Goal: Task Accomplishment & Management: Use online tool/utility

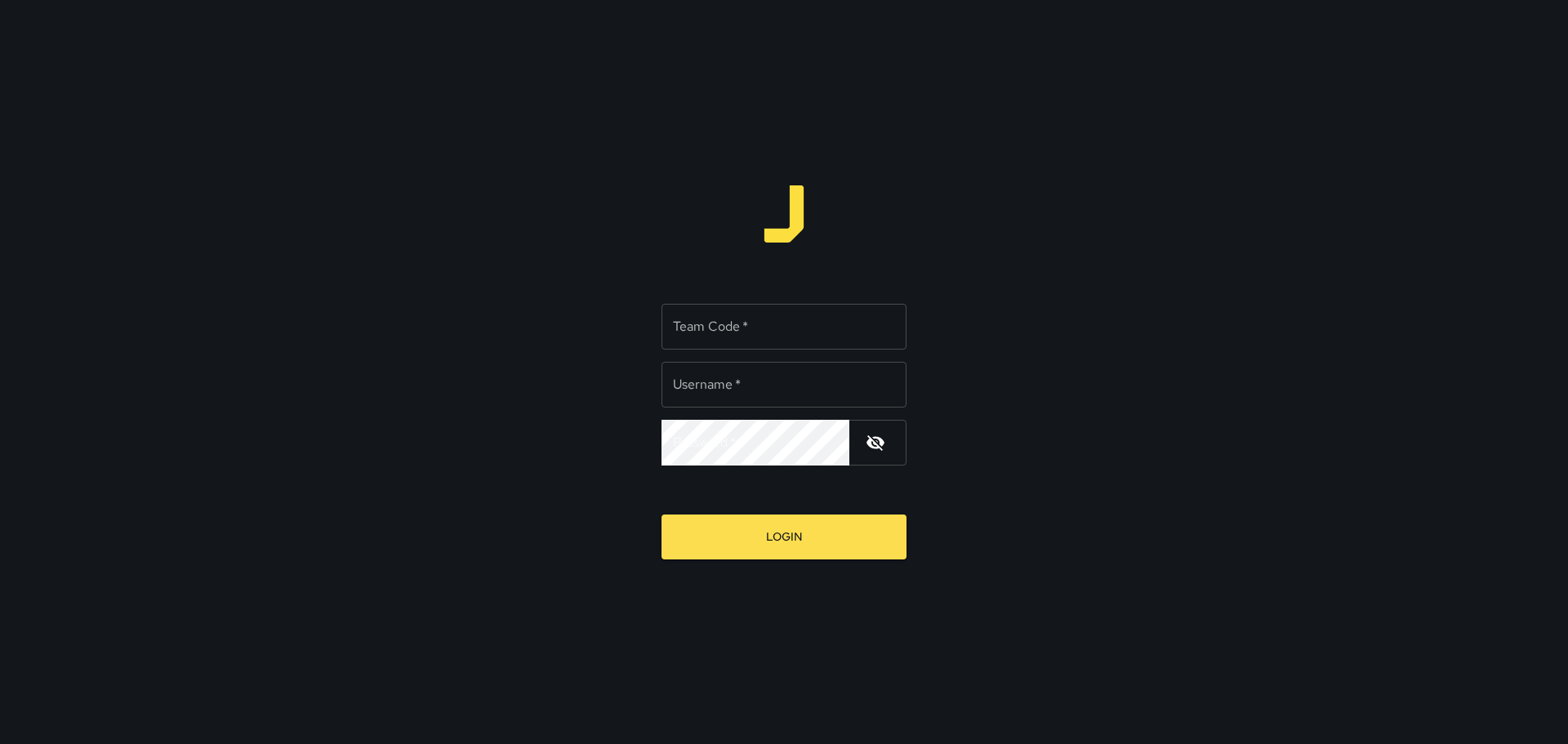
type input "*********"
click at [731, 344] on input "Team Code   *" at bounding box center [784, 326] width 245 height 46
type input "****"
drag, startPoint x: 760, startPoint y: 530, endPoint x: 733, endPoint y: 511, distance: 33.0
click at [760, 530] on button "Login" at bounding box center [784, 537] width 245 height 45
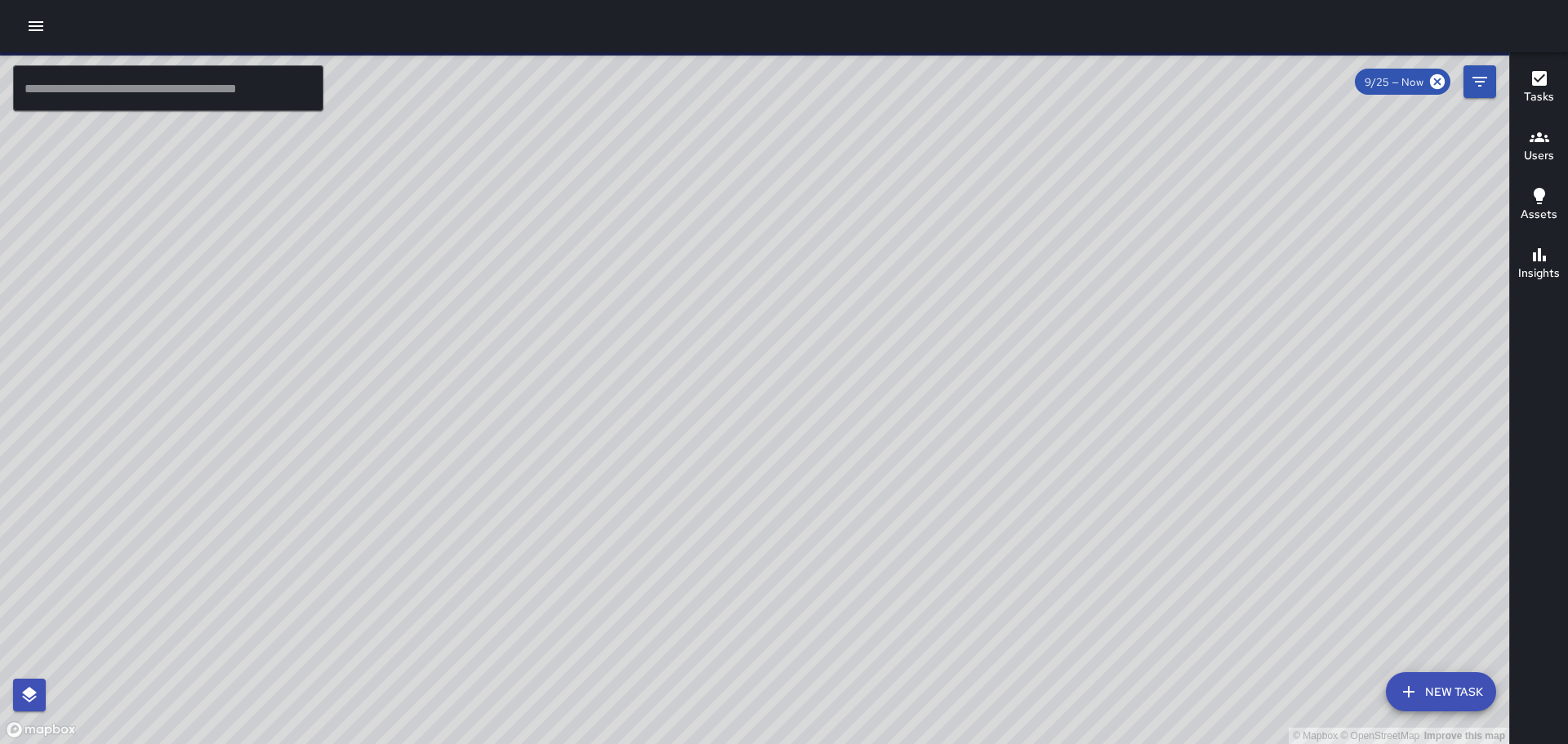
click at [34, 29] on icon "button" at bounding box center [36, 26] width 20 height 20
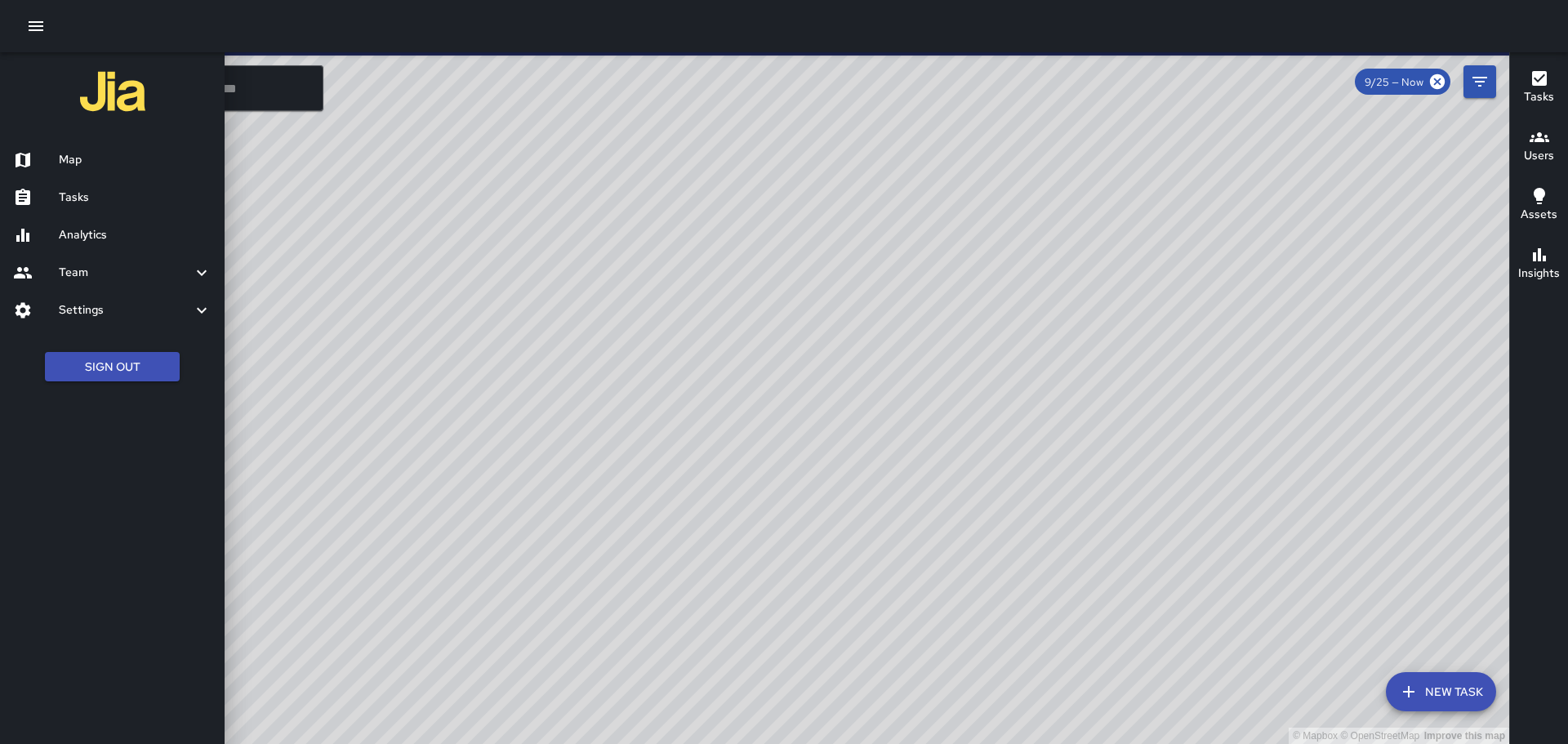
click at [158, 207] on div "Tasks" at bounding box center [112, 197] width 224 height 37
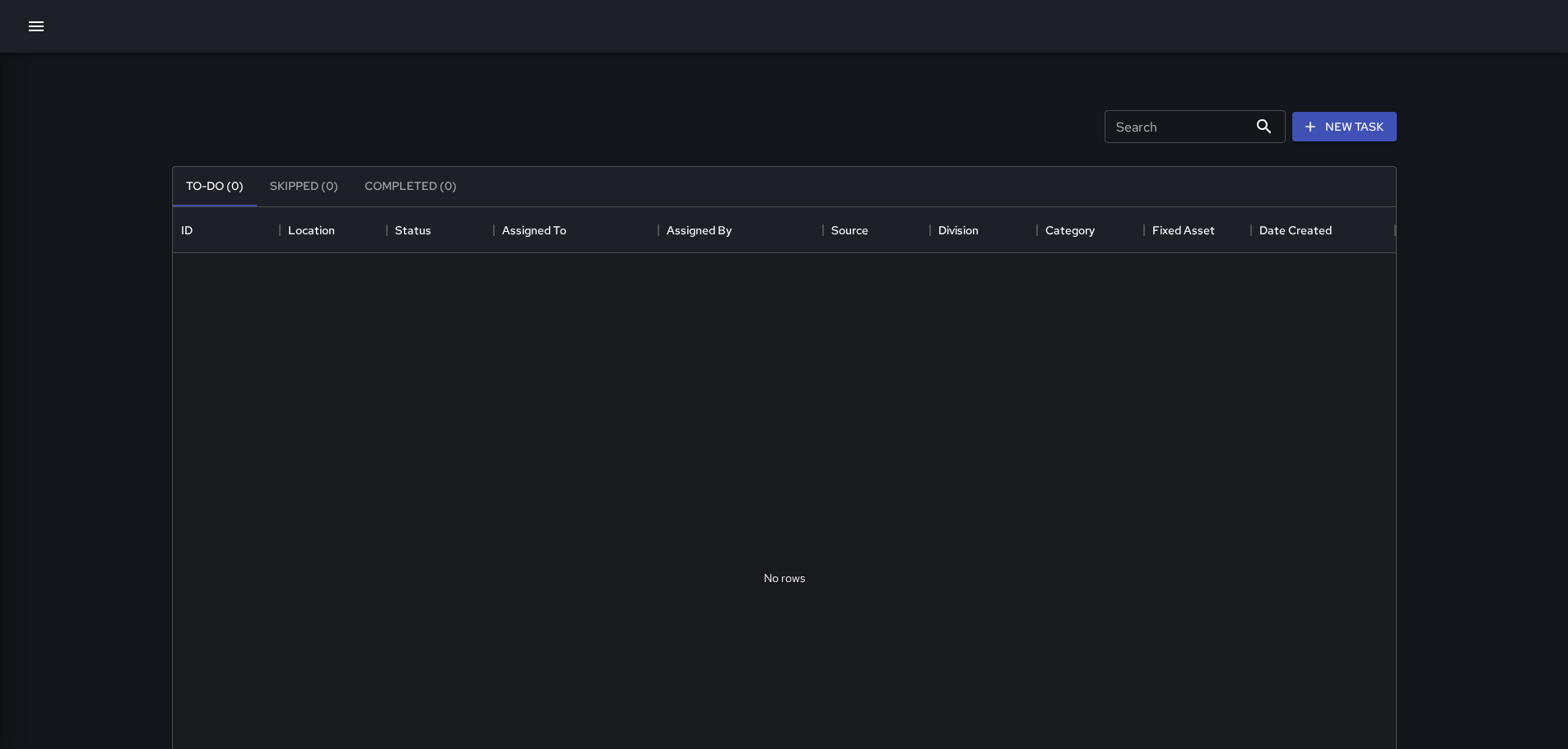
scroll to position [13, 13]
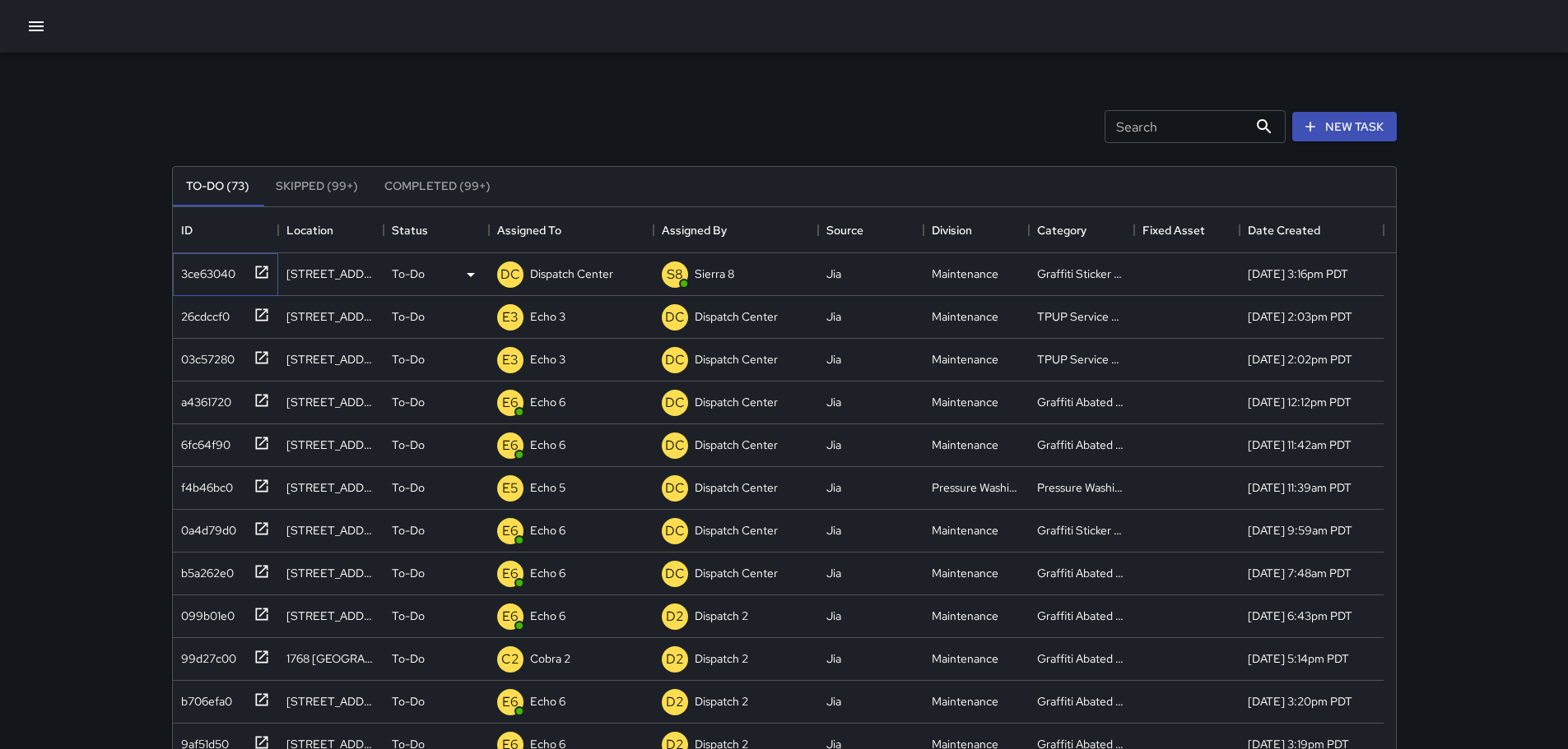
click at [261, 276] on icon at bounding box center [262, 272] width 17 height 17
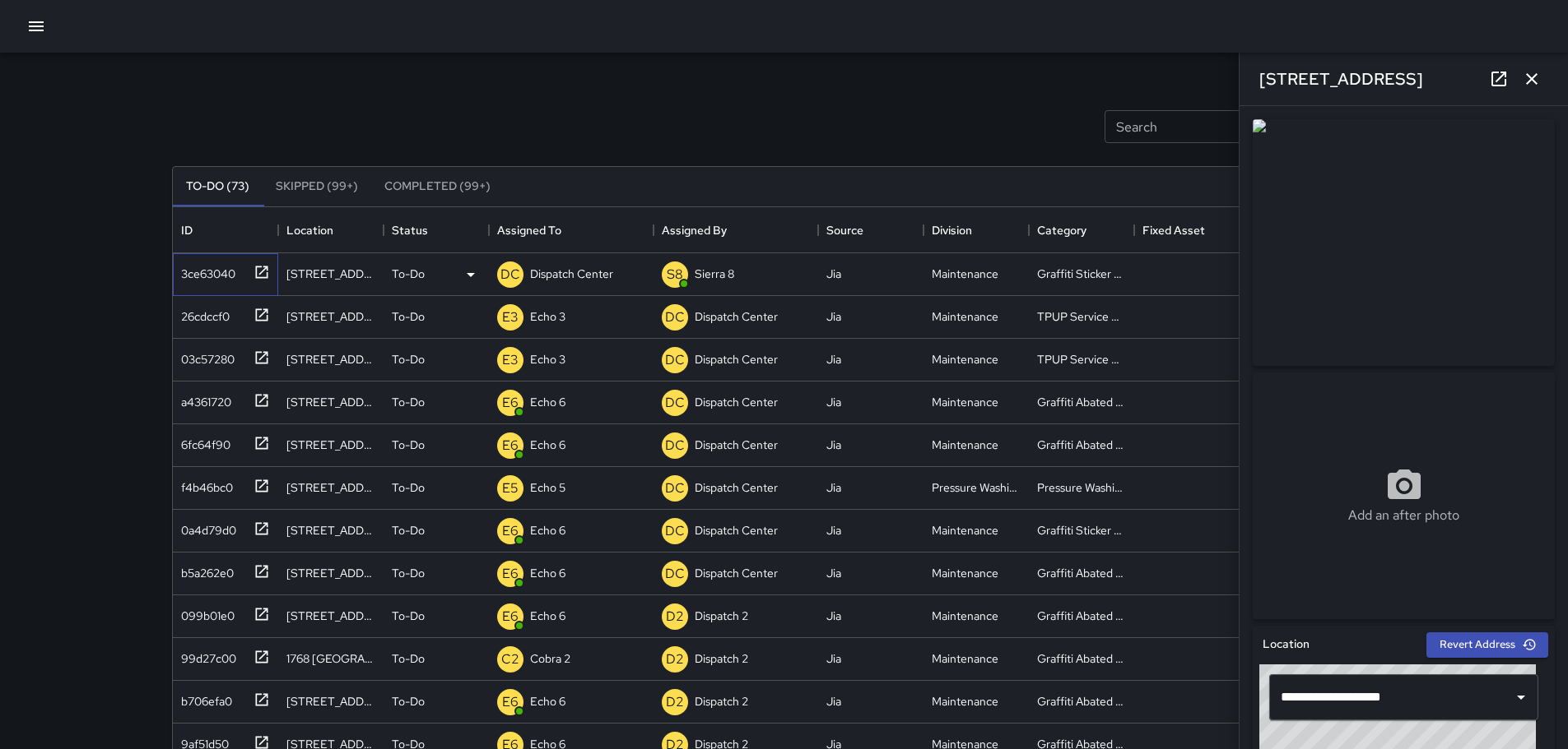
type input "**********"
click at [573, 265] on div "Dispatch Center" at bounding box center [572, 274] width 90 height 23
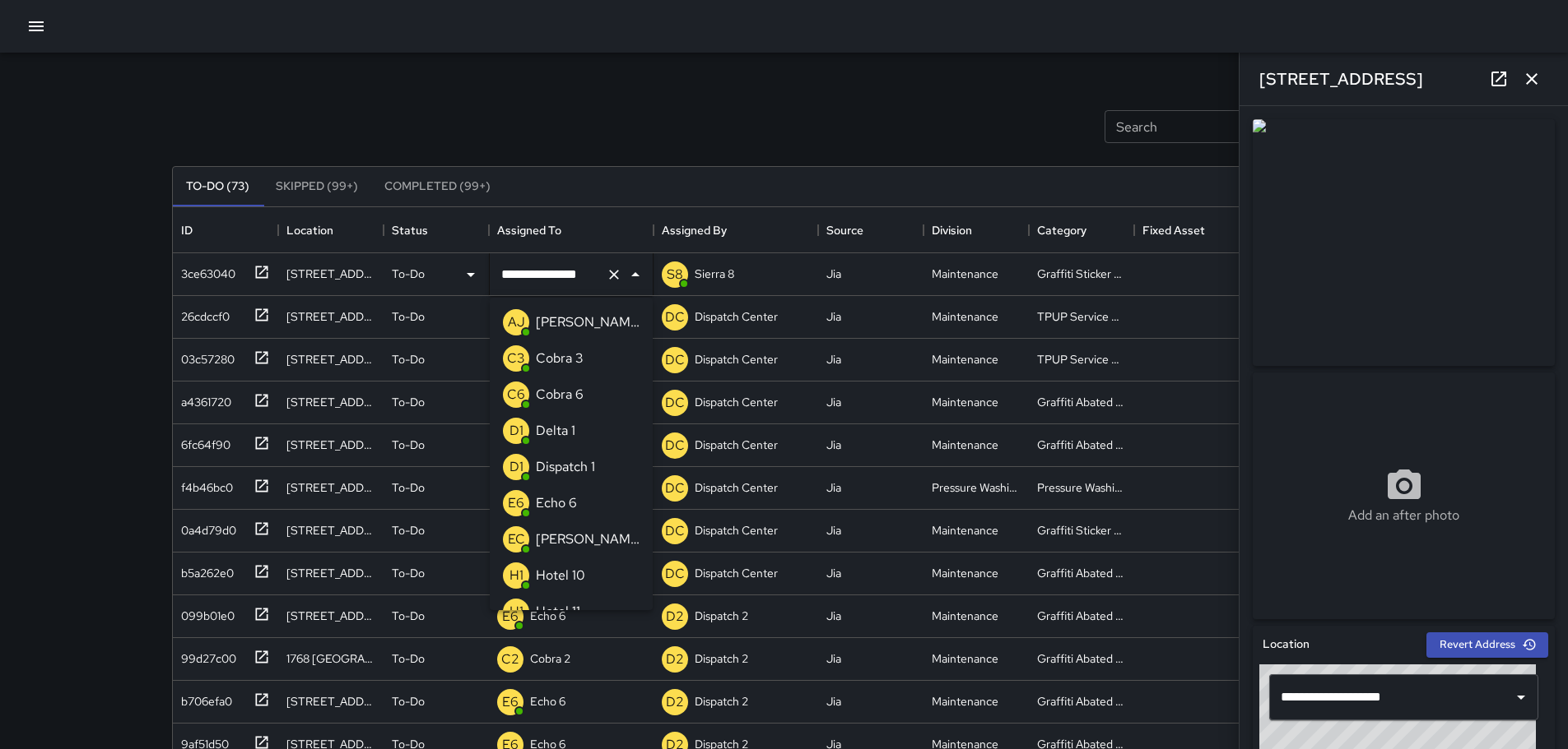
scroll to position [1069, 0]
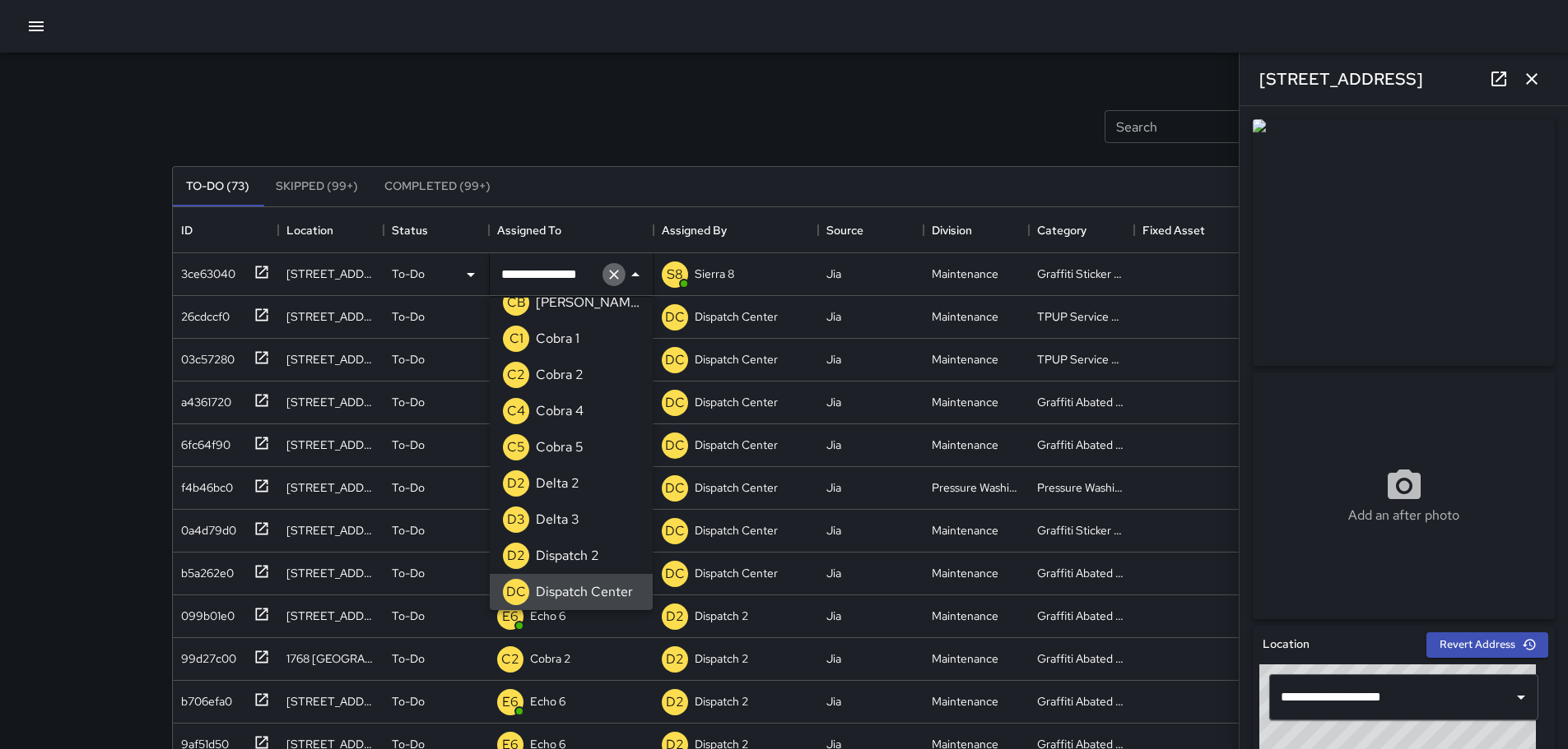
click at [613, 267] on icon "Clear" at bounding box center [614, 275] width 17 height 17
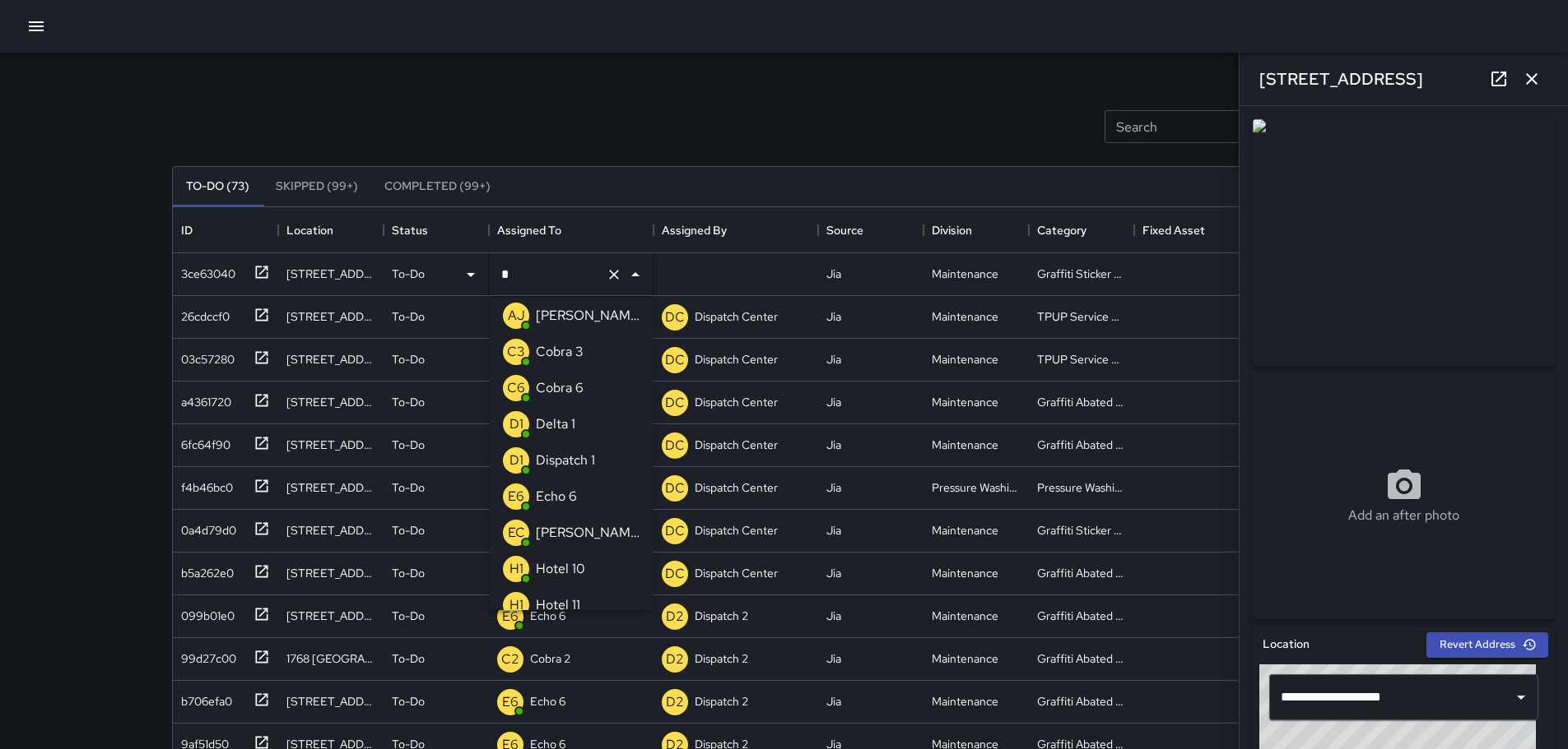
scroll to position [0, 0]
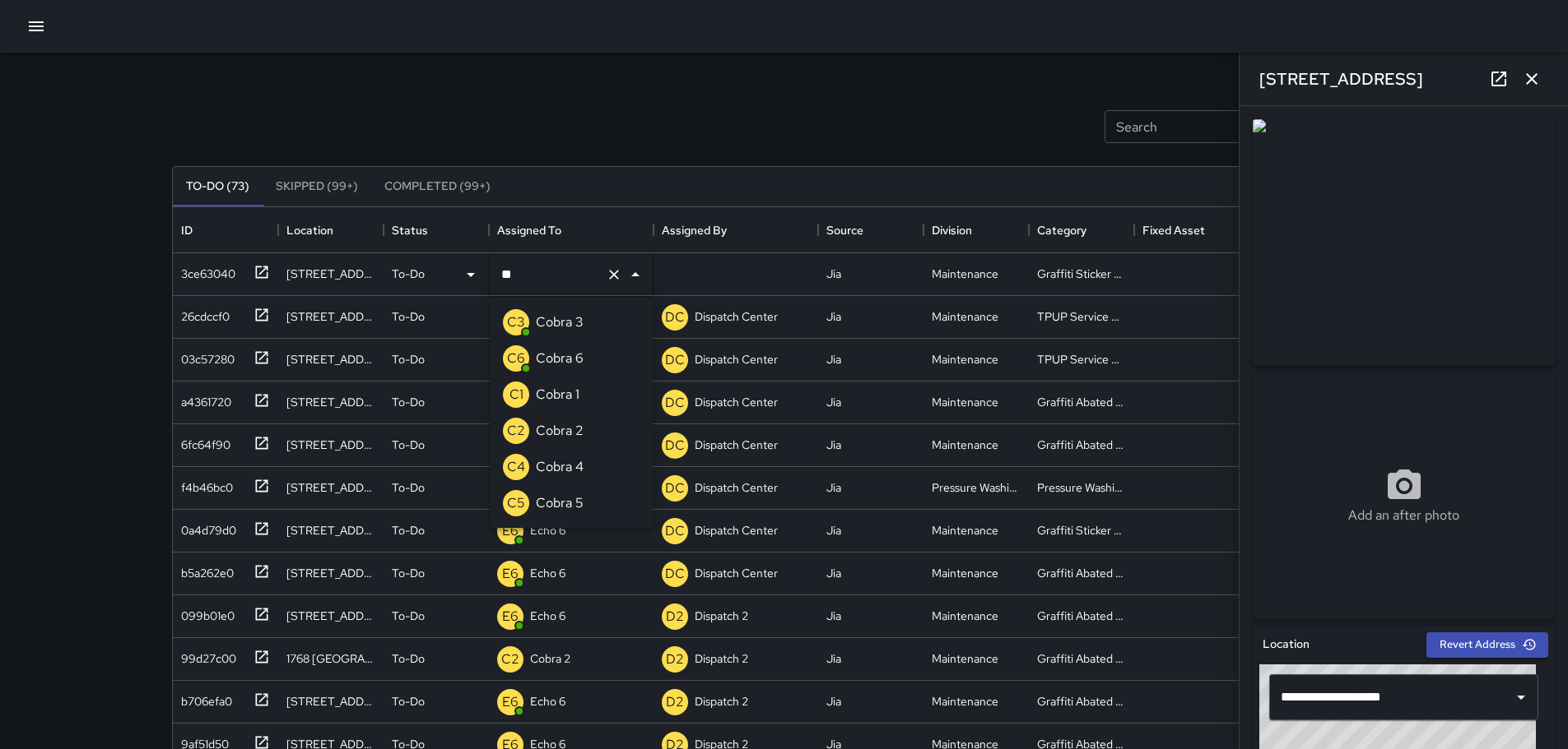
type input "*"
type input "*******"
click at [558, 328] on p "Cobra 2" at bounding box center [559, 322] width 48 height 20
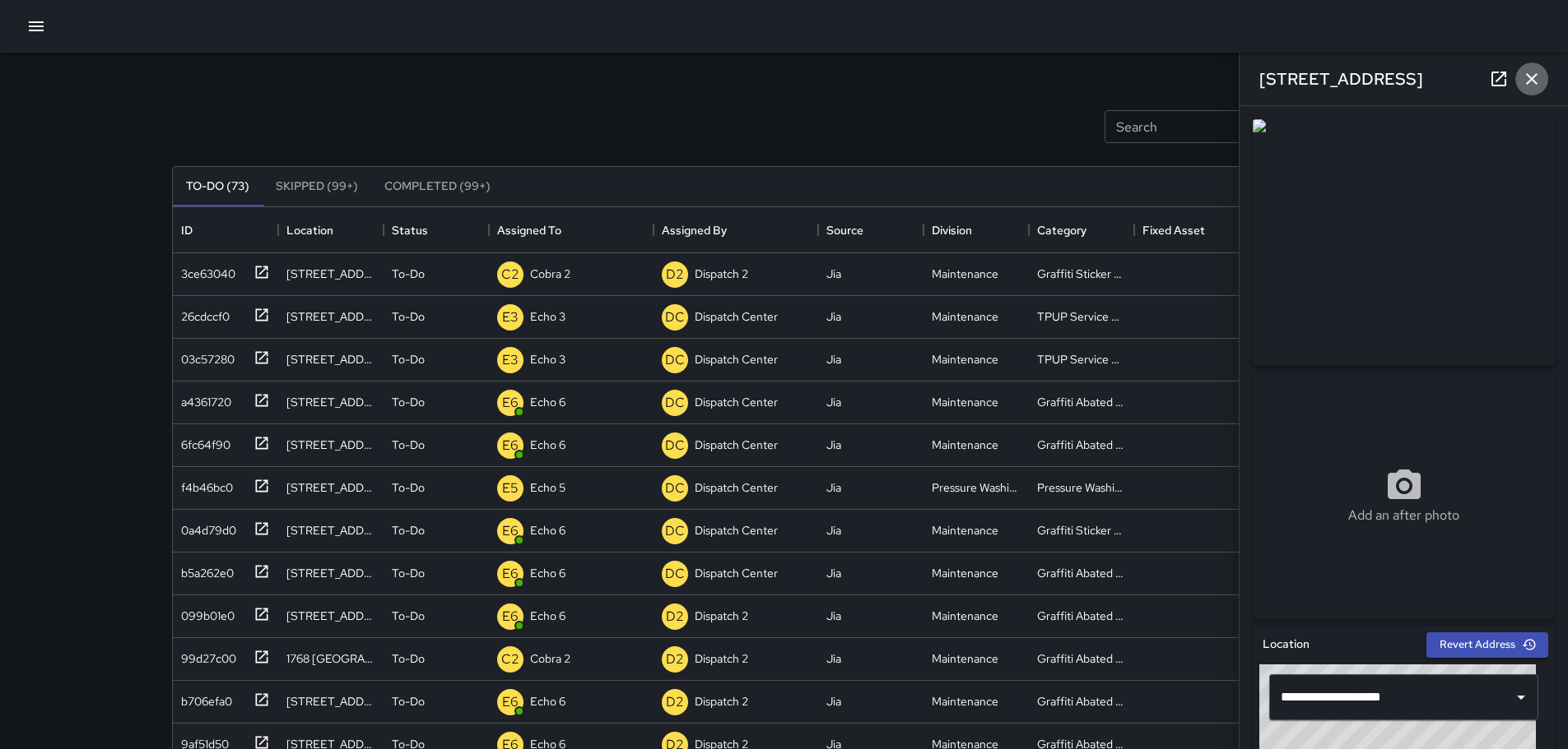
click at [1535, 74] on icon "button" at bounding box center [1531, 79] width 20 height 20
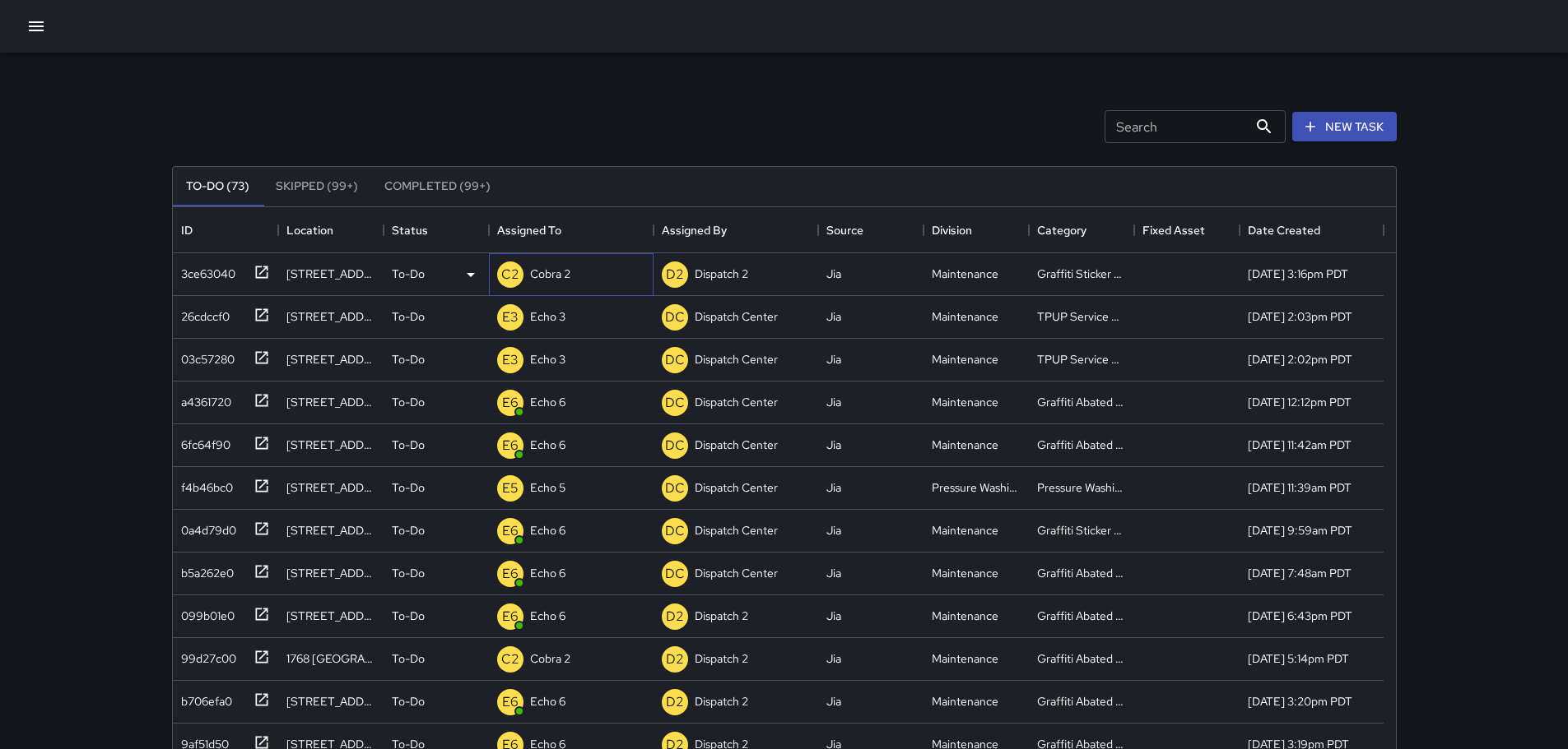
click at [571, 274] on div "Cobra 2" at bounding box center [550, 274] width 47 height 23
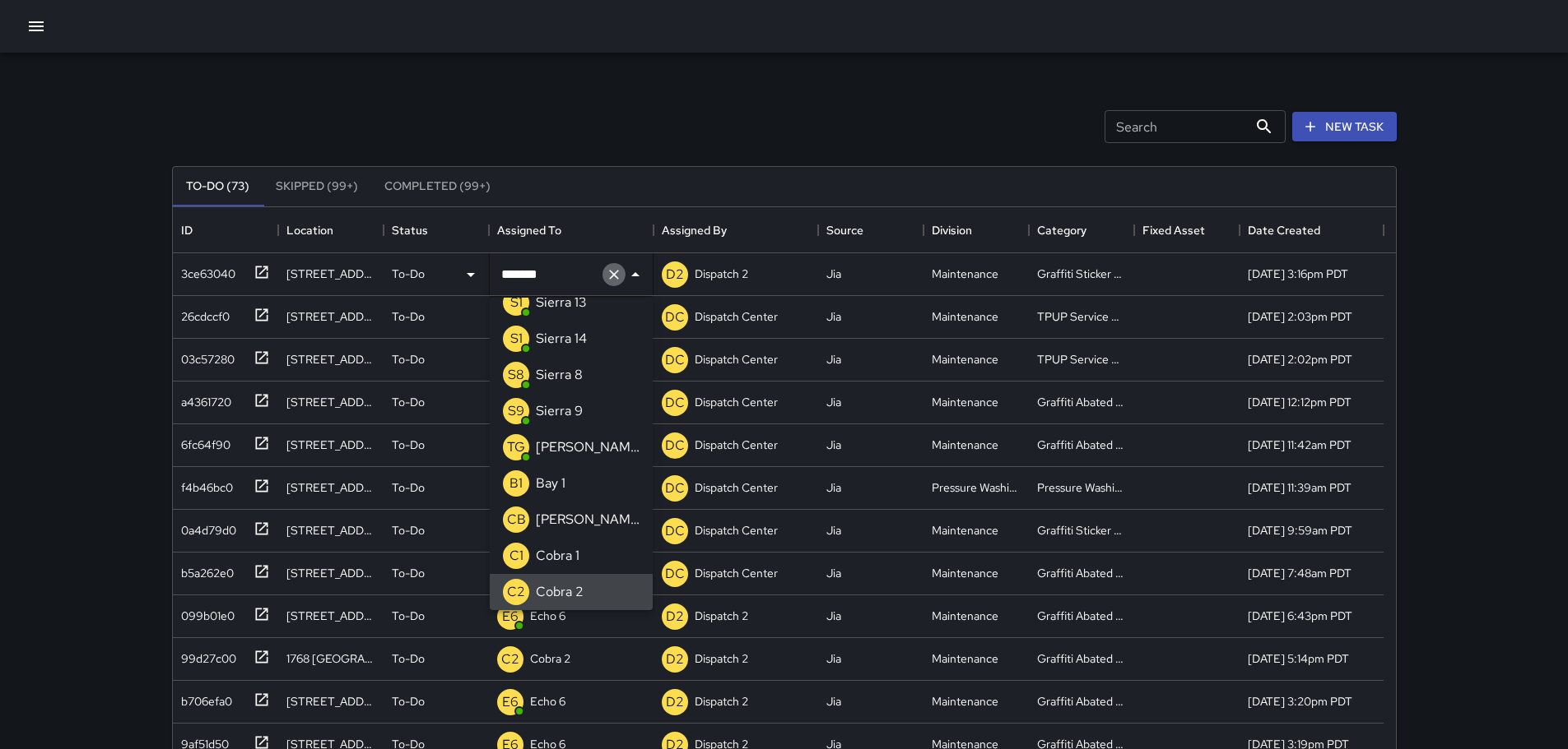
click at [618, 283] on button "Clear" at bounding box center [614, 275] width 23 height 23
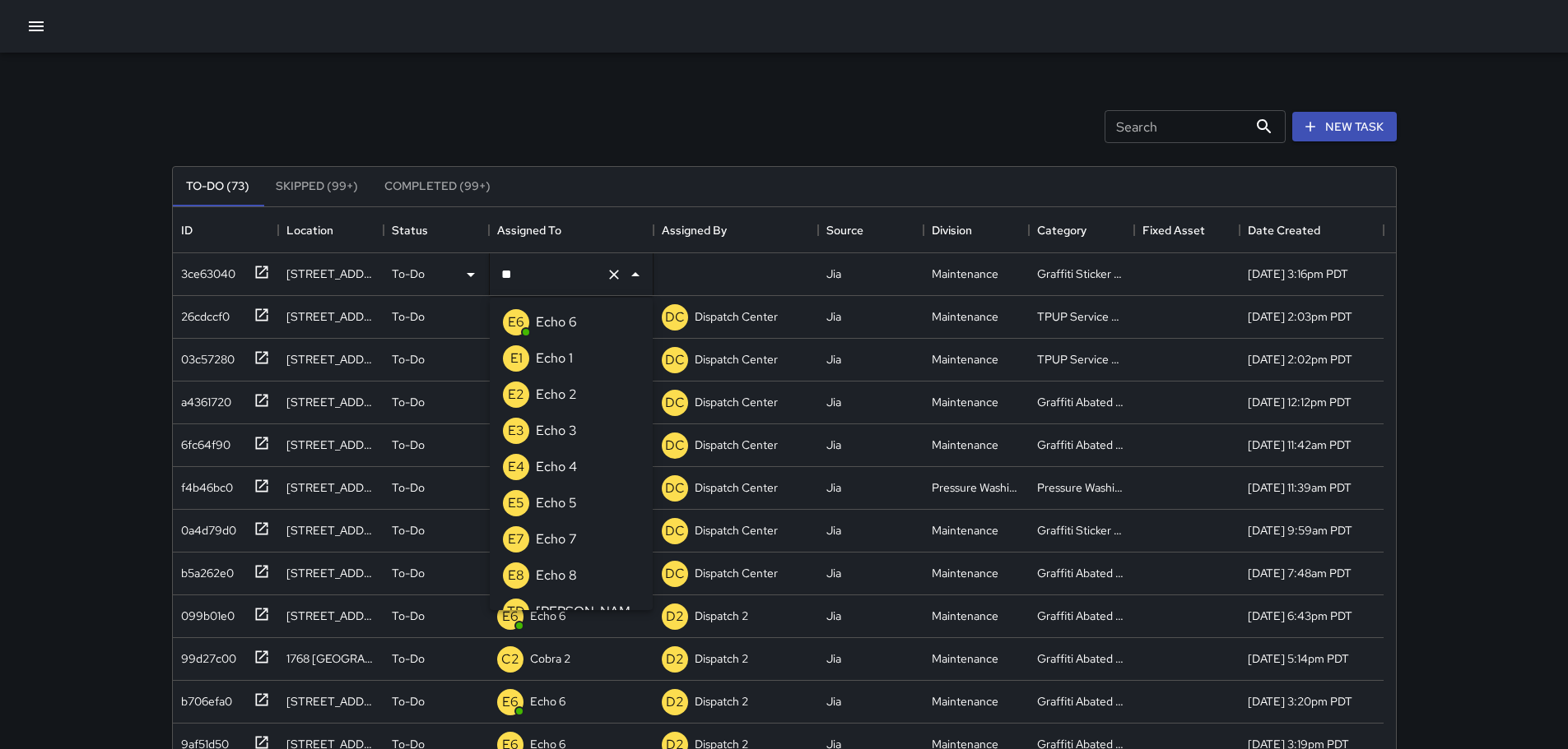
type input "***"
click at [562, 325] on p "Echo 6" at bounding box center [556, 322] width 41 height 20
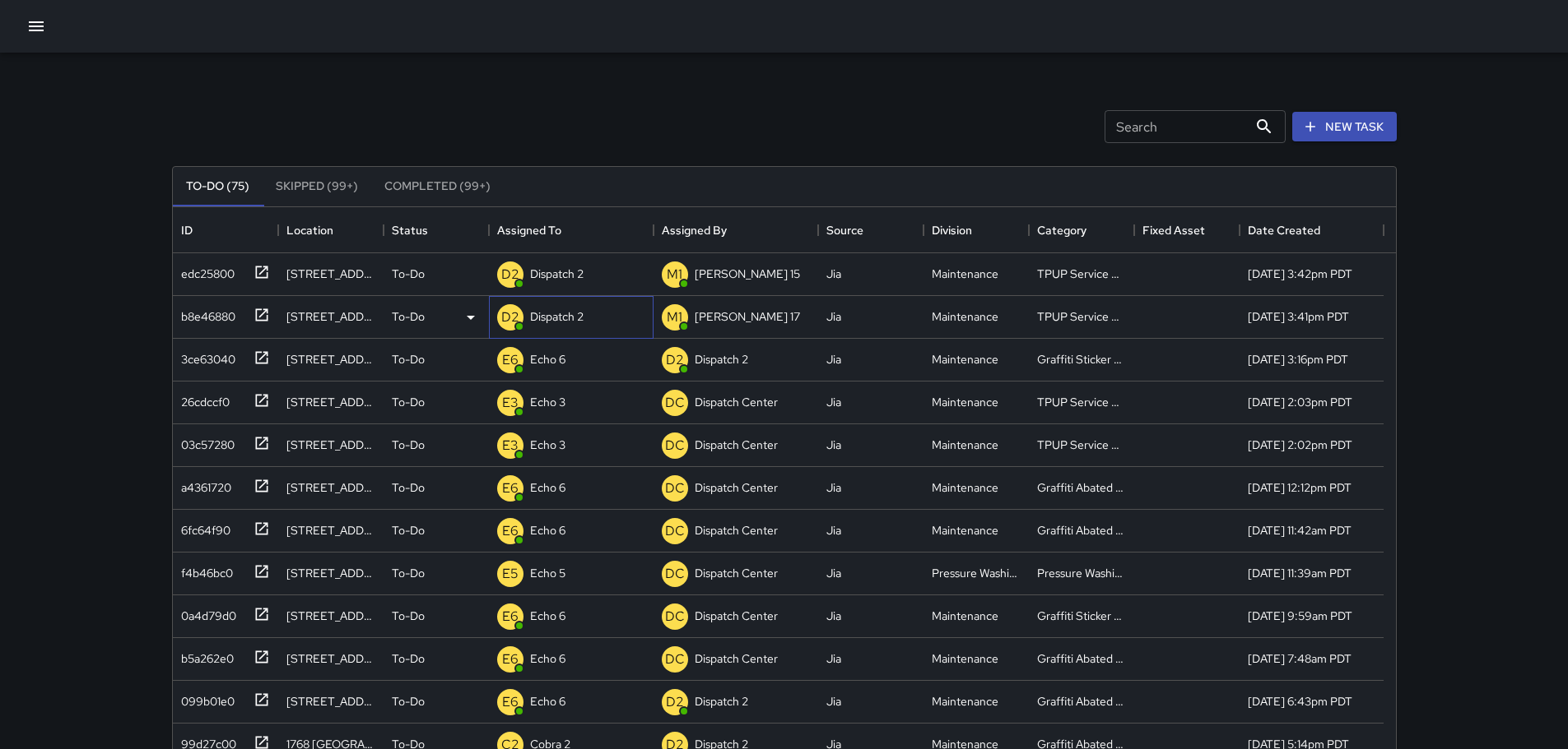
click at [590, 312] on div "D2 Dispatch 2" at bounding box center [570, 317] width 164 height 42
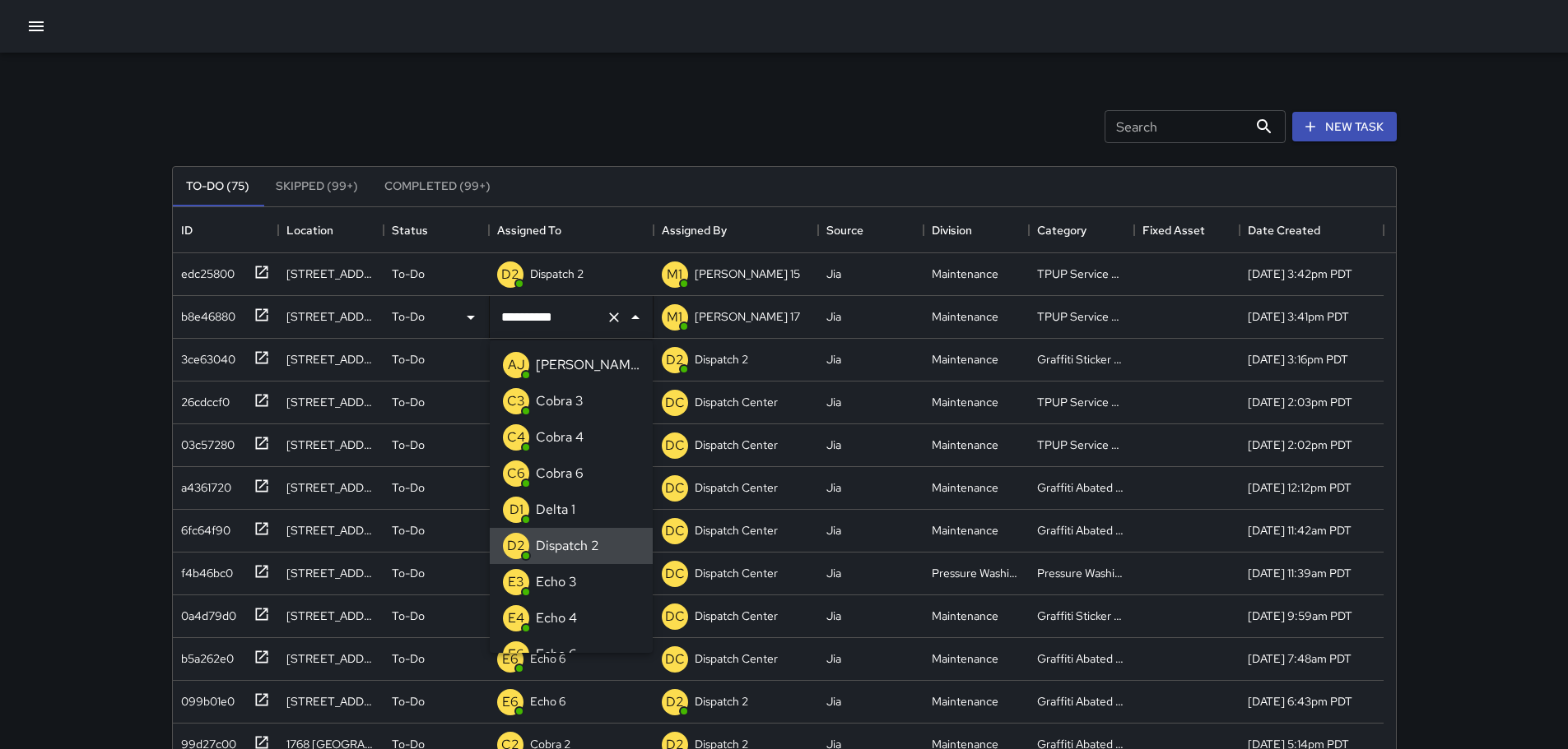
click at [619, 322] on icon "Clear" at bounding box center [614, 317] width 17 height 17
type input "***"
click at [548, 372] on p "Echo 3" at bounding box center [556, 365] width 41 height 20
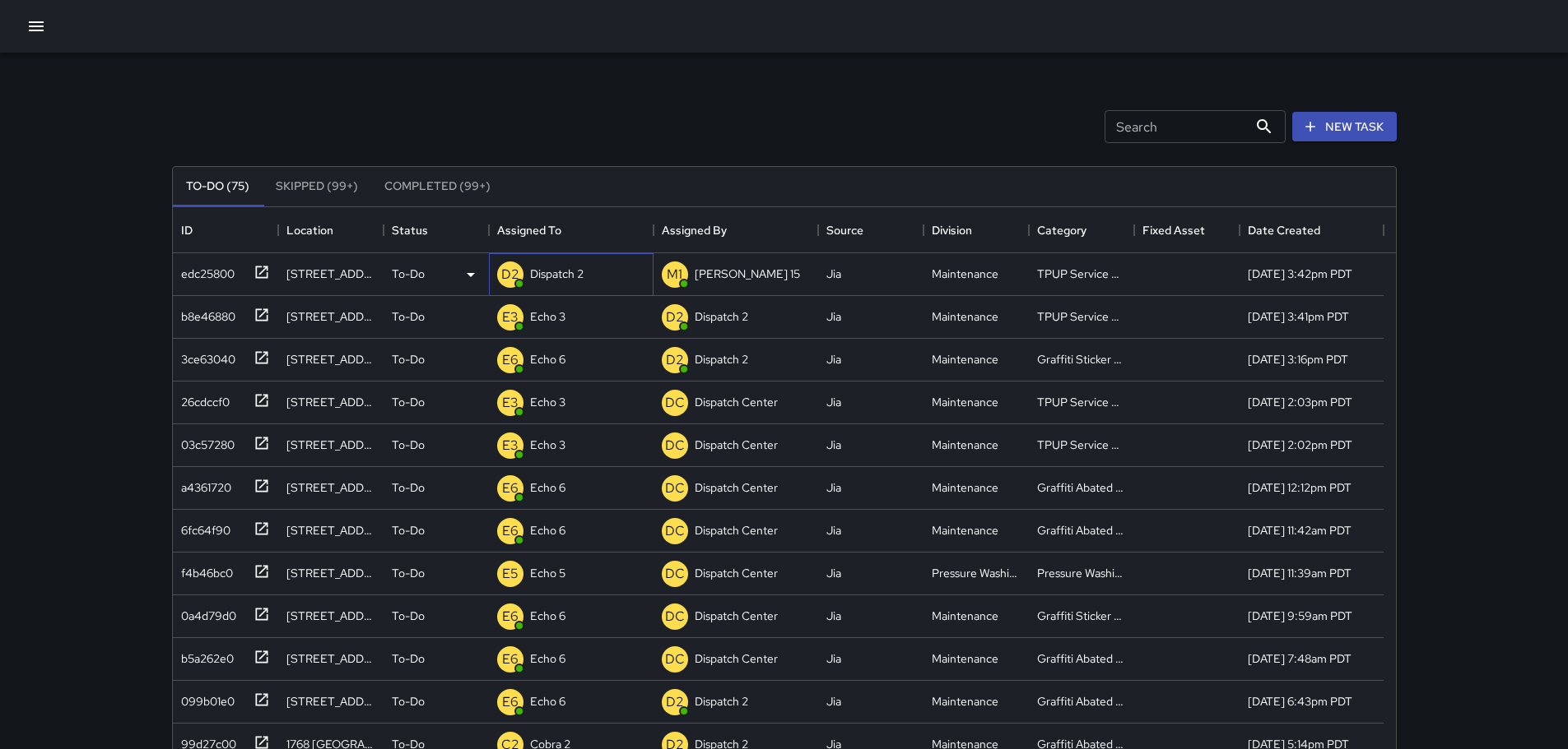
click at [570, 283] on div "Dispatch 2" at bounding box center [557, 274] width 60 height 23
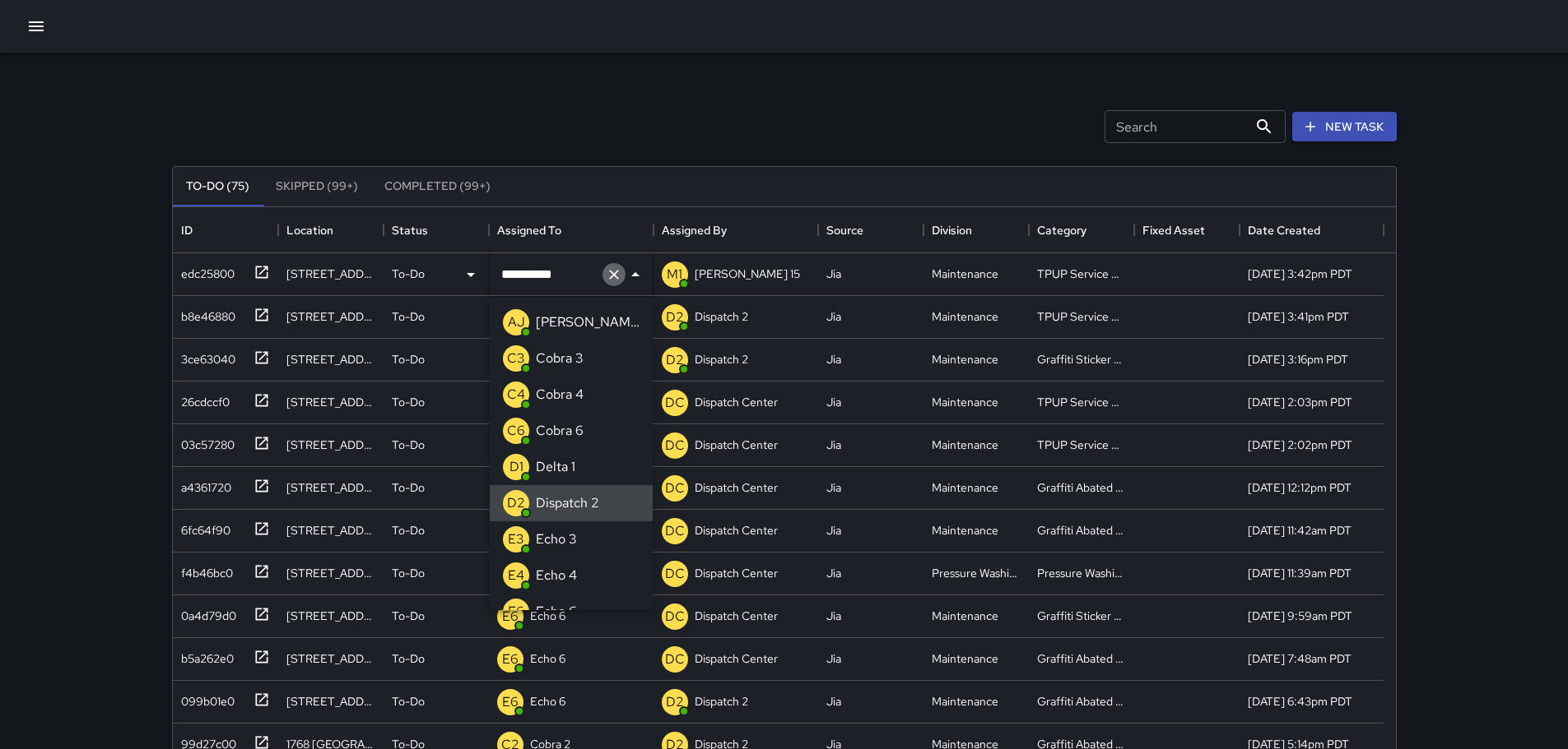
click at [619, 281] on icon "Clear" at bounding box center [614, 275] width 17 height 17
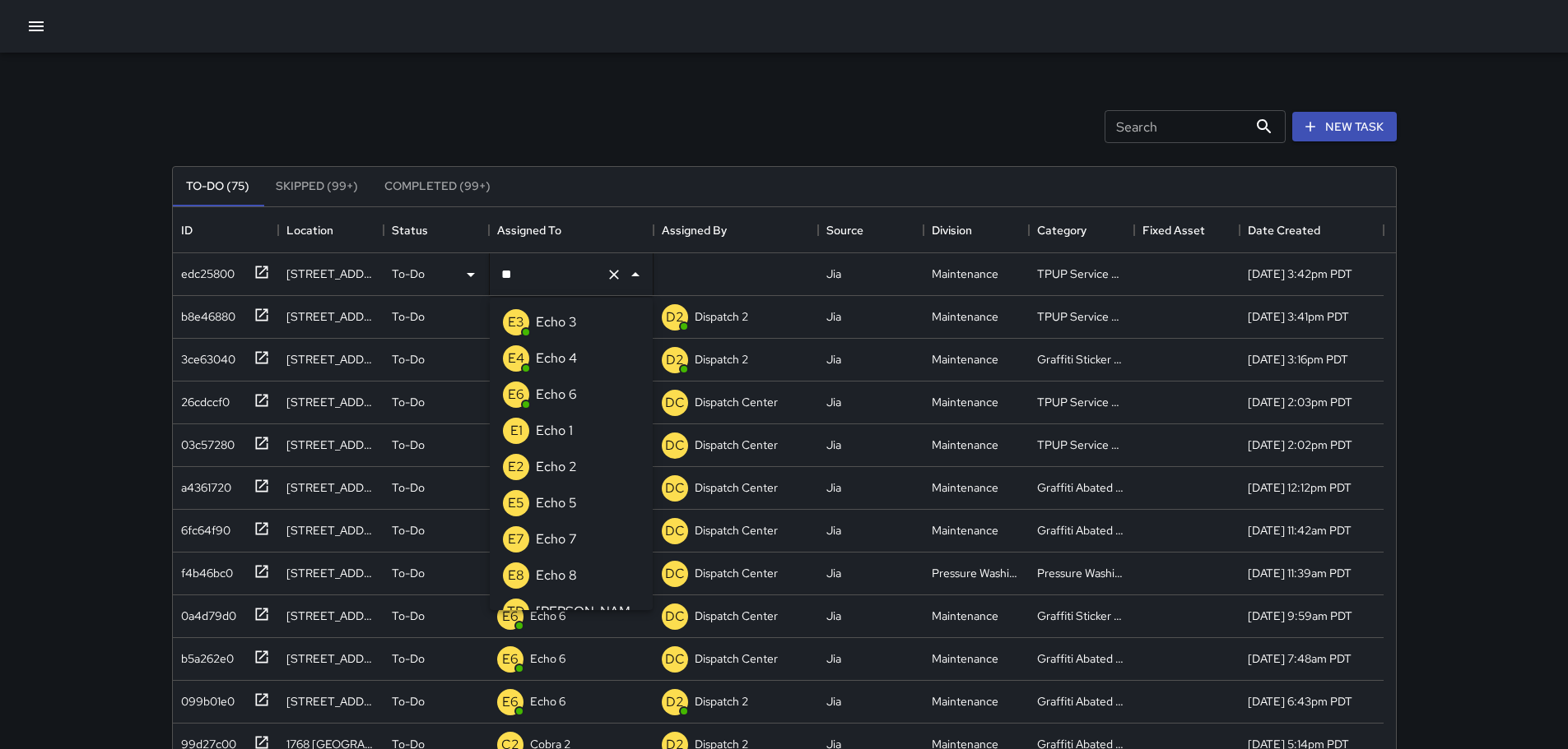
type input "***"
click at [589, 309] on li "E3 Echo 3" at bounding box center [570, 322] width 163 height 36
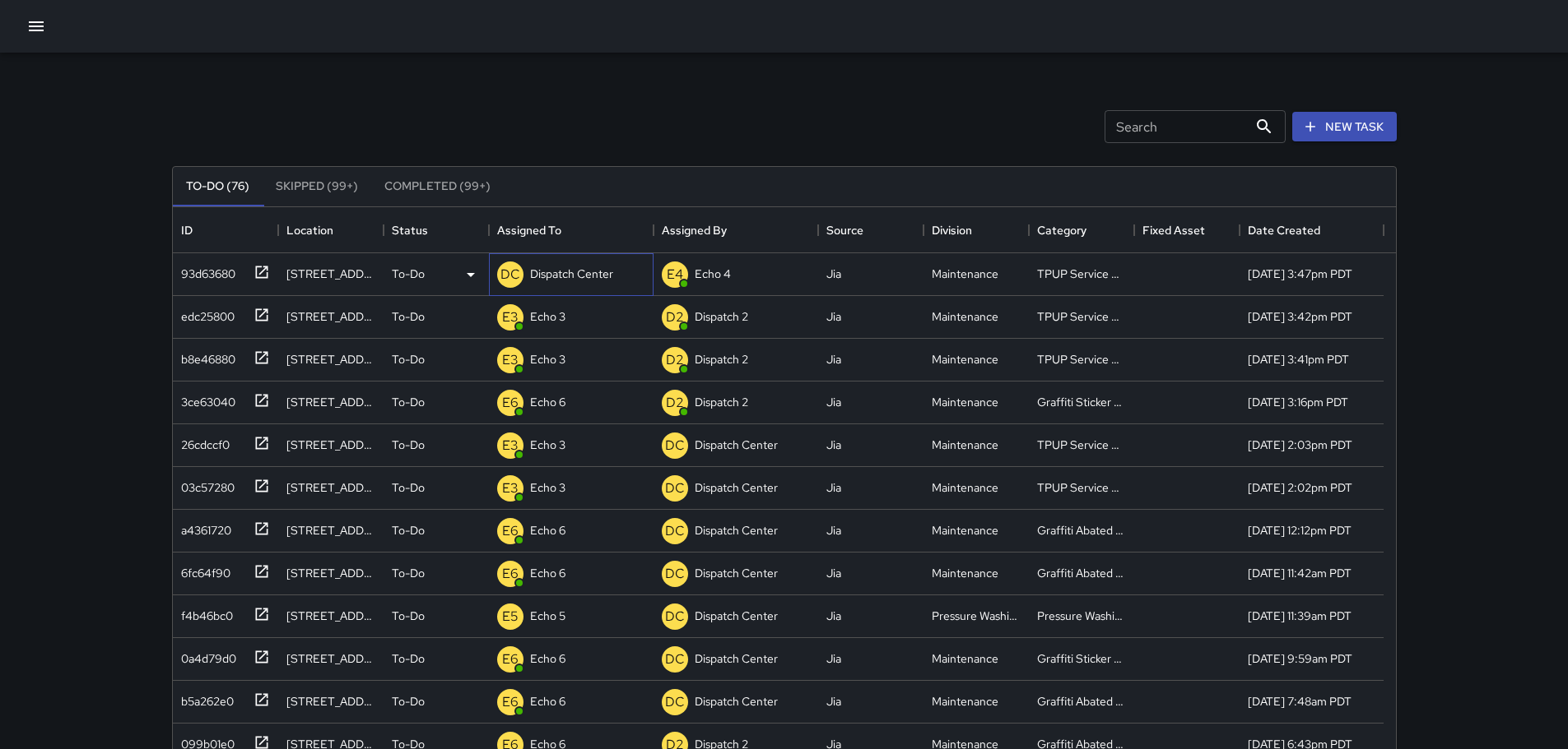
click at [523, 266] on span "DC" at bounding box center [510, 275] width 27 height 27
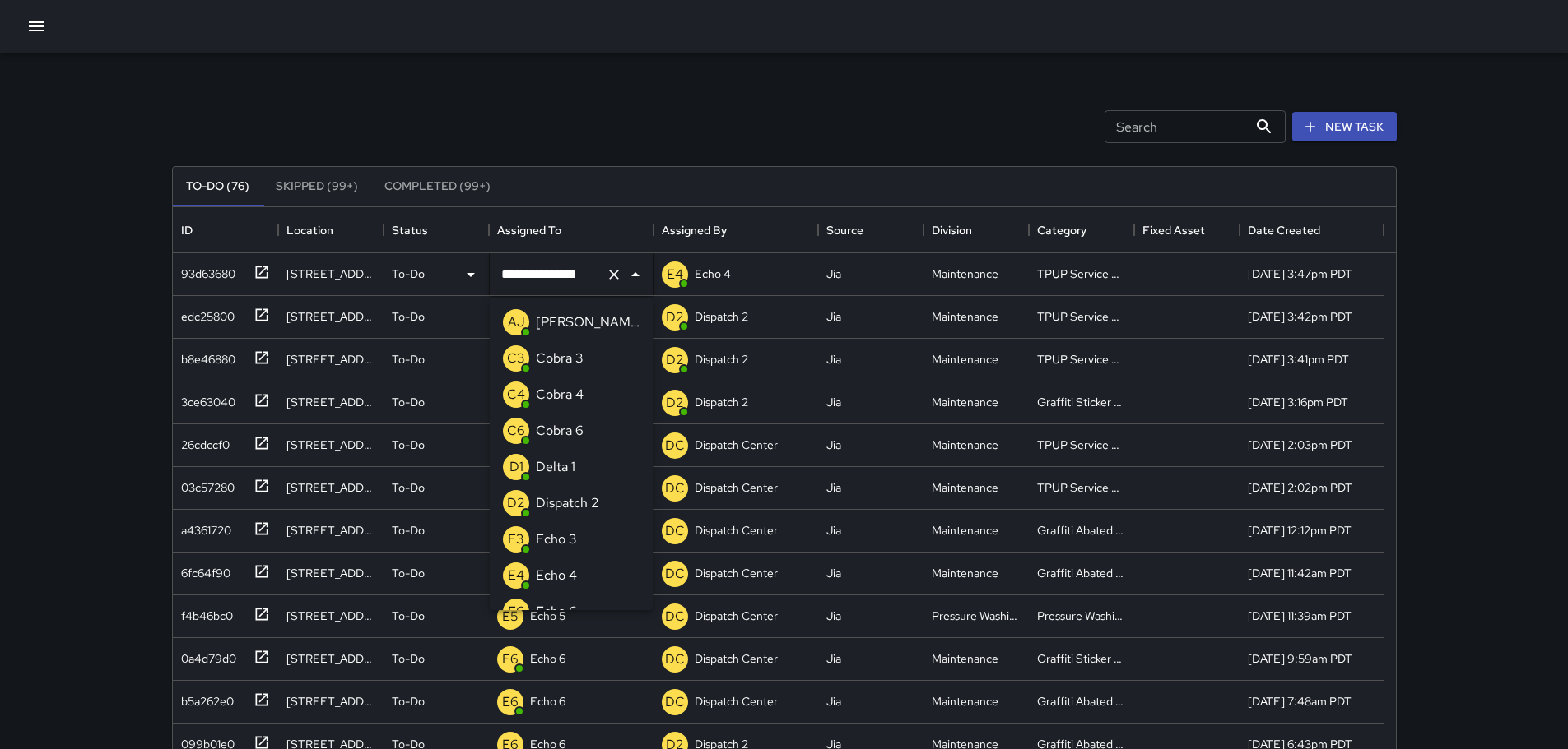
scroll to position [1178, 0]
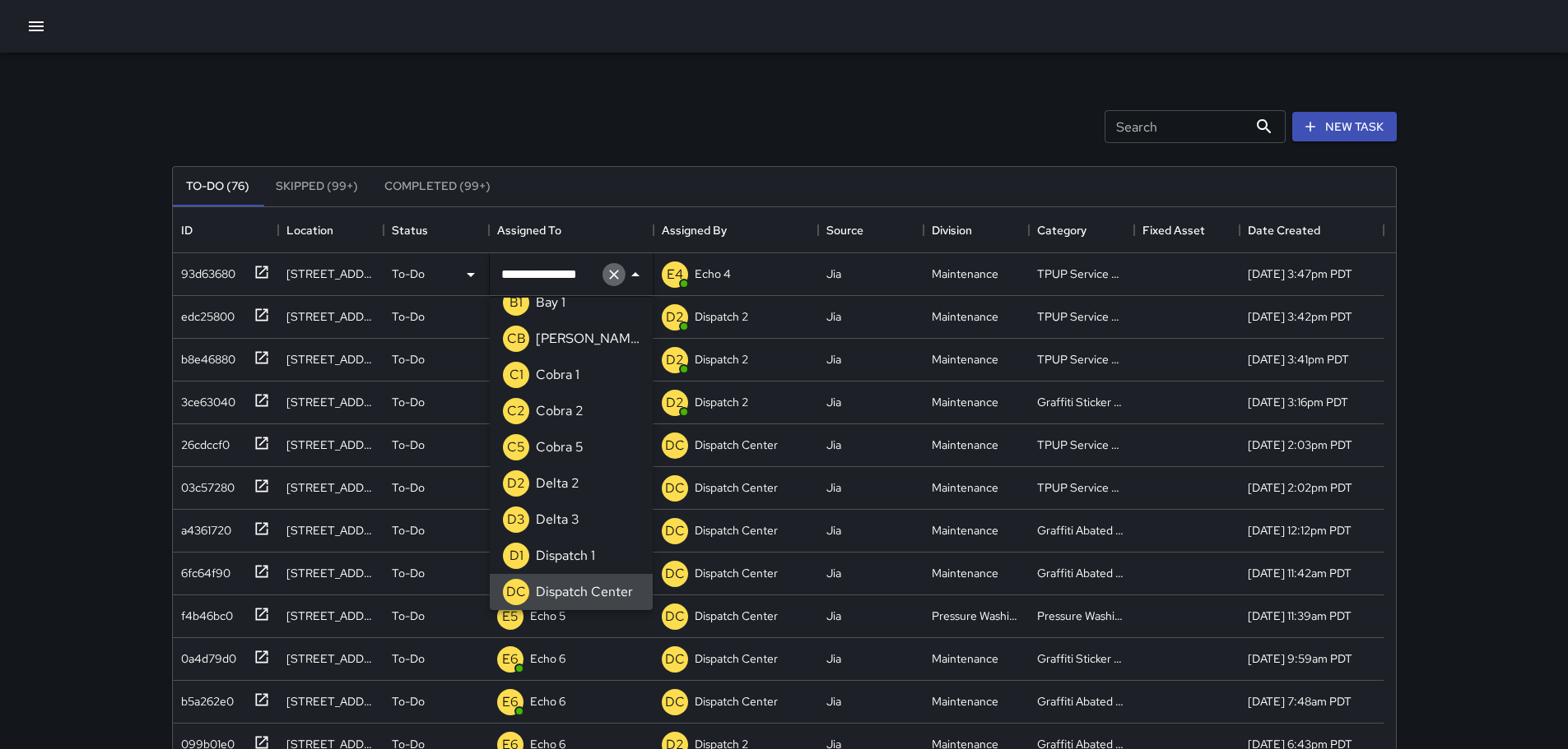
click at [607, 279] on icon "Clear" at bounding box center [614, 275] width 17 height 17
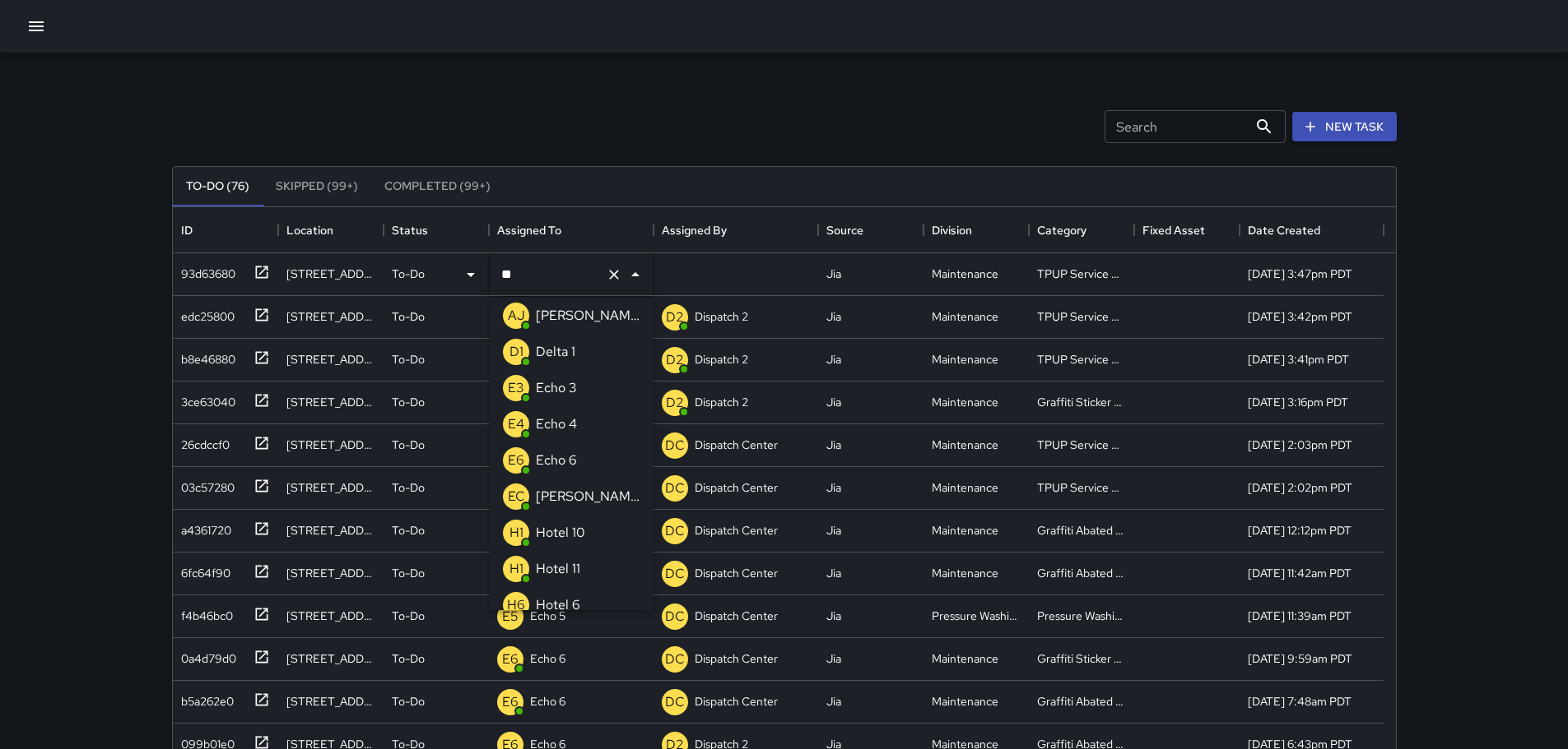
scroll to position [0, 0]
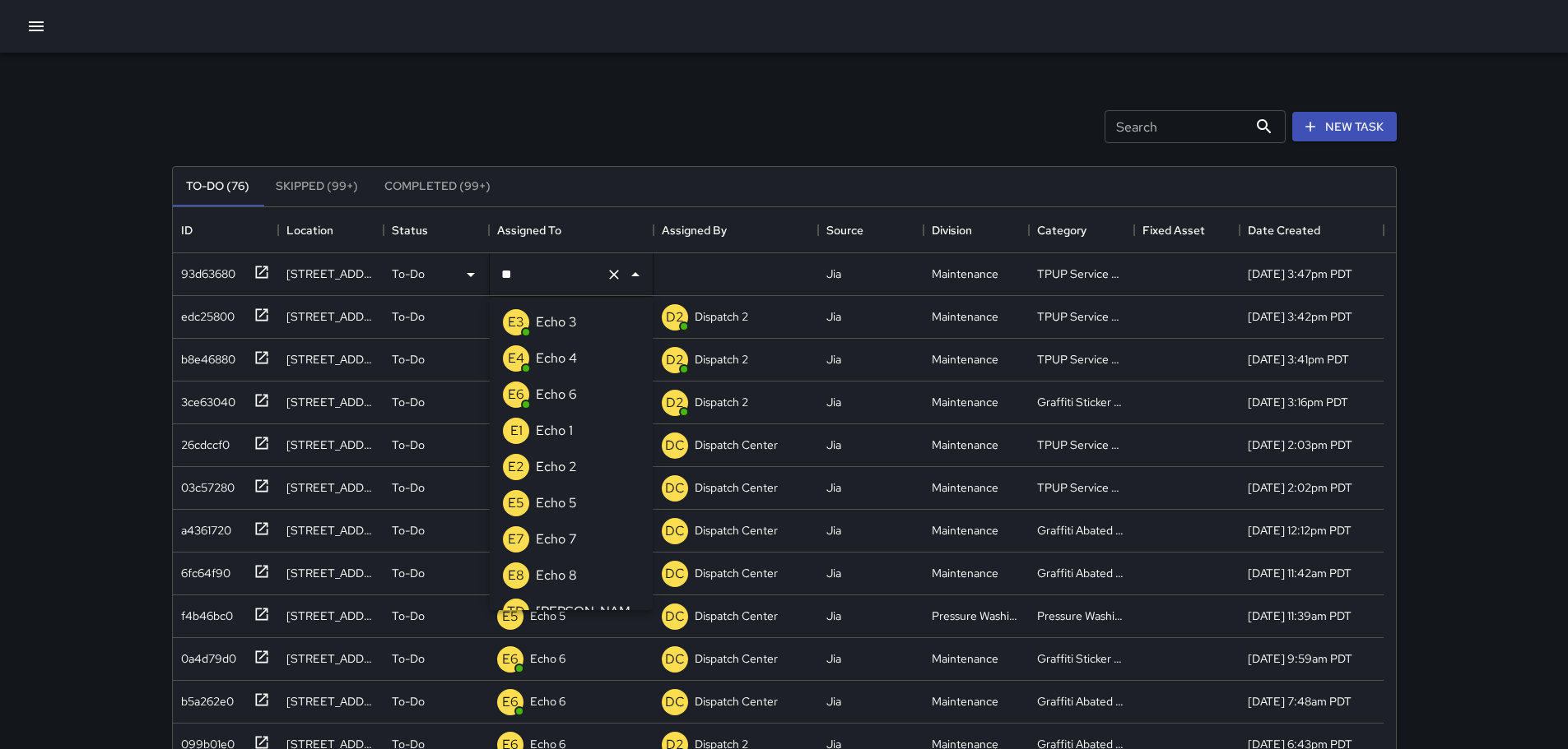
type input "***"
click at [564, 312] on div "Echo 3" at bounding box center [556, 322] width 48 height 27
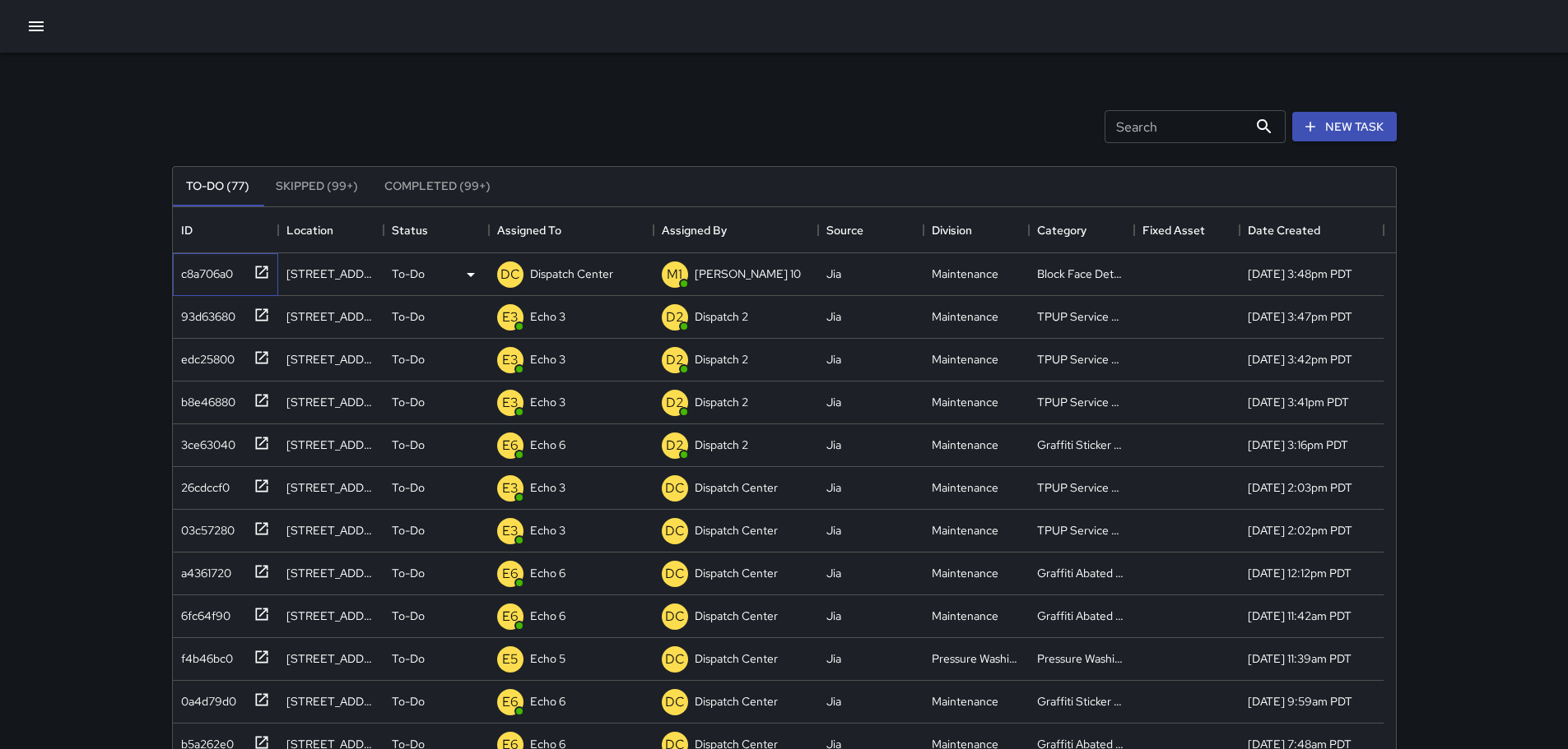
click at [266, 270] on icon at bounding box center [262, 272] width 17 height 17
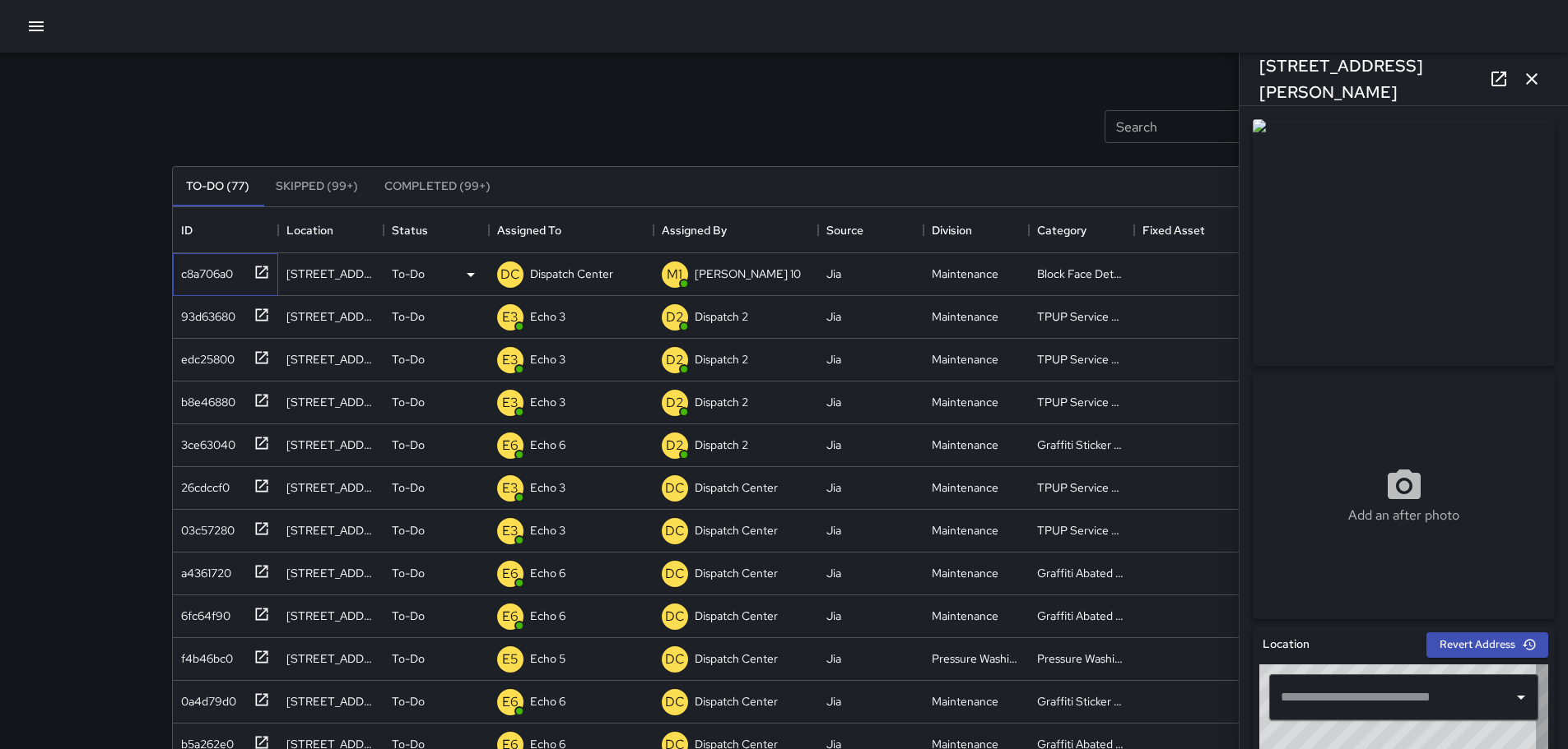
type input "**********"
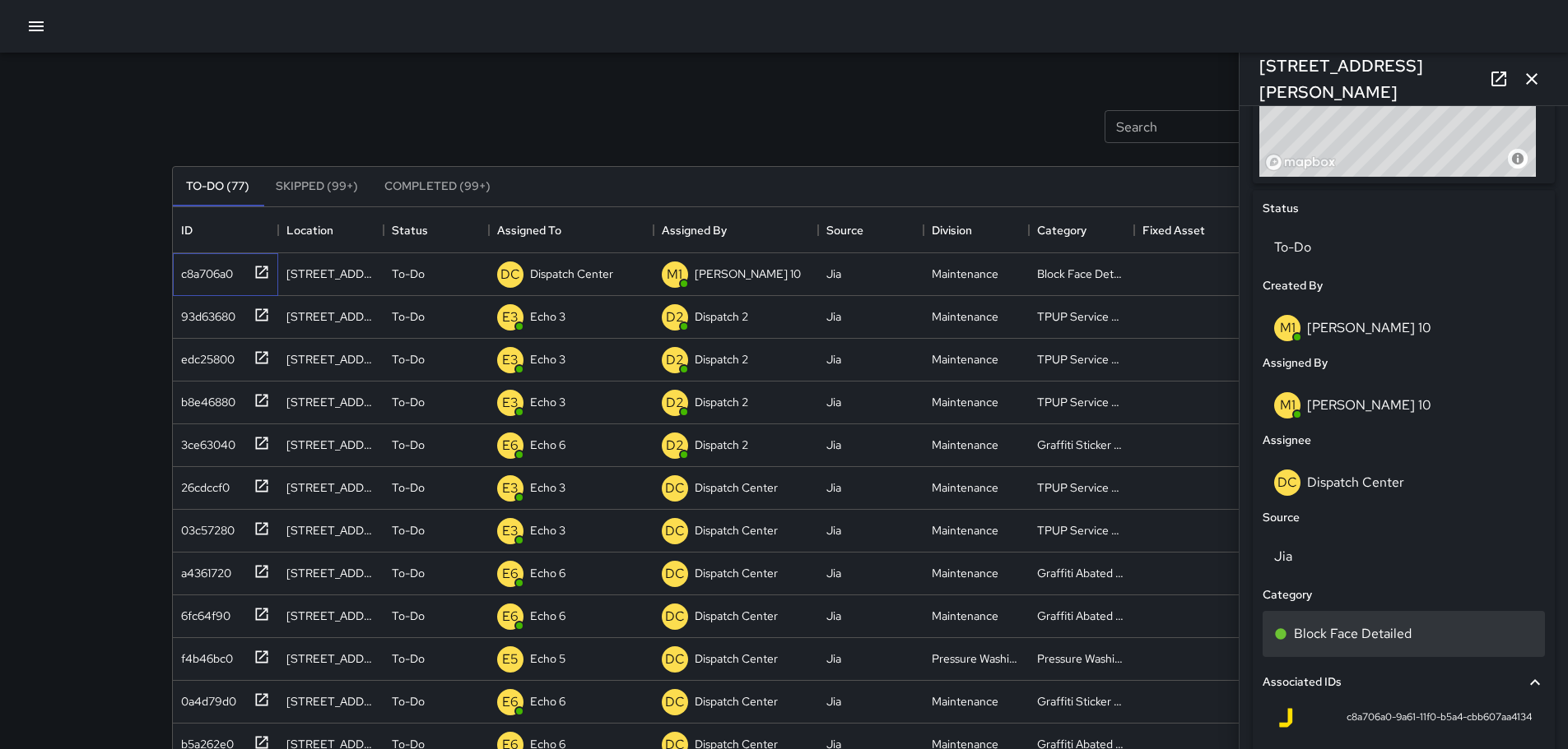
scroll to position [851, 0]
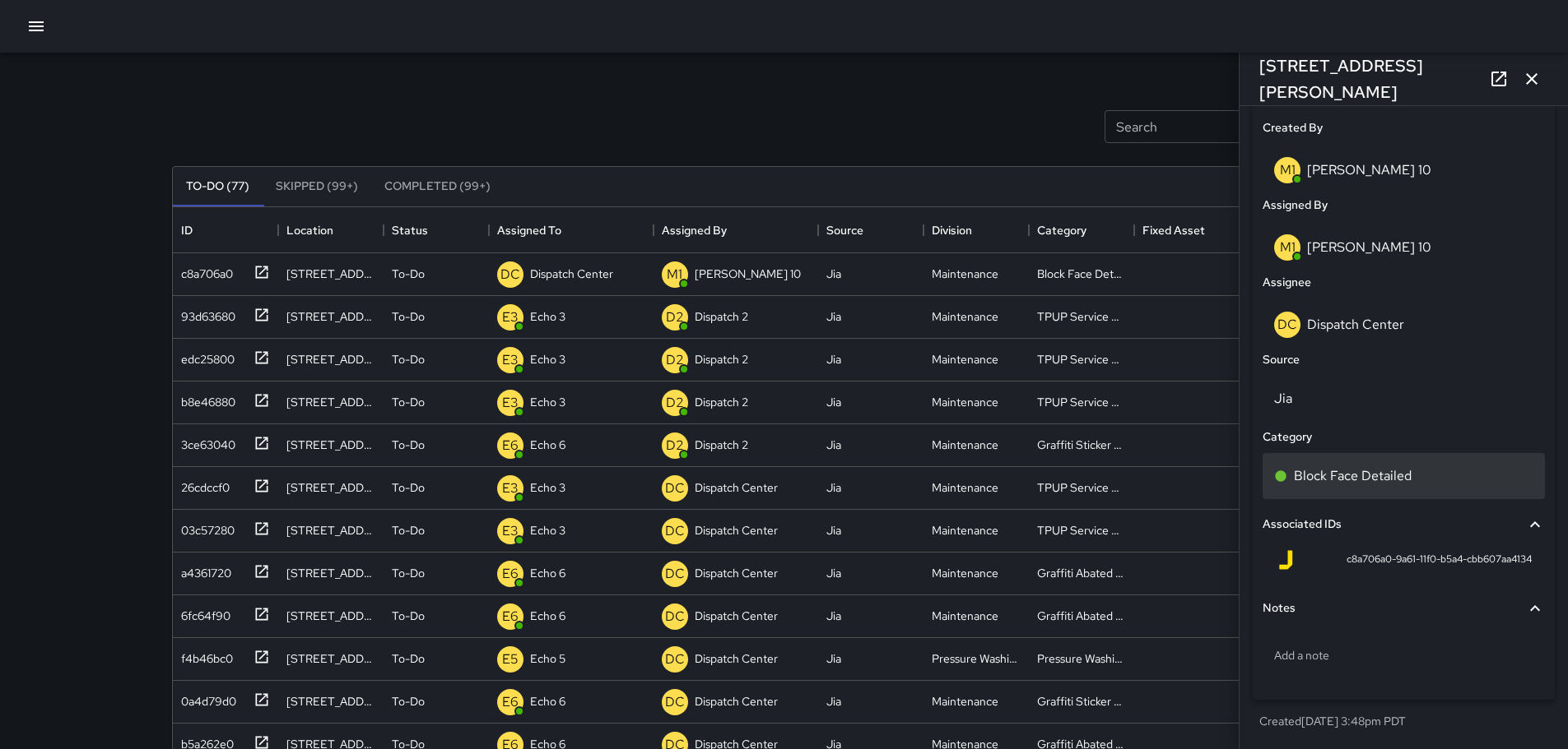
click at [1366, 472] on p "Block Face Detailed" at bounding box center [1352, 477] width 118 height 20
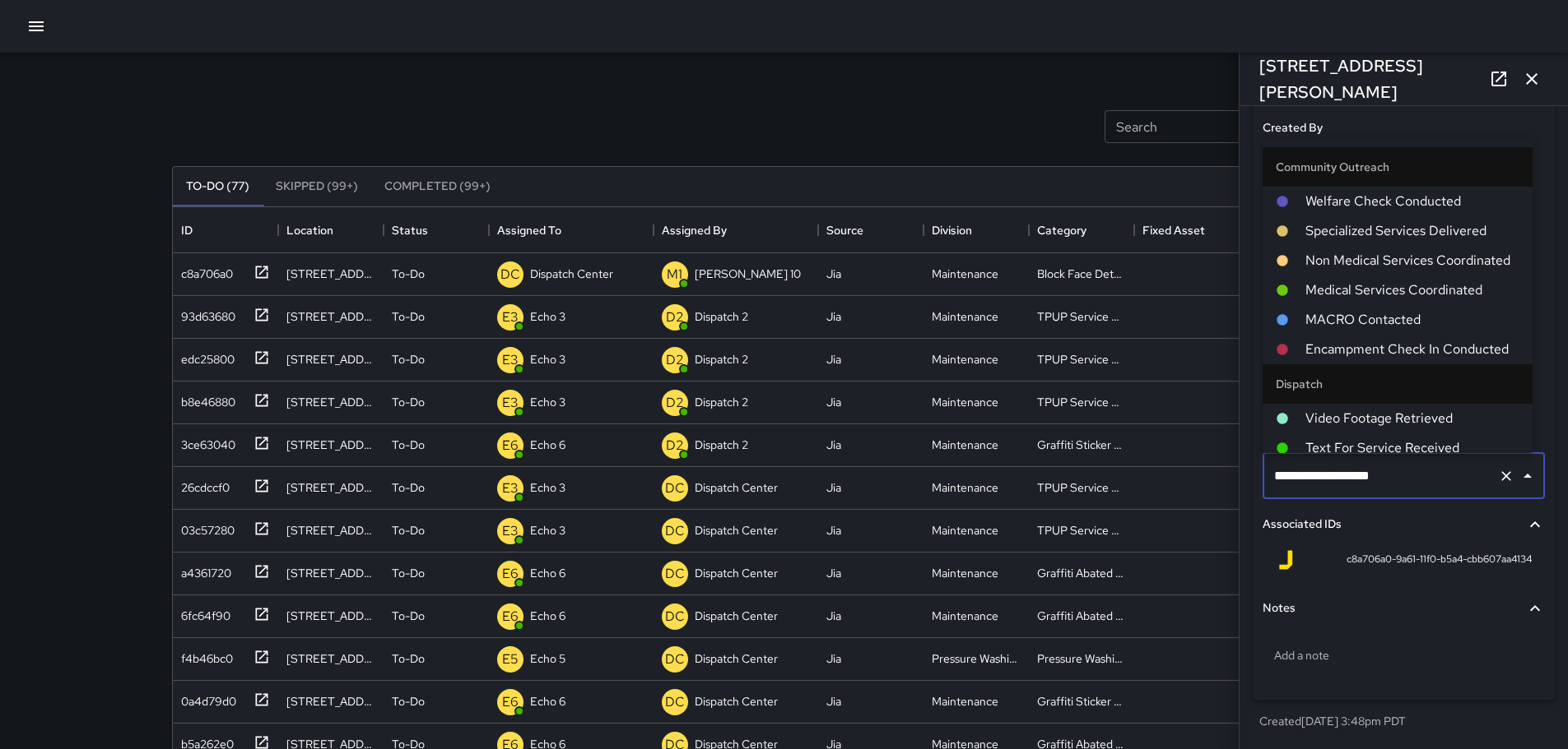
scroll to position [1086, 0]
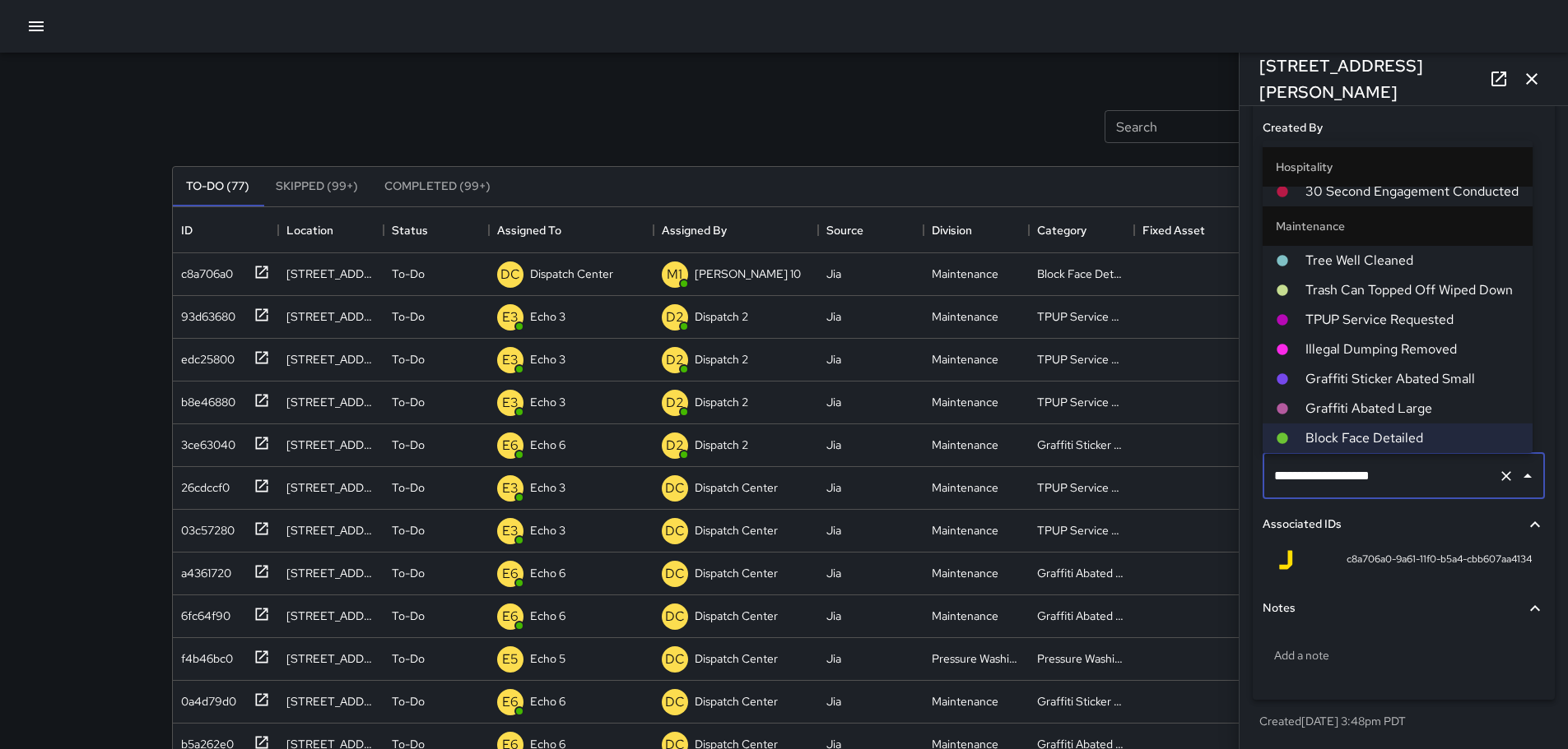
click at [1389, 317] on span "TPUP Service Requested" at bounding box center [1412, 320] width 214 height 20
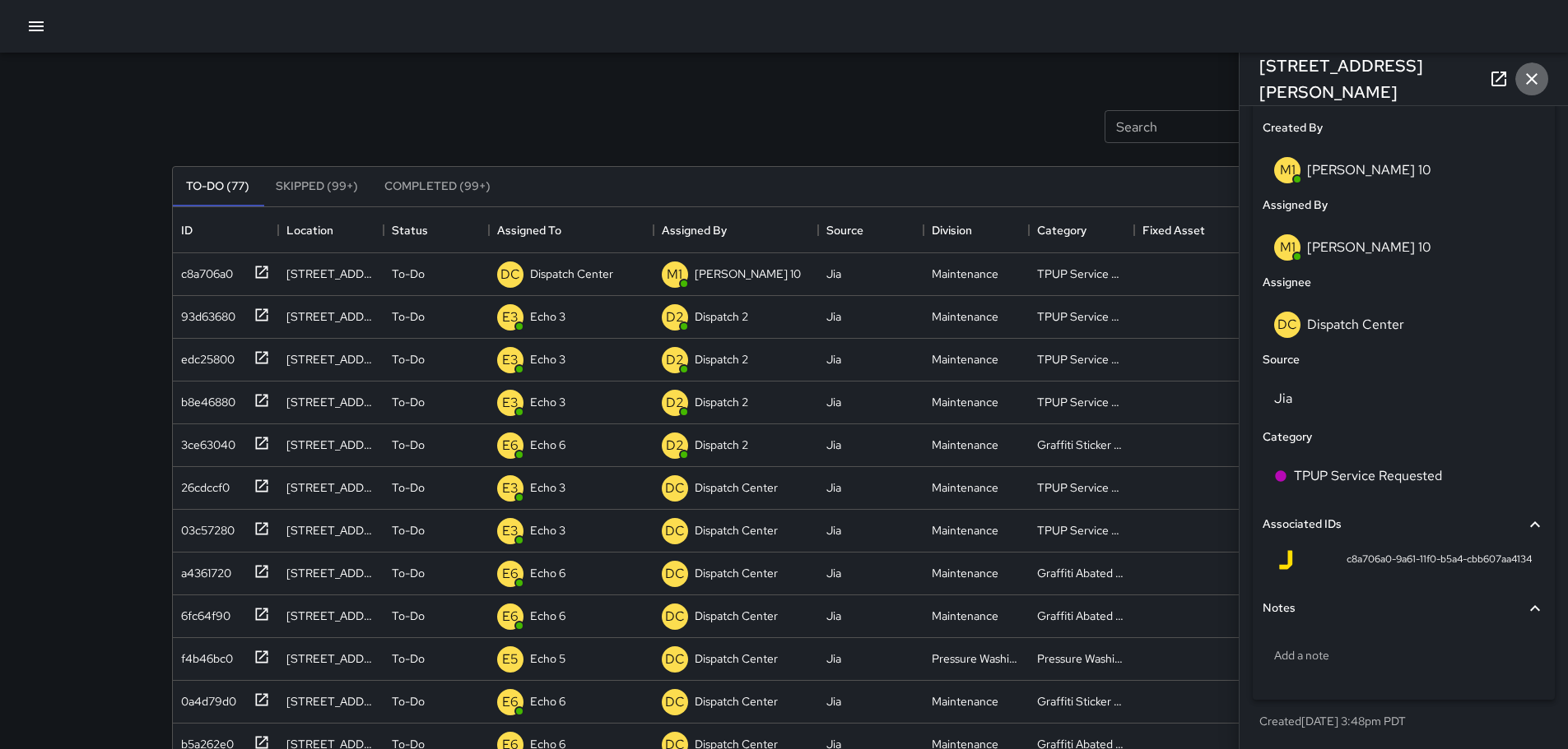
click at [1528, 75] on icon "button" at bounding box center [1531, 79] width 12 height 12
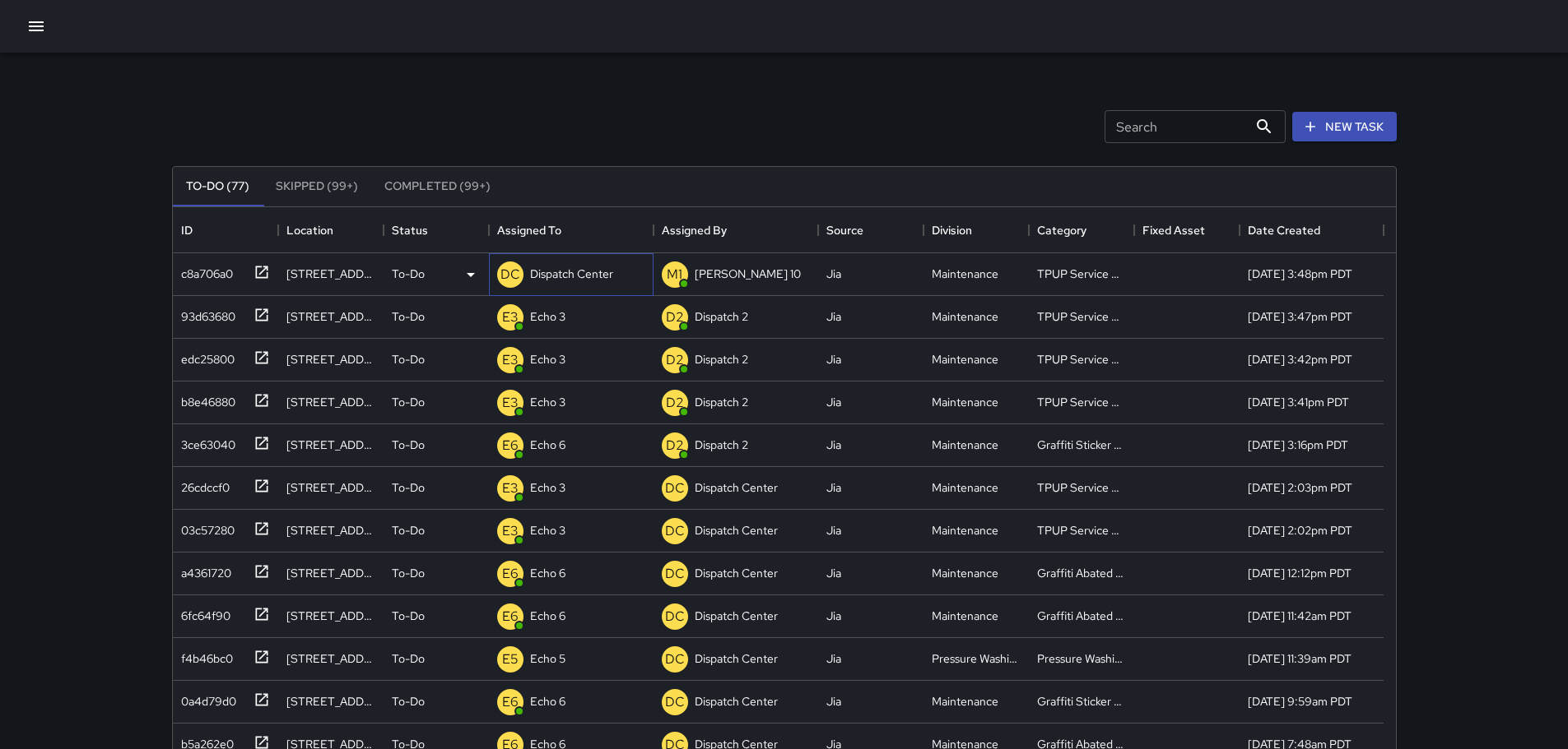
click at [609, 268] on p "Dispatch Center" at bounding box center [572, 274] width 83 height 17
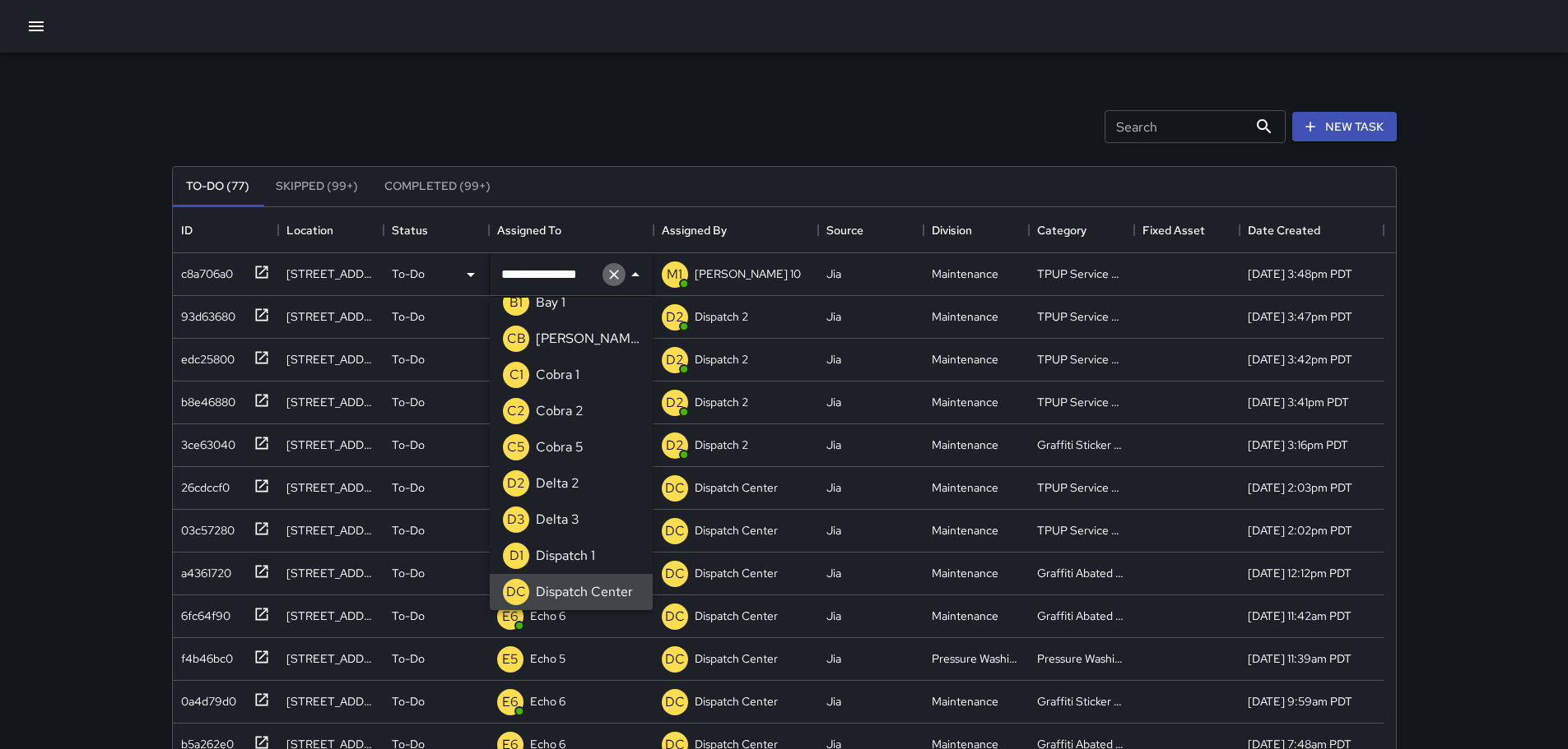
click at [619, 271] on icon "Clear" at bounding box center [614, 275] width 17 height 17
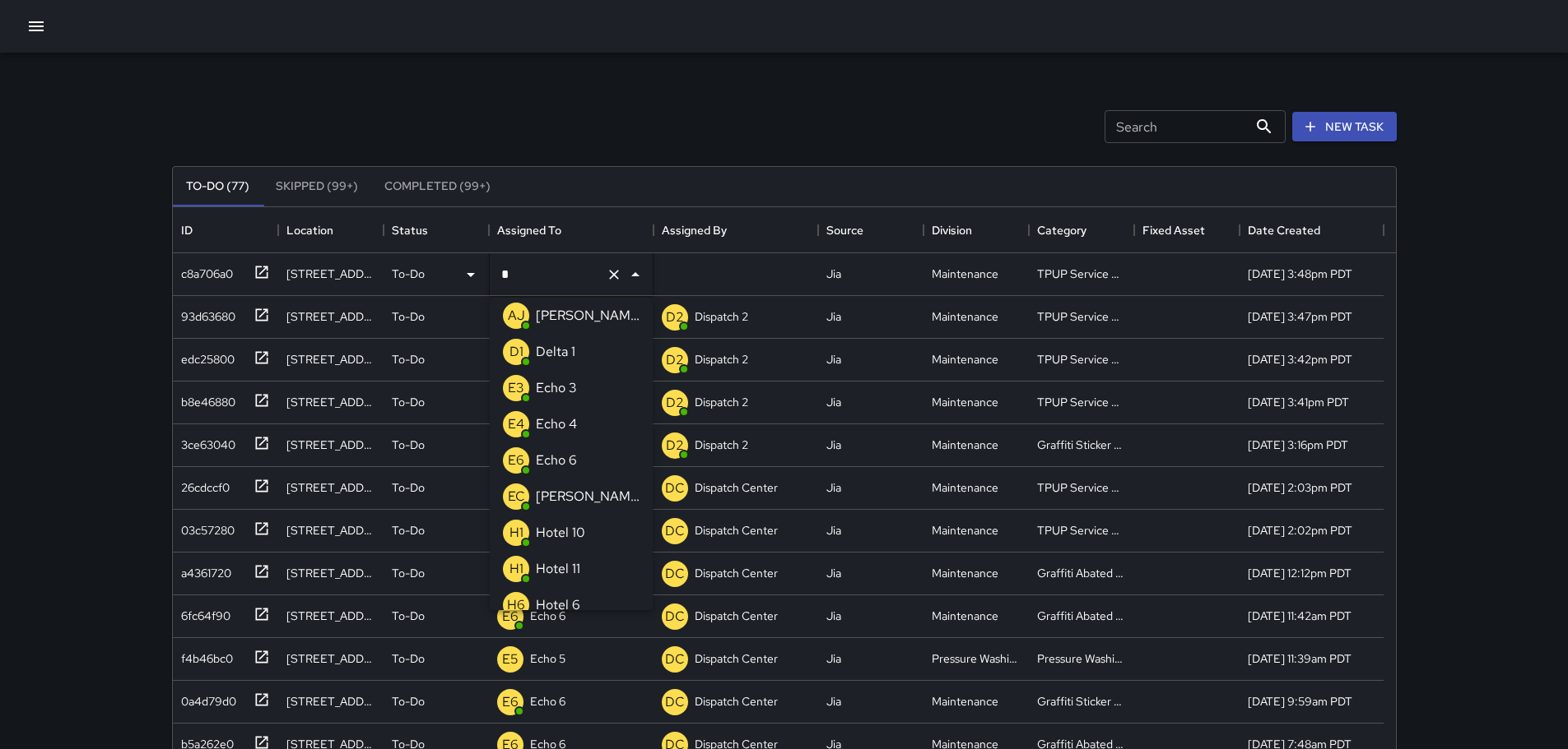
type input "**"
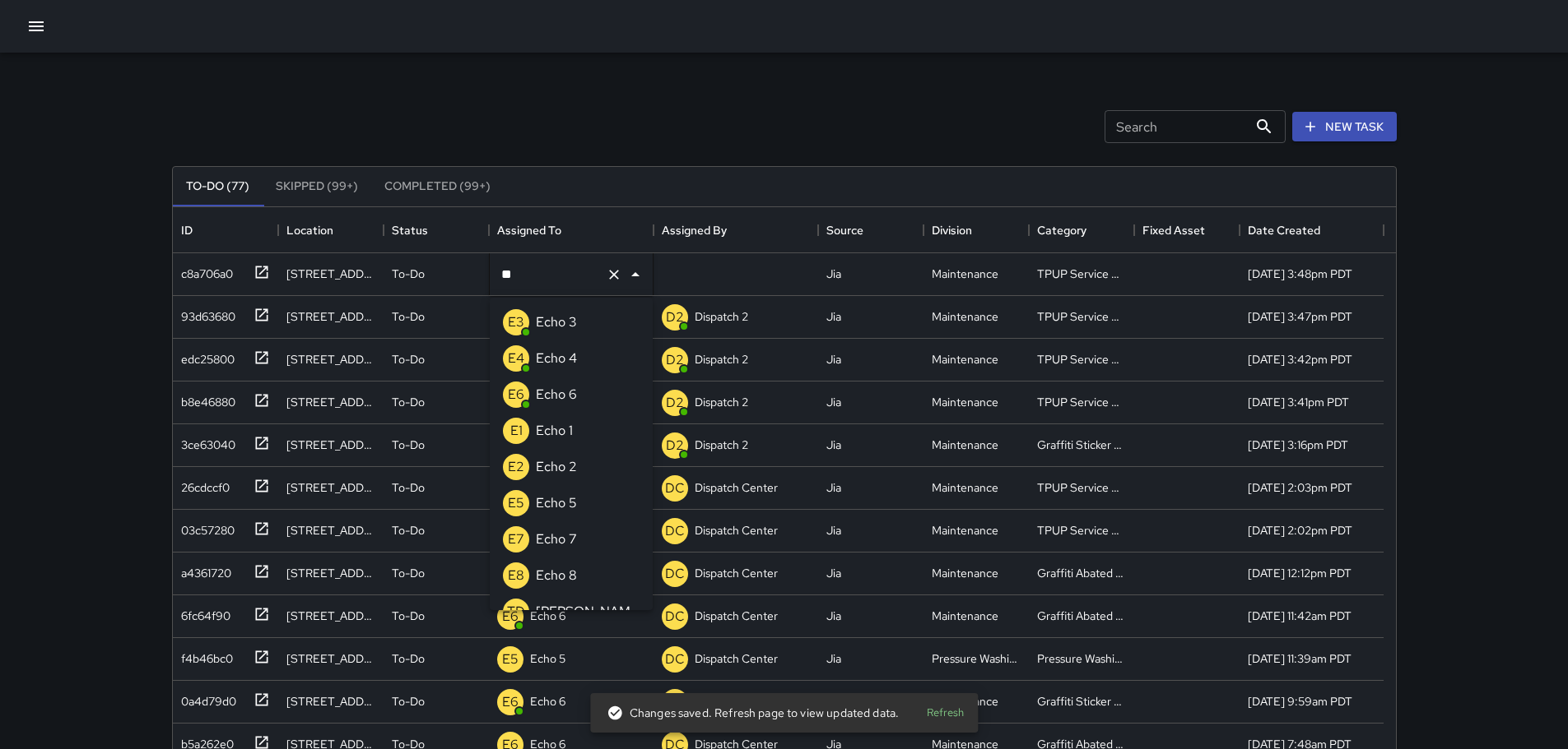
click at [577, 327] on div "Echo 3" at bounding box center [556, 322] width 48 height 27
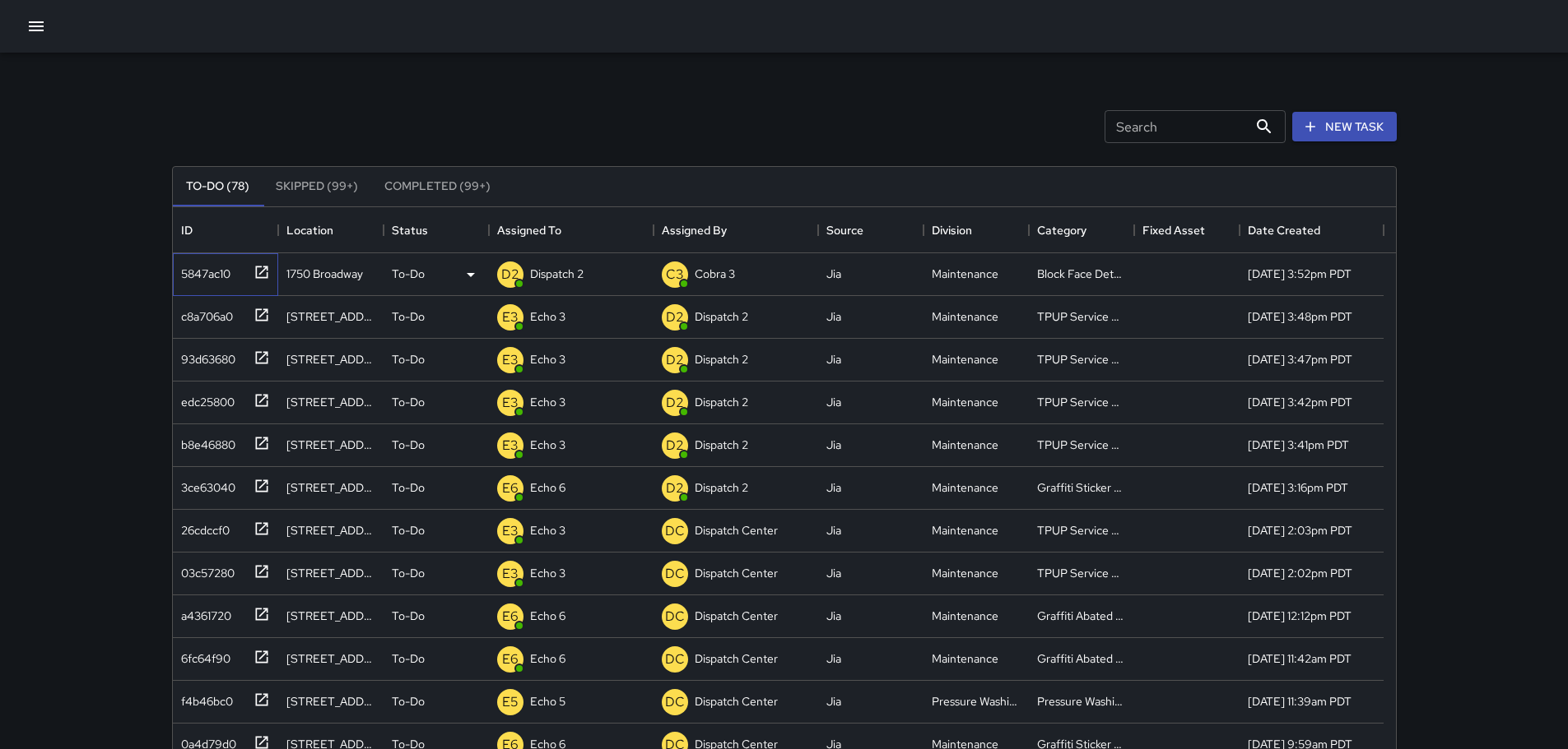
click at [265, 270] on icon at bounding box center [262, 272] width 17 height 17
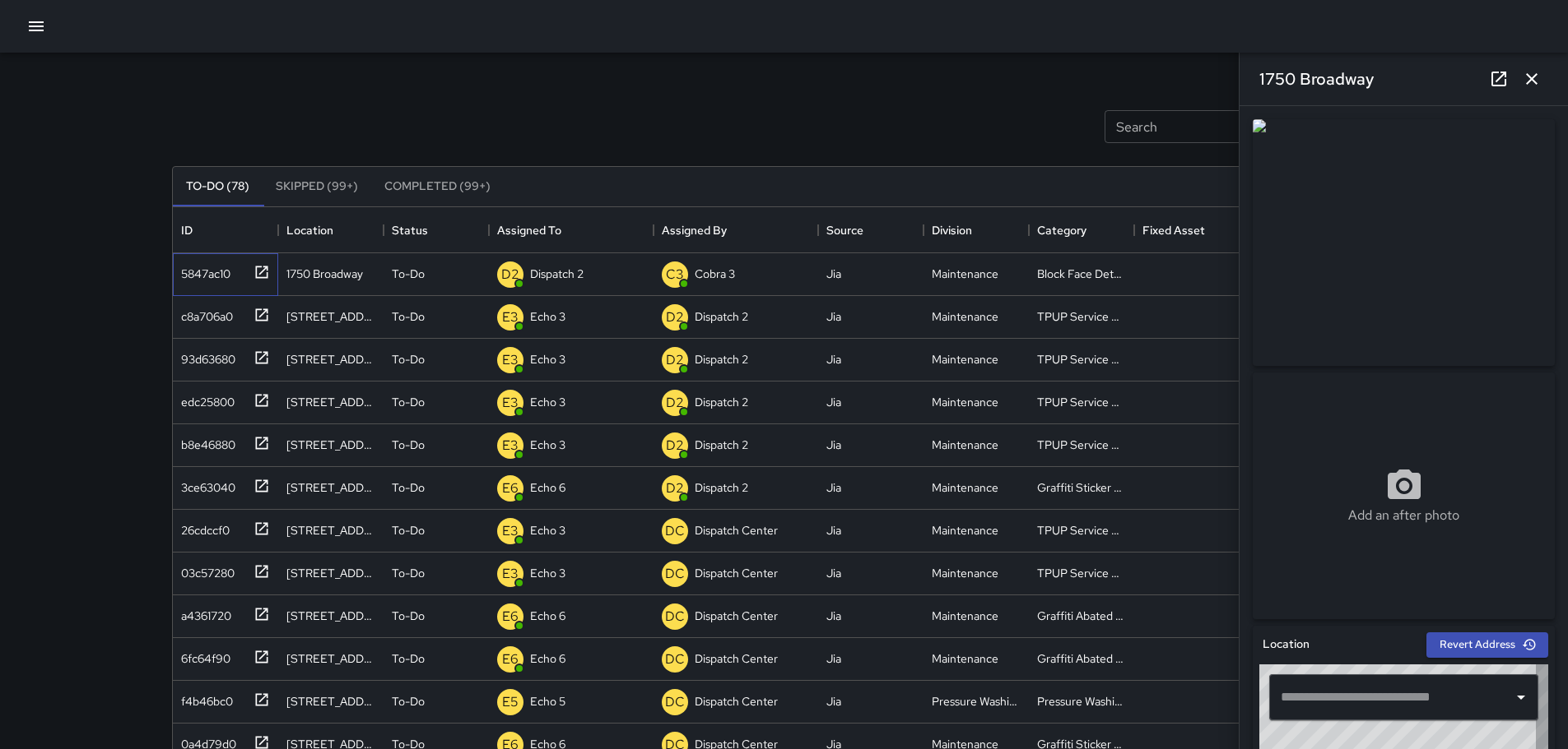
type input "**********"
click at [583, 276] on p "Dispatch 2" at bounding box center [557, 274] width 53 height 17
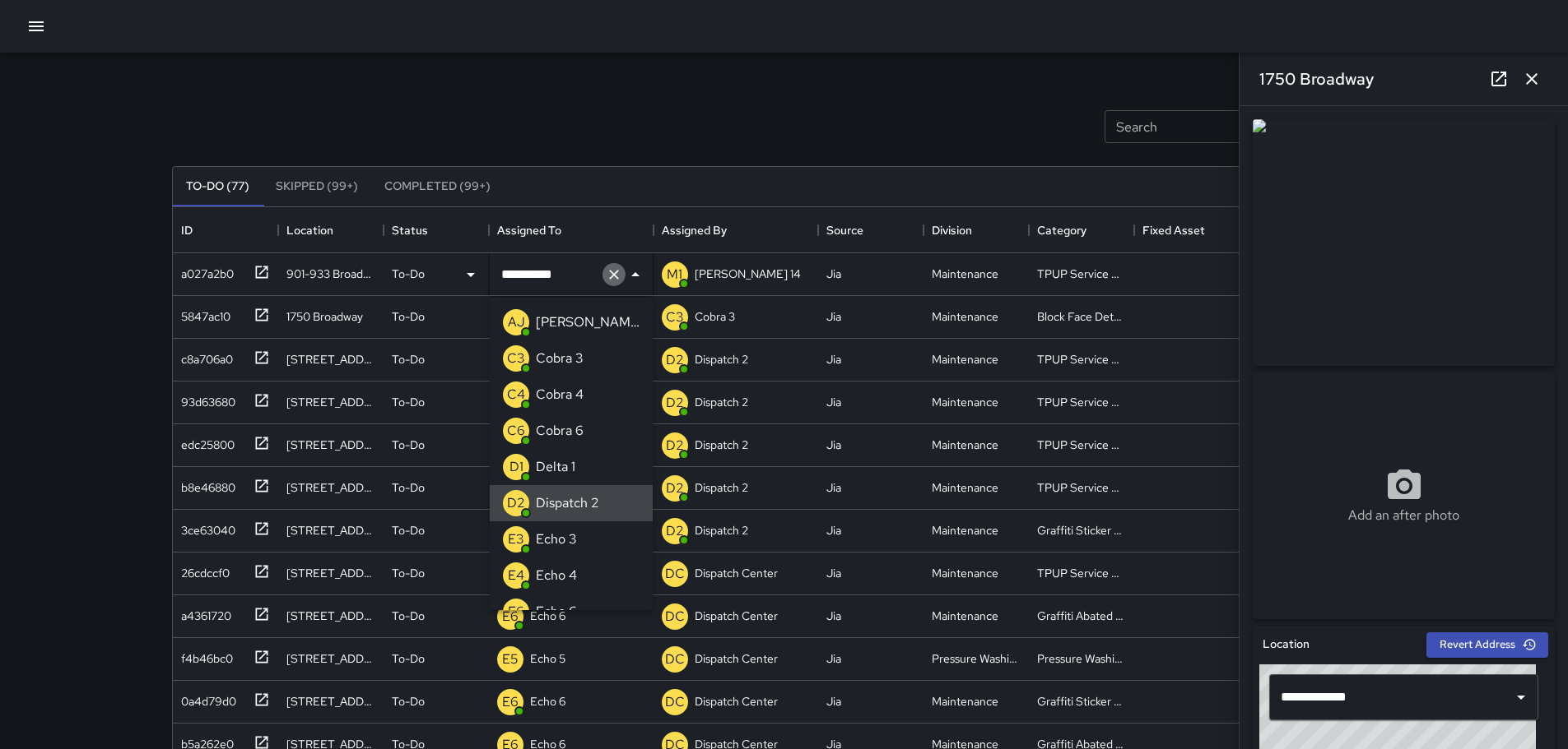
click at [609, 278] on icon "Clear" at bounding box center [614, 275] width 17 height 17
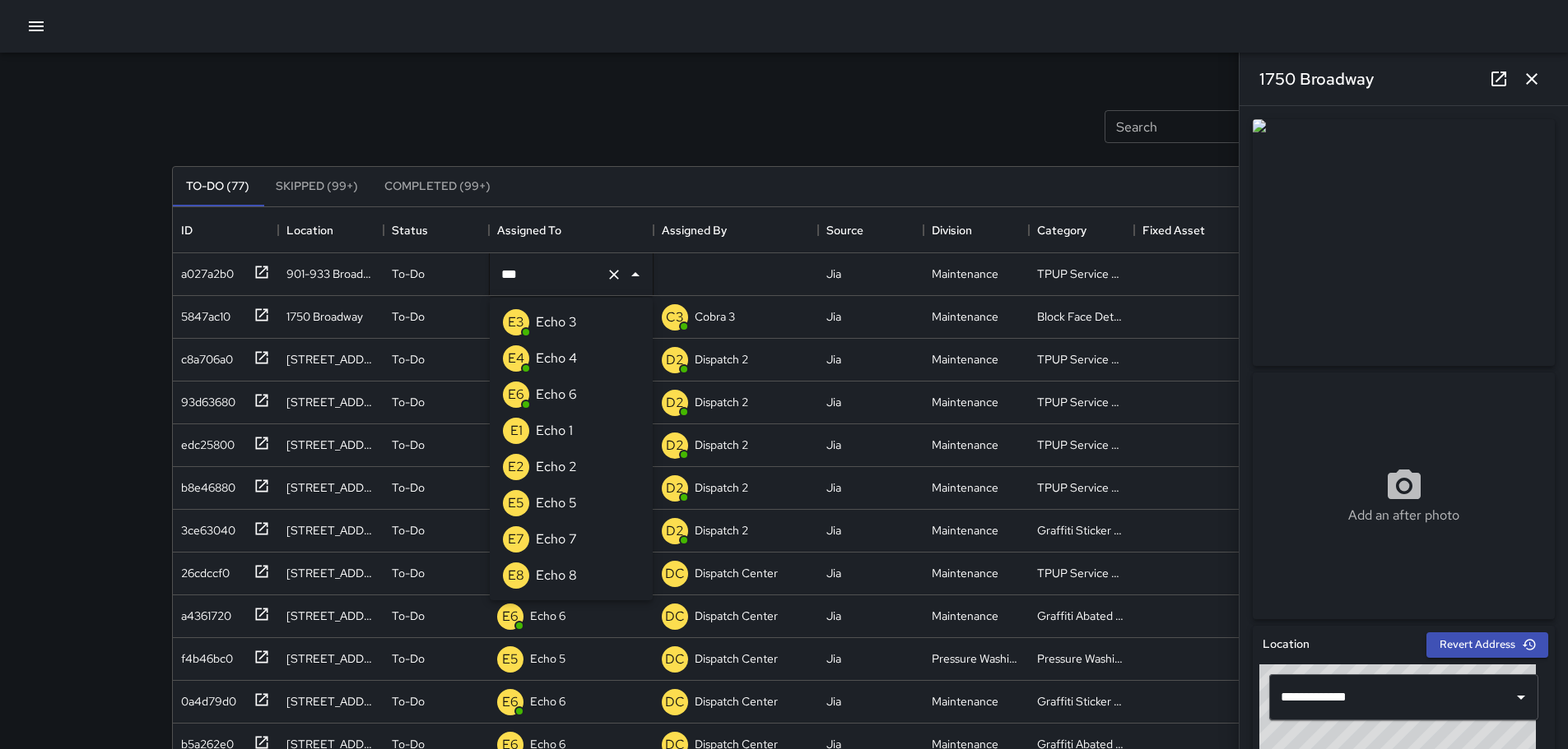
type input "****"
click at [563, 325] on p "Echo 3" at bounding box center [556, 322] width 41 height 20
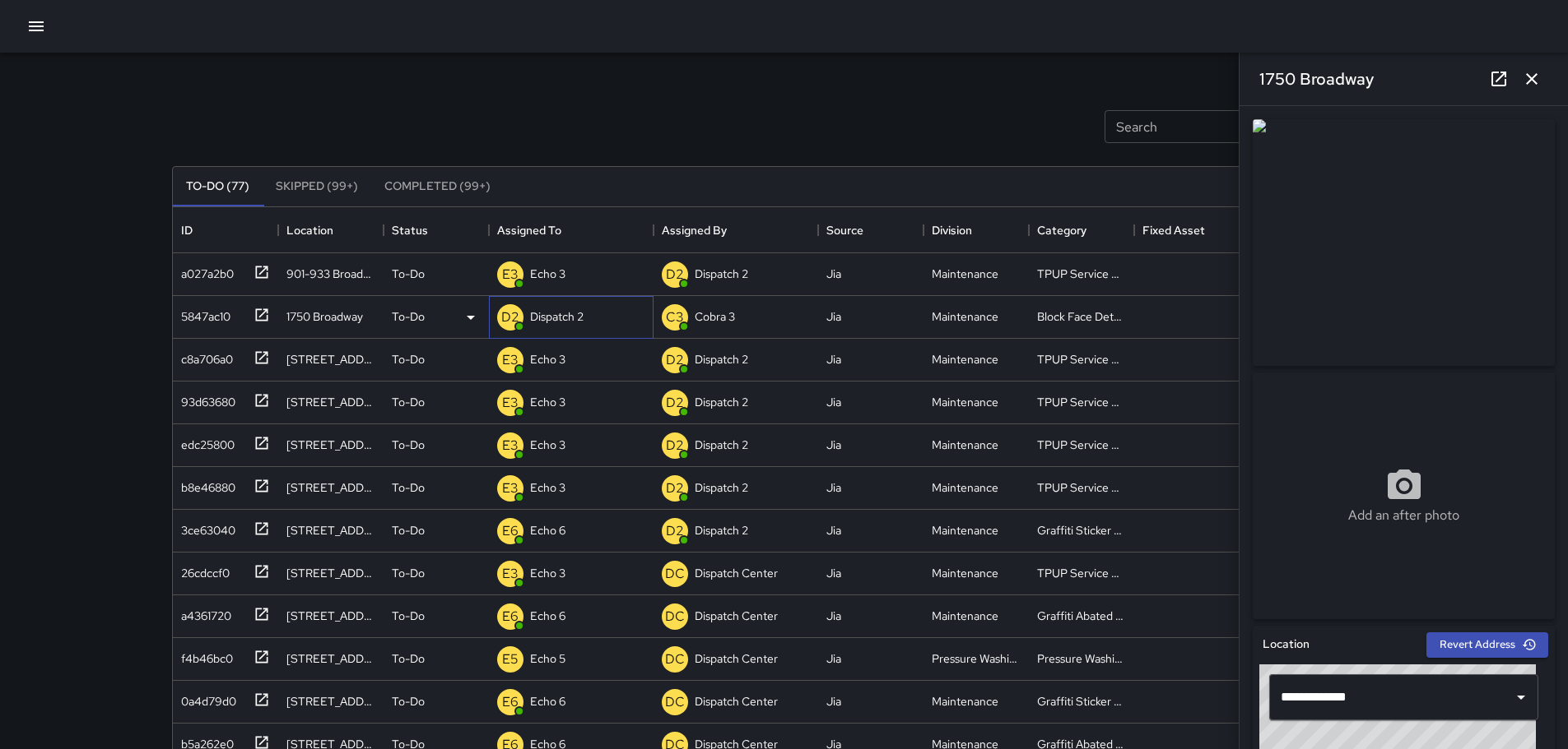
click at [558, 316] on p "Dispatch 2" at bounding box center [557, 317] width 53 height 17
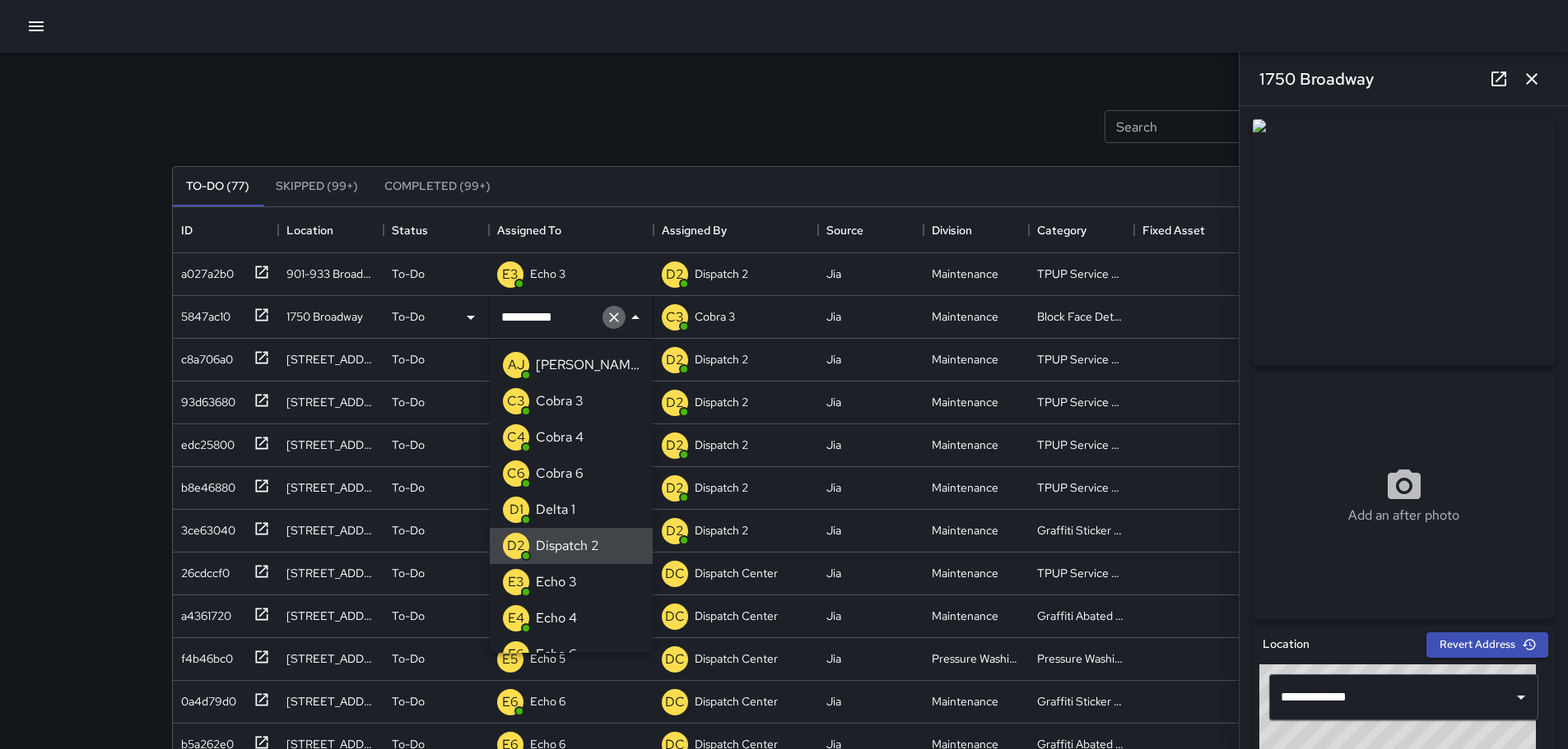
click at [609, 322] on icon "Clear" at bounding box center [614, 317] width 10 height 10
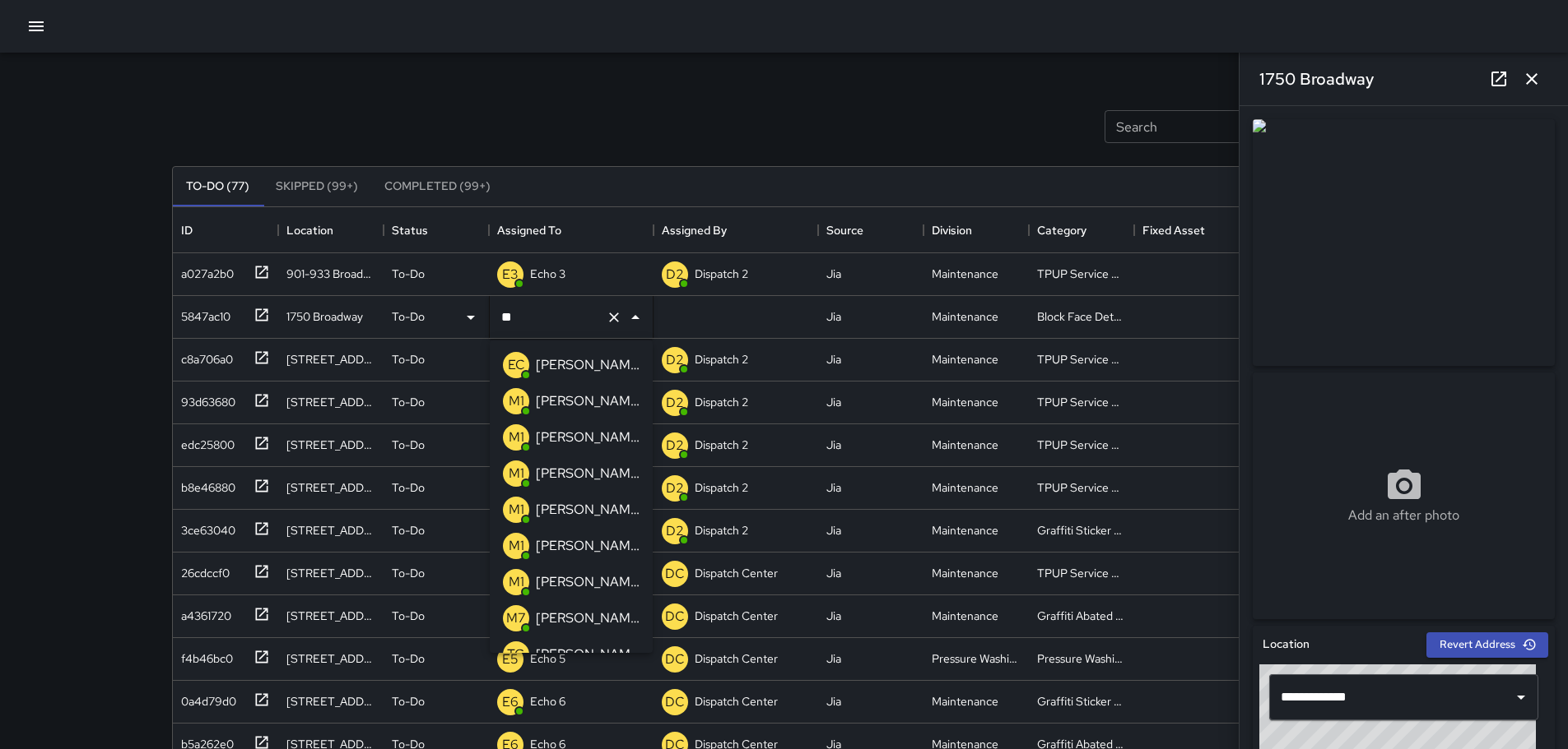
type input "***"
click at [569, 394] on p "[PERSON_NAME] 13" at bounding box center [588, 402] width 103 height 20
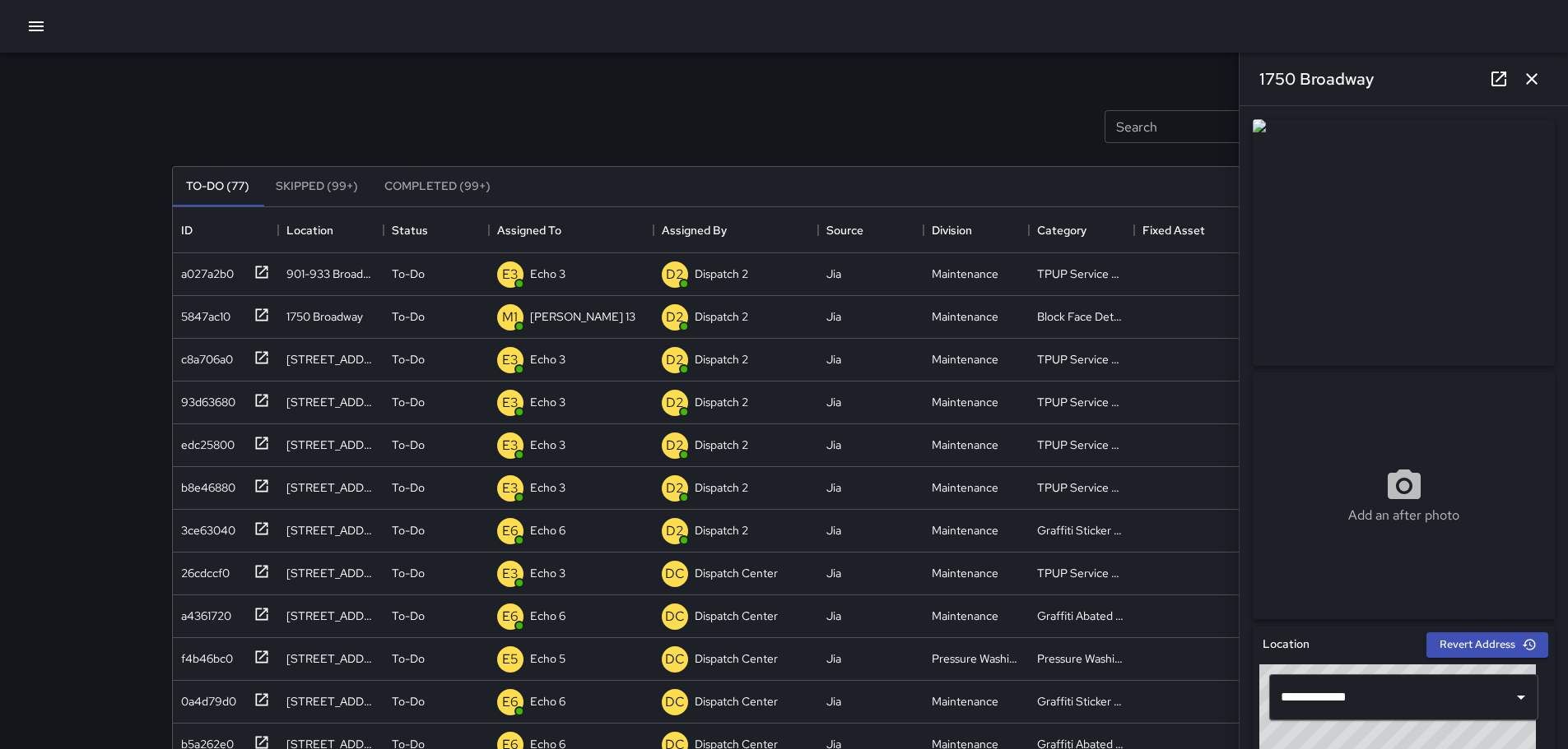
click at [1522, 70] on icon "button" at bounding box center [1531, 79] width 20 height 20
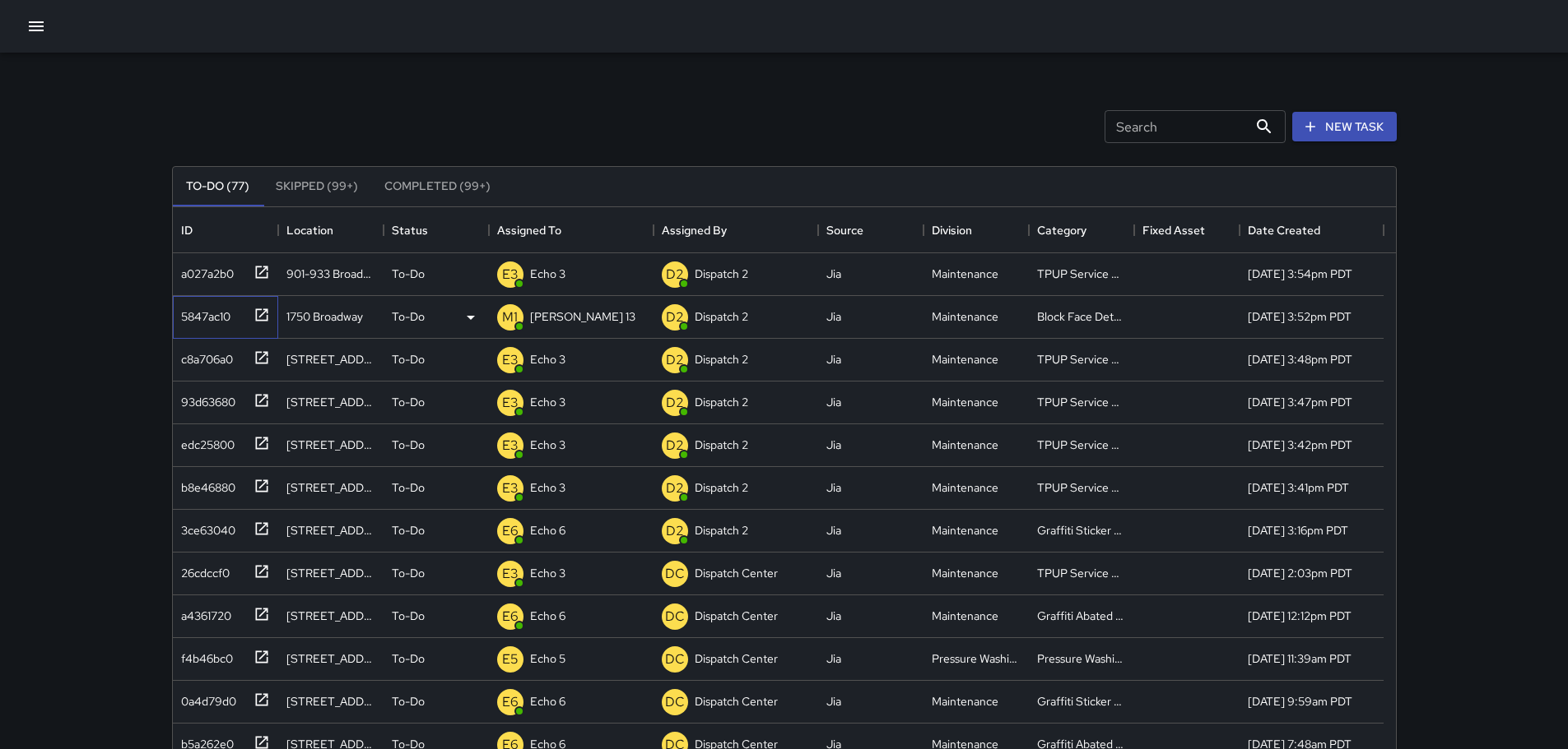
click at [258, 314] on icon at bounding box center [262, 315] width 17 height 17
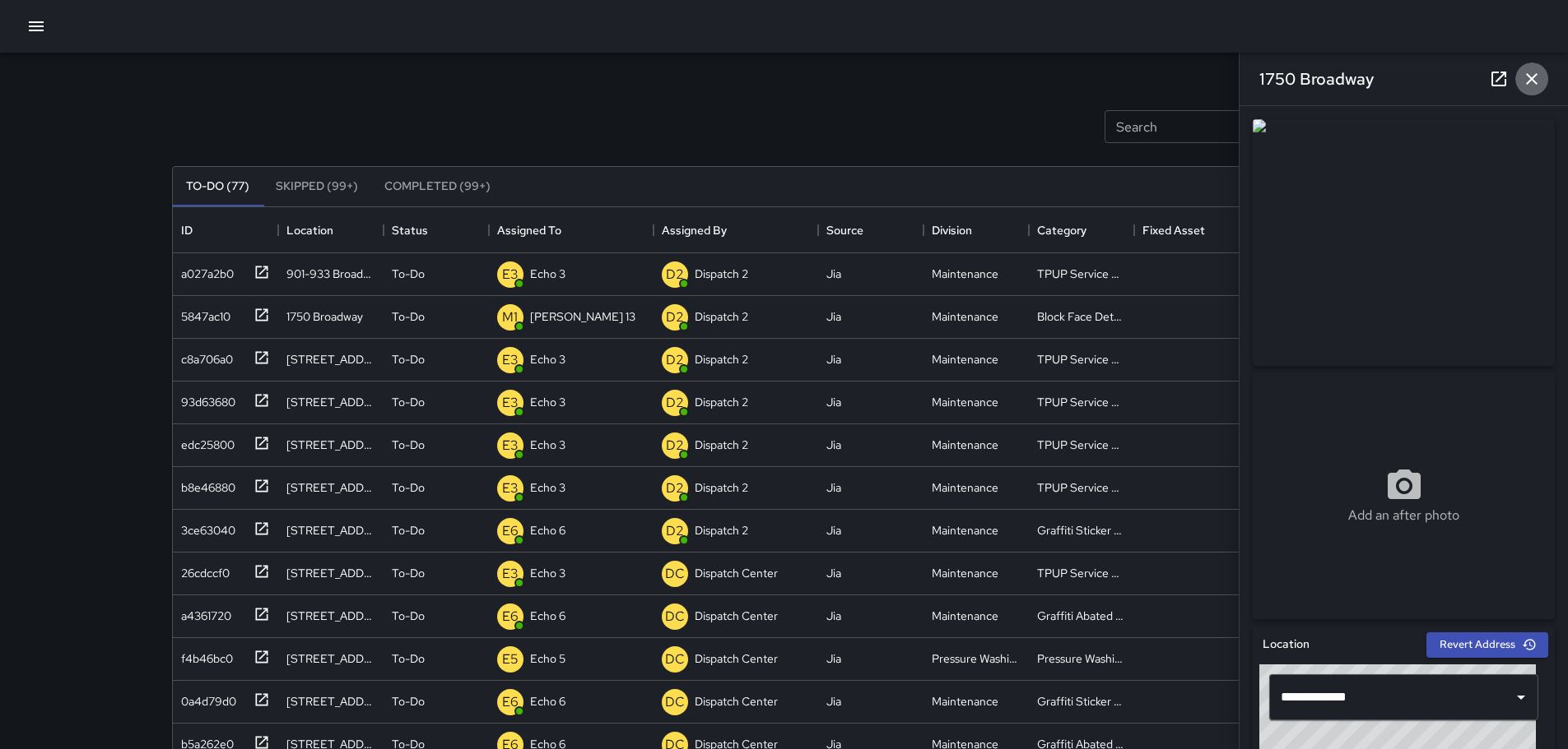
click at [1544, 68] on button "button" at bounding box center [1530, 78] width 33 height 32
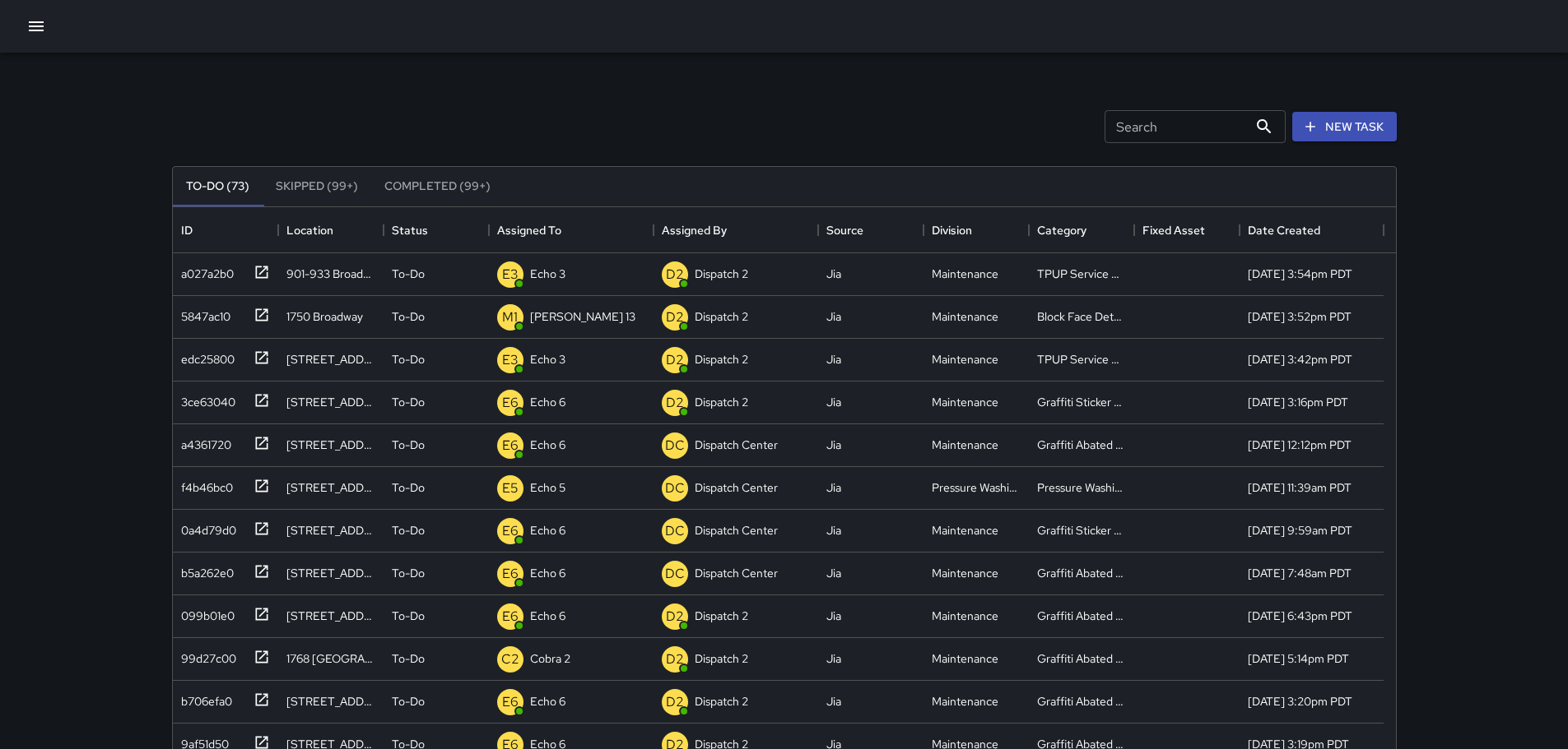
click at [38, 22] on icon "button" at bounding box center [37, 27] width 15 height 10
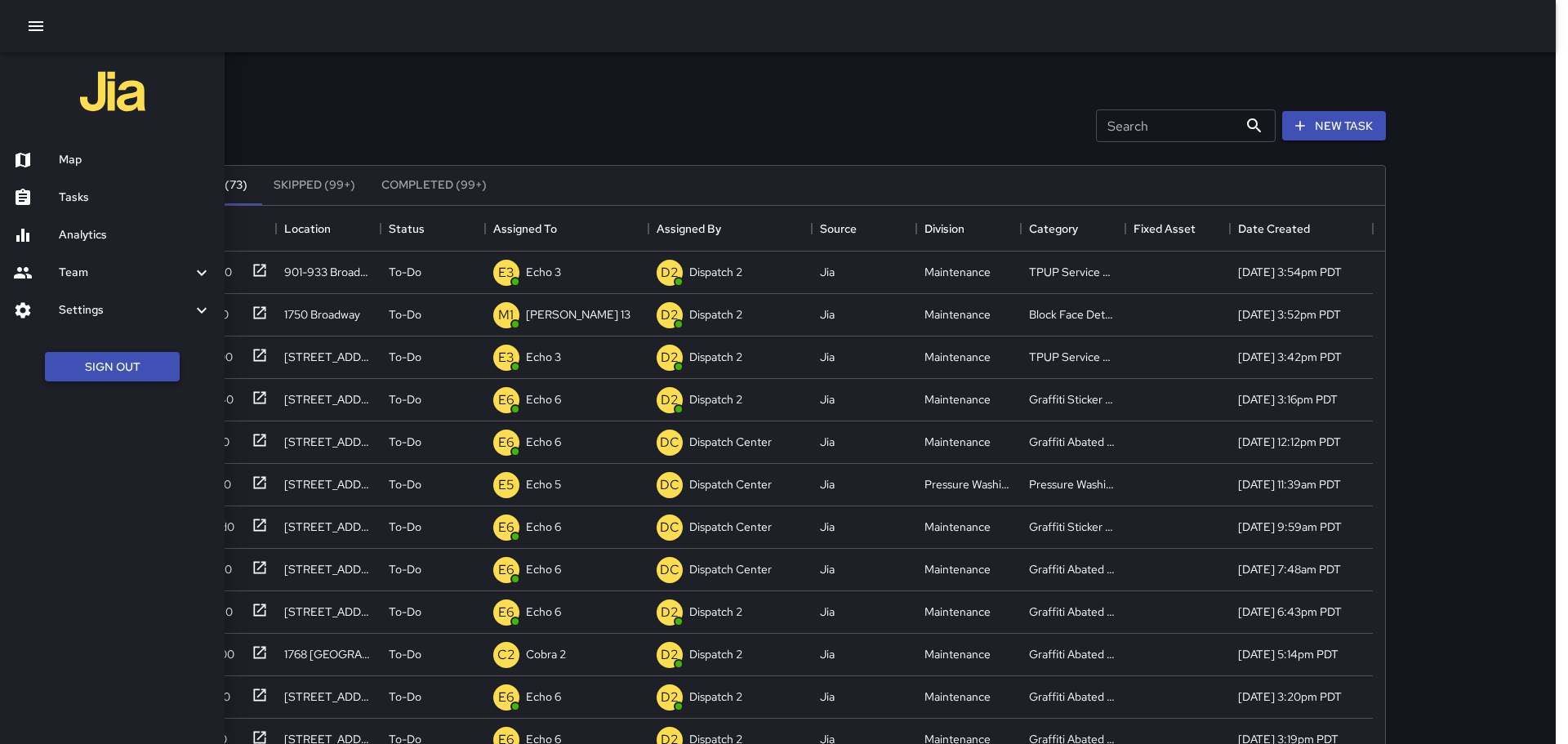
click at [121, 362] on button "Sign Out" at bounding box center [112, 367] width 135 height 31
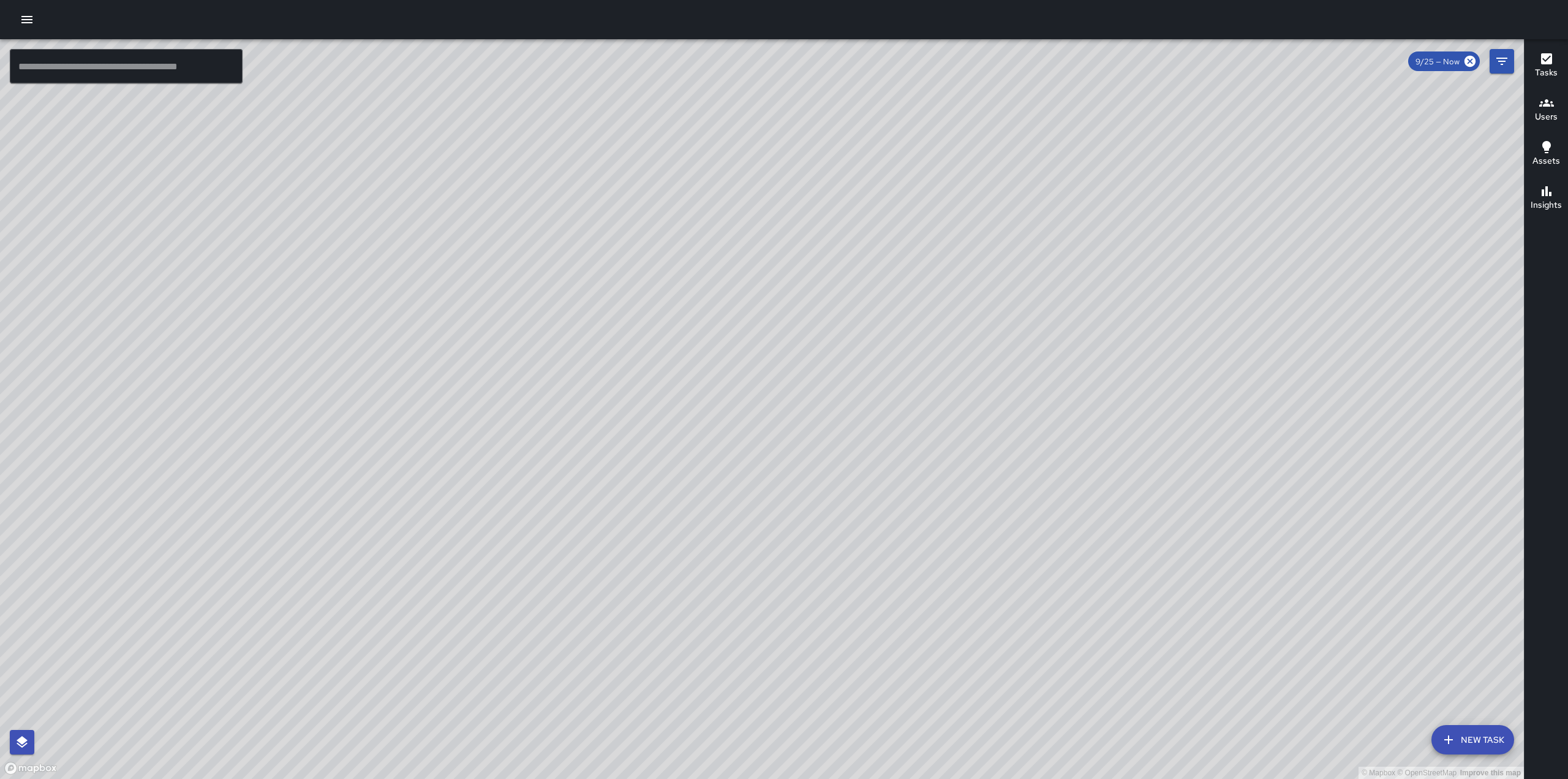
drag, startPoint x: 755, startPoint y: 426, endPoint x: 1083, endPoint y: 321, distance: 344.4
click at [1083, 321] on div "© Mapbox © OpenStreetMap Improve this map" at bounding box center [762, 408] width 1524 height 739
drag, startPoint x: 732, startPoint y: 437, endPoint x: 791, endPoint y: 354, distance: 101.8
click at [791, 354] on div "© Mapbox © OpenStreetMap Improve this map" at bounding box center [762, 408] width 1524 height 739
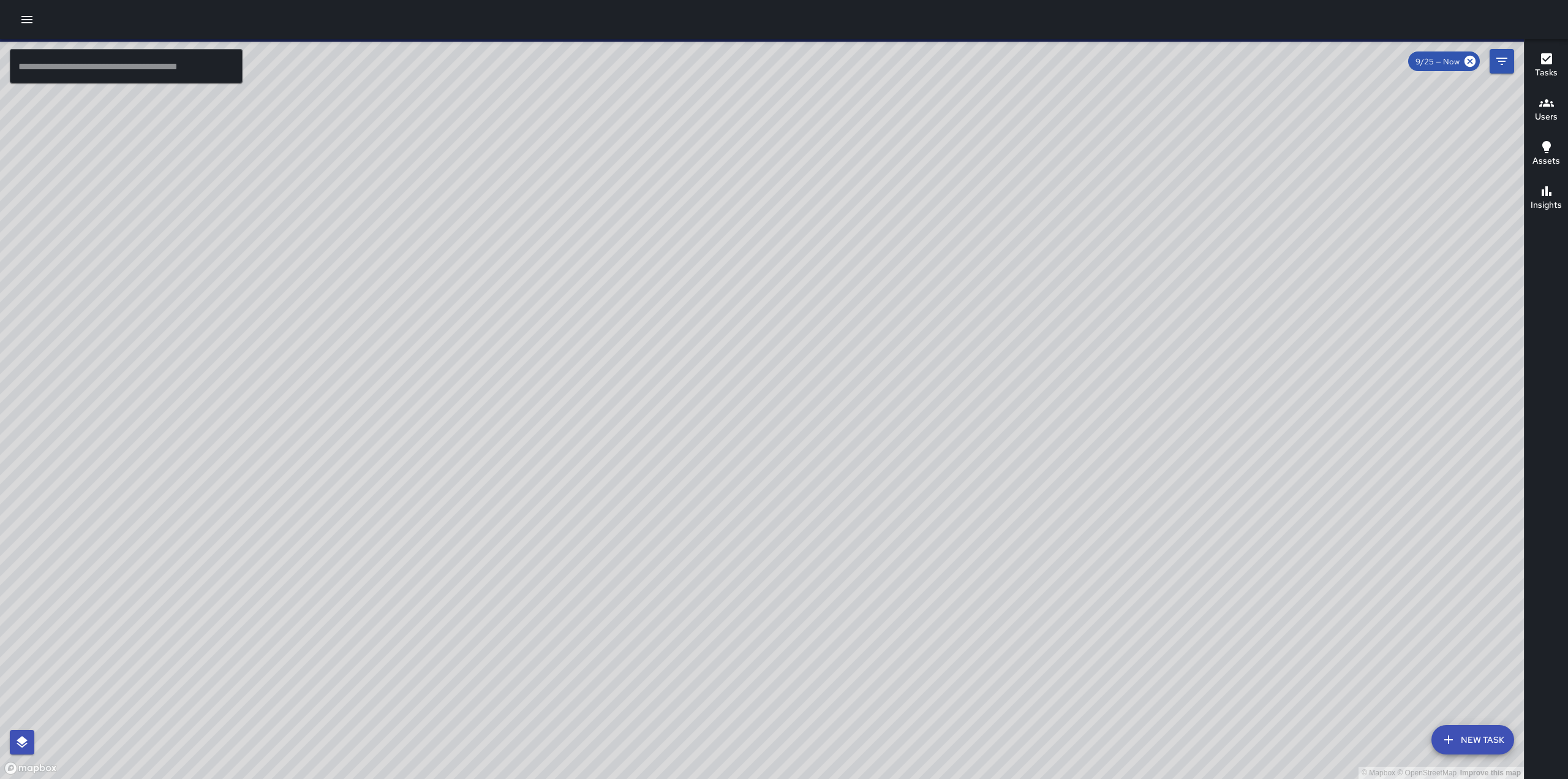
drag, startPoint x: 734, startPoint y: 355, endPoint x: 786, endPoint y: 333, distance: 56.5
click at [785, 335] on div "© Mapbox © OpenStreetMap Improve this map" at bounding box center [762, 408] width 1524 height 739
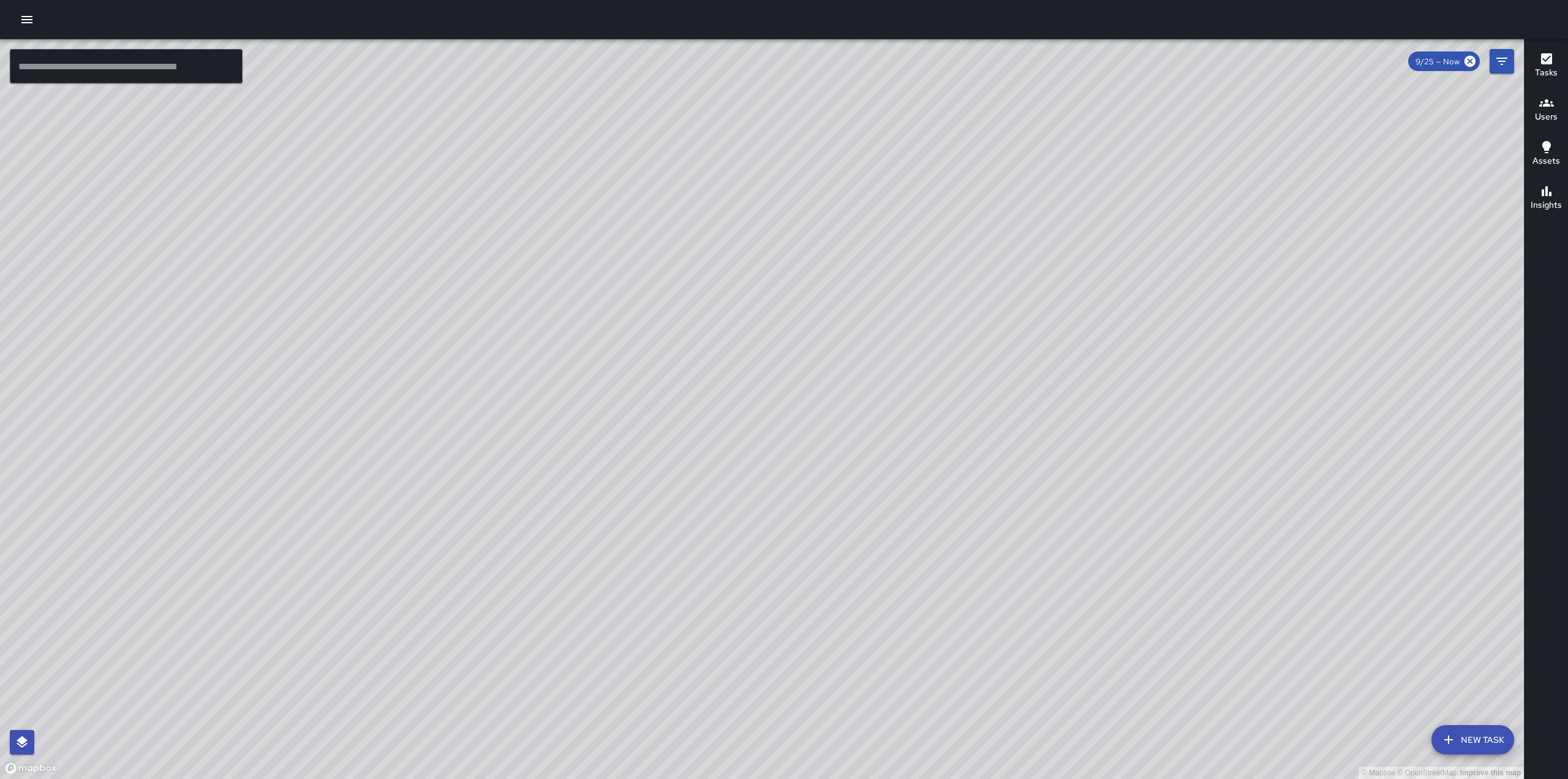
drag, startPoint x: 769, startPoint y: 259, endPoint x: 812, endPoint y: 258, distance: 43.0
click at [812, 258] on div "© Mapbox © OpenStreetMap Improve this map" at bounding box center [762, 408] width 1524 height 739
drag, startPoint x: 782, startPoint y: 438, endPoint x: 807, endPoint y: 353, distance: 88.6
click at [807, 353] on div "© Mapbox © OpenStreetMap Improve this map" at bounding box center [762, 408] width 1524 height 739
drag, startPoint x: 1015, startPoint y: 466, endPoint x: 1068, endPoint y: 345, distance: 132.1
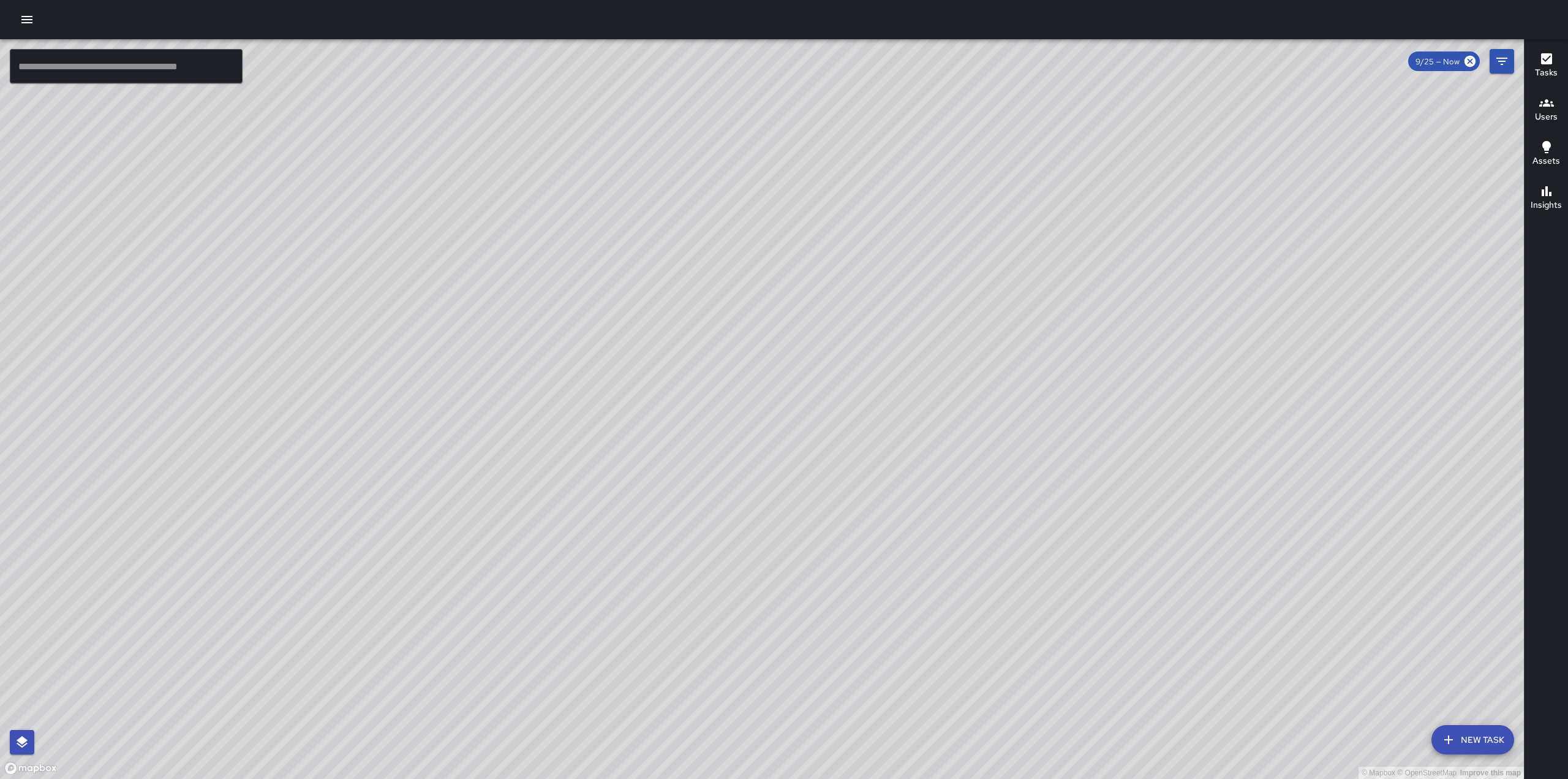
click at [1068, 346] on div "© Mapbox © OpenStreetMap Improve this map" at bounding box center [762, 408] width 1524 height 739
drag, startPoint x: 640, startPoint y: 647, endPoint x: 882, endPoint y: 333, distance: 396.4
click at [882, 333] on div "© Mapbox © OpenStreetMap Improve this map" at bounding box center [762, 408] width 1524 height 739
drag, startPoint x: 653, startPoint y: 652, endPoint x: 687, endPoint y: 526, distance: 130.5
click at [687, 526] on div "© Mapbox © OpenStreetMap Improve this map" at bounding box center [762, 408] width 1524 height 739
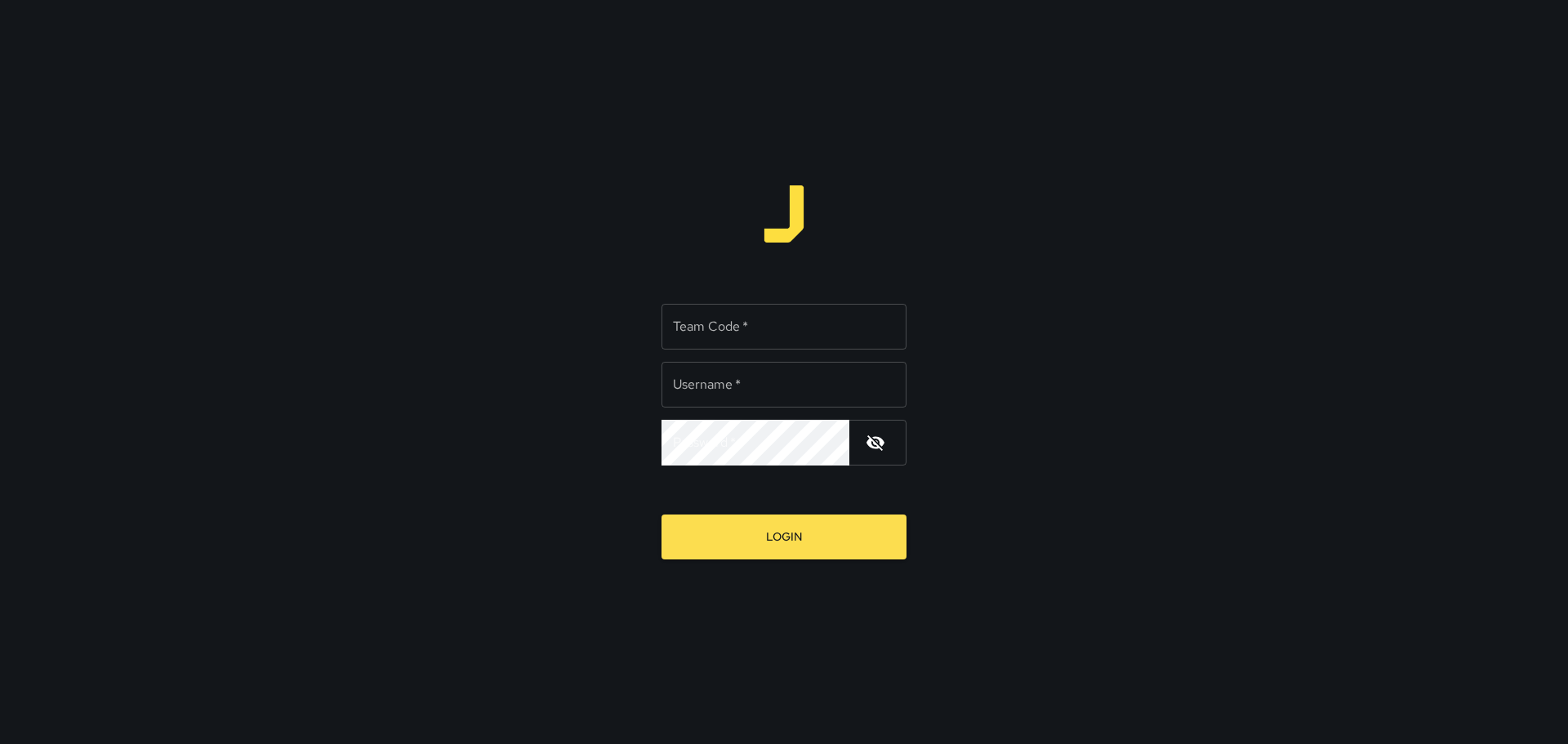
type input "*********"
click at [803, 330] on input "Team Code   *" at bounding box center [784, 326] width 245 height 46
type input "****"
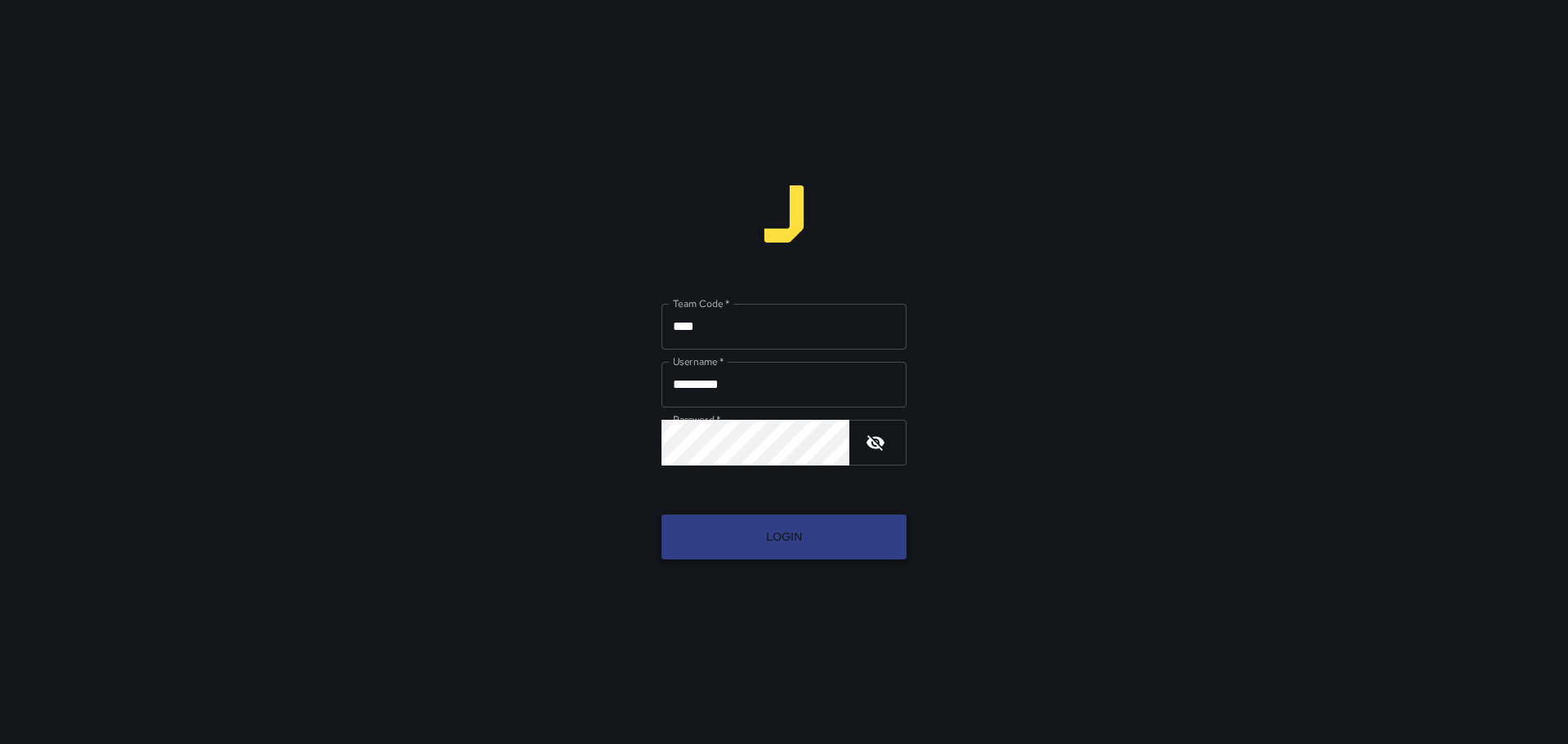
click at [755, 550] on button "Login" at bounding box center [784, 537] width 245 height 45
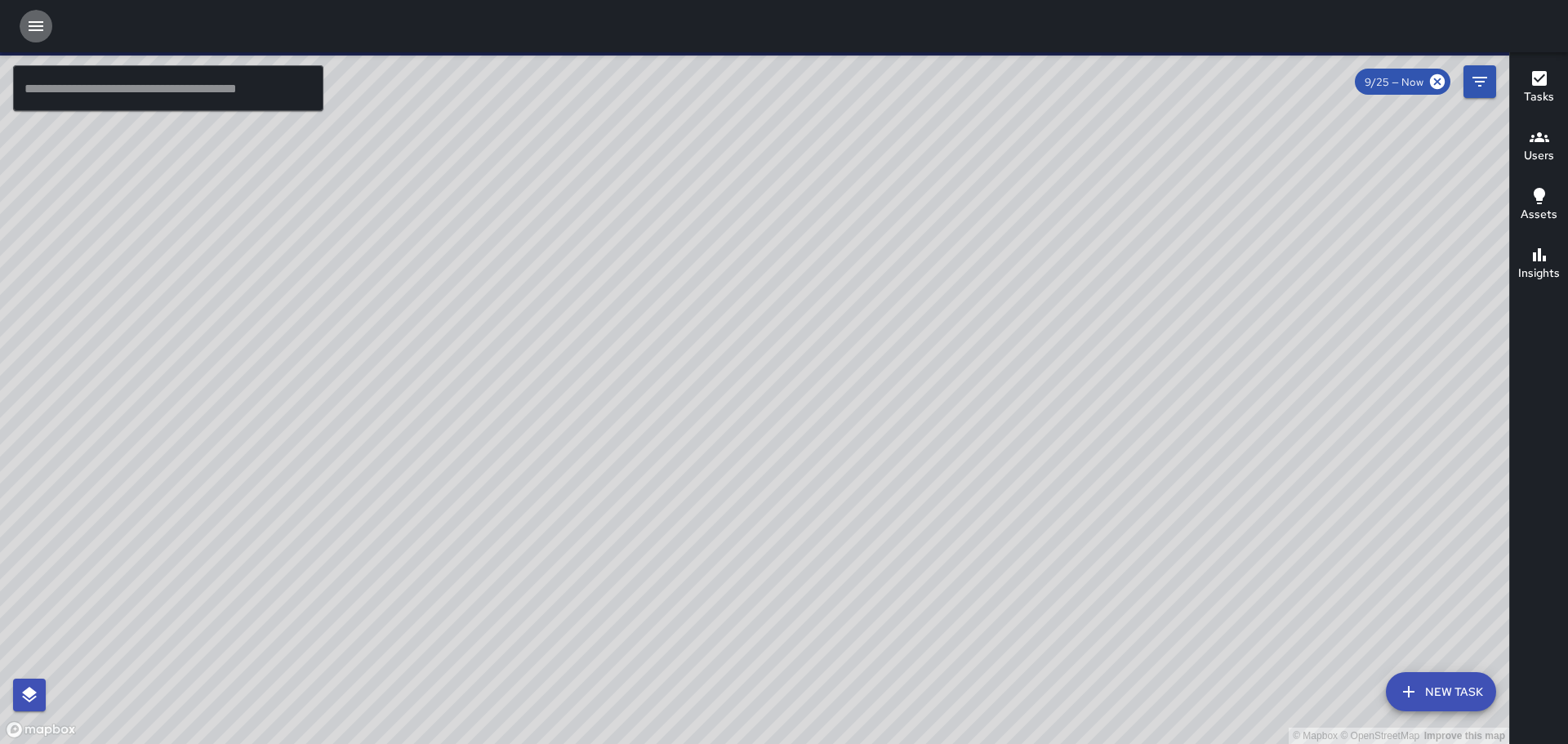
click at [28, 33] on icon "button" at bounding box center [36, 26] width 20 height 20
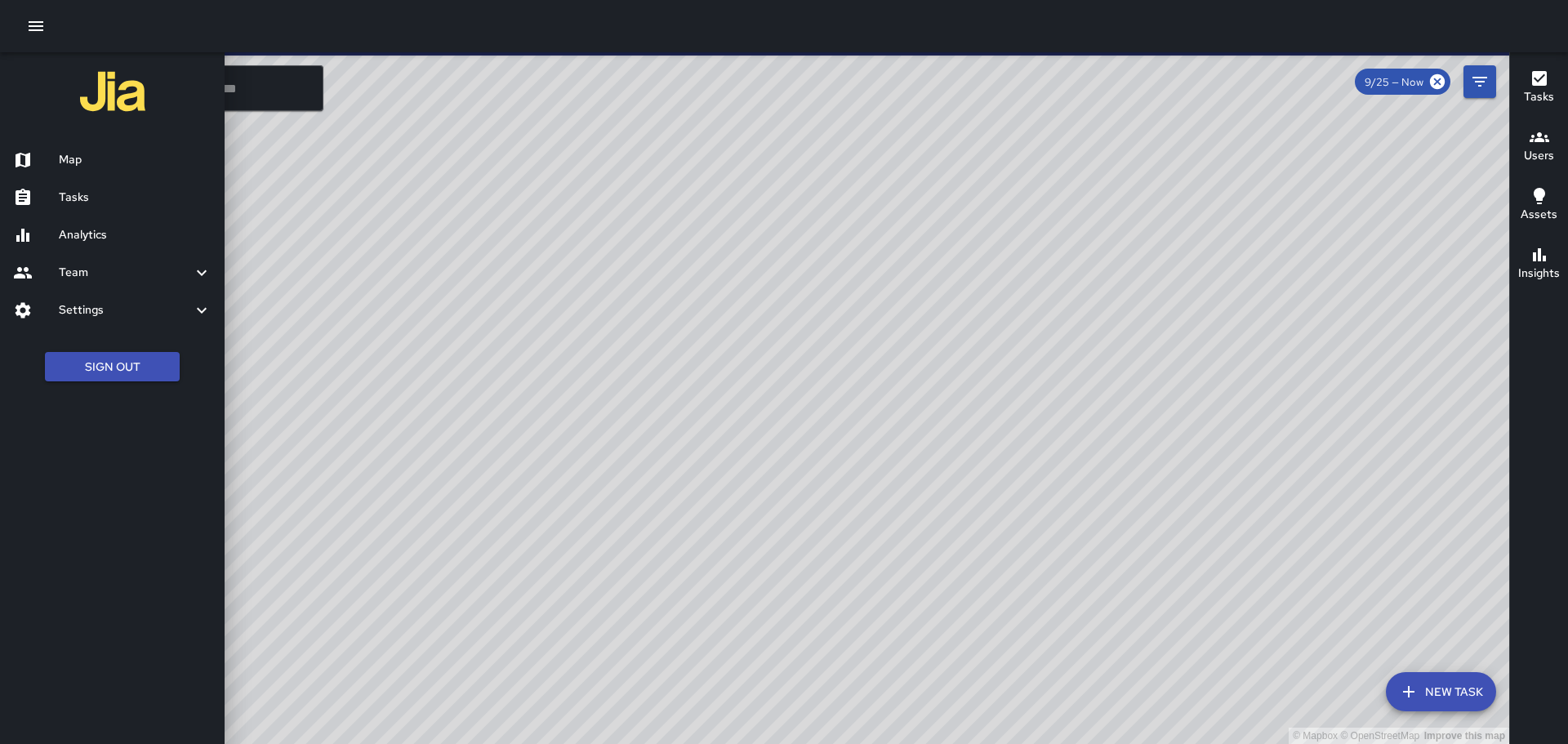
click at [111, 194] on h6 "Tasks" at bounding box center [135, 198] width 153 height 18
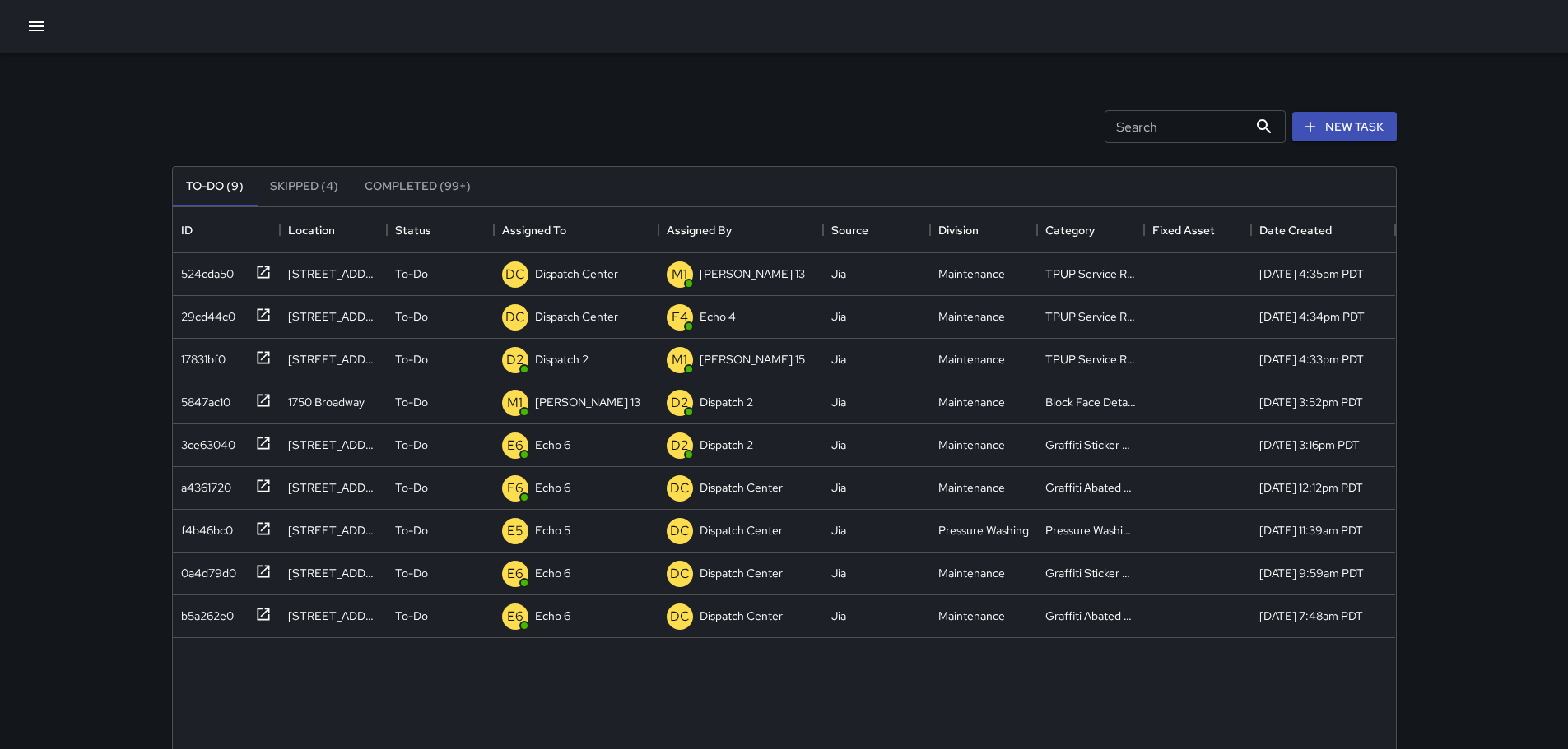
scroll to position [684, 1210]
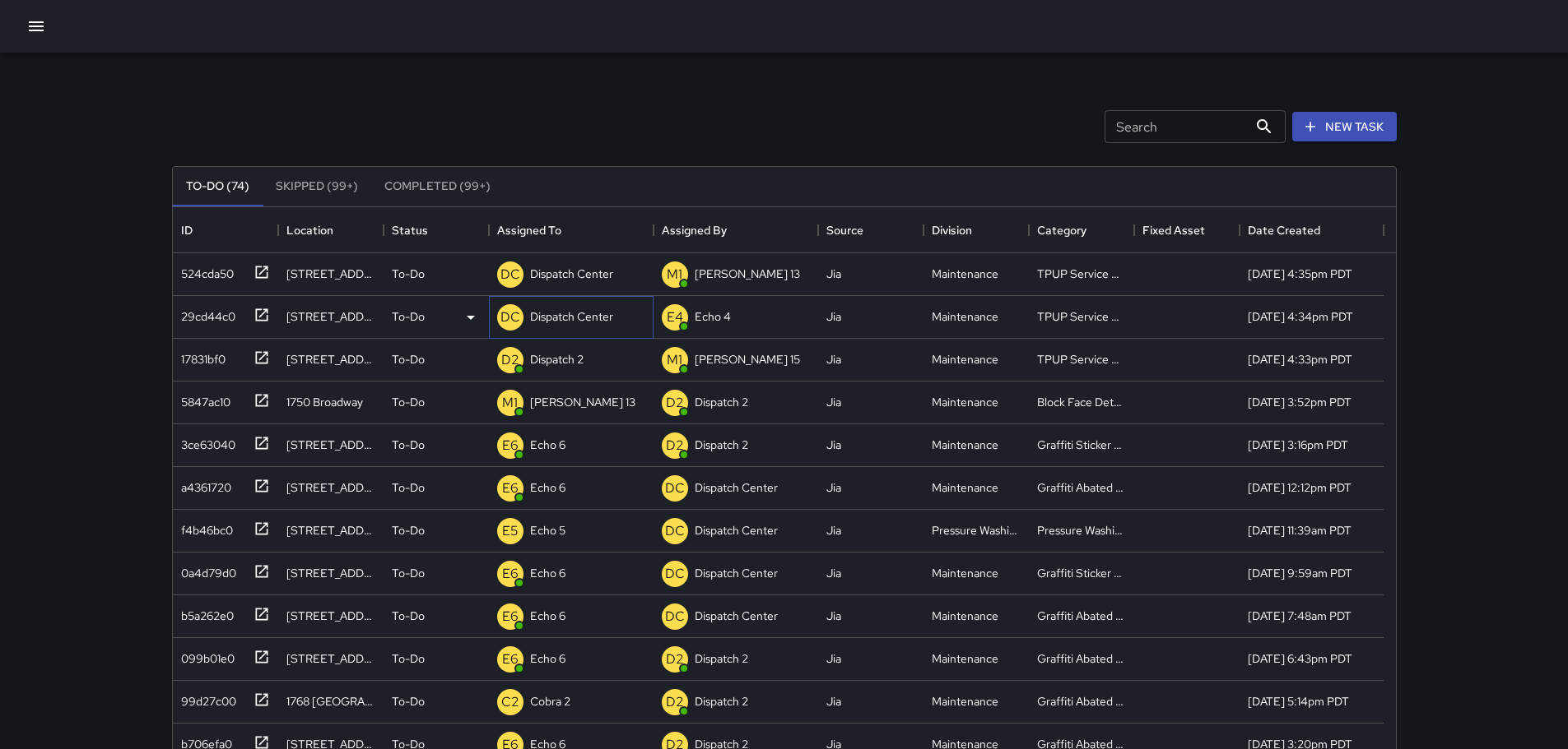
click at [574, 317] on p "Dispatch Center" at bounding box center [572, 317] width 83 height 17
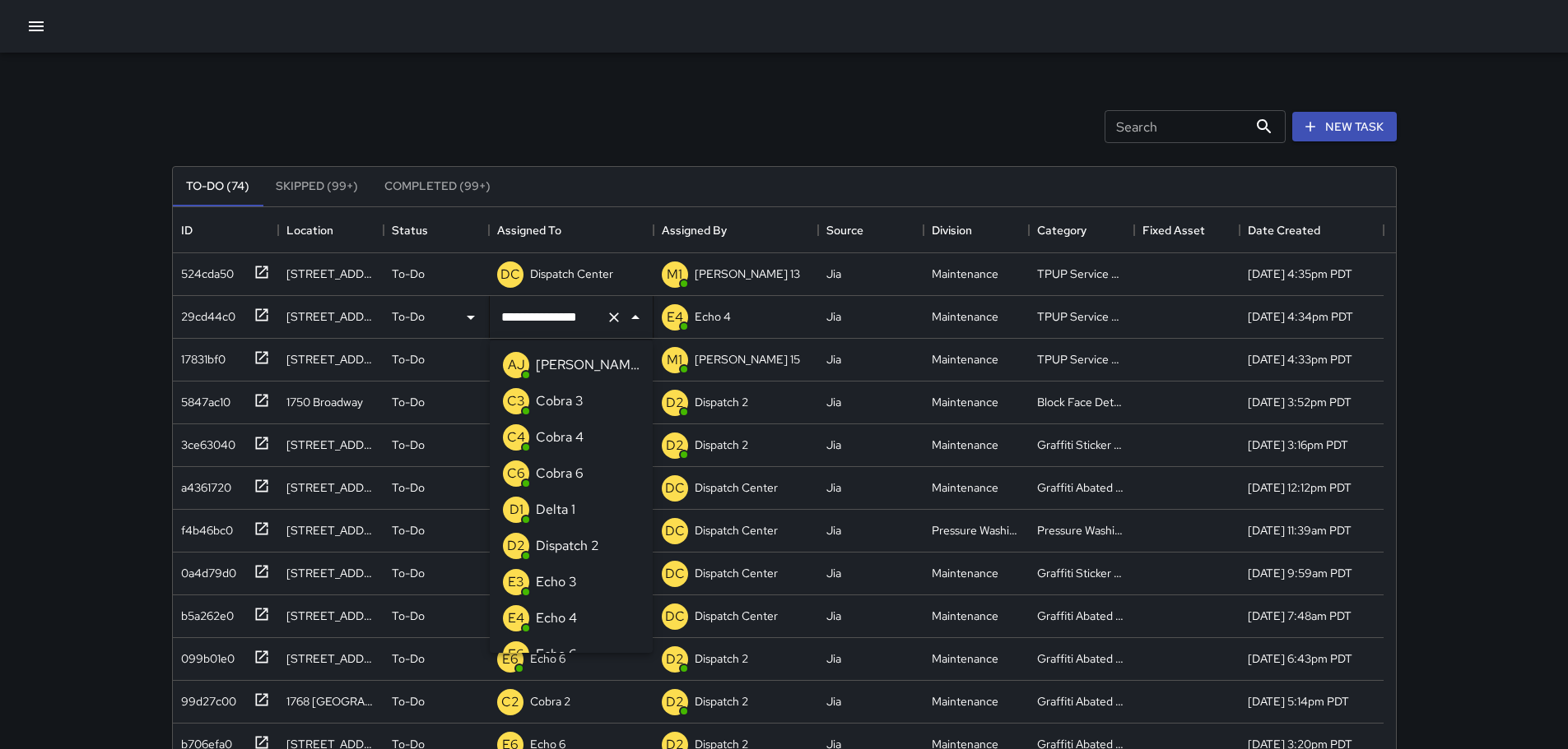
scroll to position [1178, 0]
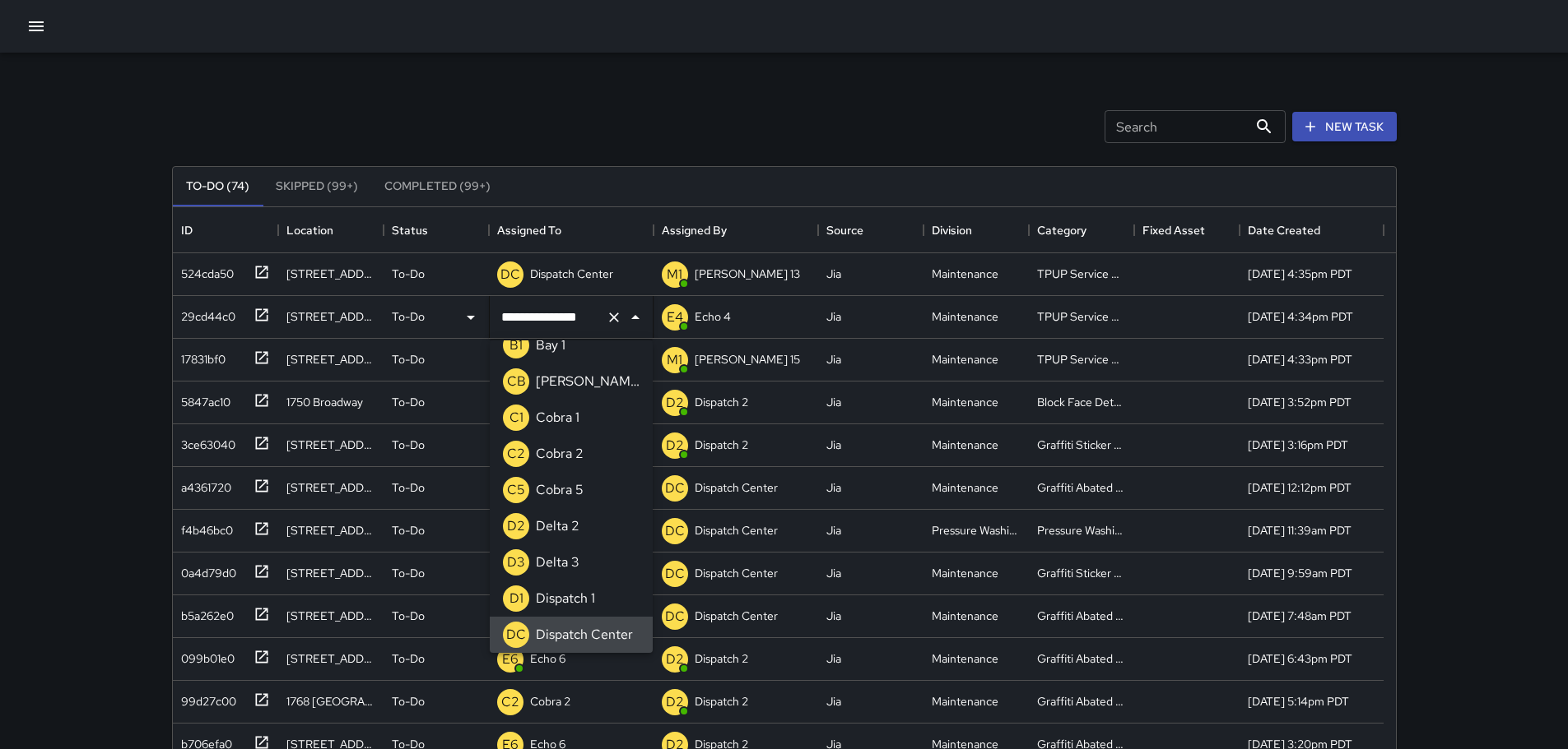
click at [613, 317] on icon "Clear" at bounding box center [614, 317] width 10 height 10
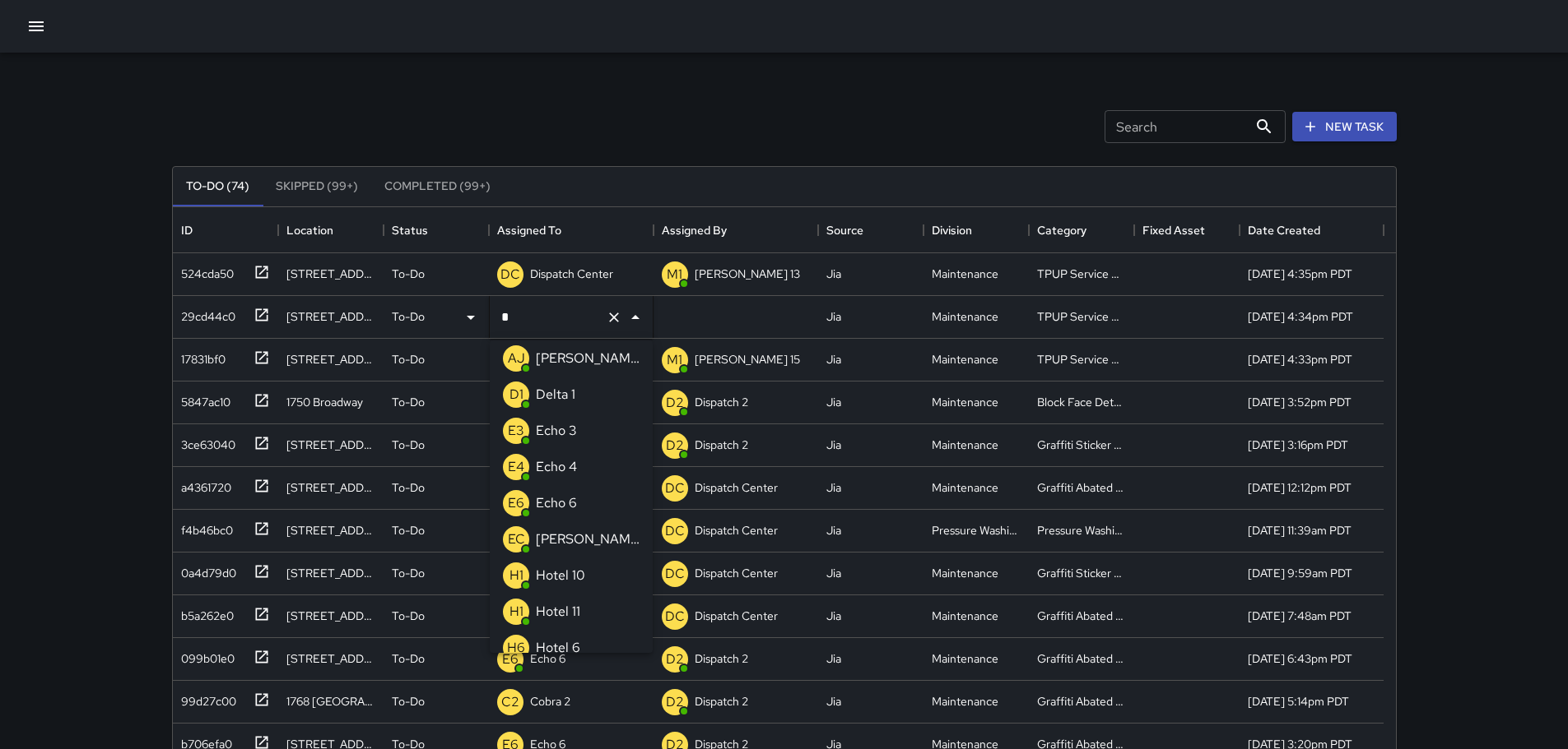
type input "**"
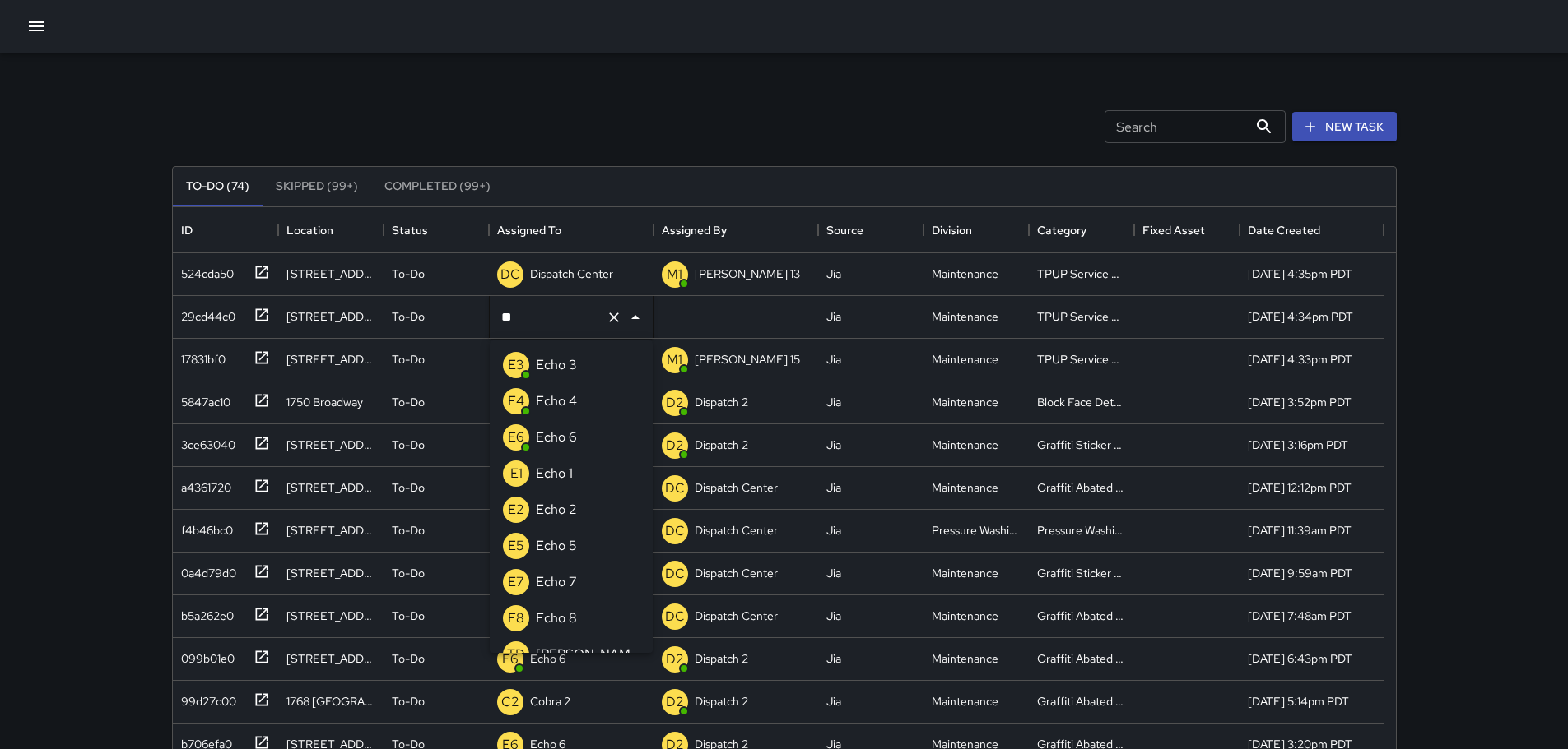
click at [582, 372] on li "E3 Echo 3" at bounding box center [570, 365] width 163 height 36
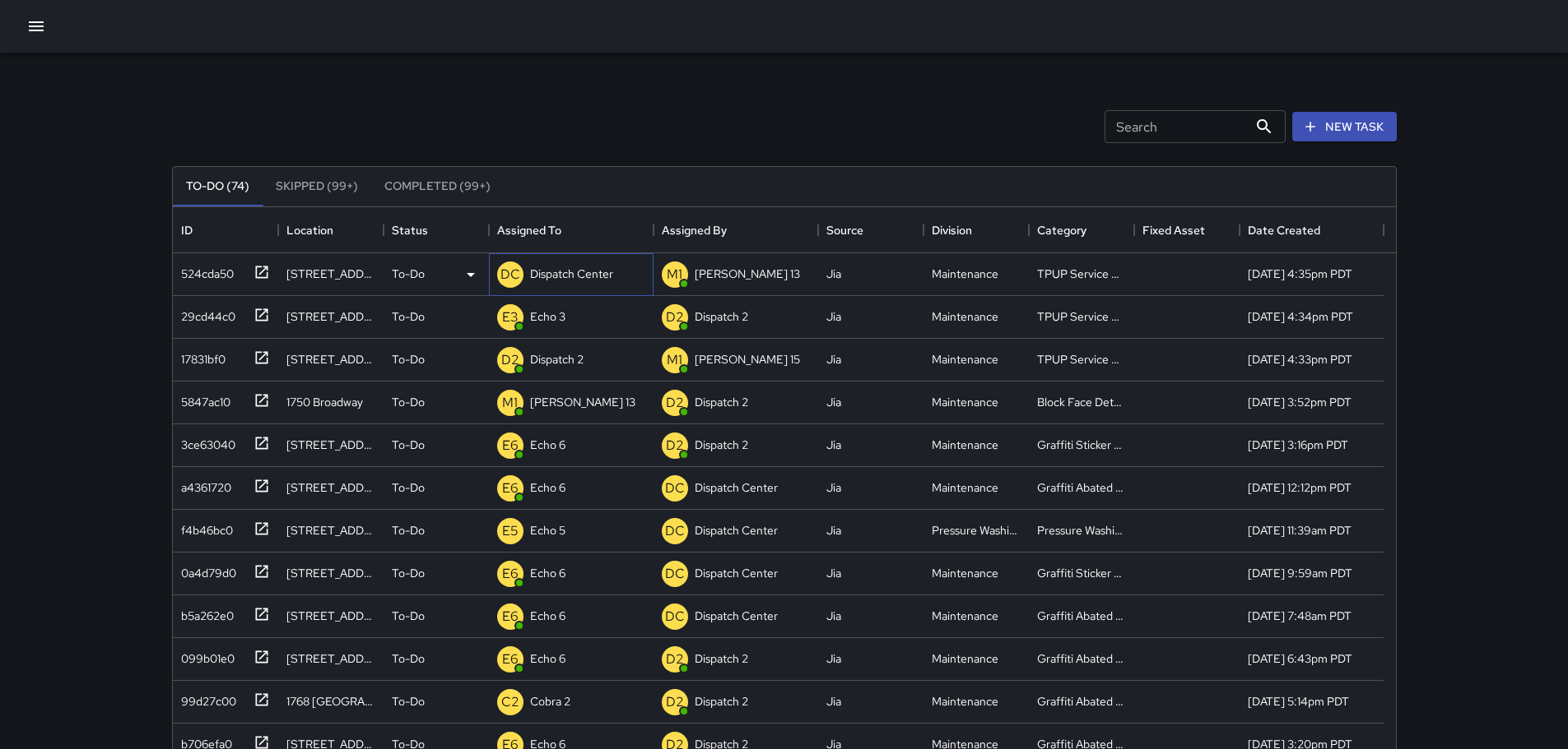
click at [575, 270] on p "Dispatch Center" at bounding box center [572, 274] width 83 height 17
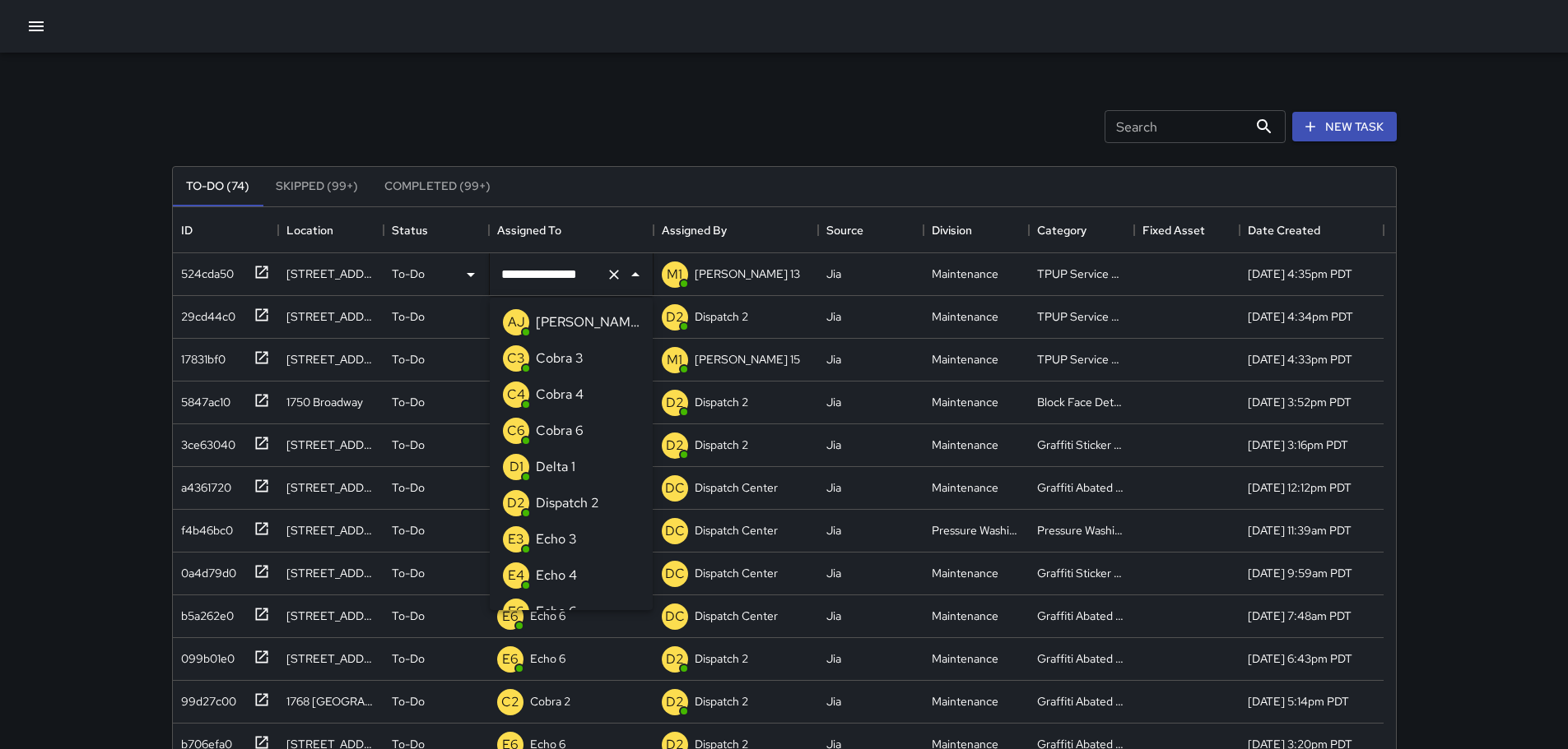
scroll to position [1178, 0]
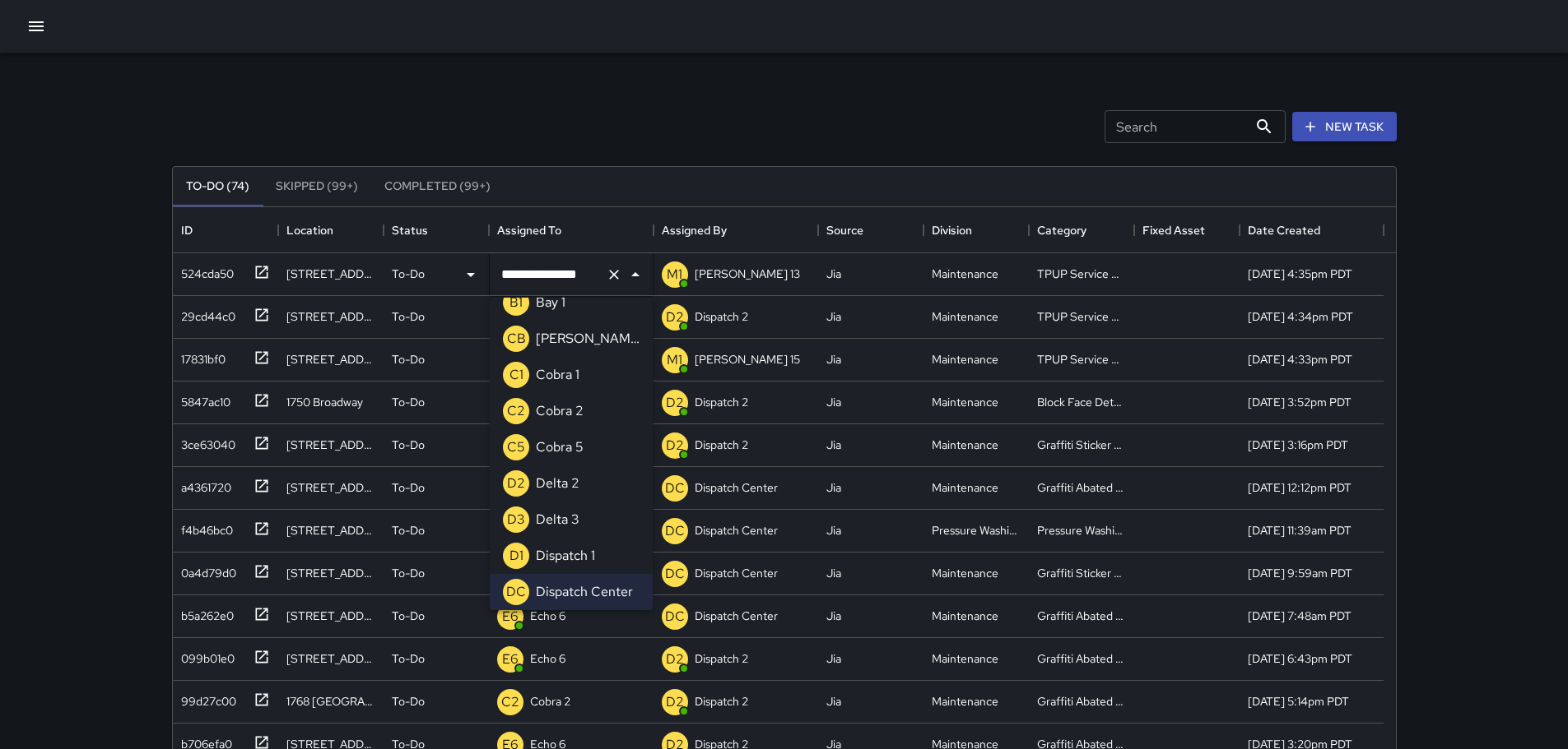
click at [606, 270] on icon "Clear" at bounding box center [614, 275] width 17 height 17
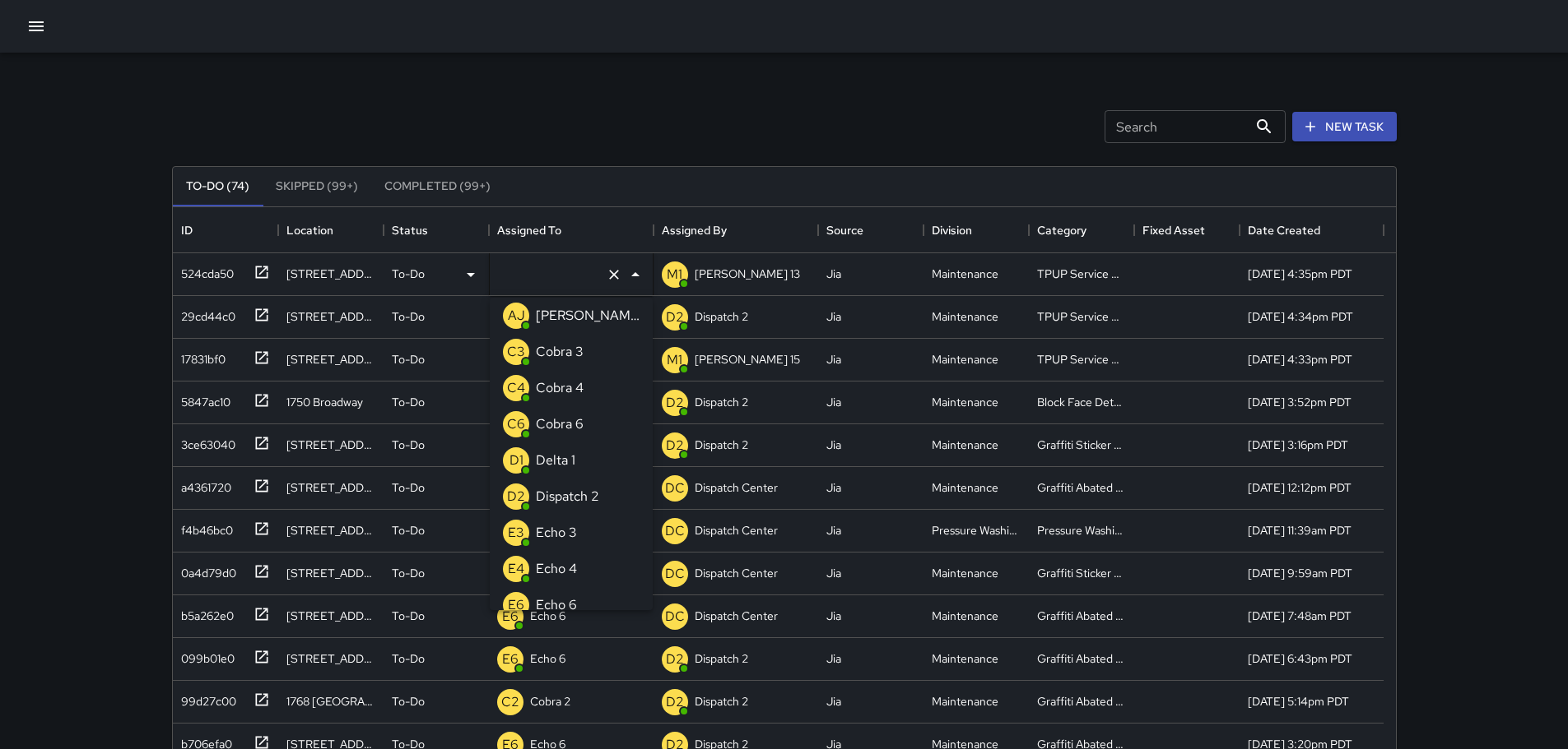
type input "*"
click at [568, 381] on p "Echo 3" at bounding box center [556, 388] width 41 height 20
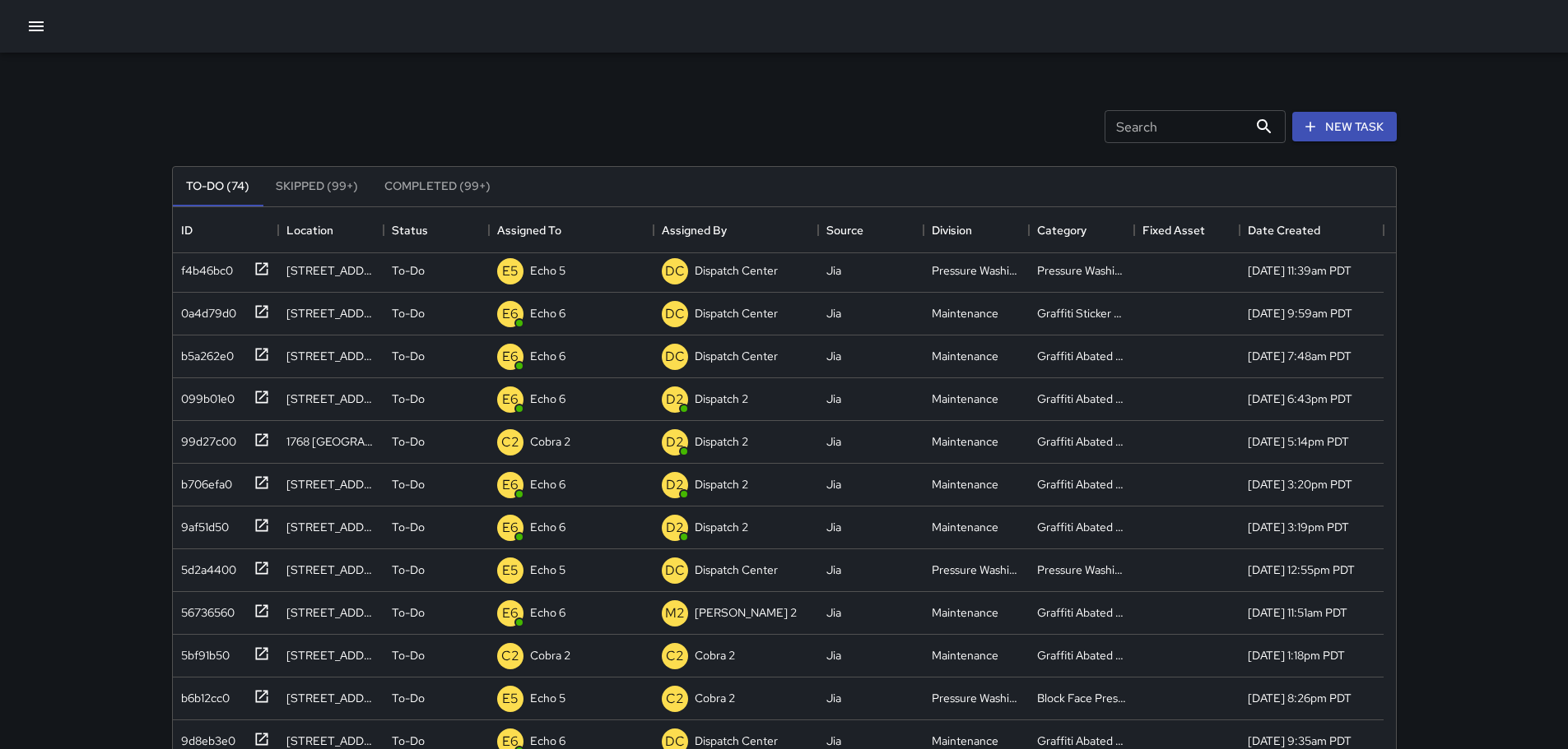
scroll to position [0, 0]
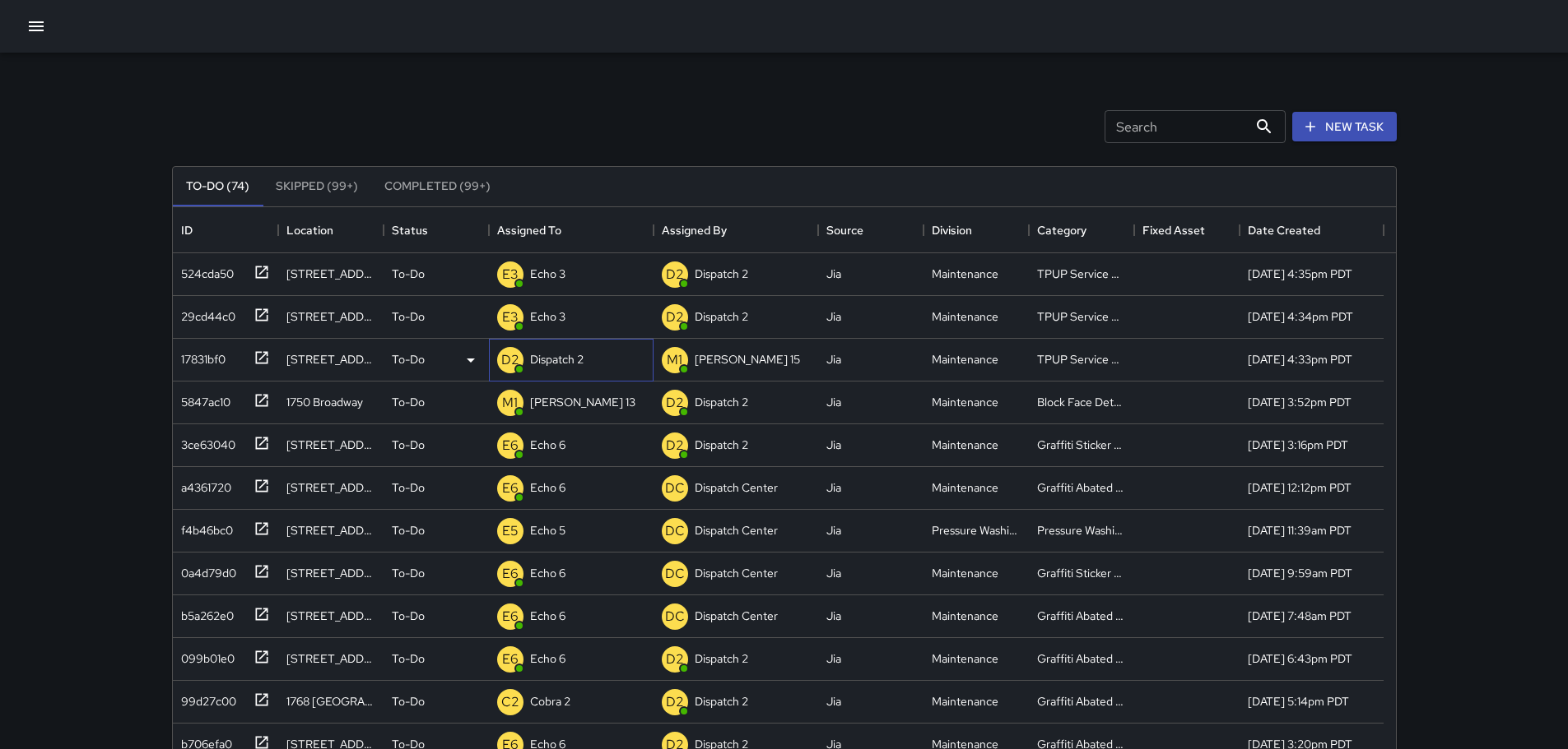
click at [580, 367] on p "Dispatch 2" at bounding box center [557, 360] width 53 height 17
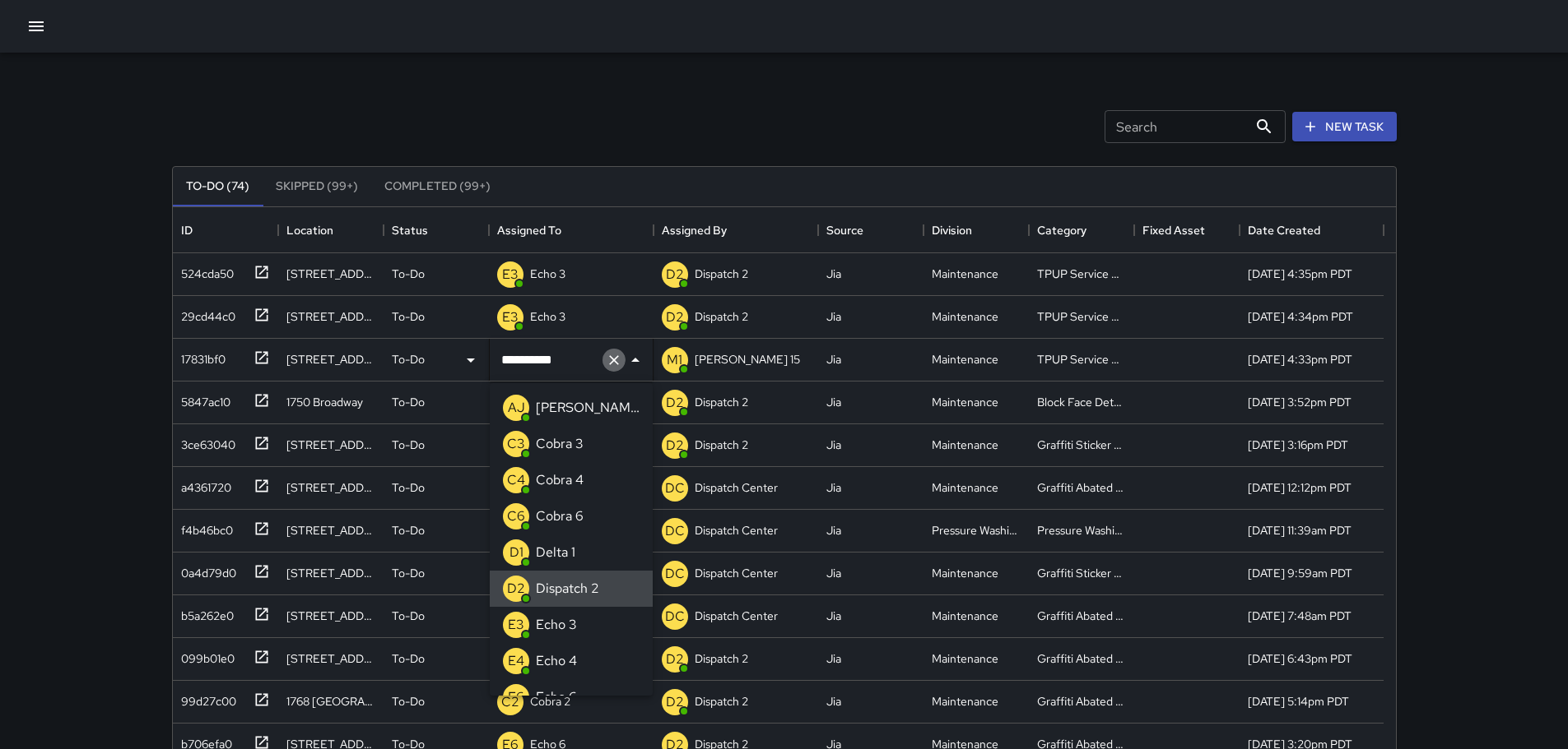
click at [612, 364] on icon "Clear" at bounding box center [614, 360] width 17 height 17
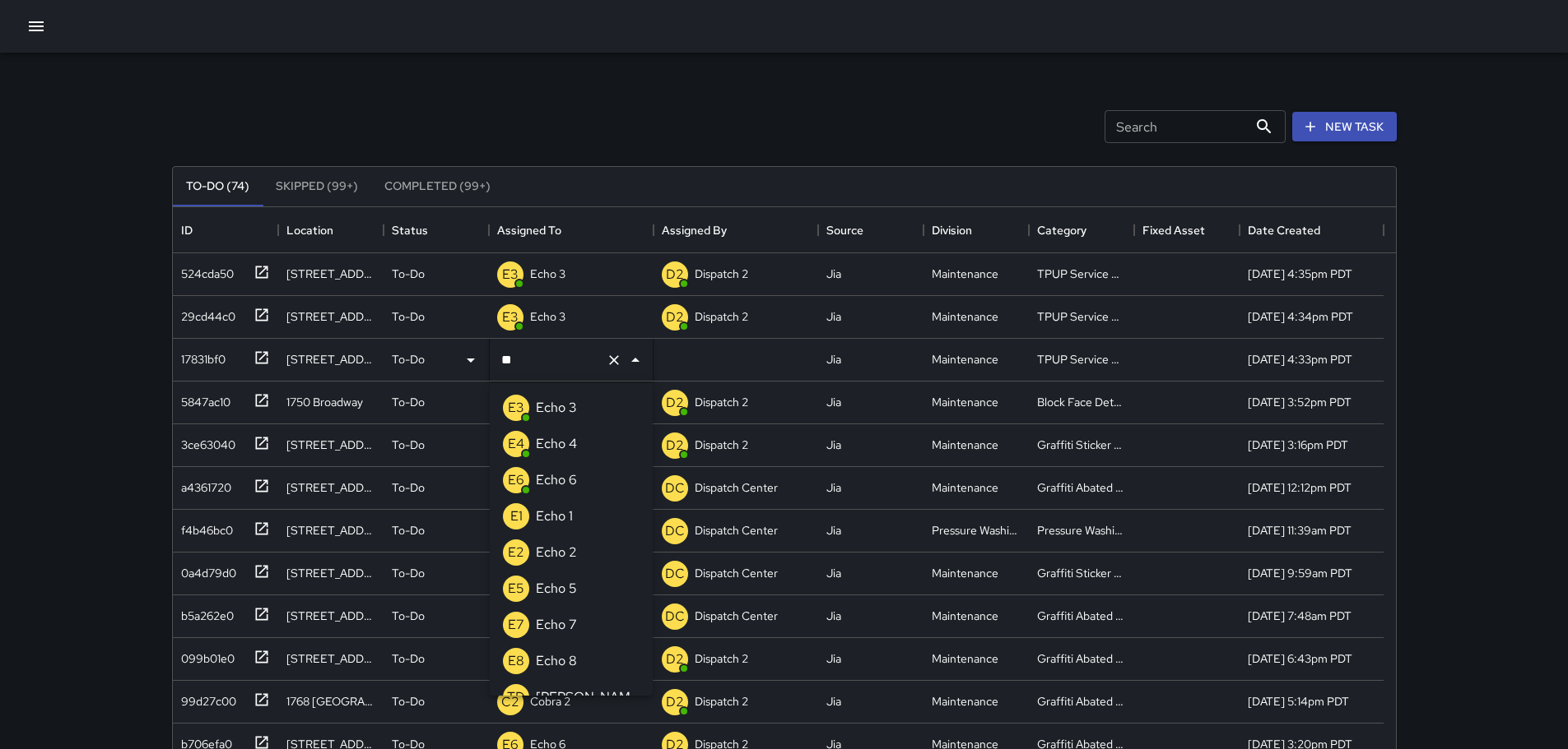
type input "***"
click at [568, 407] on p "Echo 3" at bounding box center [556, 408] width 41 height 20
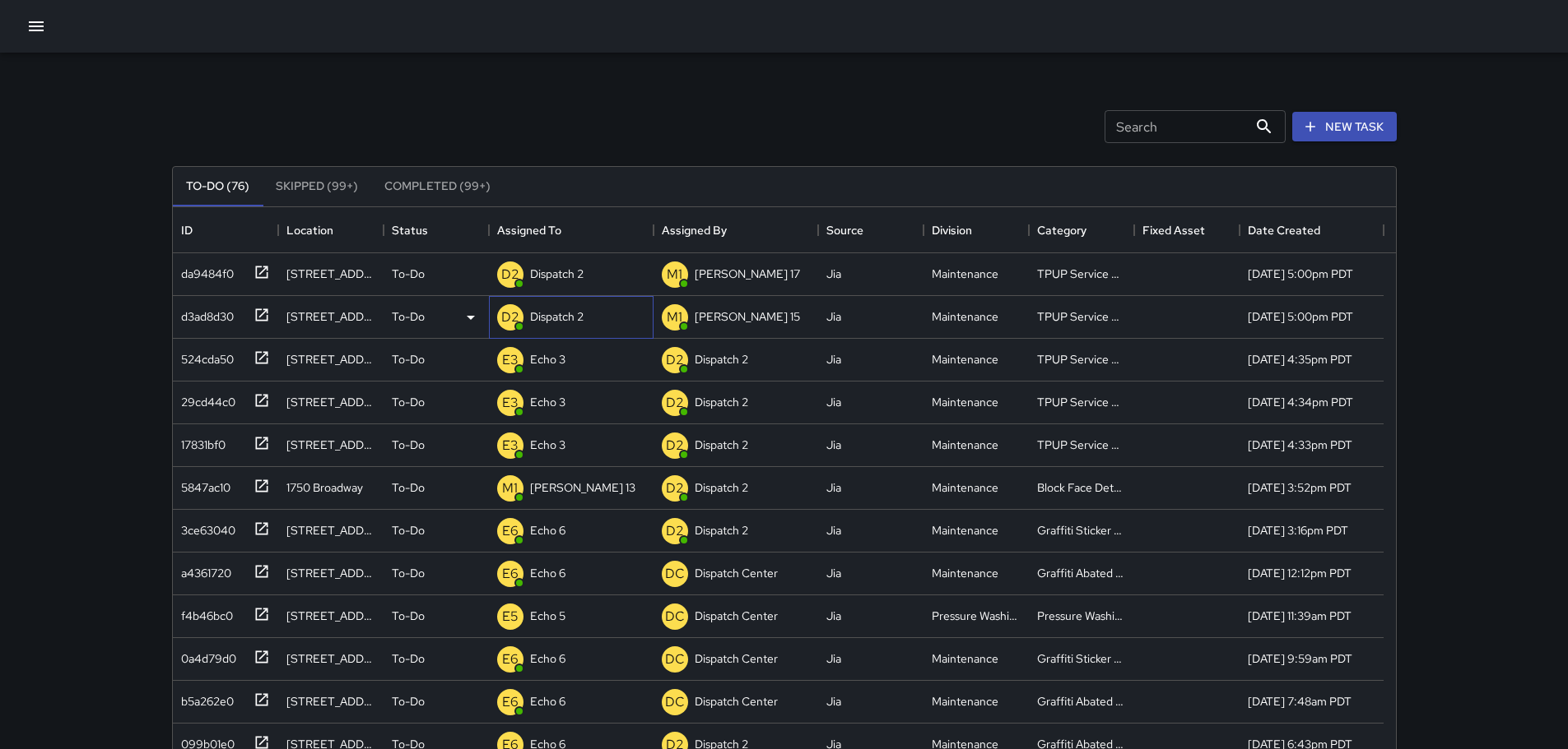
click at [574, 312] on p "Dispatch 2" at bounding box center [557, 317] width 53 height 17
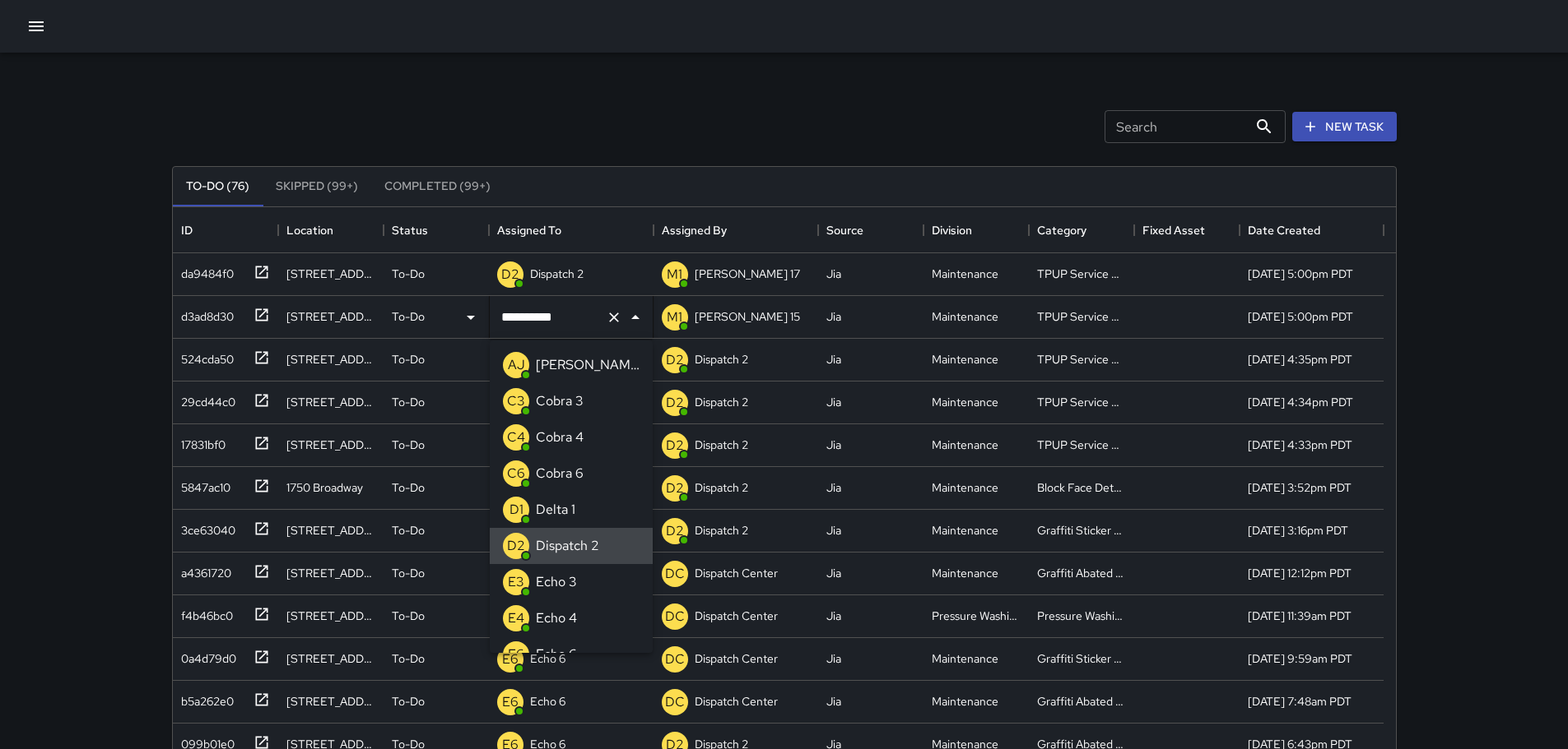
click at [620, 321] on icon "Clear" at bounding box center [614, 317] width 17 height 17
type input "**"
click at [580, 359] on li "E3 Echo 3" at bounding box center [570, 365] width 163 height 36
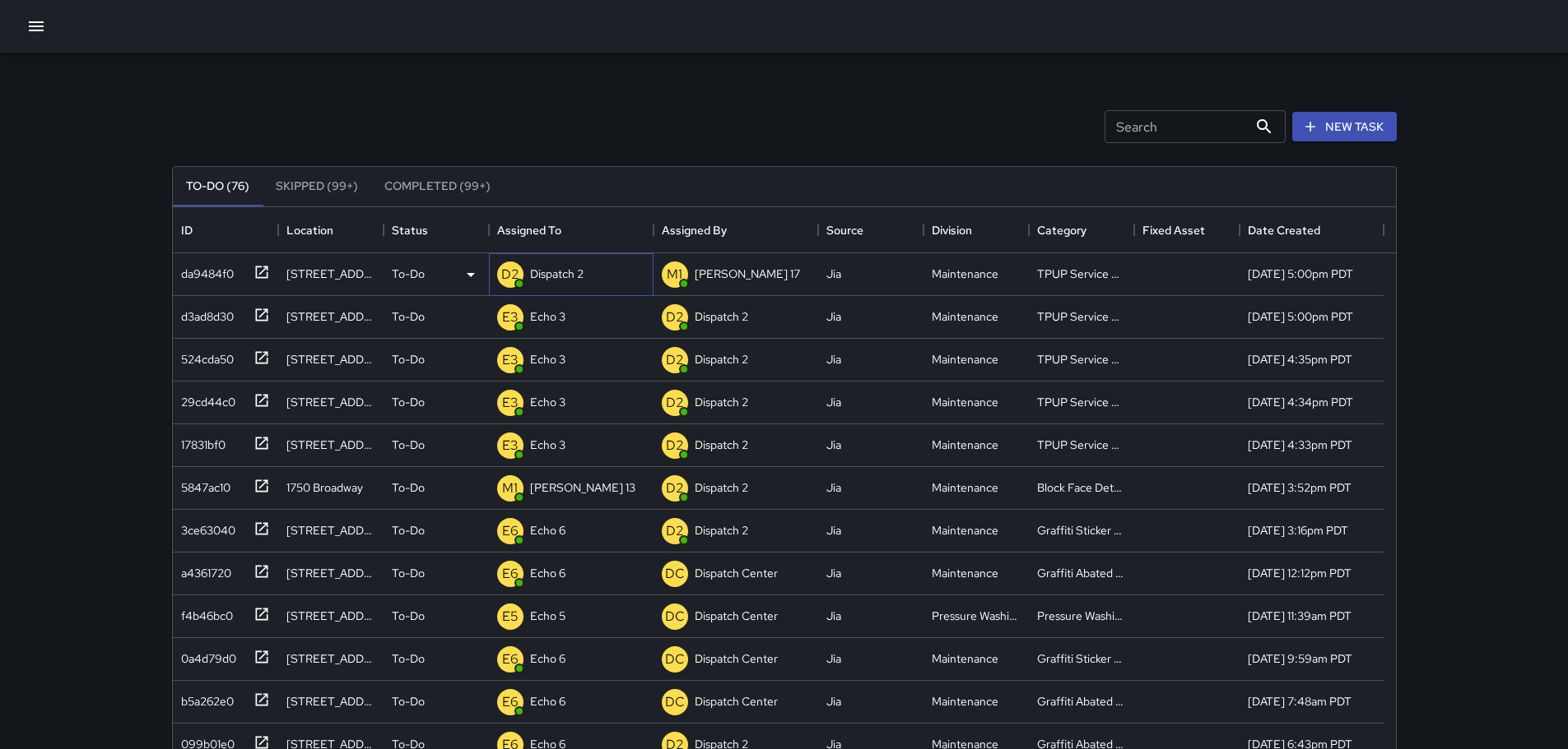
click at [587, 275] on div "Dispatch 2" at bounding box center [557, 274] width 60 height 23
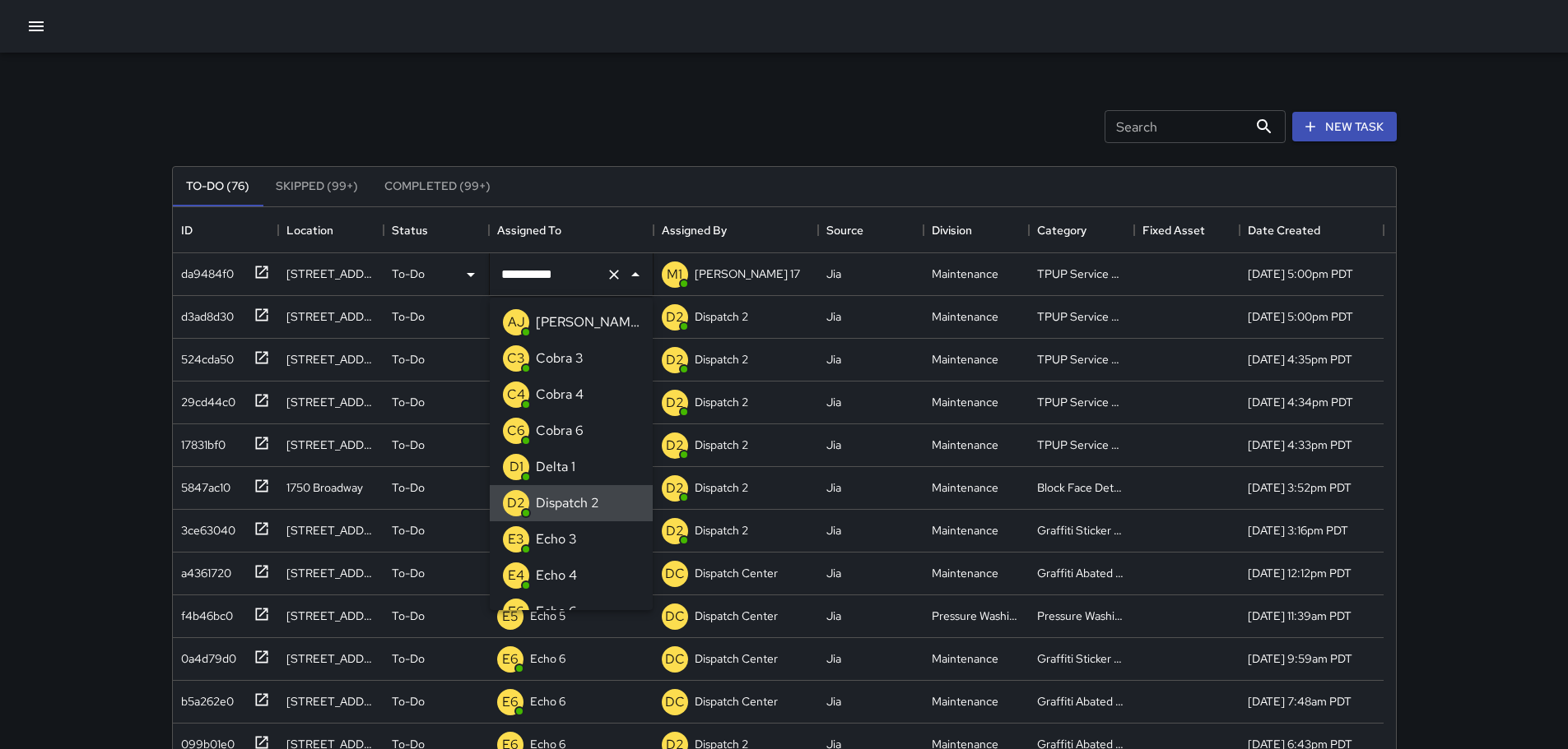
click at [614, 273] on icon "Clear" at bounding box center [614, 275] width 10 height 10
type input "**"
click at [574, 315] on p "Echo 3" at bounding box center [556, 322] width 41 height 20
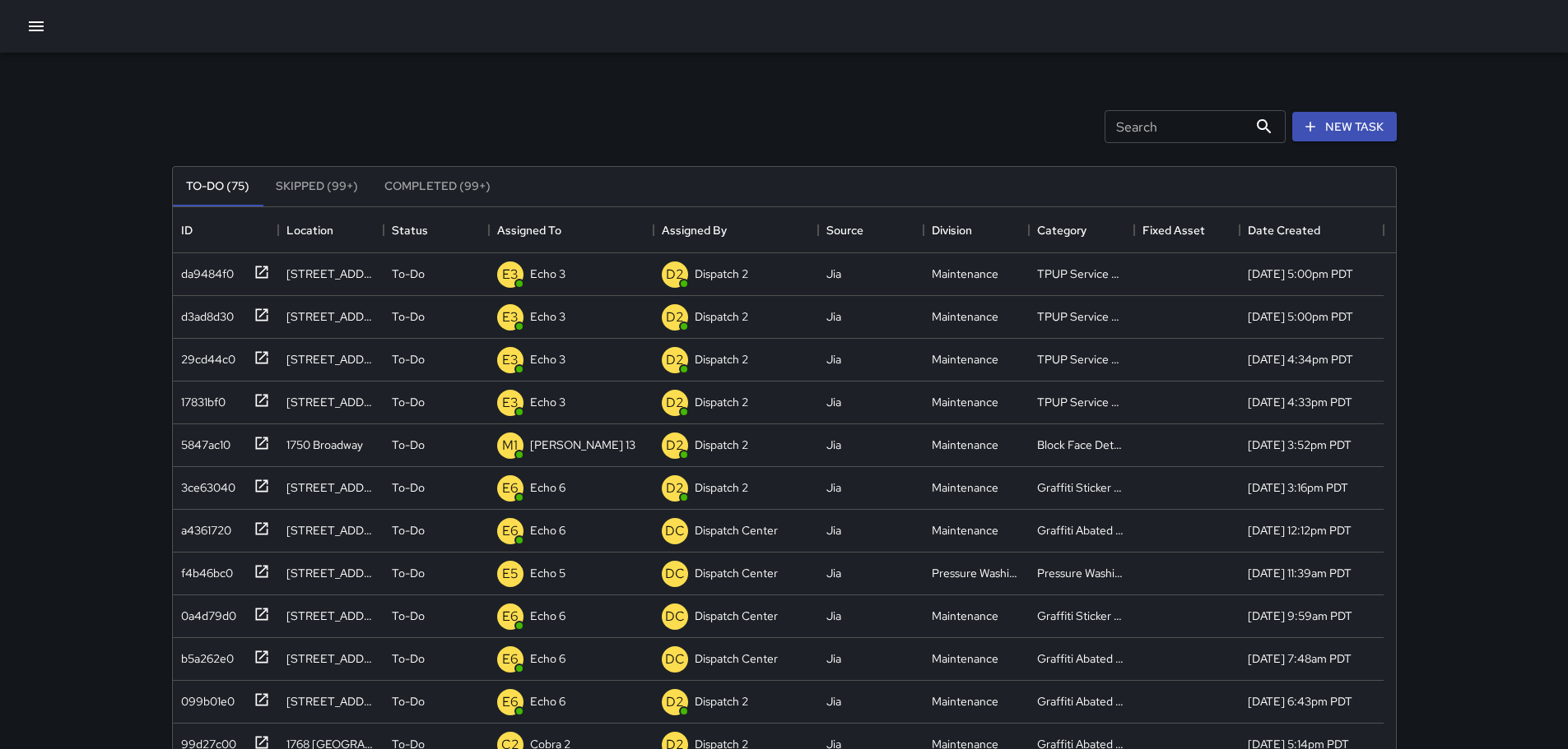
click at [42, 30] on icon "button" at bounding box center [37, 27] width 15 height 10
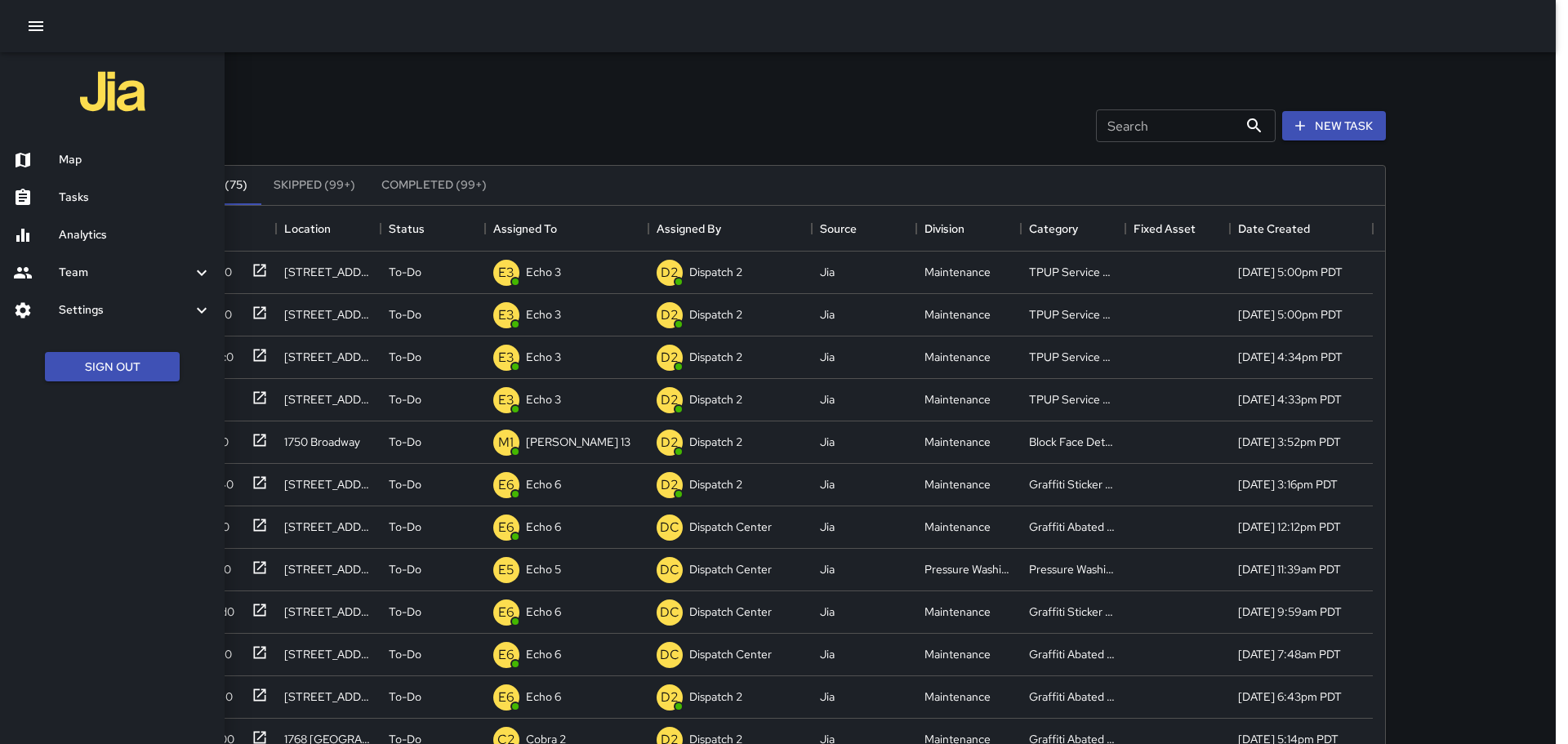
click at [102, 165] on h6 "Map" at bounding box center [135, 161] width 153 height 18
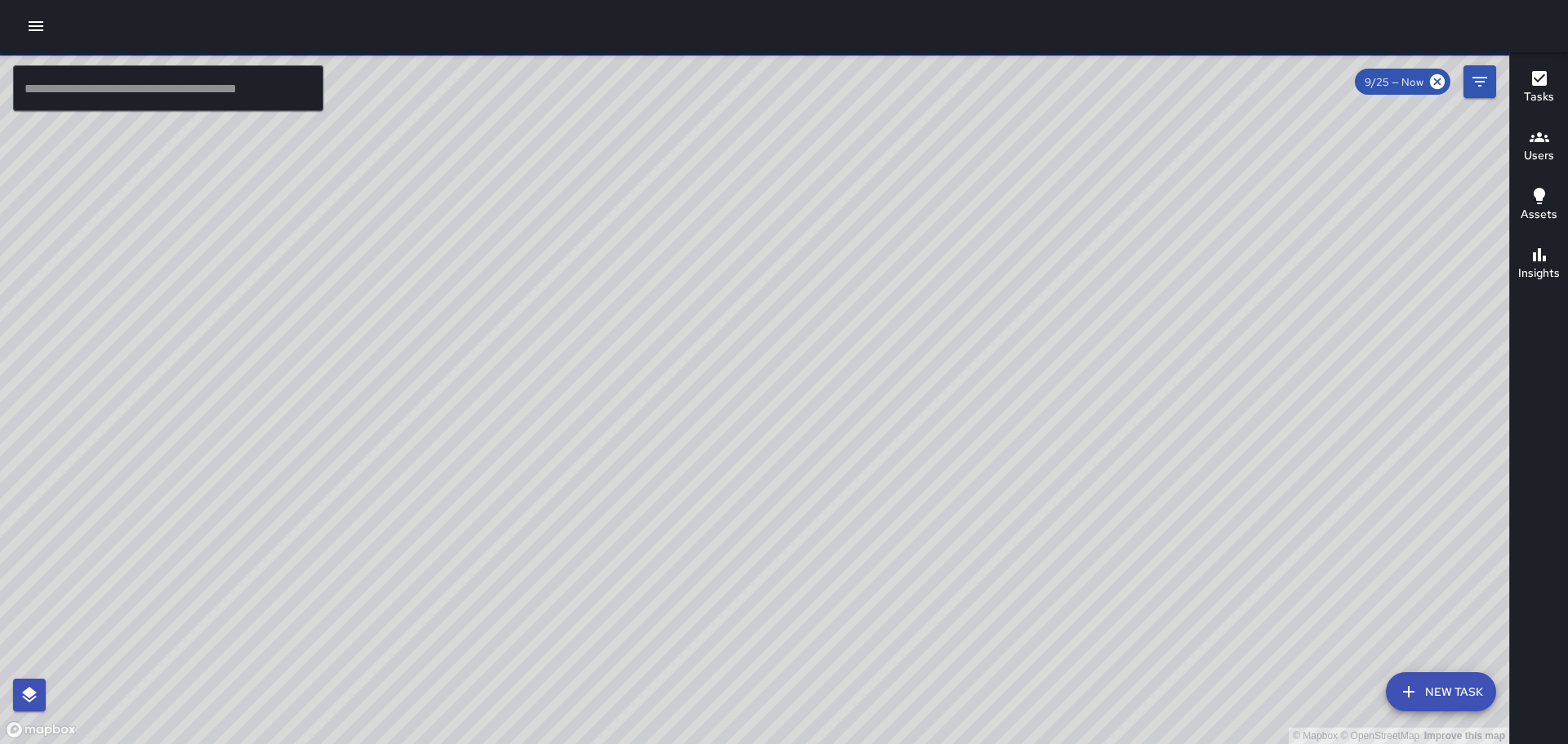
drag, startPoint x: 866, startPoint y: 526, endPoint x: 1021, endPoint y: -3, distance: 551.2
click at [1021, 0] on html "© Mapbox © OpenStreetMap Improve this map ​ New Task 9/25 — Now Map Layers Task…" at bounding box center [784, 372] width 1568 height 744
drag, startPoint x: 694, startPoint y: 420, endPoint x: 731, endPoint y: 413, distance: 37.7
click at [731, 413] on div "© Mapbox © OpenStreetMap Improve this map" at bounding box center [755, 398] width 1509 height 692
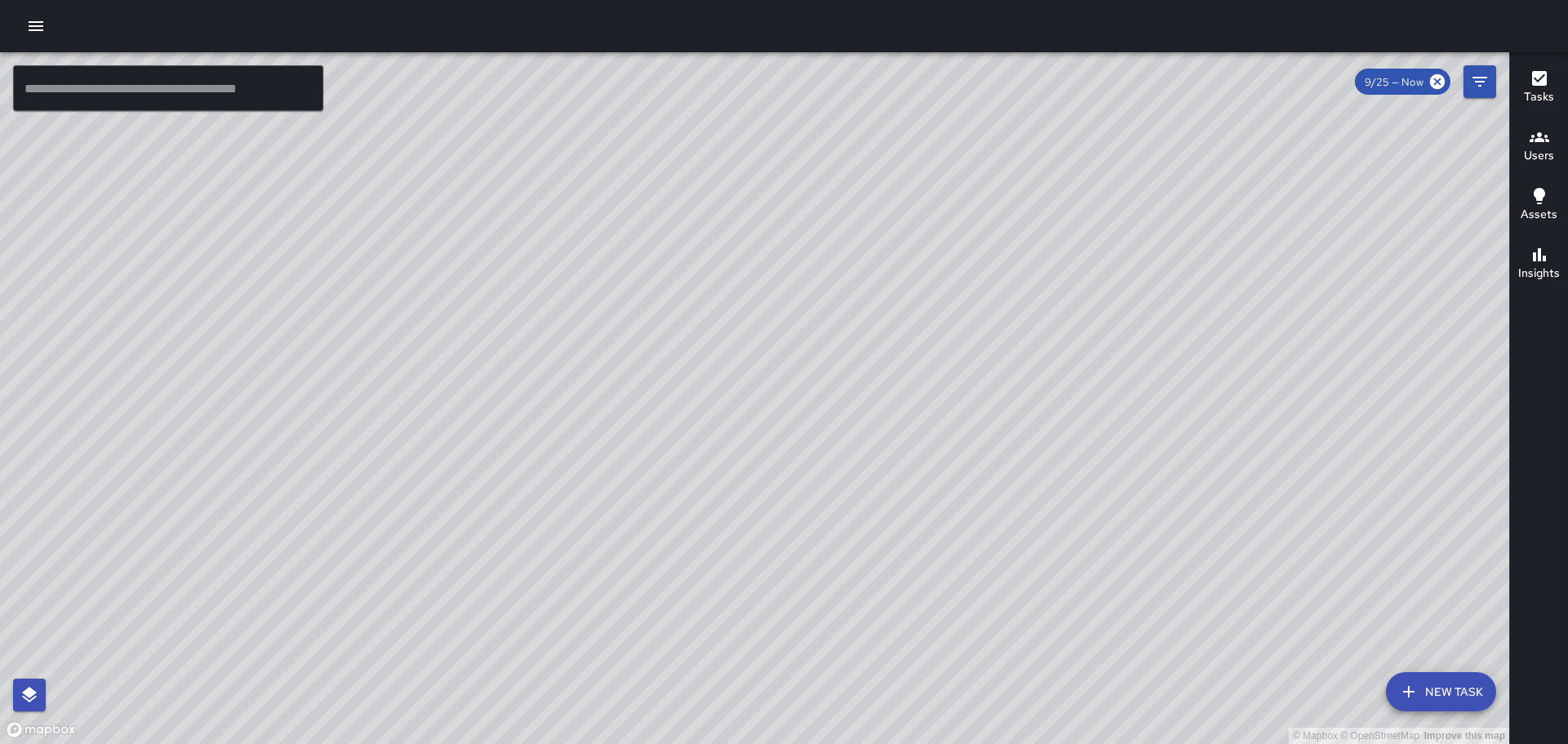
click at [50, 36] on div at bounding box center [784, 26] width 1568 height 52
click at [35, 30] on icon "button" at bounding box center [36, 26] width 15 height 10
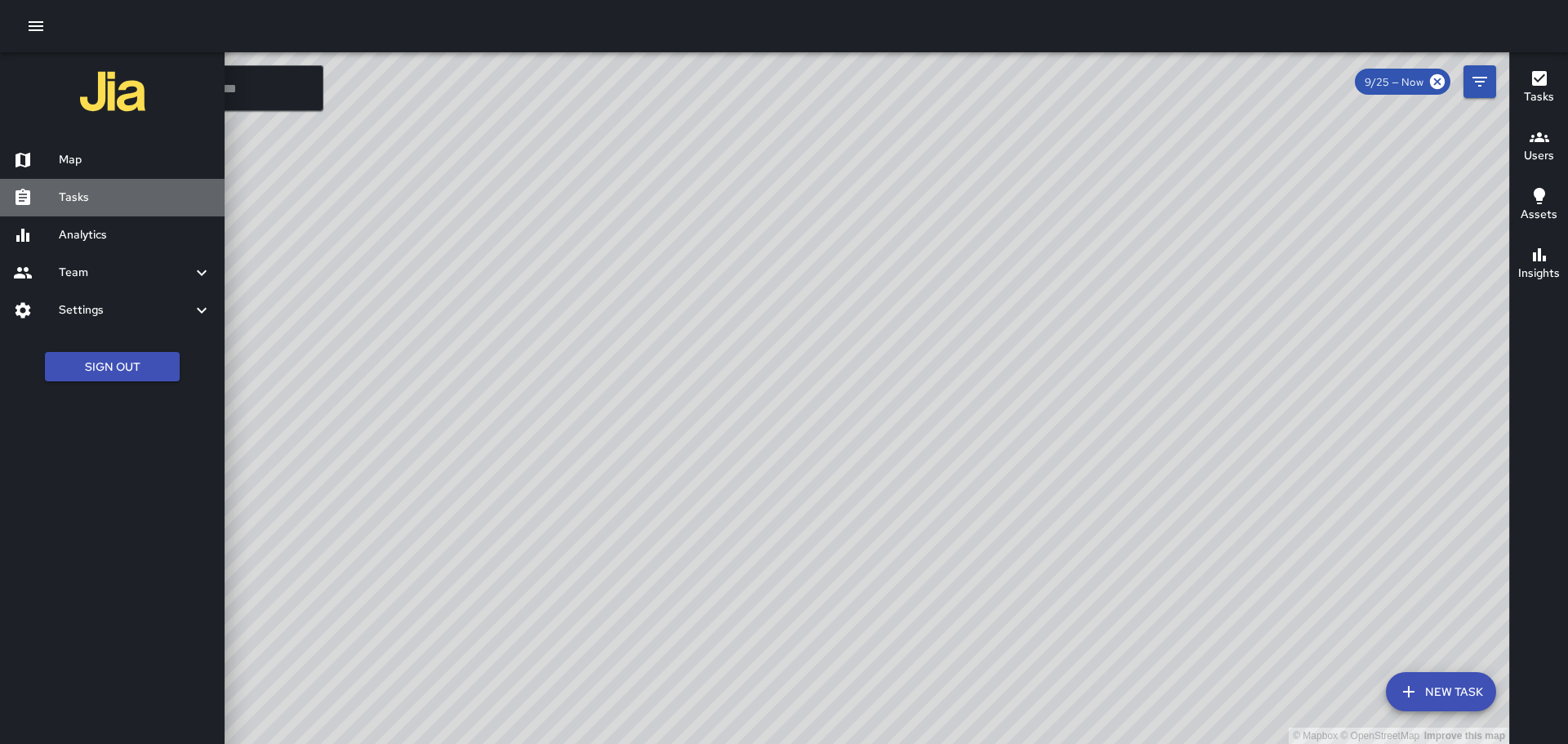
drag, startPoint x: 88, startPoint y: 194, endPoint x: 76, endPoint y: 196, distance: 12.2
click at [84, 196] on h6 "Tasks" at bounding box center [135, 198] width 153 height 18
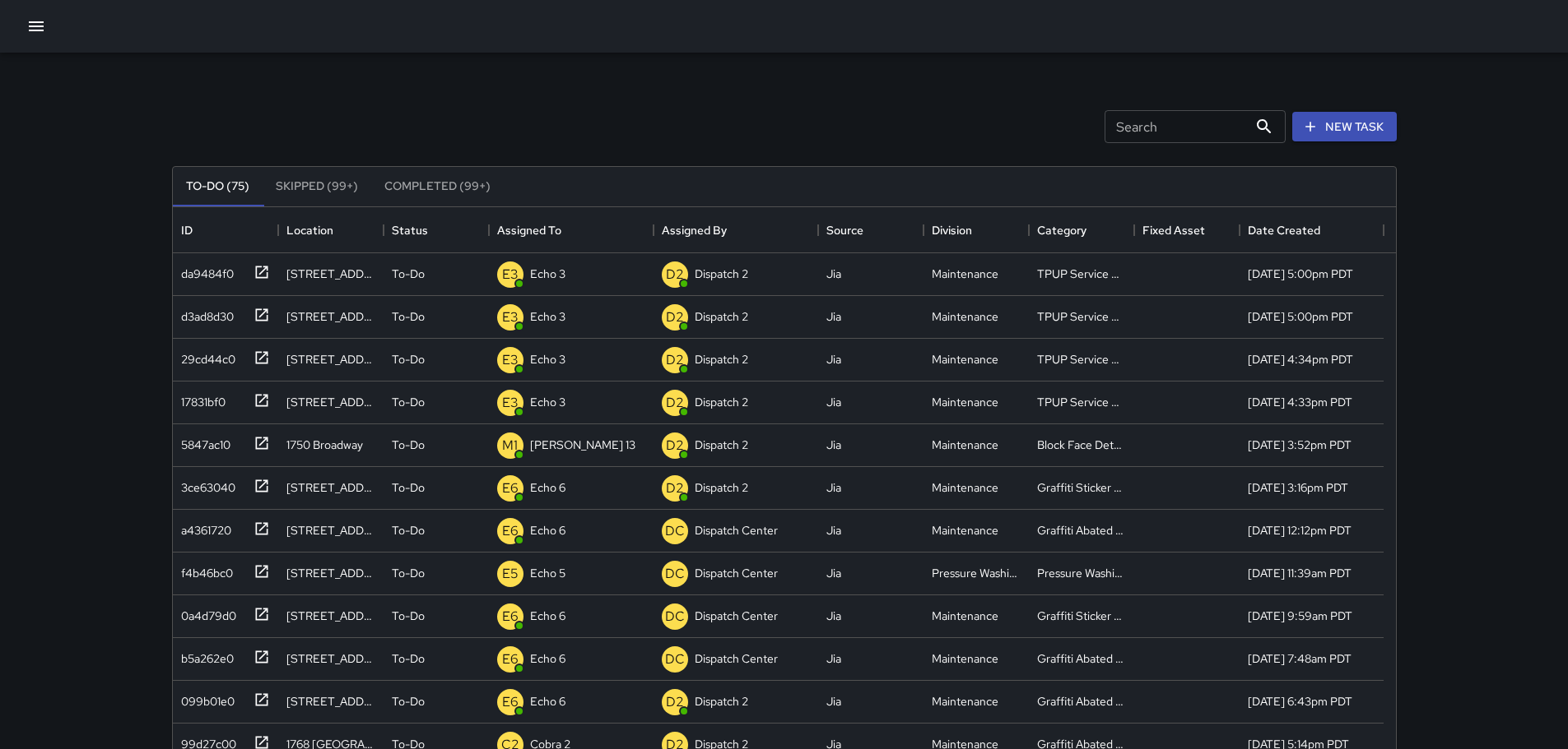
scroll to position [684, 1210]
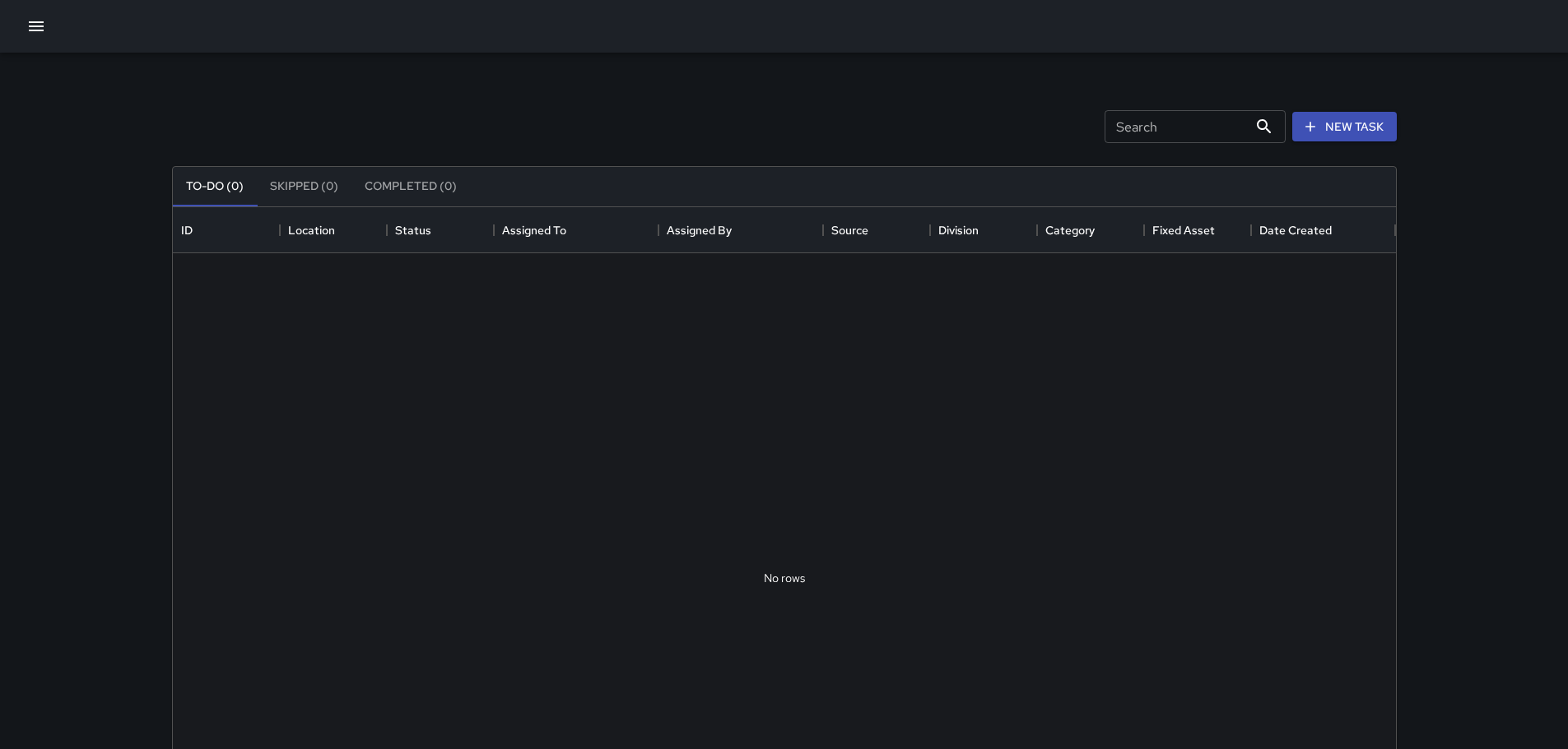
scroll to position [684, 1210]
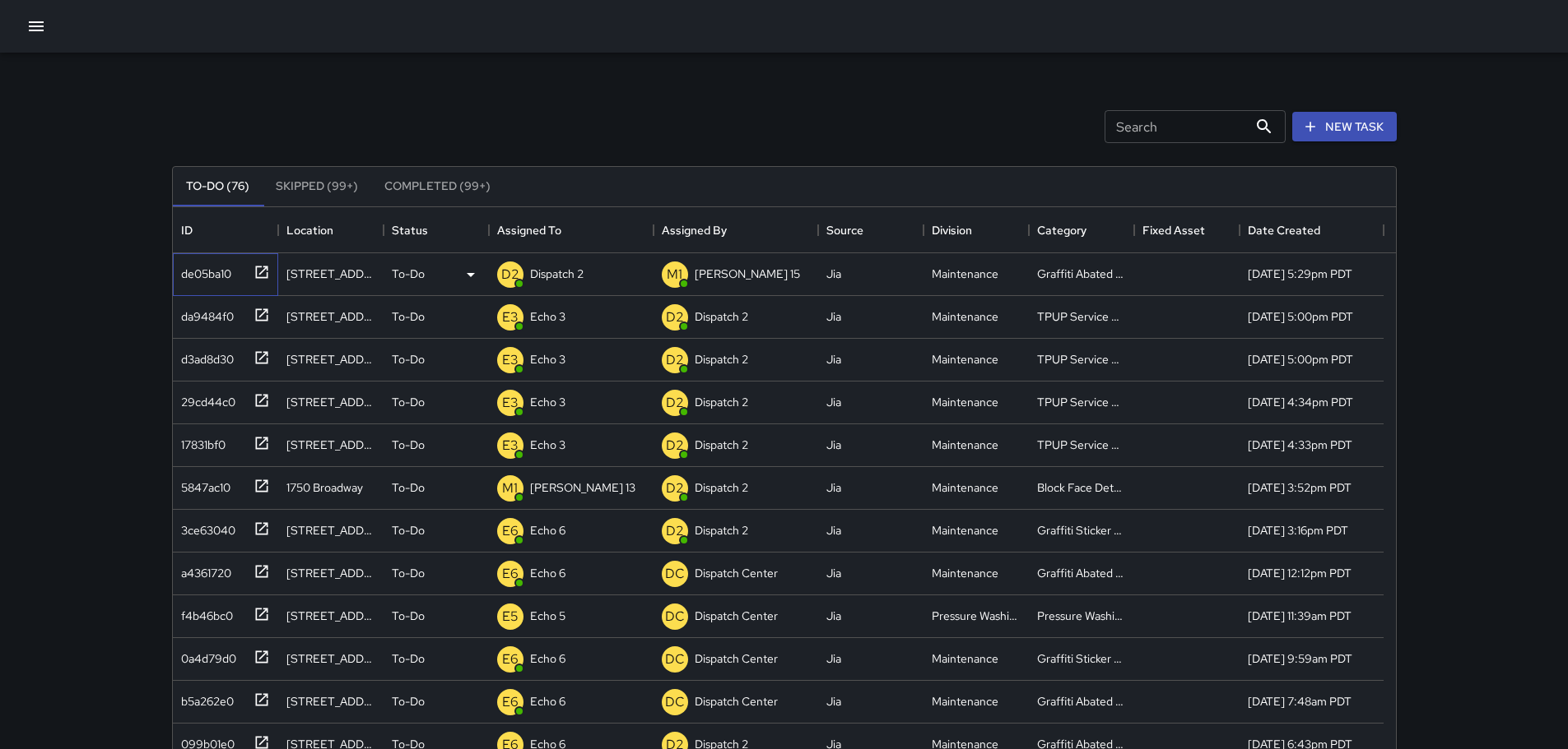
click at [263, 277] on icon at bounding box center [262, 272] width 17 height 17
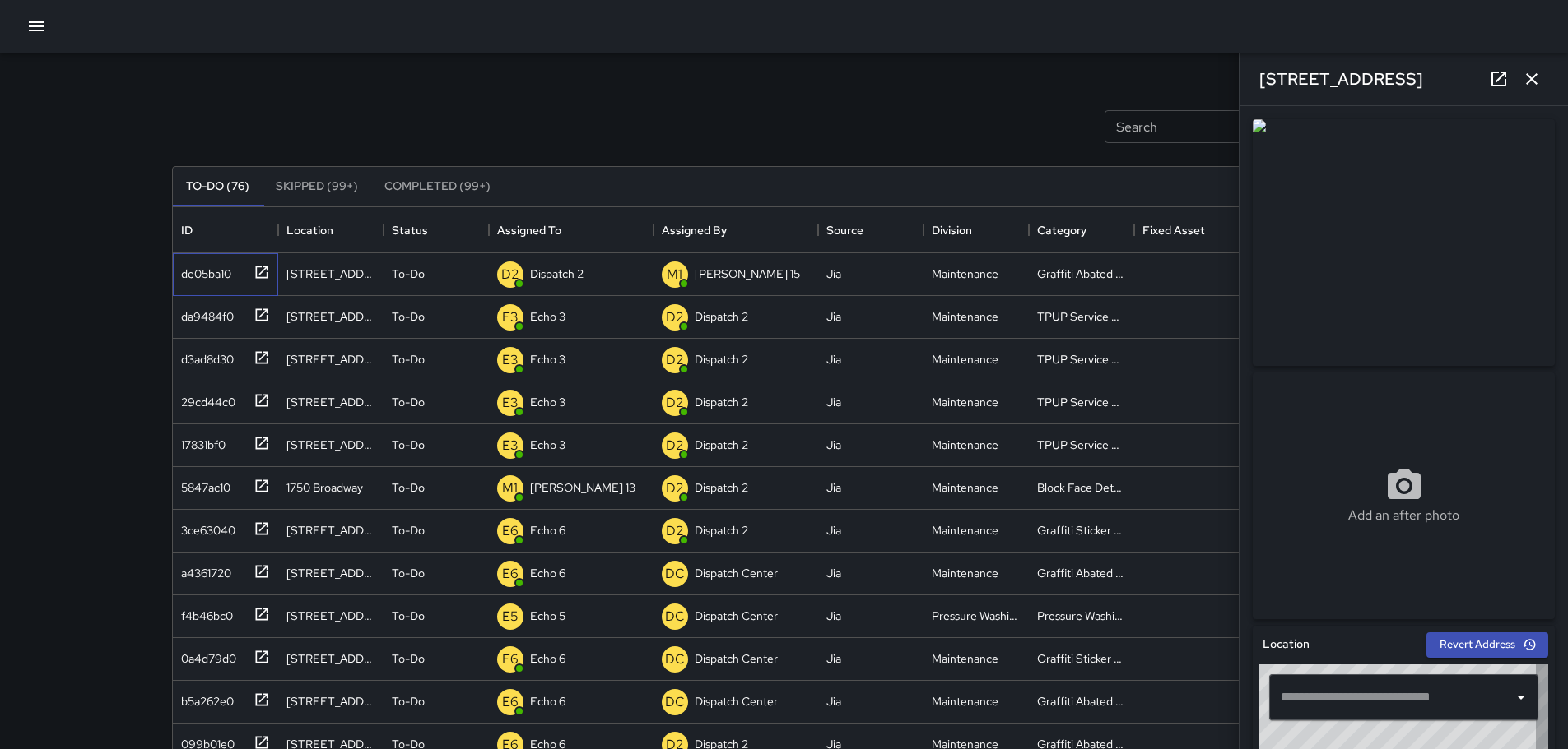
type input "**********"
click at [1534, 72] on icon "button" at bounding box center [1531, 79] width 20 height 20
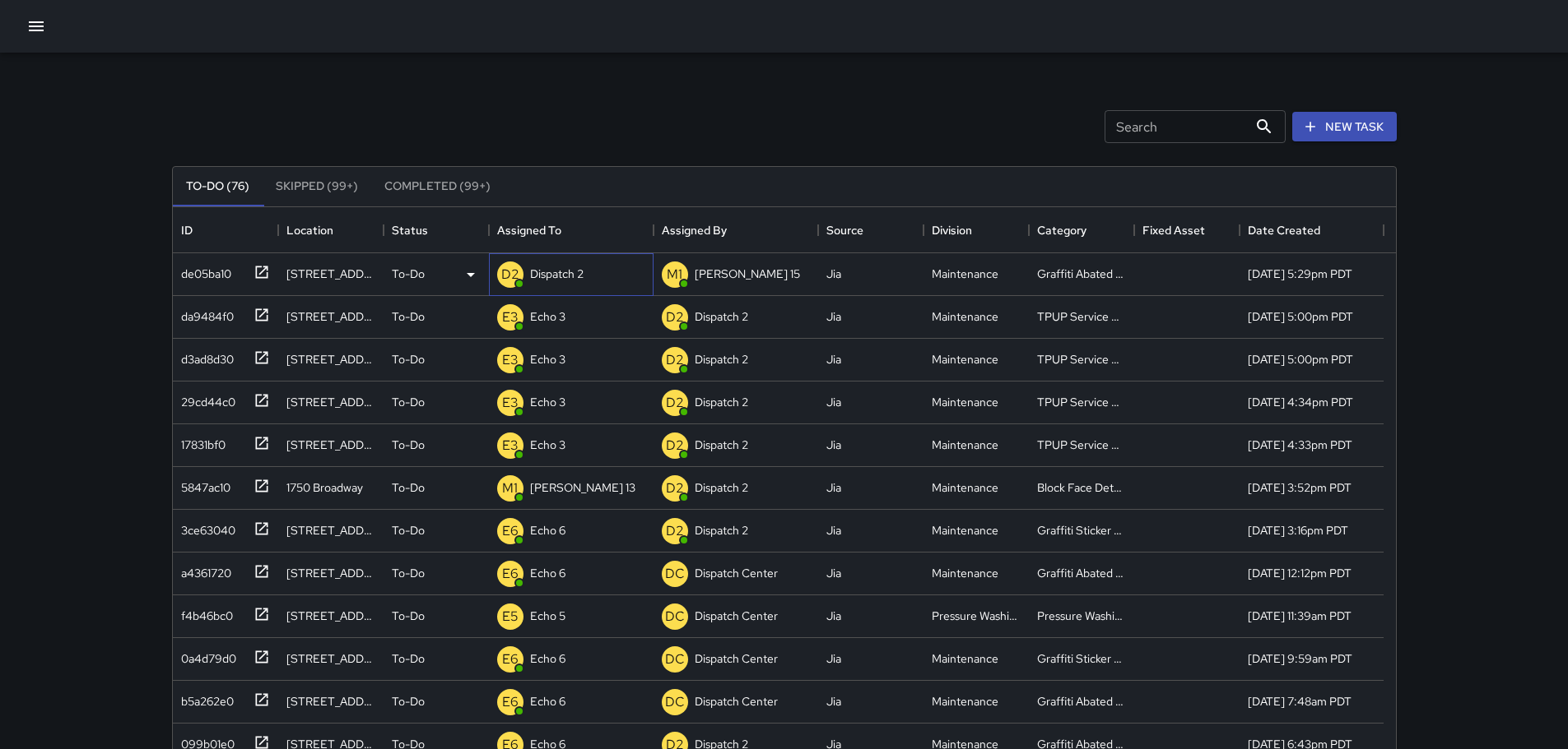
click at [568, 279] on p "Dispatch 2" at bounding box center [557, 274] width 53 height 17
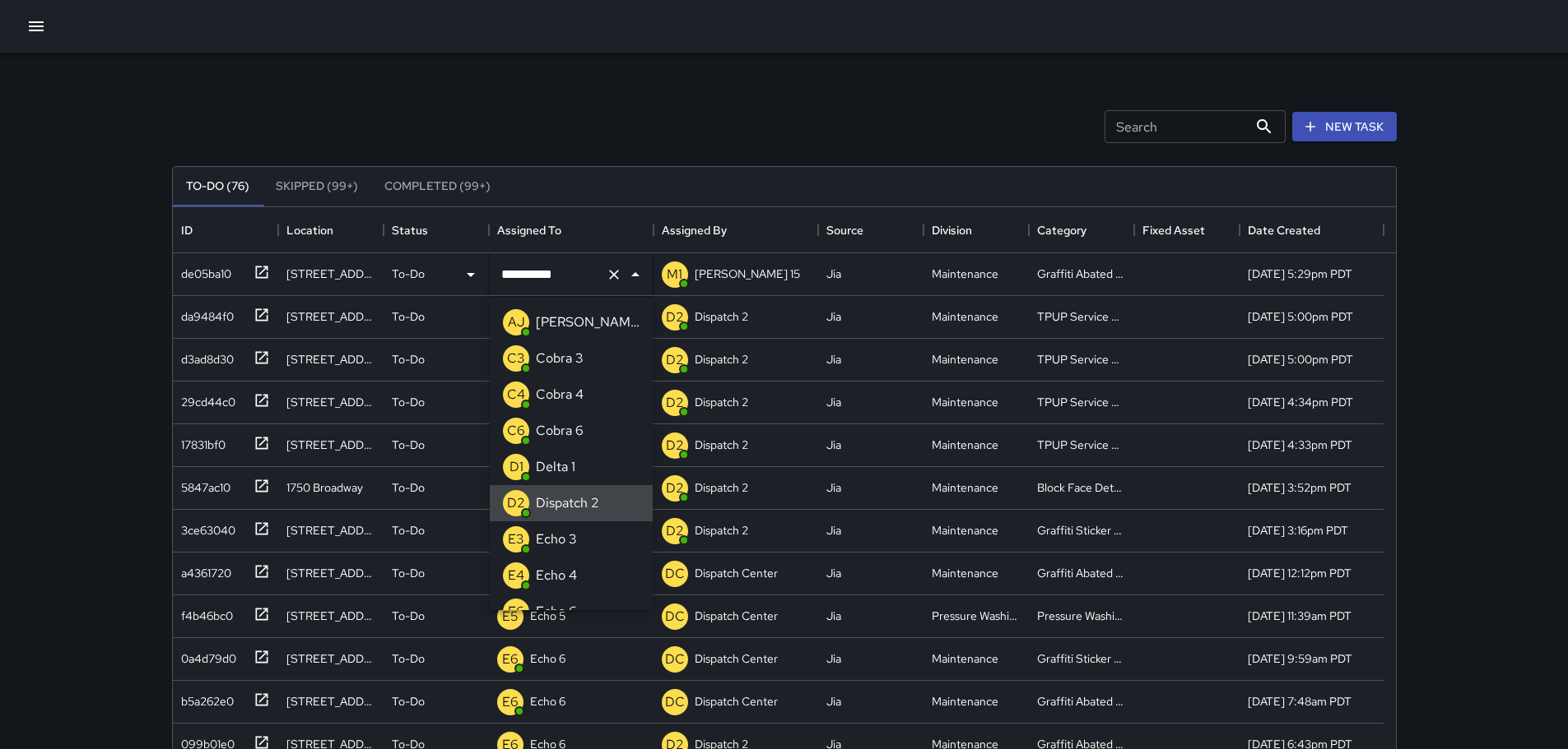
click at [612, 280] on icon "Clear" at bounding box center [614, 275] width 17 height 17
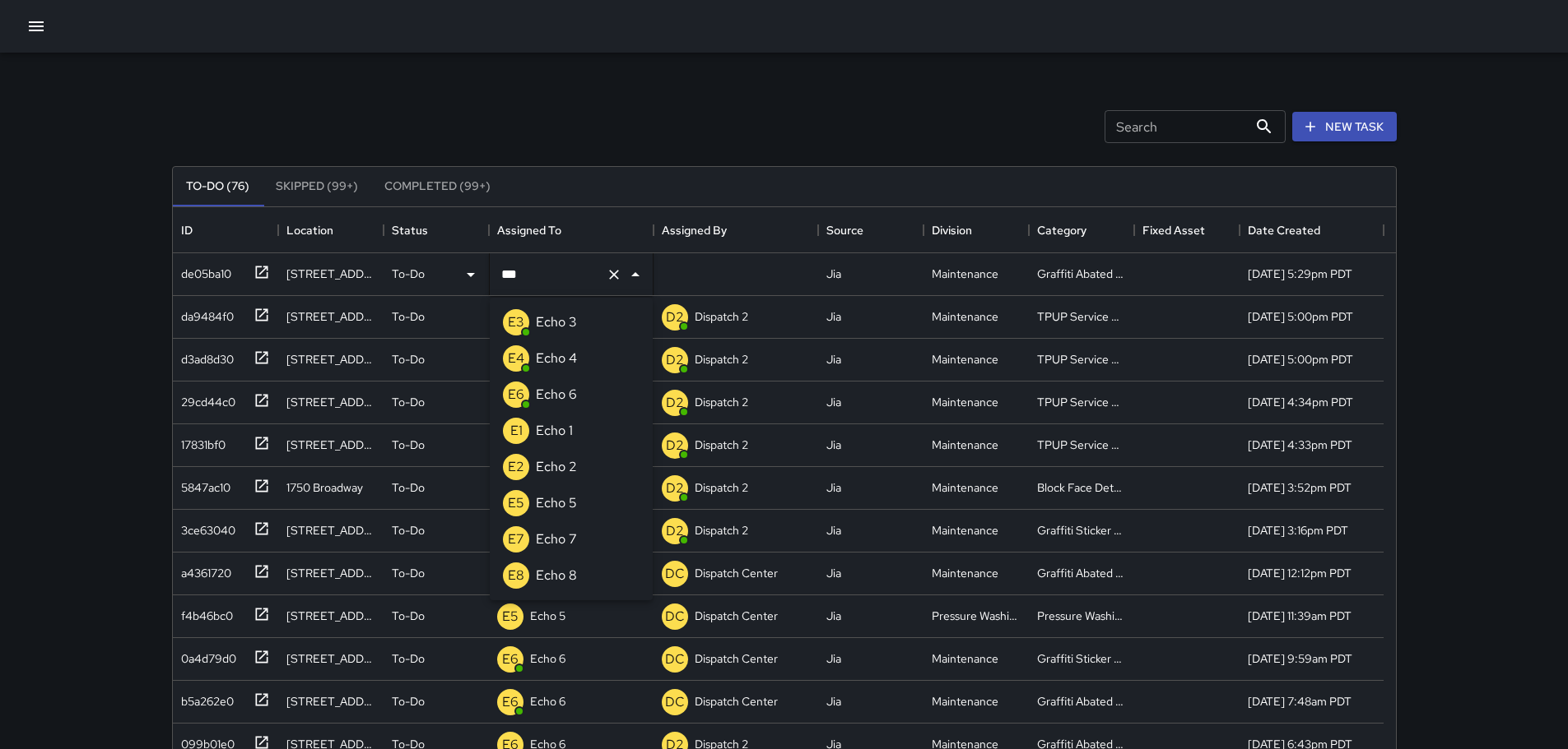
type input "****"
click at [567, 313] on p "Echo 3" at bounding box center [556, 322] width 41 height 20
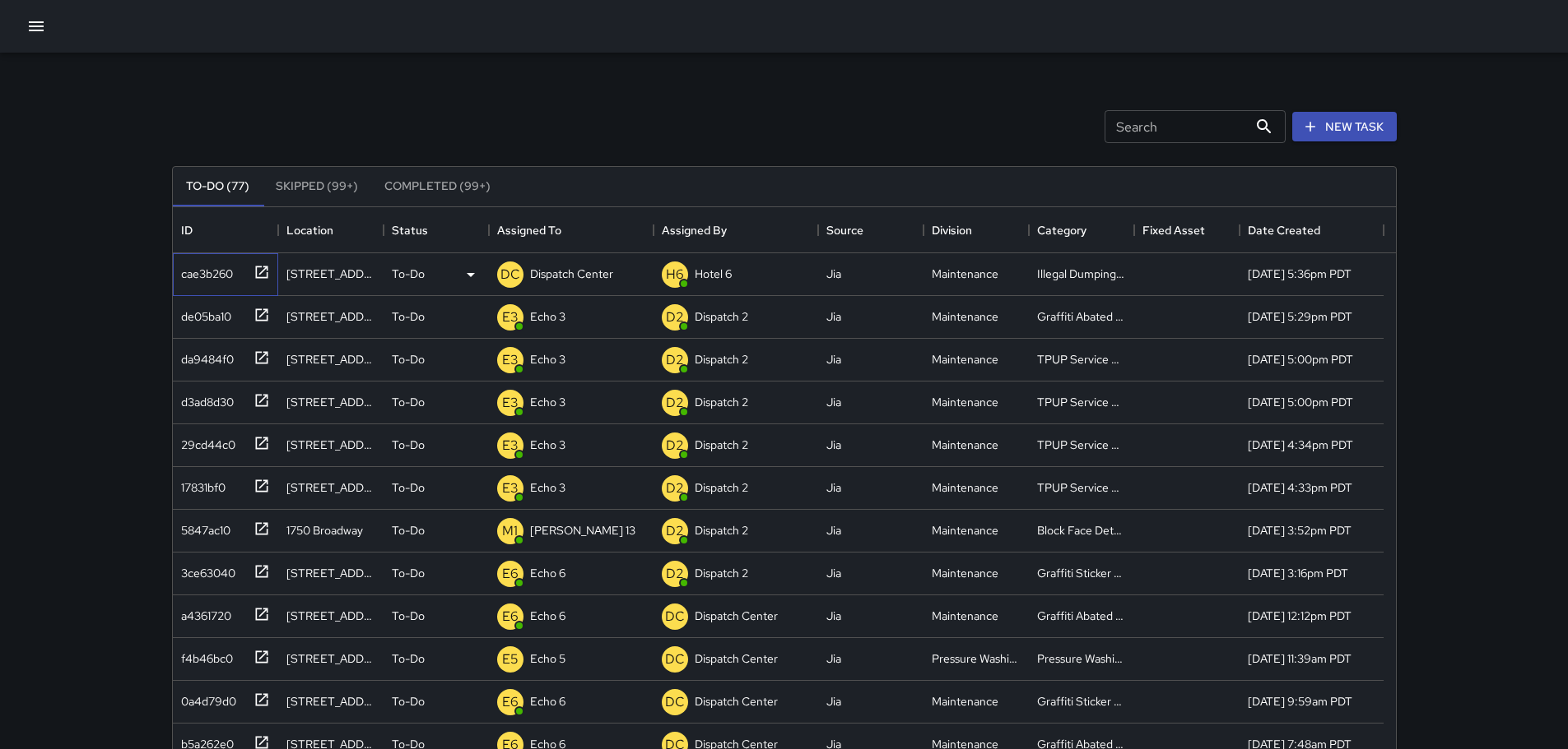
click at [259, 274] on icon at bounding box center [261, 272] width 13 height 12
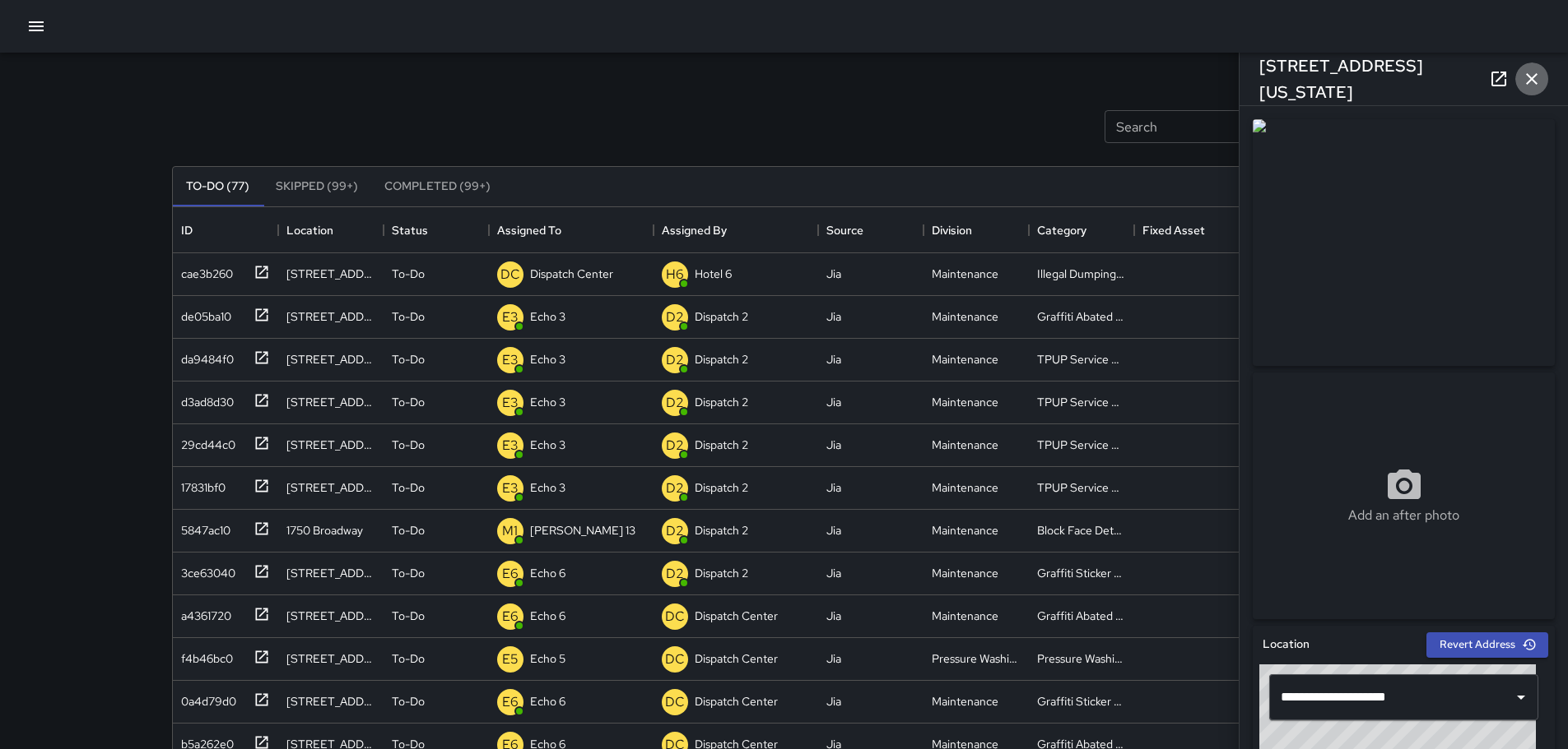
click at [1540, 78] on icon "button" at bounding box center [1531, 79] width 20 height 20
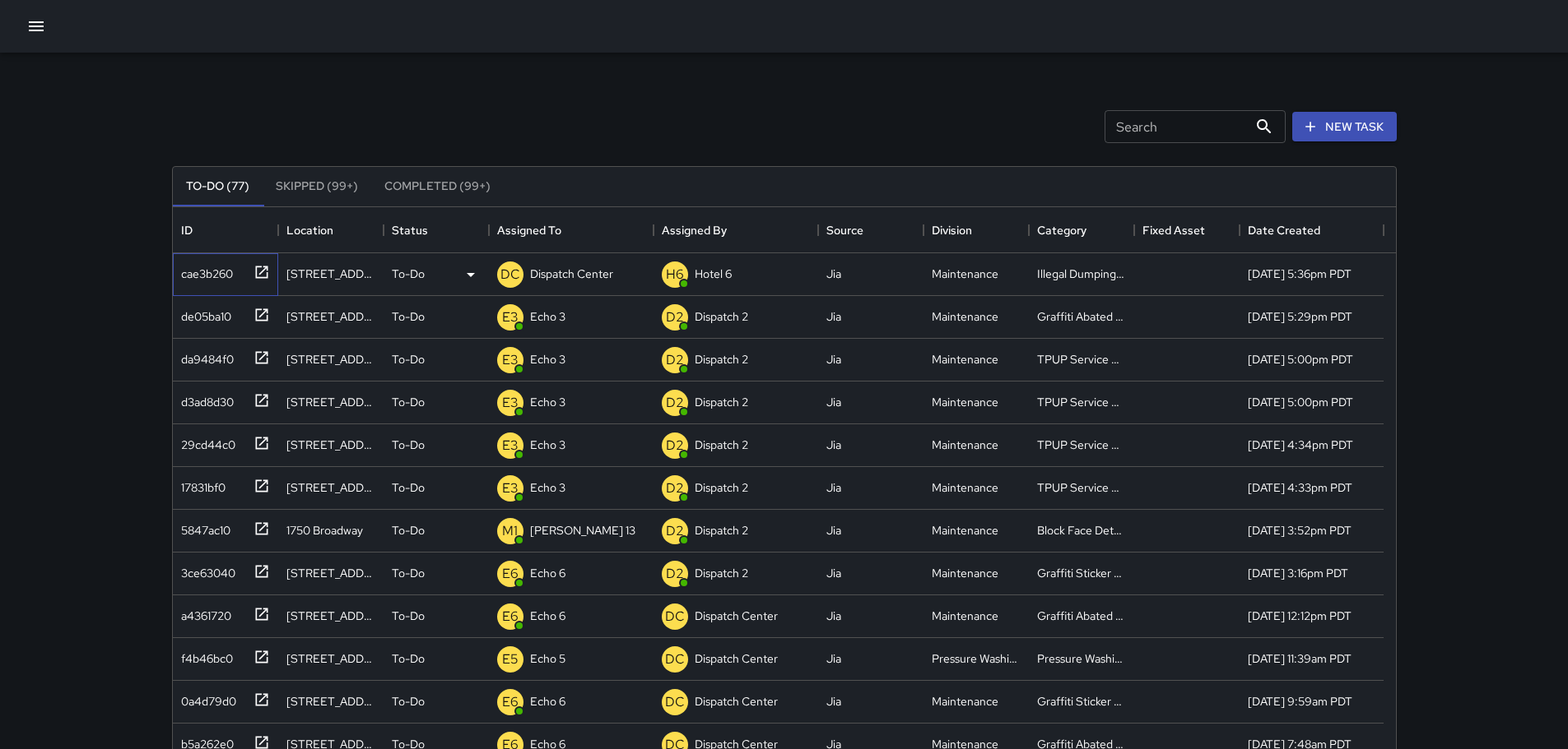
click at [263, 267] on icon at bounding box center [261, 272] width 13 height 12
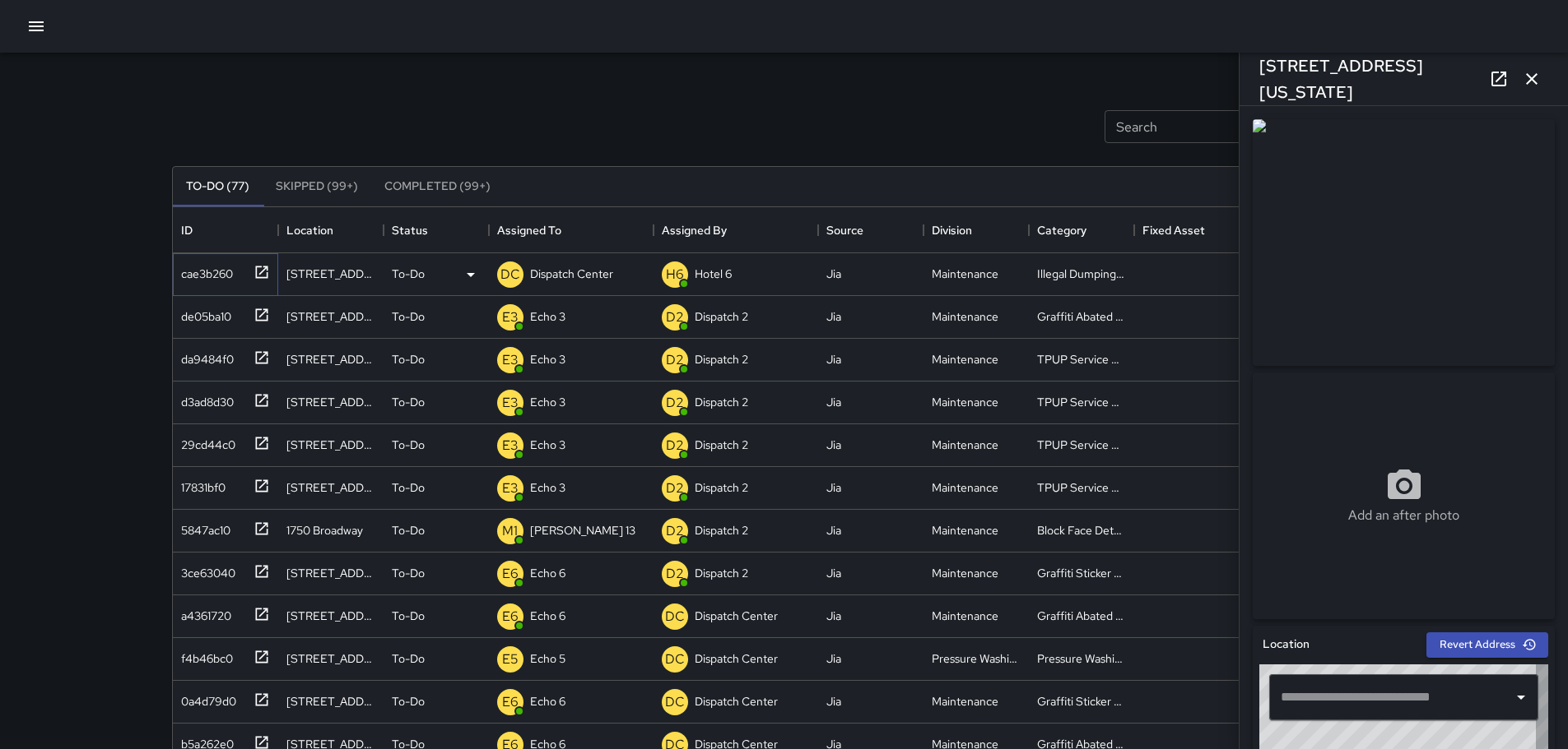
type input "**********"
click at [1489, 83] on icon at bounding box center [1499, 79] width 20 height 20
click at [559, 273] on p "Dispatch Center" at bounding box center [572, 274] width 83 height 17
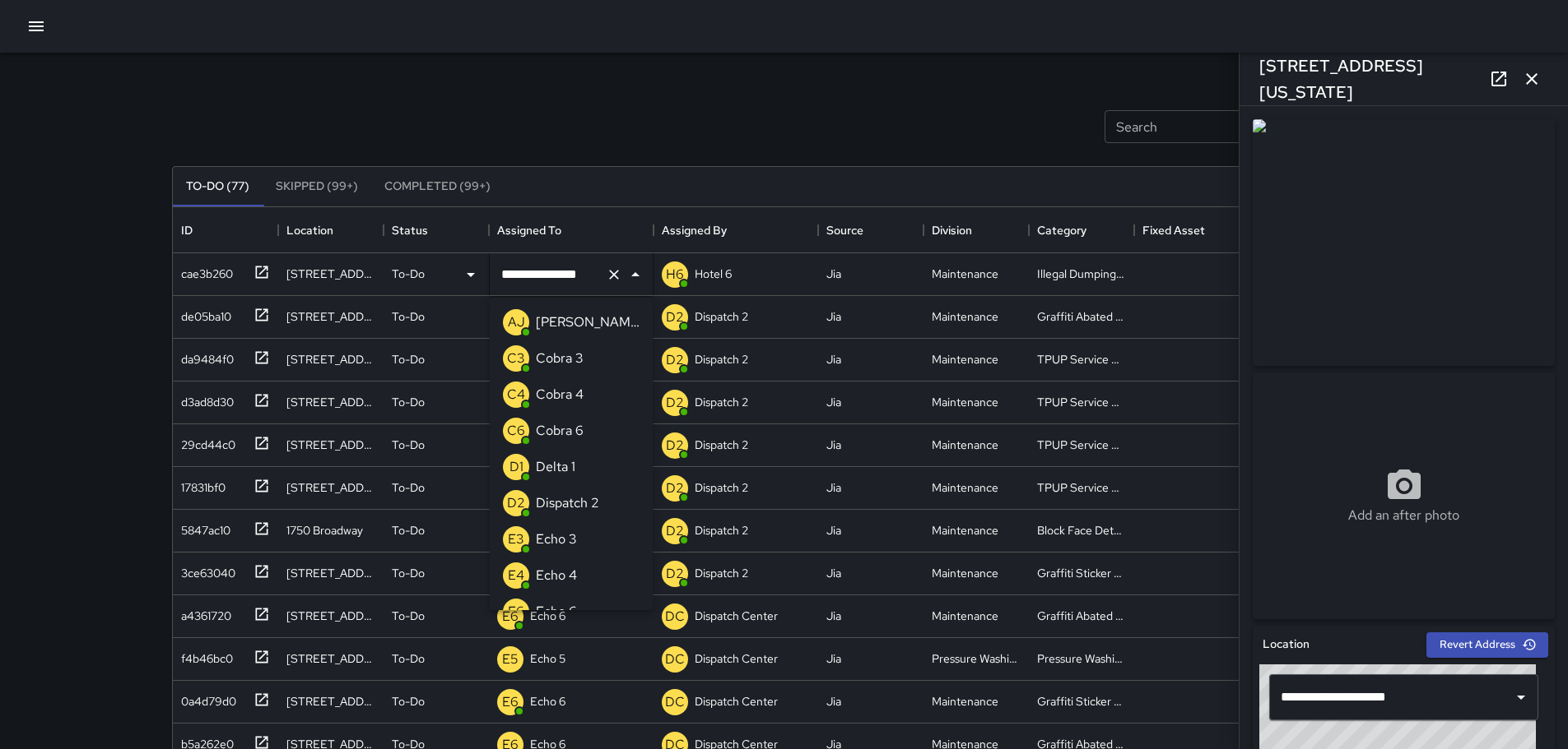
scroll to position [1178, 0]
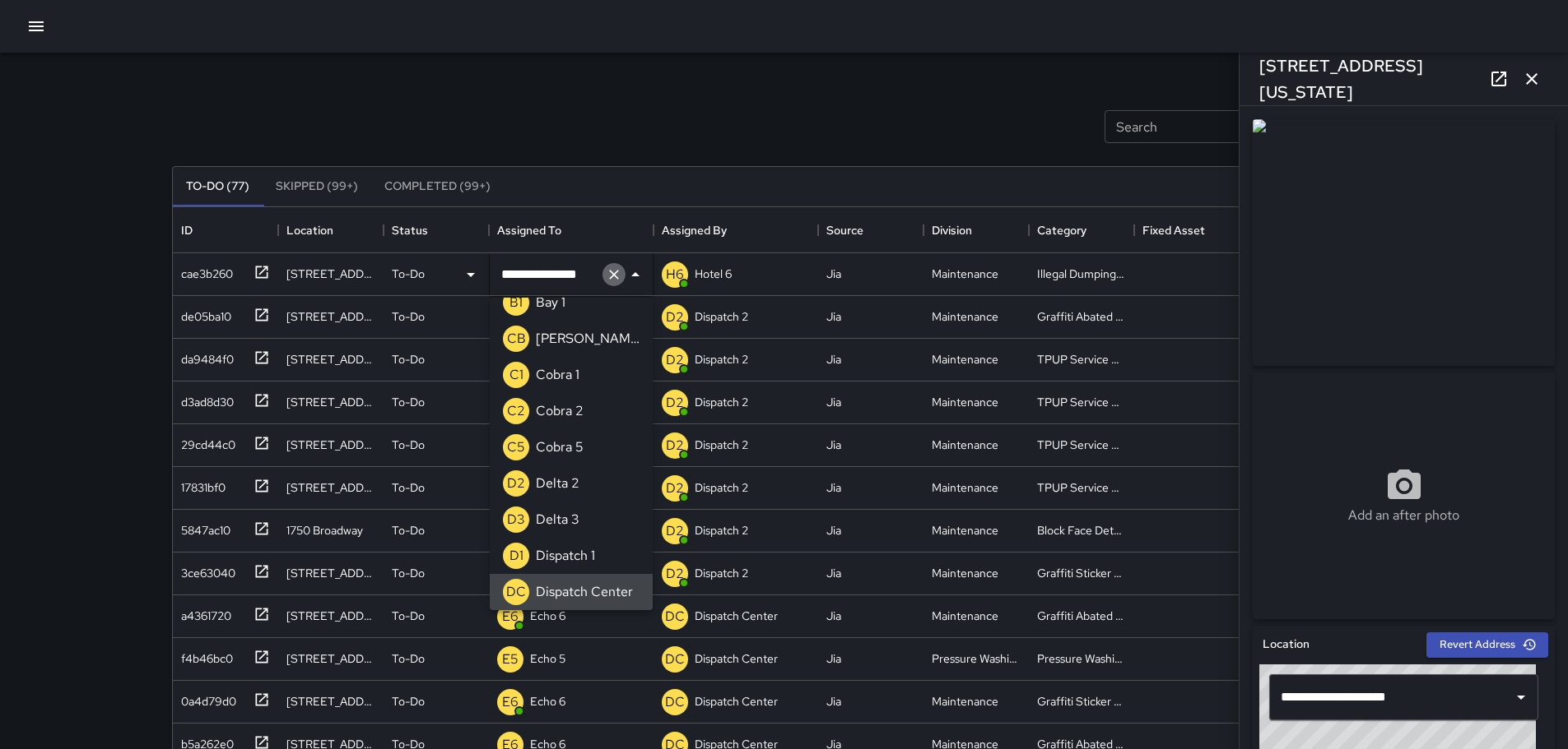
click at [610, 278] on icon "Clear" at bounding box center [614, 275] width 10 height 10
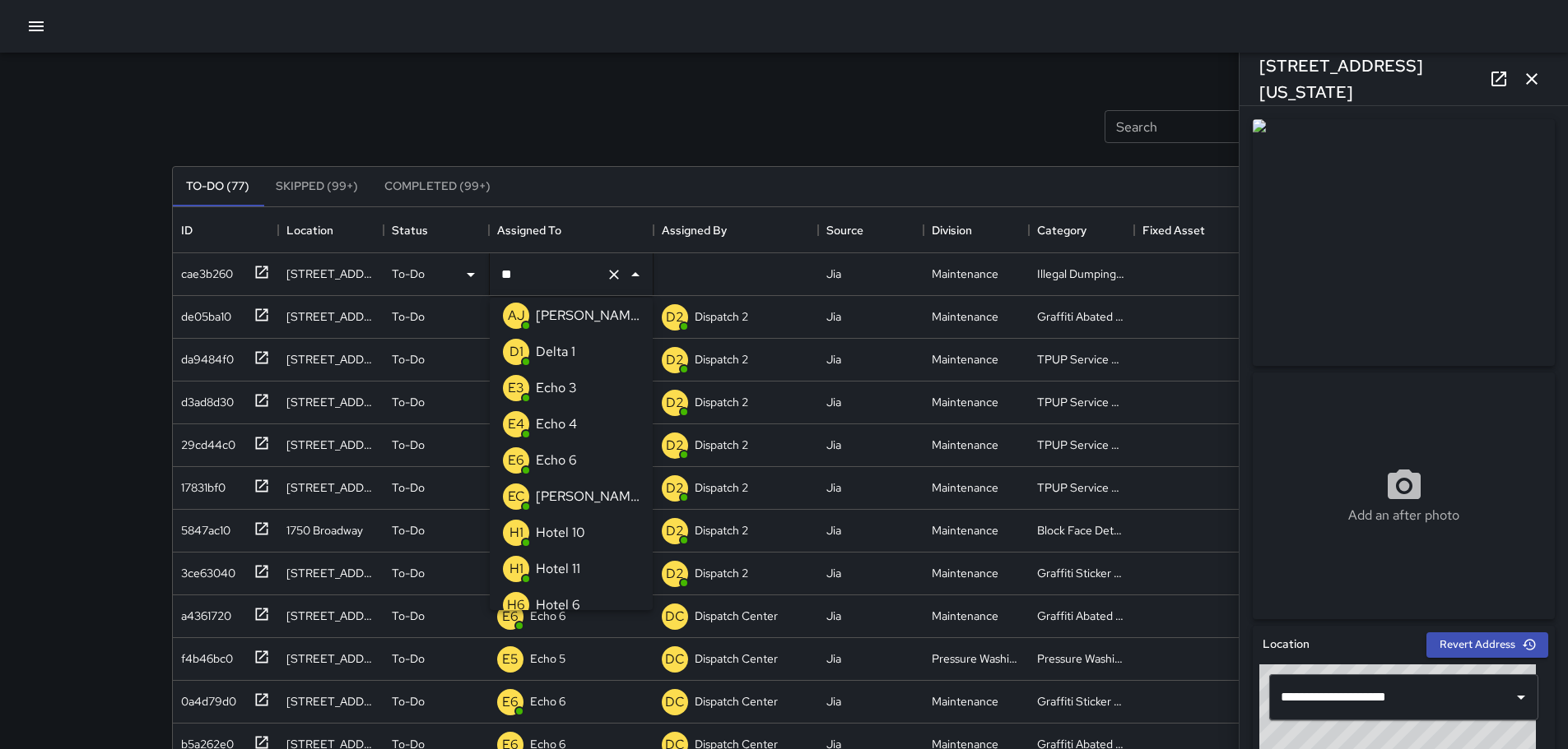
scroll to position [0, 0]
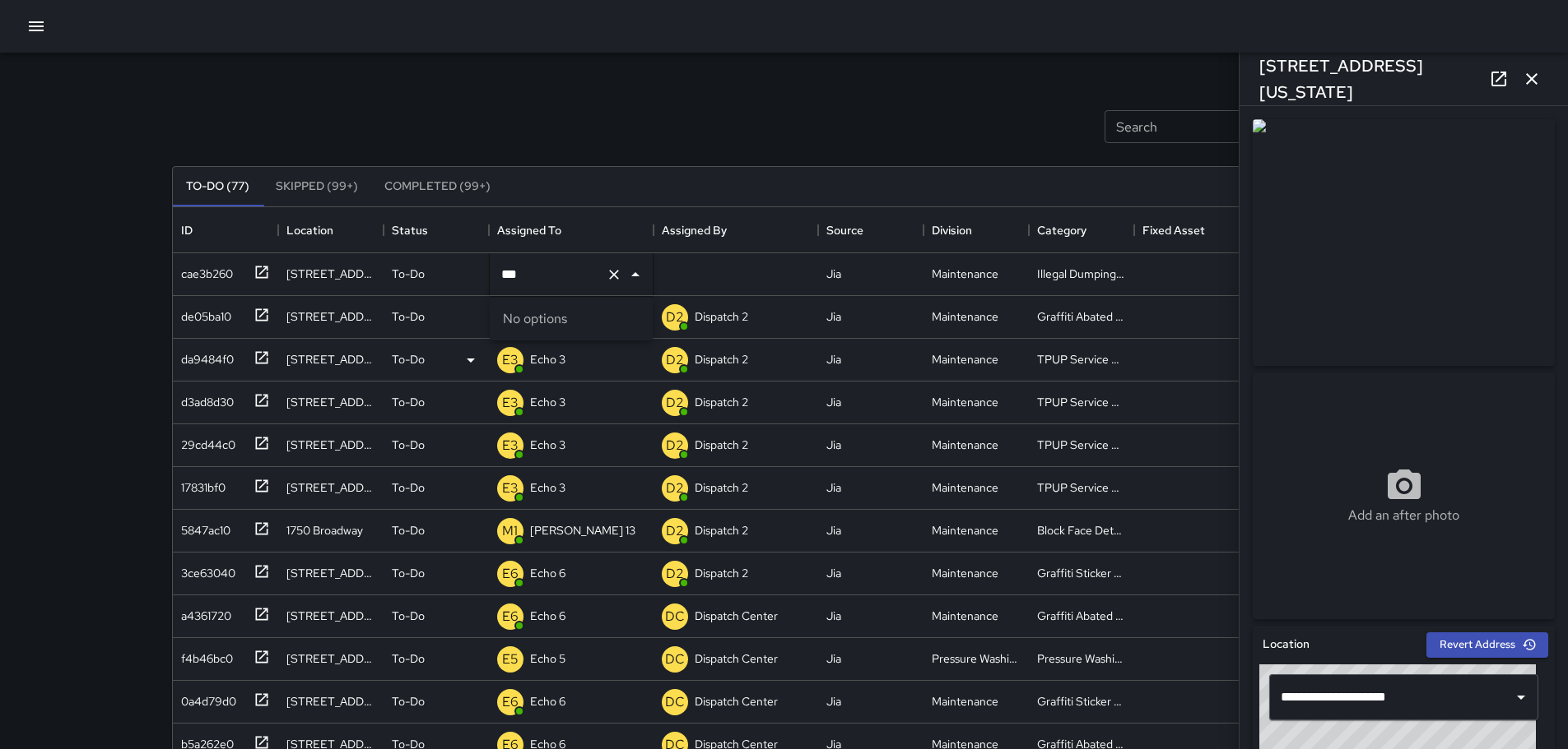
type input "***"
click at [566, 358] on div "Echo 3" at bounding box center [548, 360] width 42 height 23
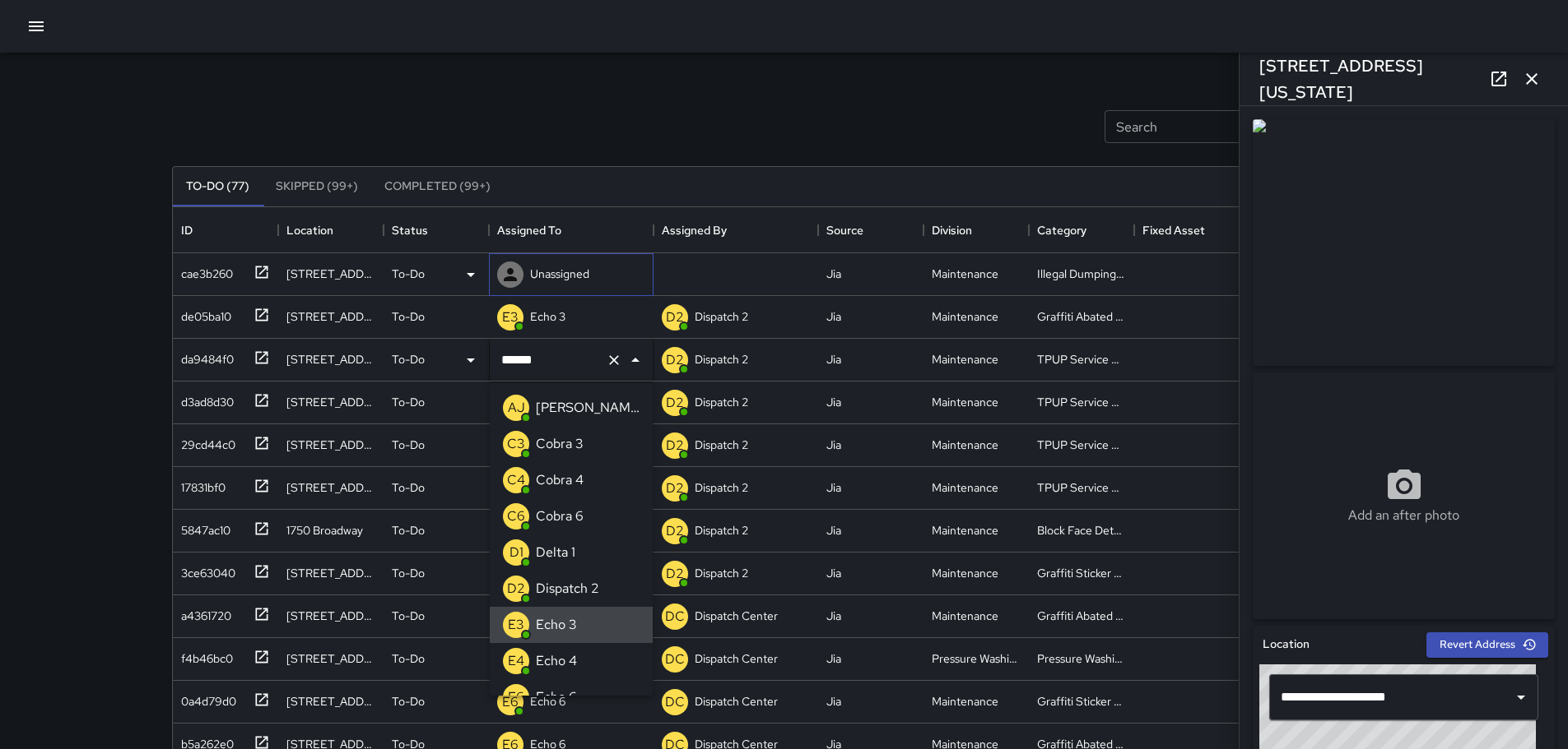
click at [562, 272] on p "Unassigned" at bounding box center [559, 274] width 59 height 17
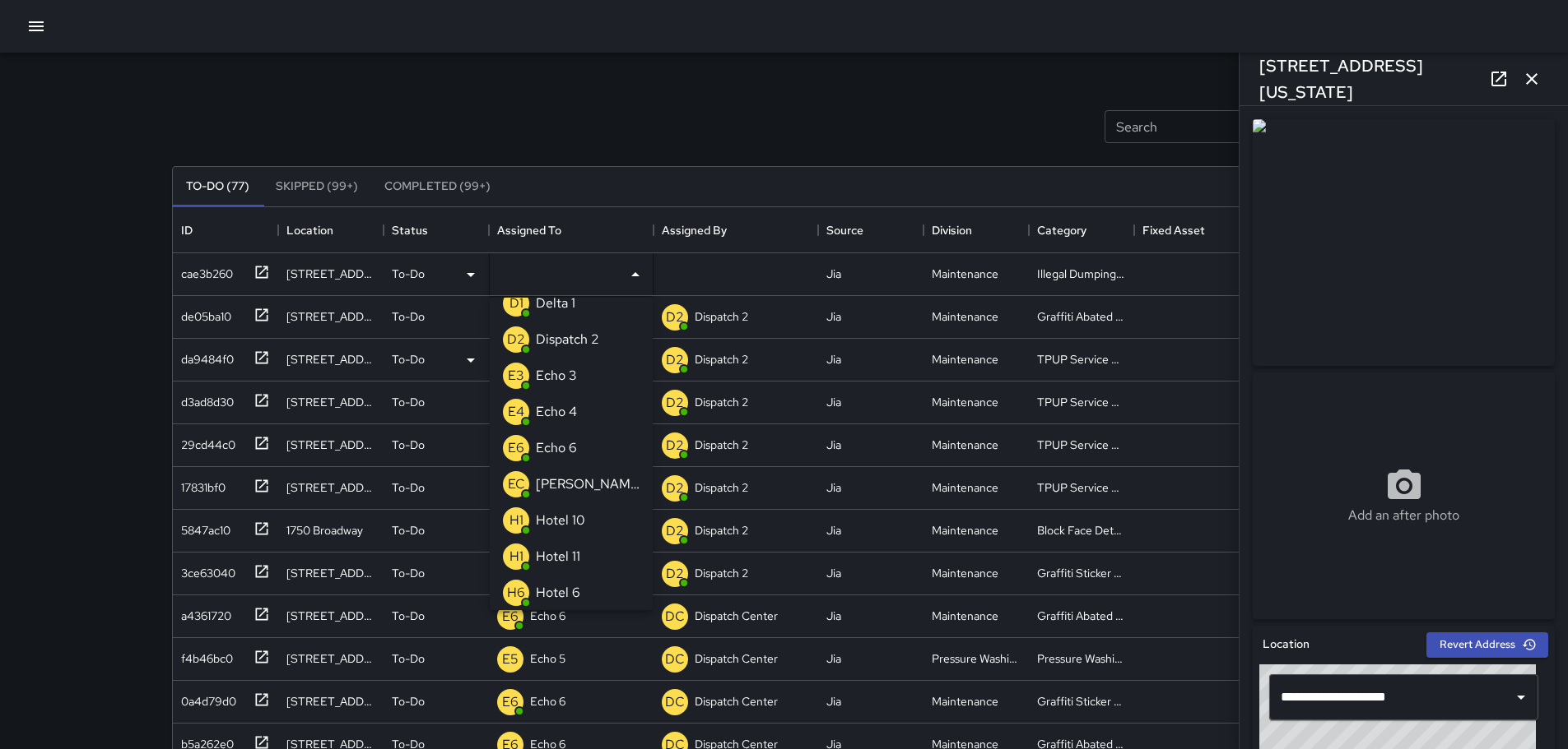
scroll to position [164, 0]
click at [572, 377] on p "Echo 3" at bounding box center [556, 375] width 41 height 20
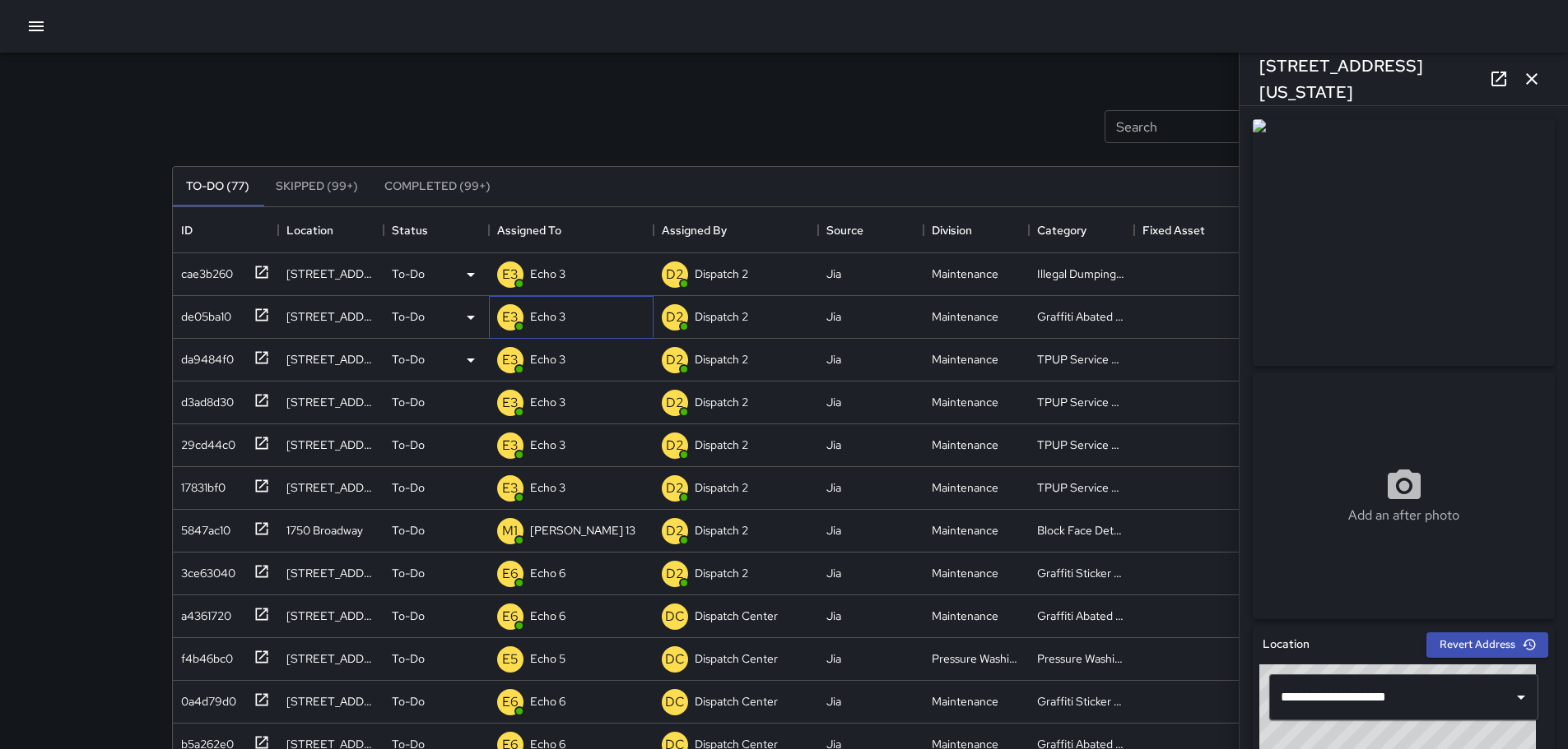
click at [563, 315] on p "Echo 3" at bounding box center [548, 317] width 35 height 17
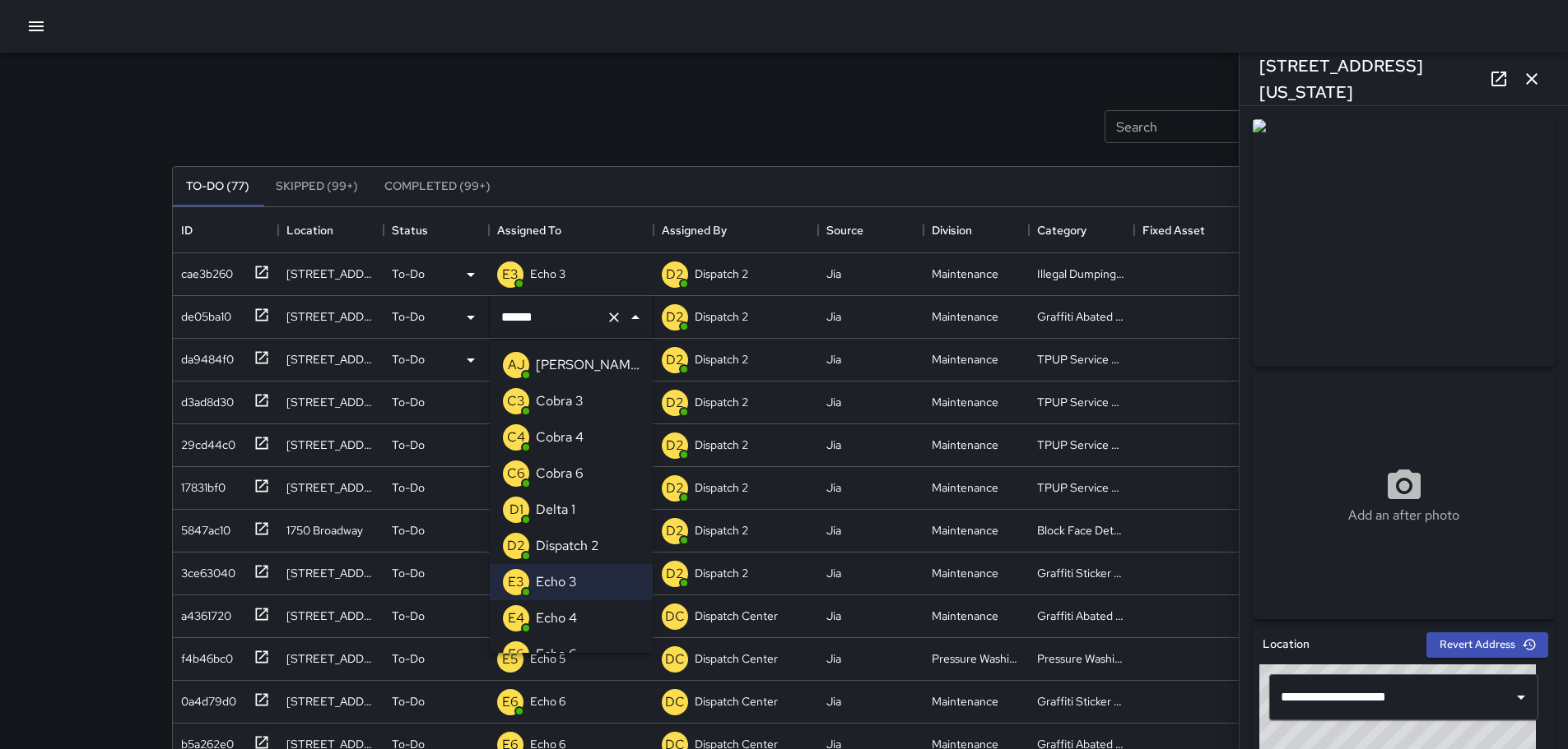
click at [586, 467] on div "Cobra 6" at bounding box center [559, 474] width 54 height 27
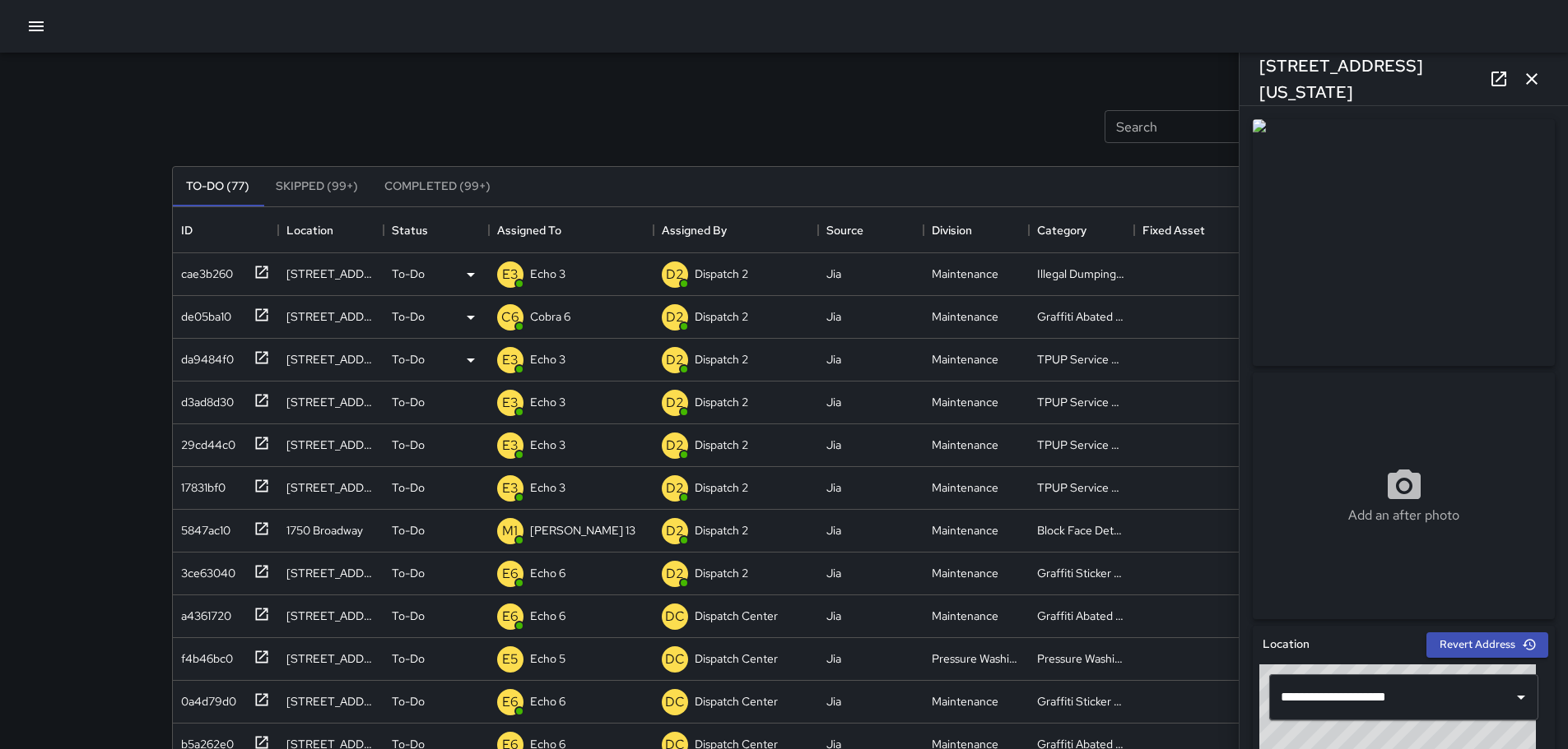
click at [1529, 89] on button "button" at bounding box center [1530, 78] width 33 height 32
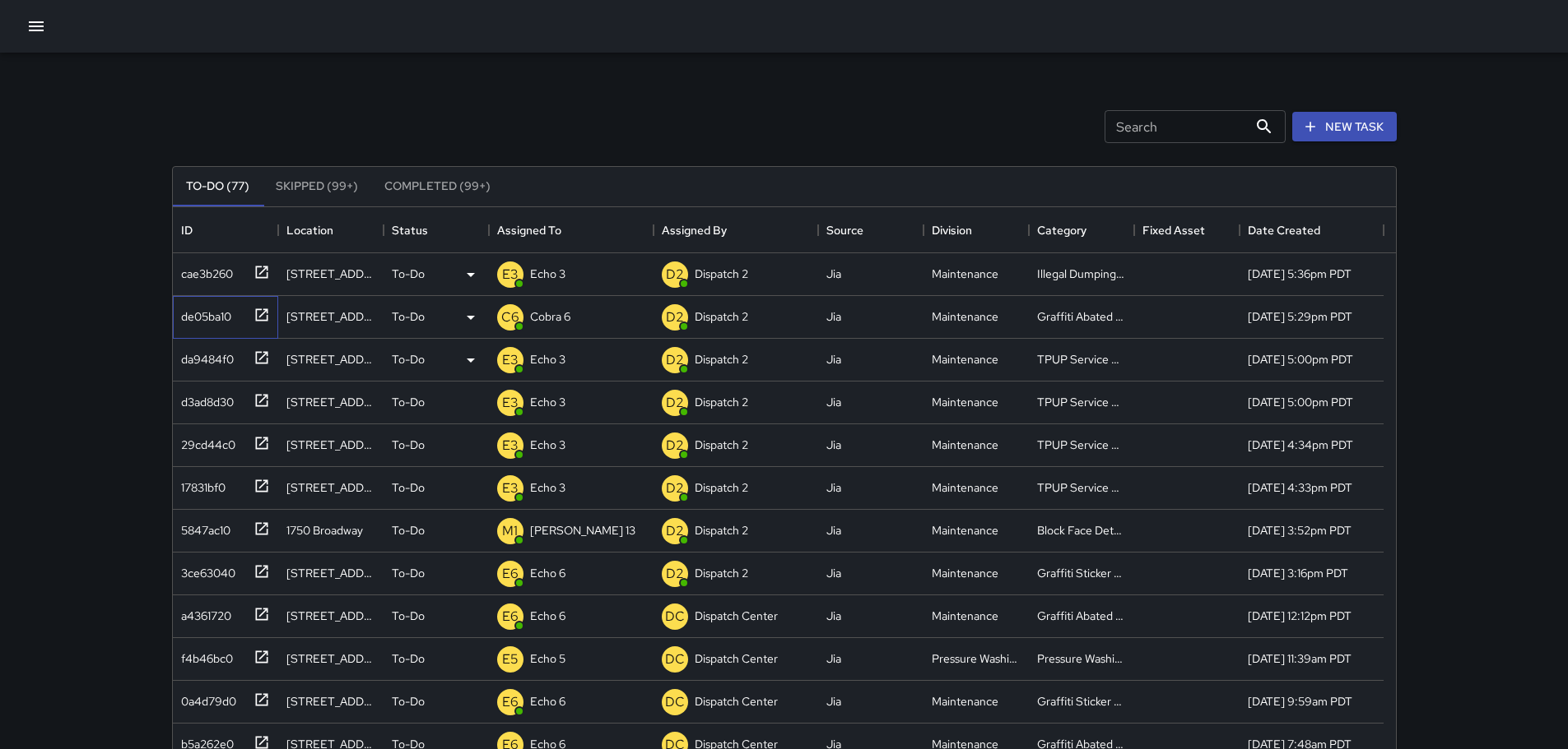
click at [267, 320] on icon at bounding box center [261, 314] width 13 height 12
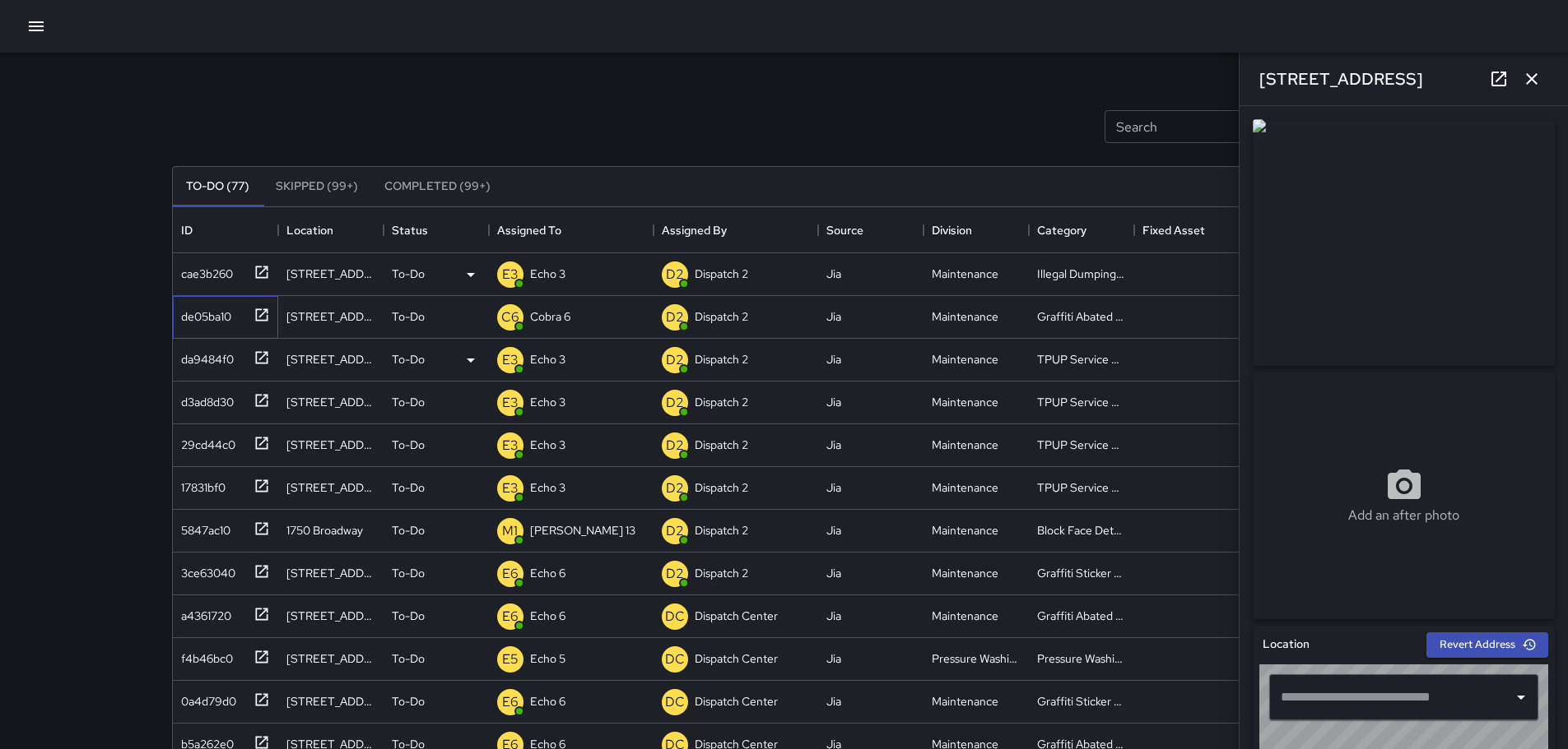
type input "**********"
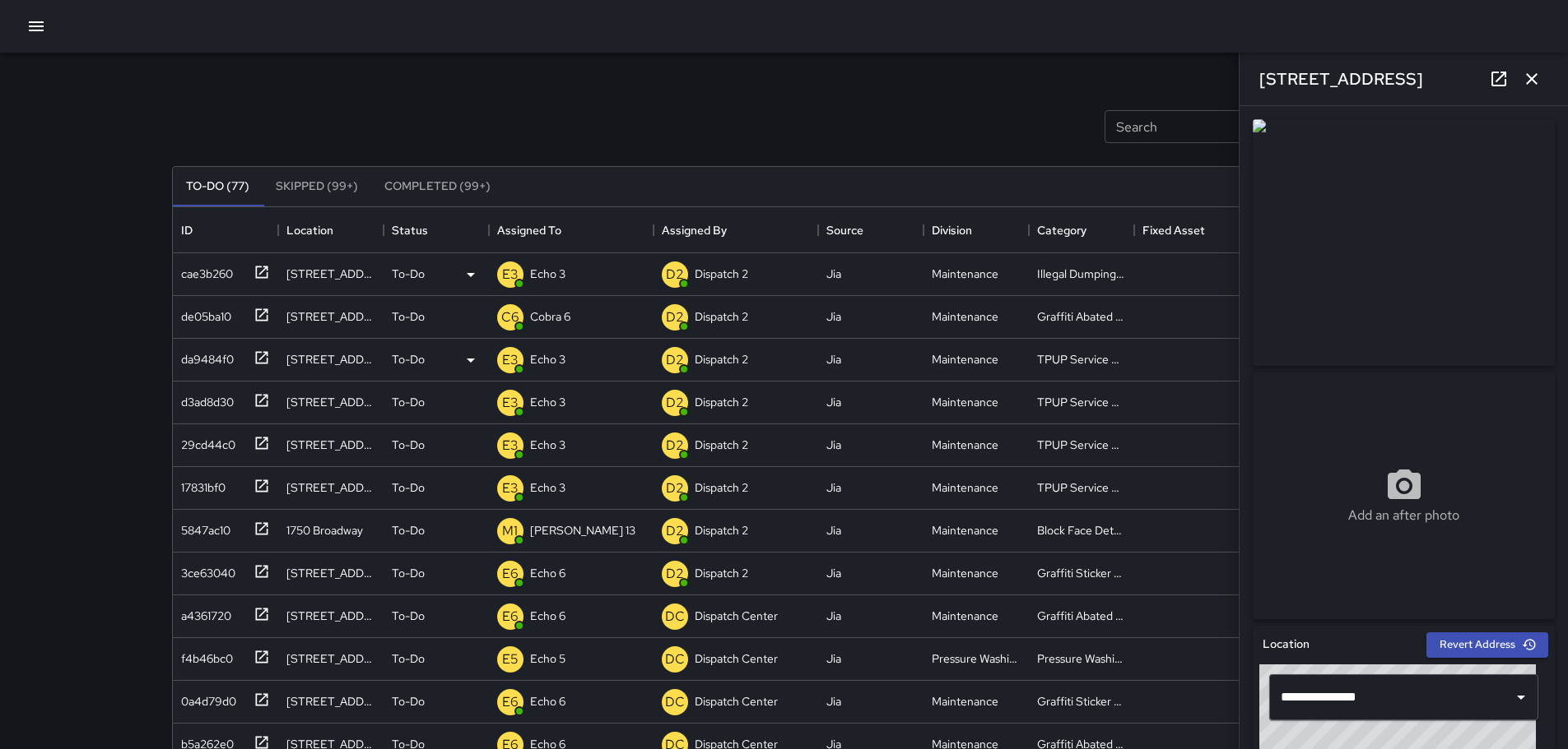
click at [1524, 70] on icon "button" at bounding box center [1531, 79] width 20 height 20
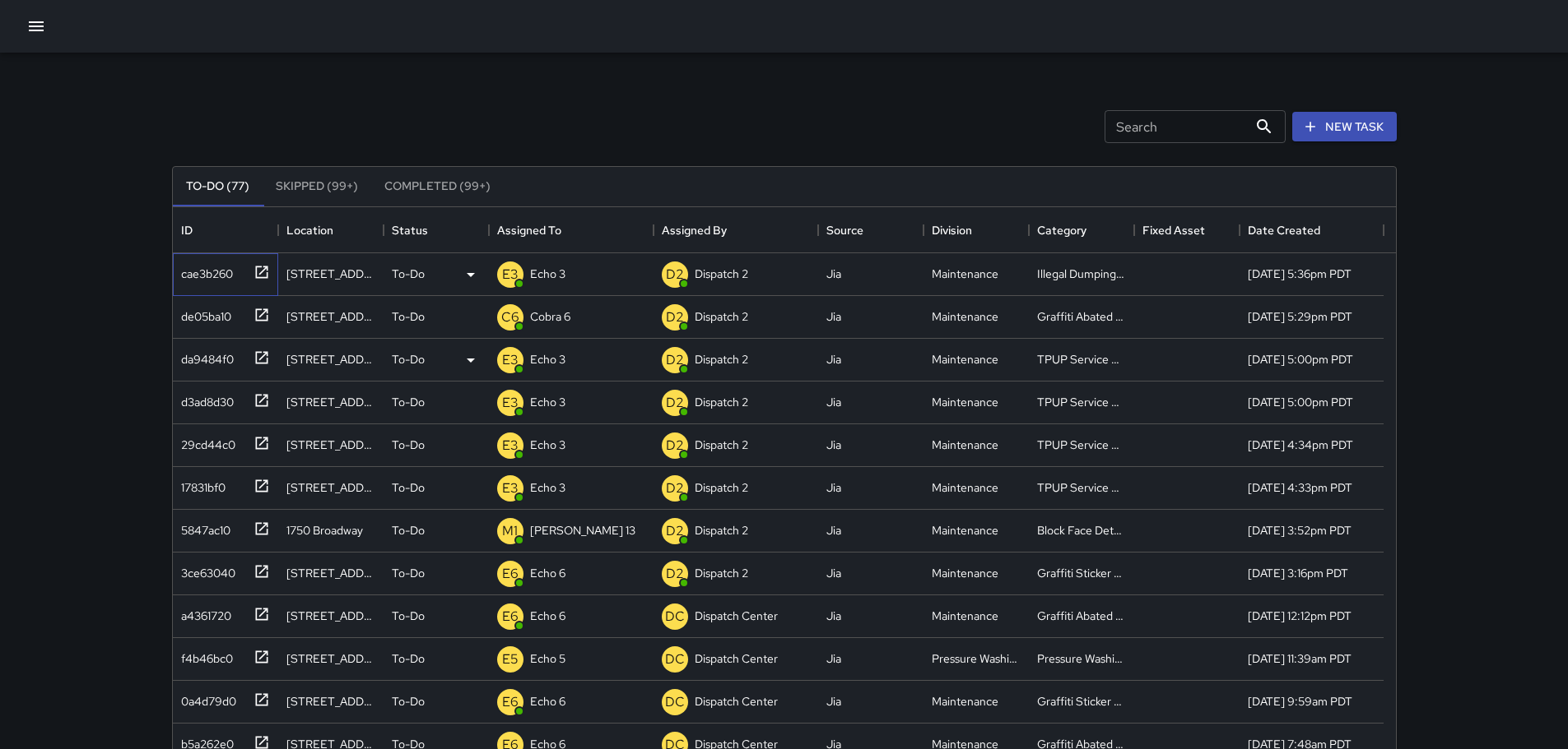
click at [271, 274] on div "cae3b260" at bounding box center [225, 274] width 105 height 42
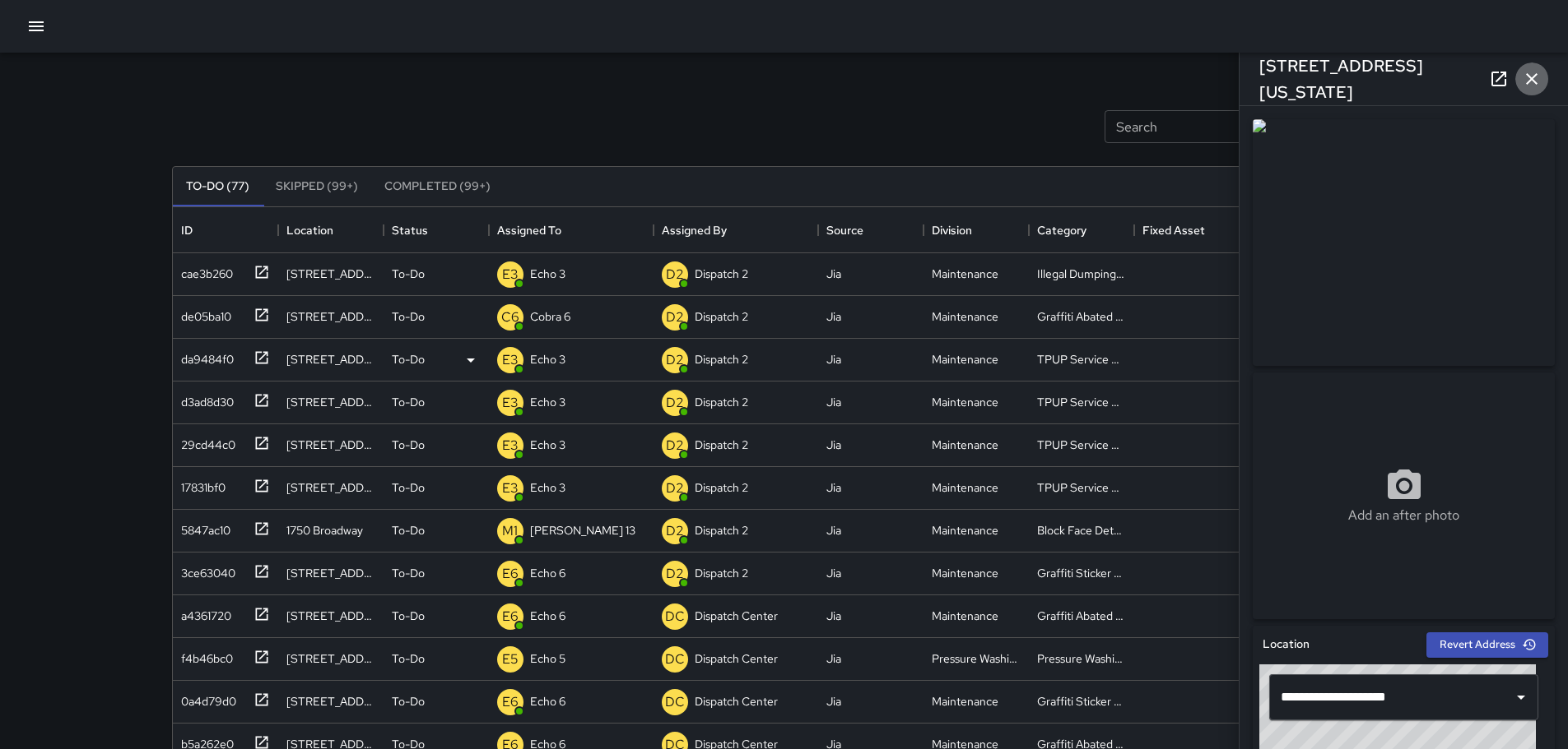
click at [1538, 67] on button "button" at bounding box center [1530, 78] width 33 height 32
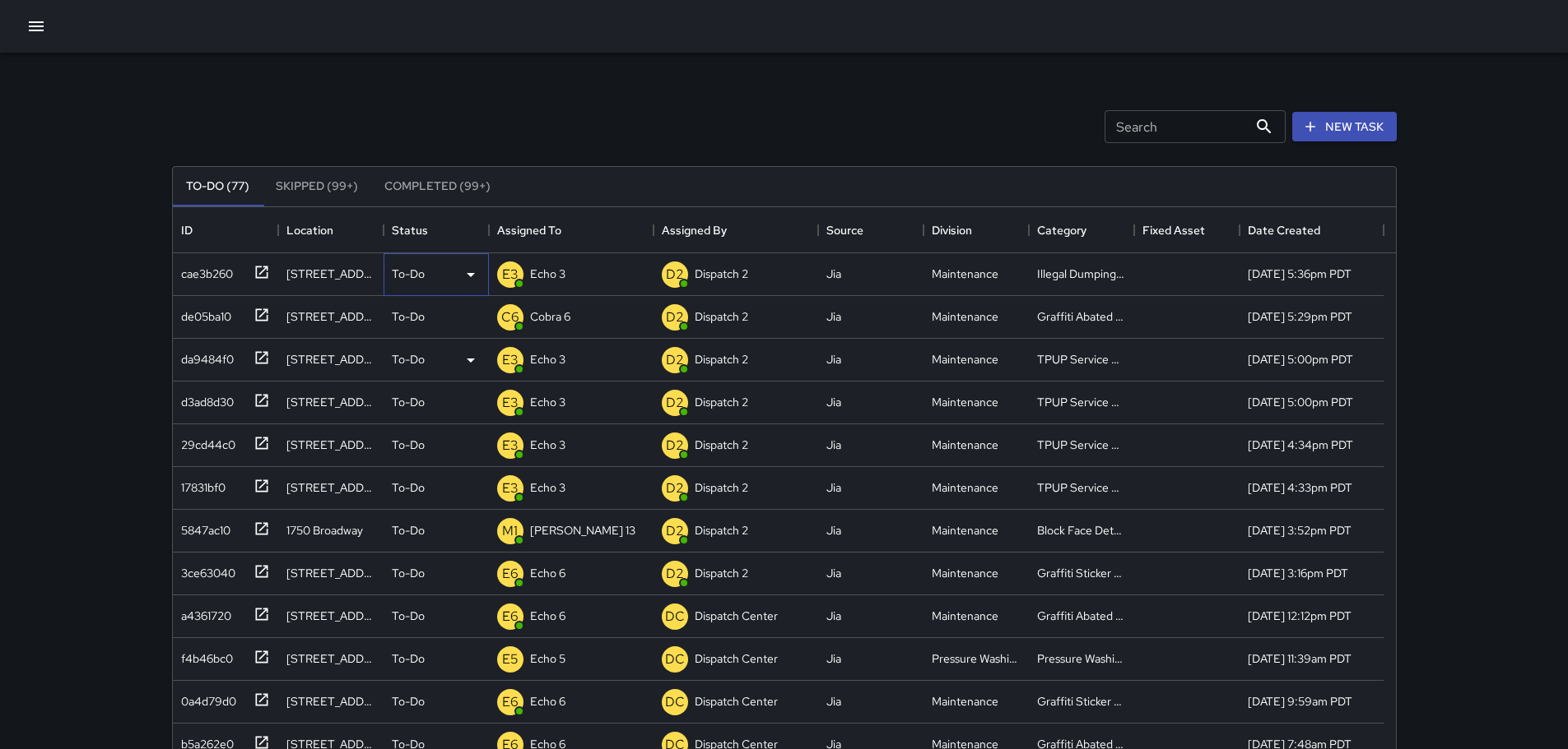
click at [420, 277] on p "To-Do" at bounding box center [408, 274] width 33 height 17
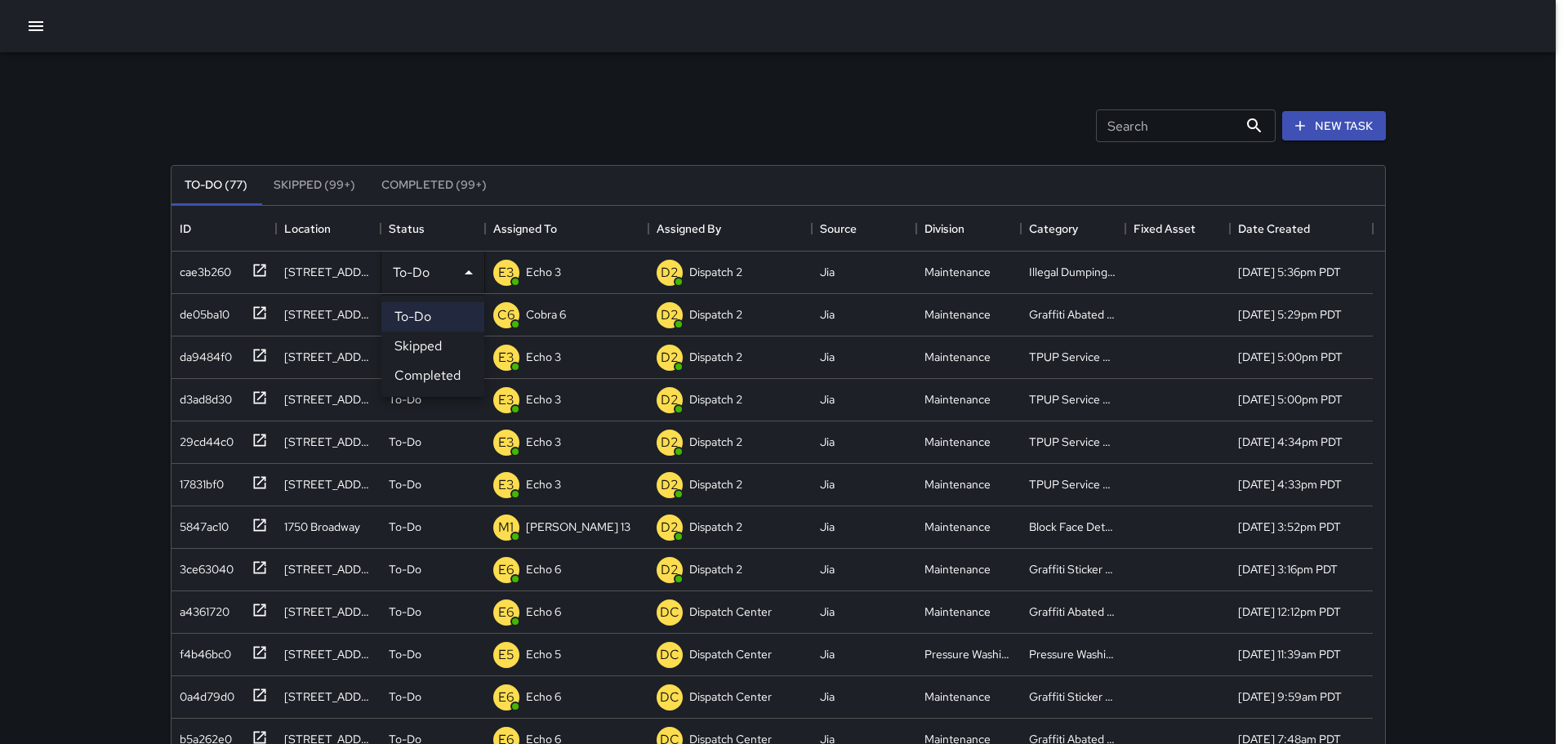
click at [413, 348] on li "Skipped" at bounding box center [433, 347] width 103 height 30
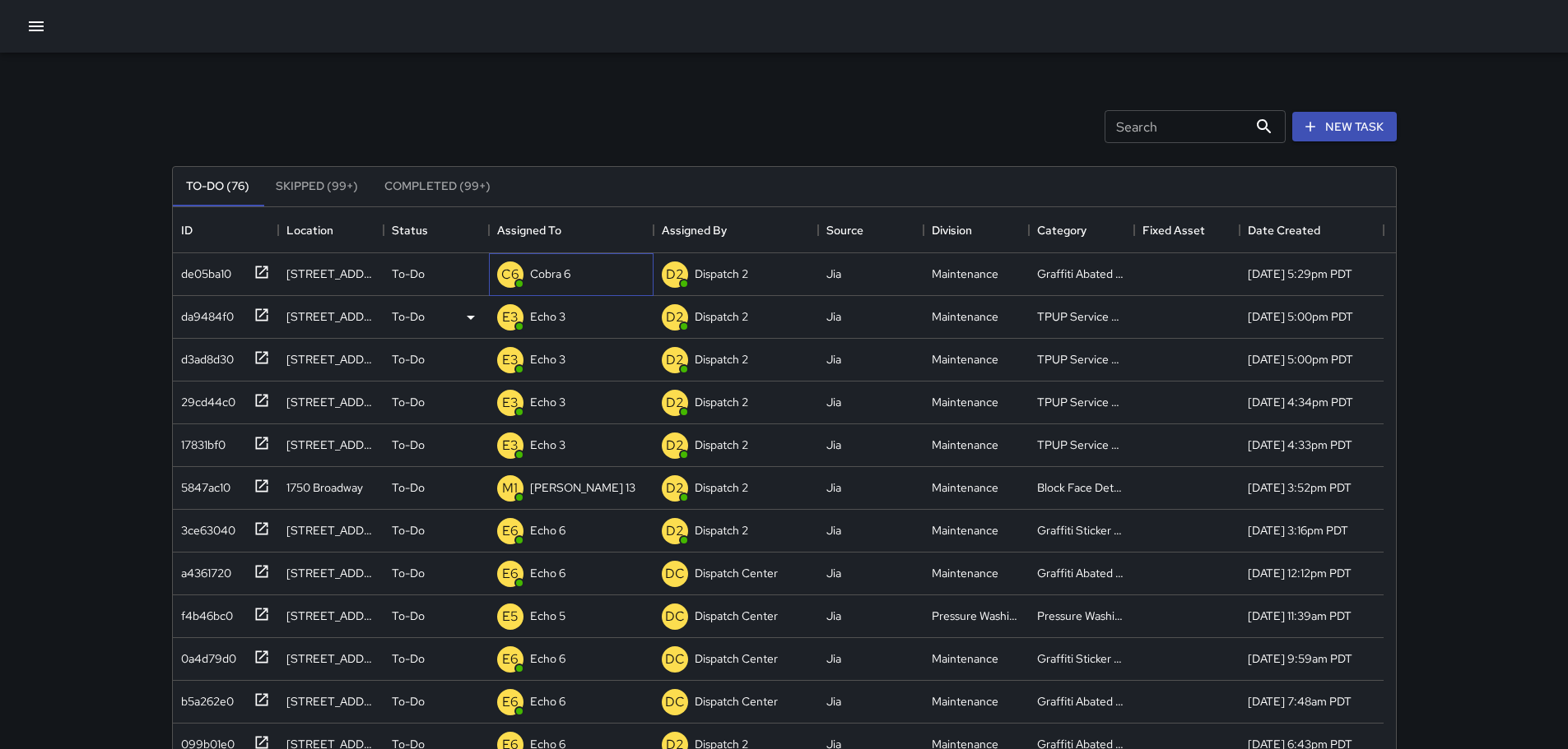
click at [544, 277] on p "Cobra 6" at bounding box center [550, 274] width 40 height 17
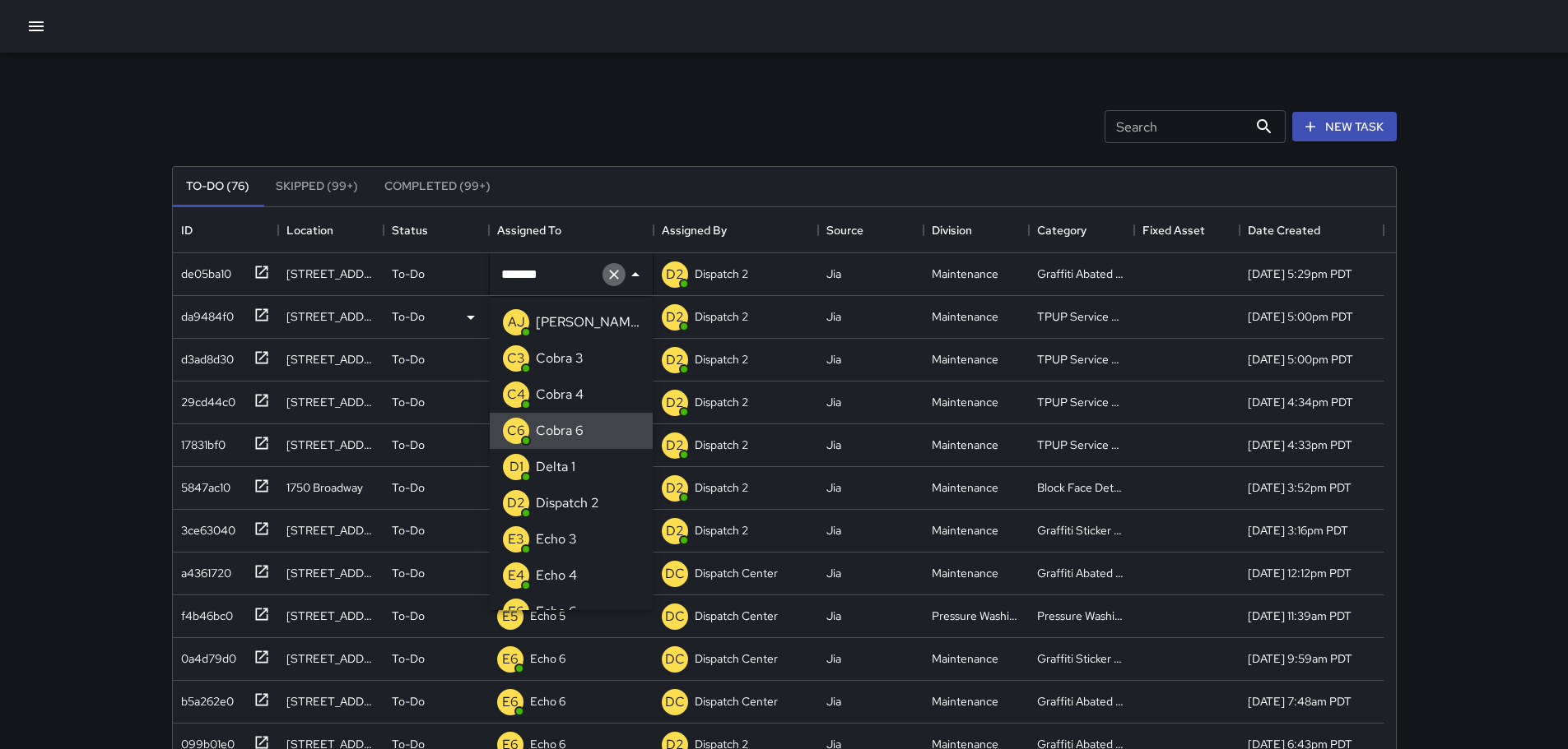
click at [606, 274] on icon "Clear" at bounding box center [614, 275] width 17 height 17
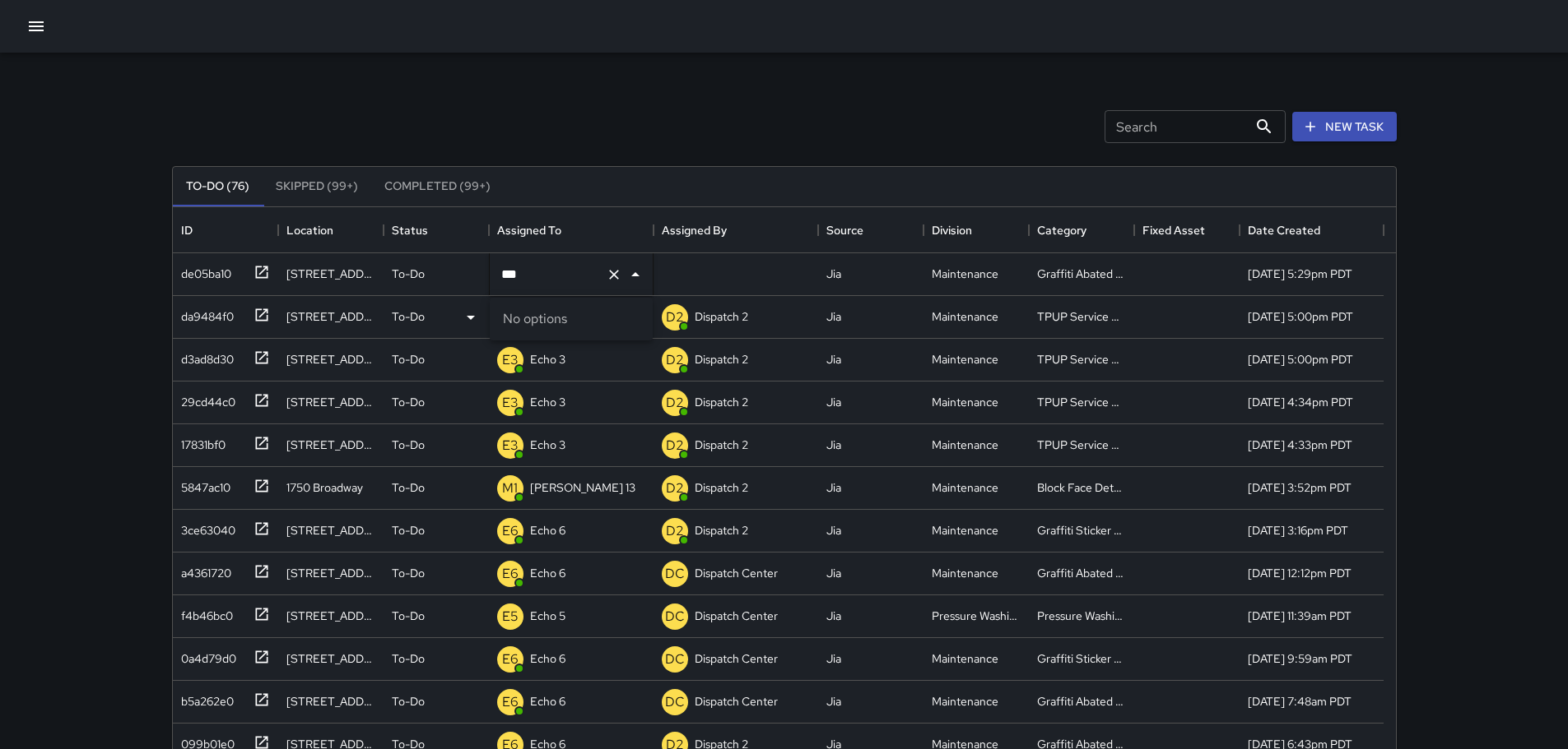
type input "**"
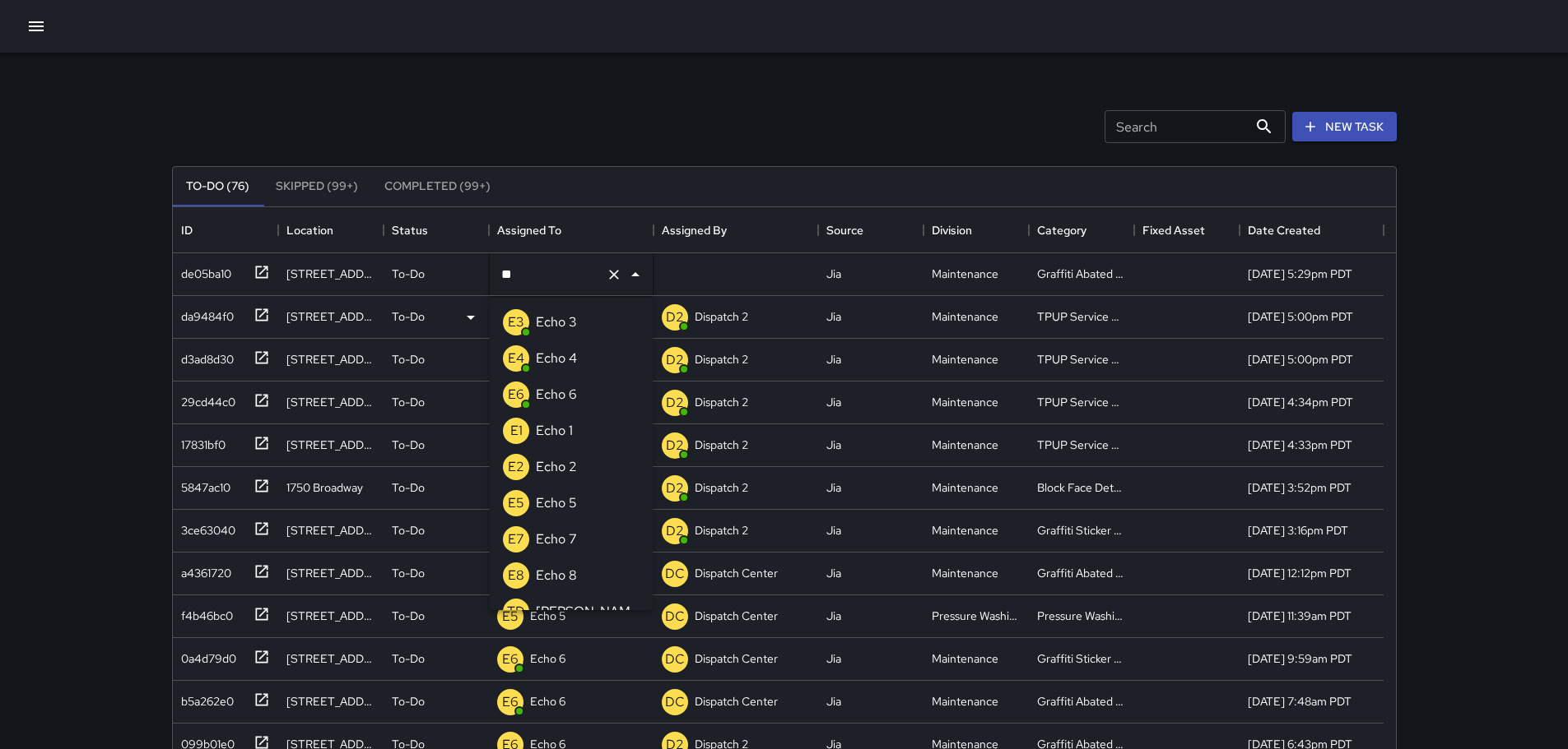
click at [549, 386] on p "Echo 6" at bounding box center [556, 395] width 41 height 20
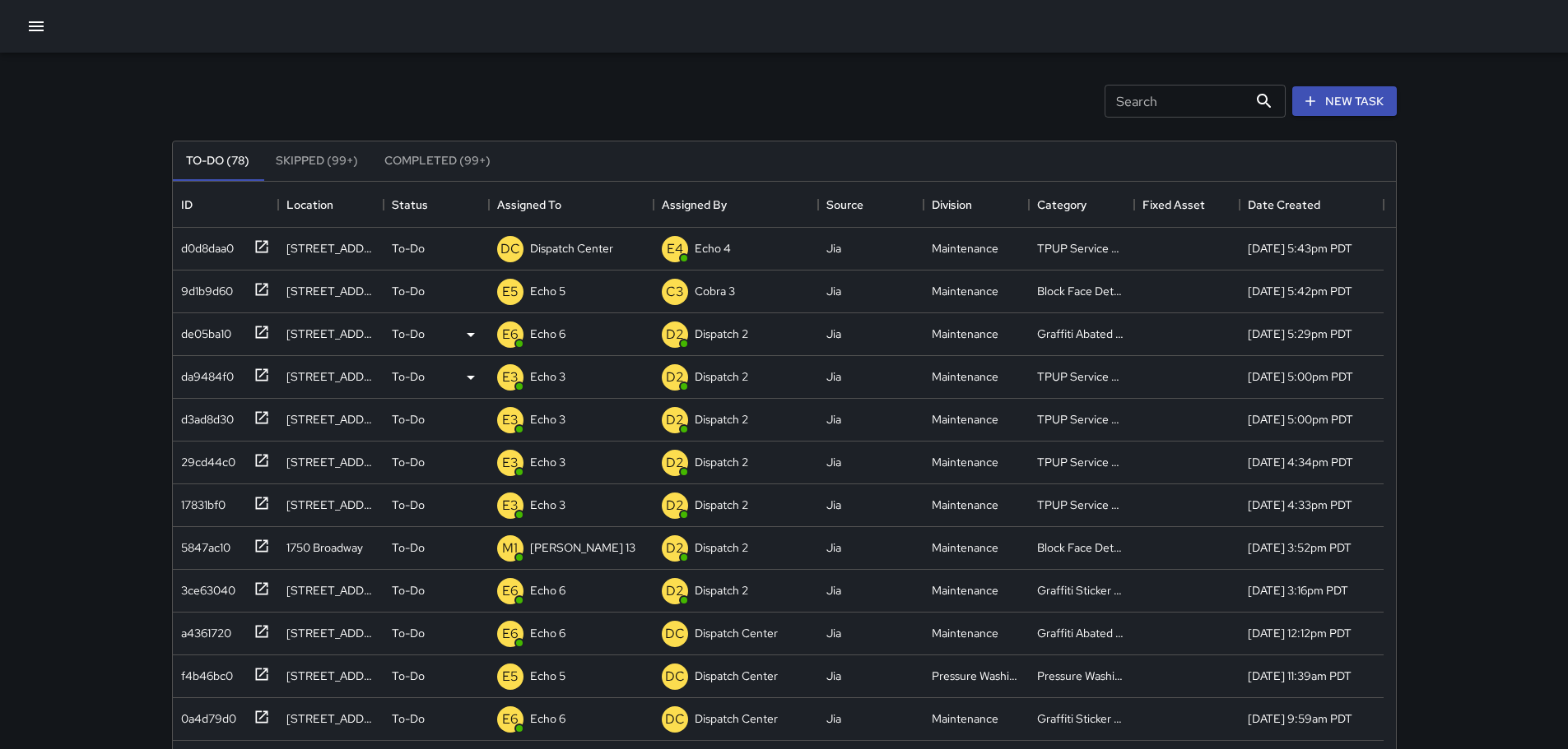
scroll to position [0, 0]
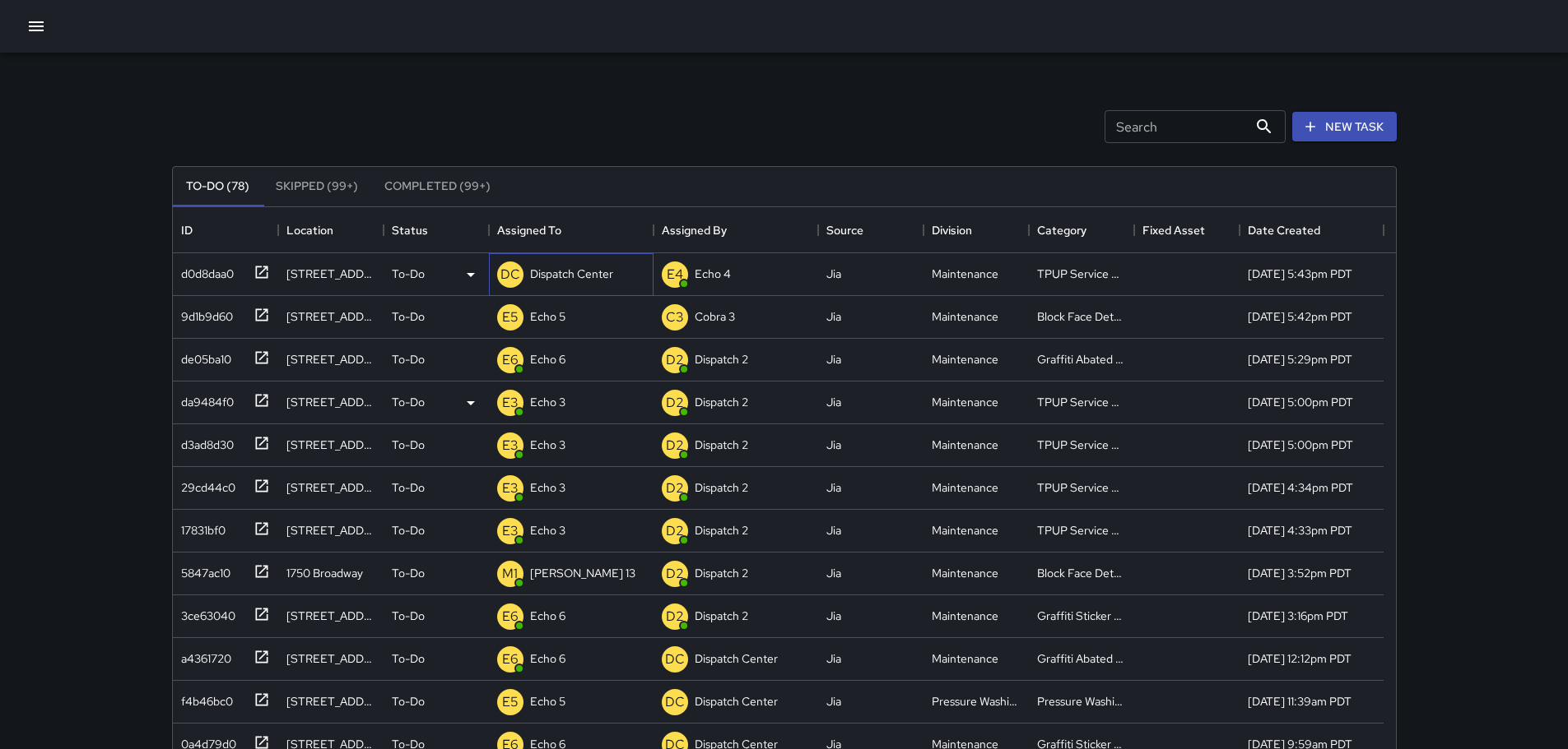
click at [610, 280] on p "Dispatch Center" at bounding box center [572, 274] width 83 height 17
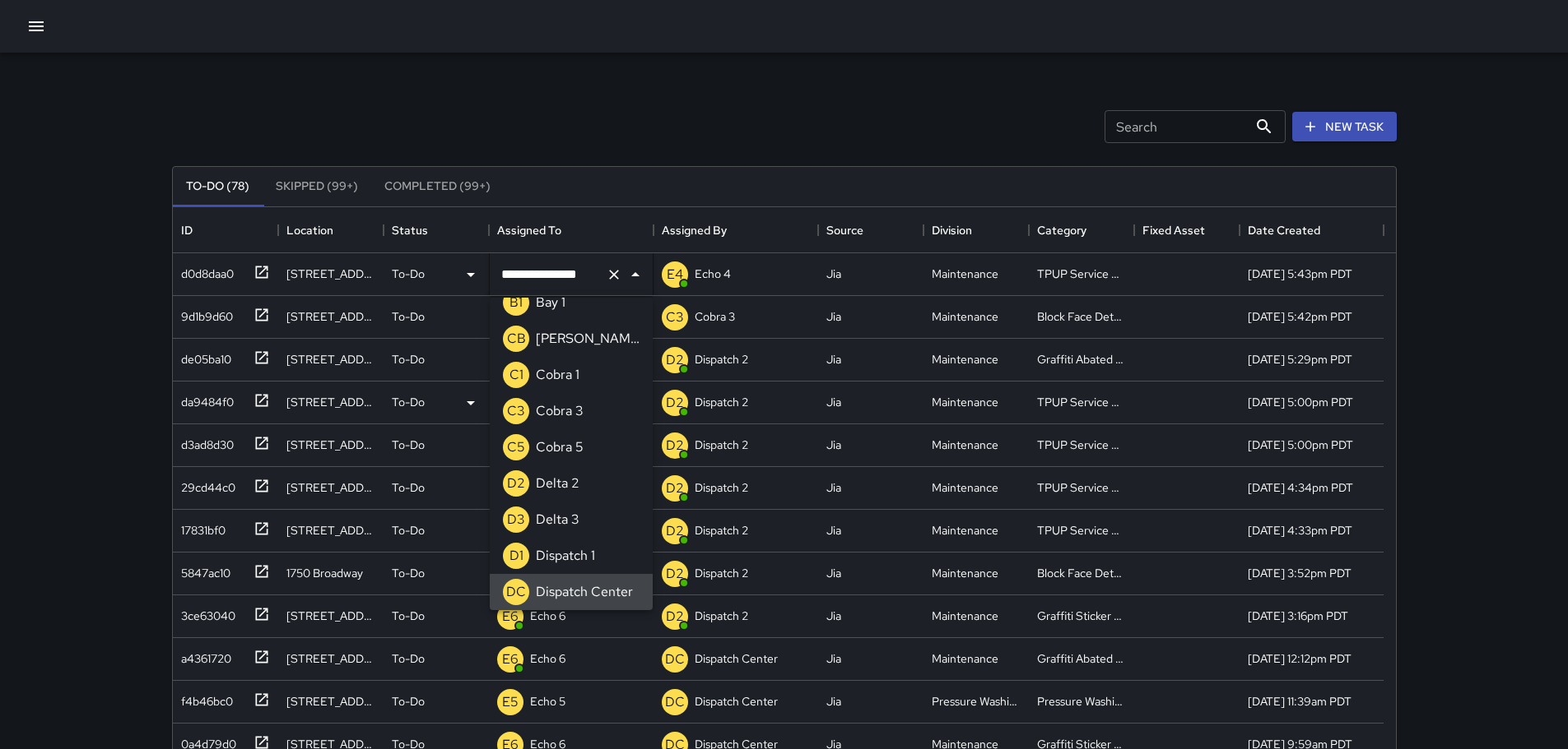
click at [617, 274] on icon "Clear" at bounding box center [614, 275] width 17 height 17
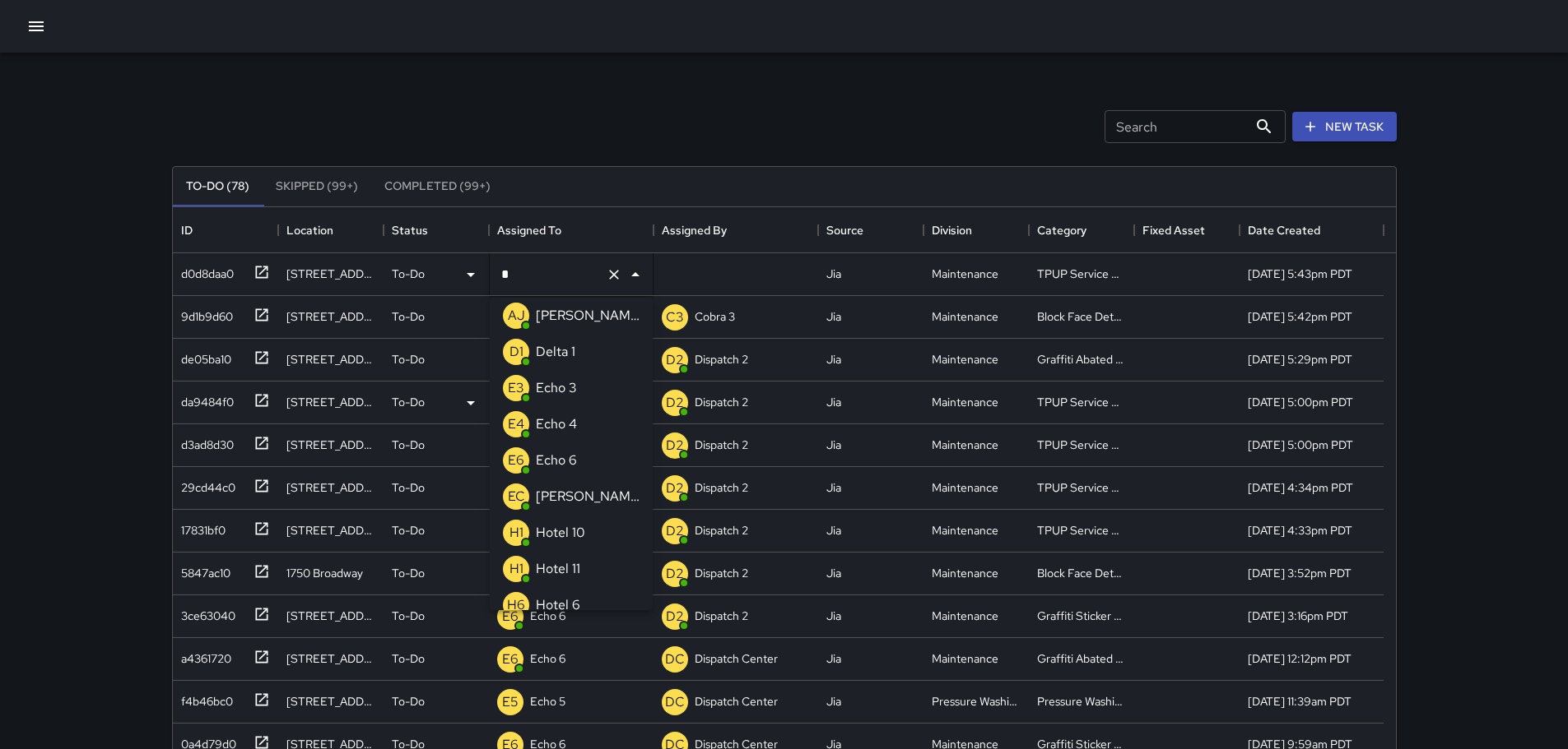
type input "**"
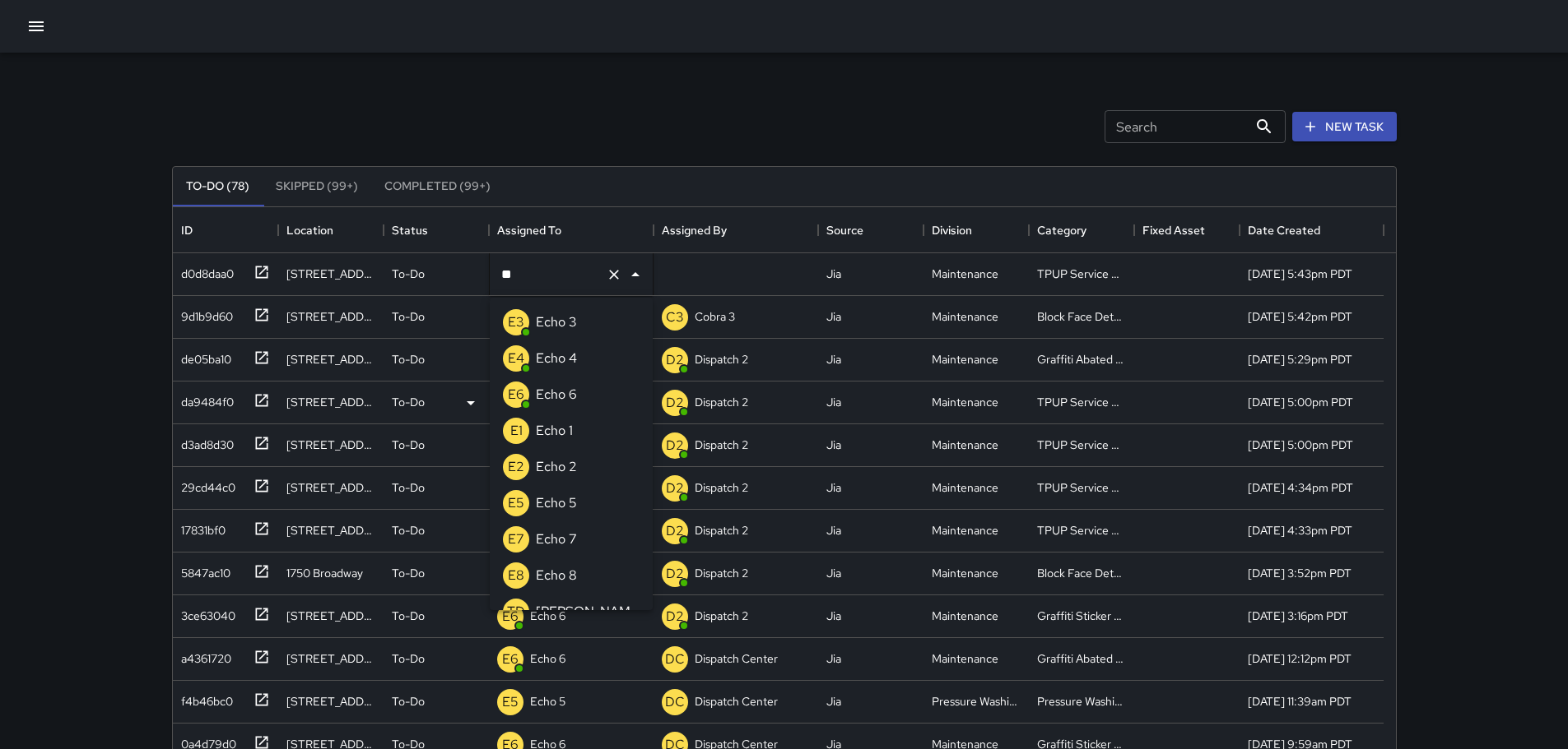
click at [573, 312] on div "Echo 3" at bounding box center [556, 322] width 48 height 27
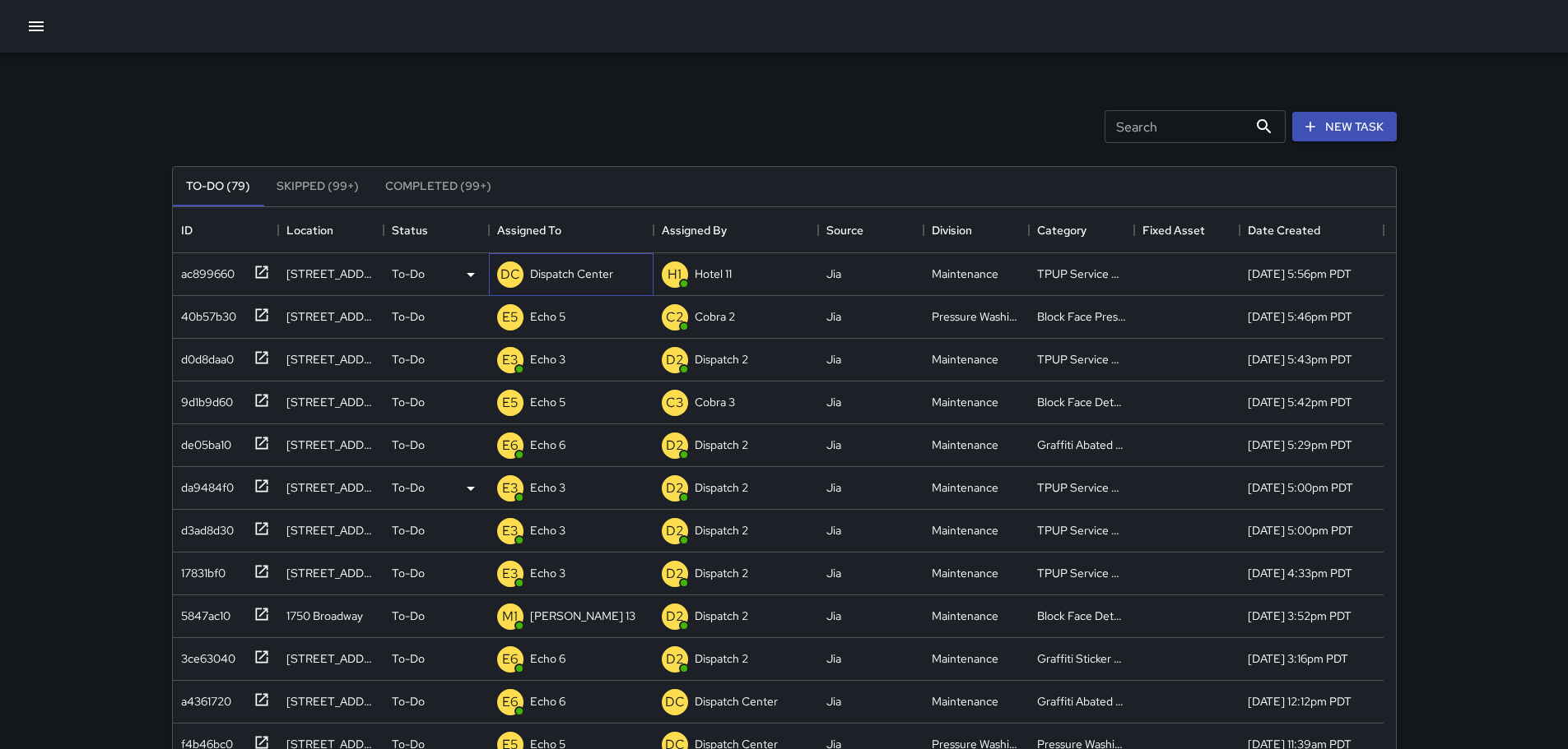
click at [550, 272] on p "Dispatch Center" at bounding box center [572, 274] width 83 height 17
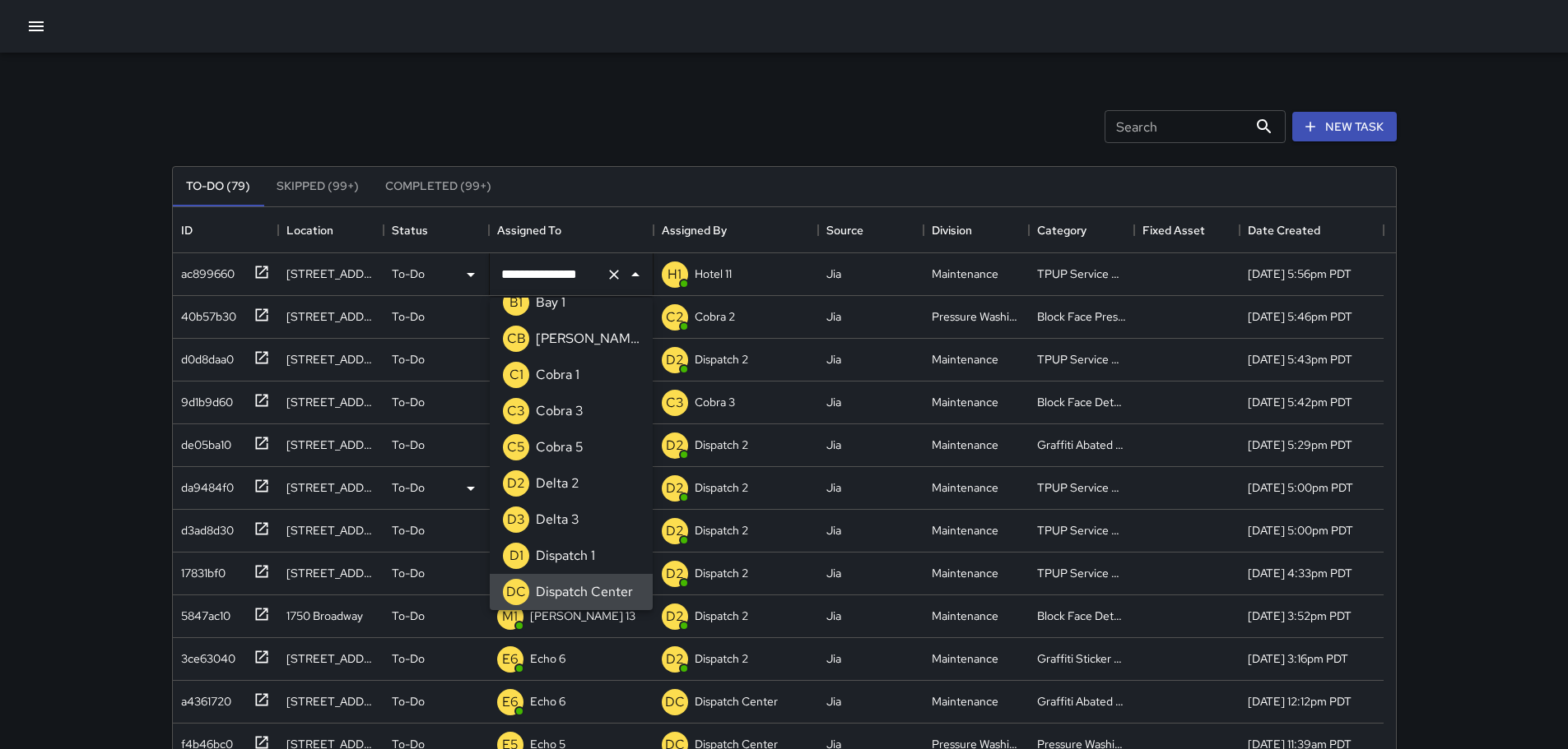
click at [614, 276] on icon "Clear" at bounding box center [614, 275] width 10 height 10
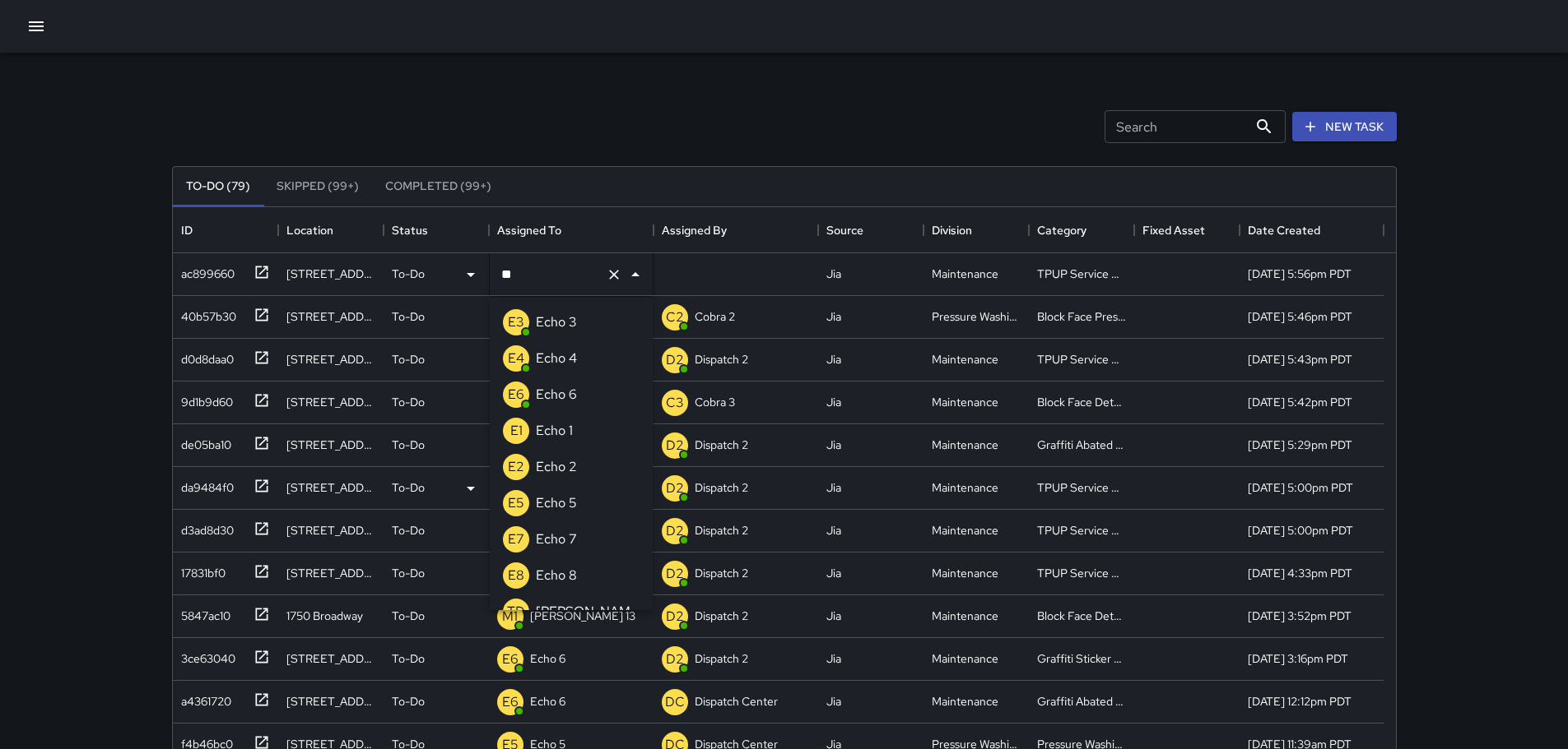
type input "***"
click at [569, 316] on p "Echo 3" at bounding box center [556, 322] width 41 height 20
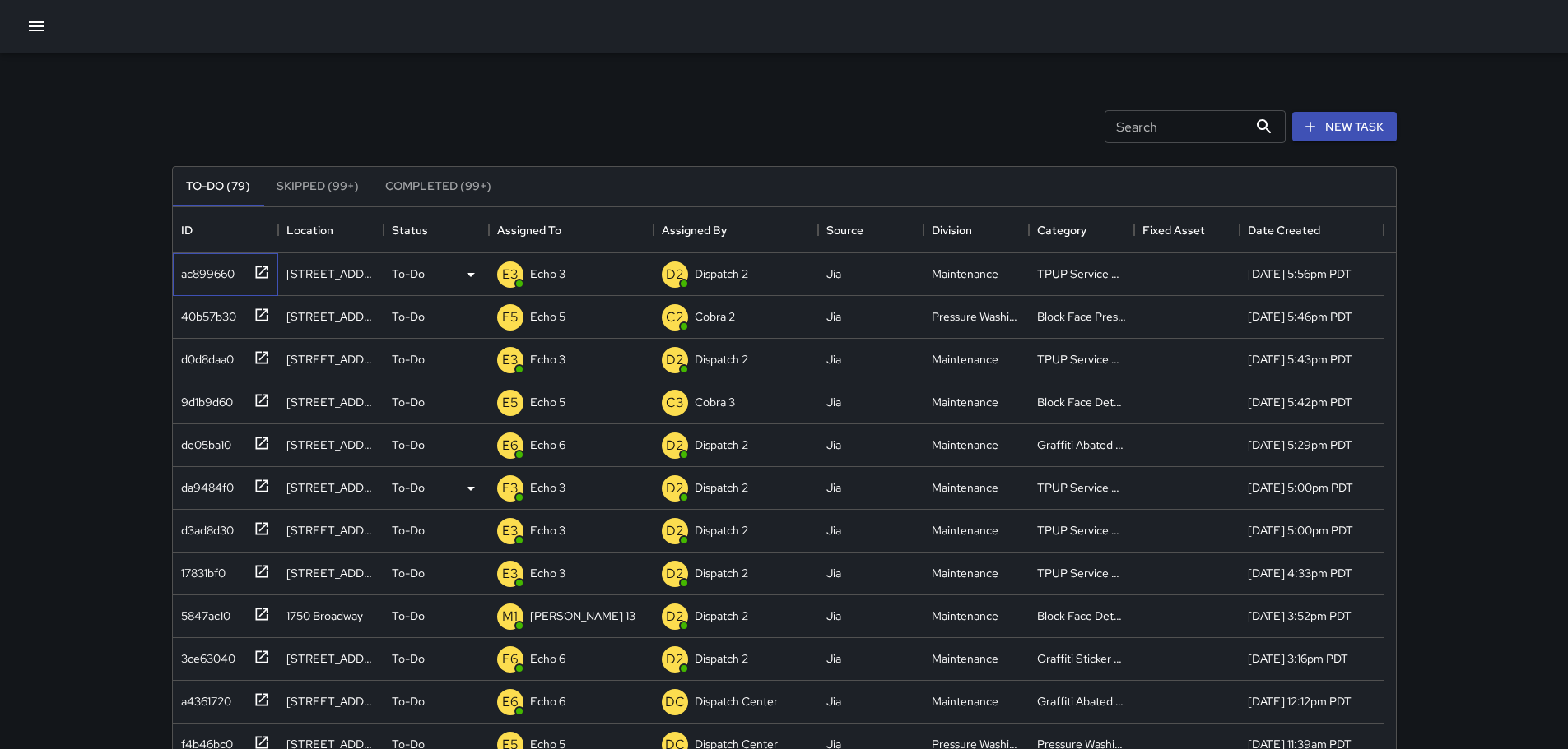
click at [256, 272] on icon at bounding box center [261, 272] width 13 height 12
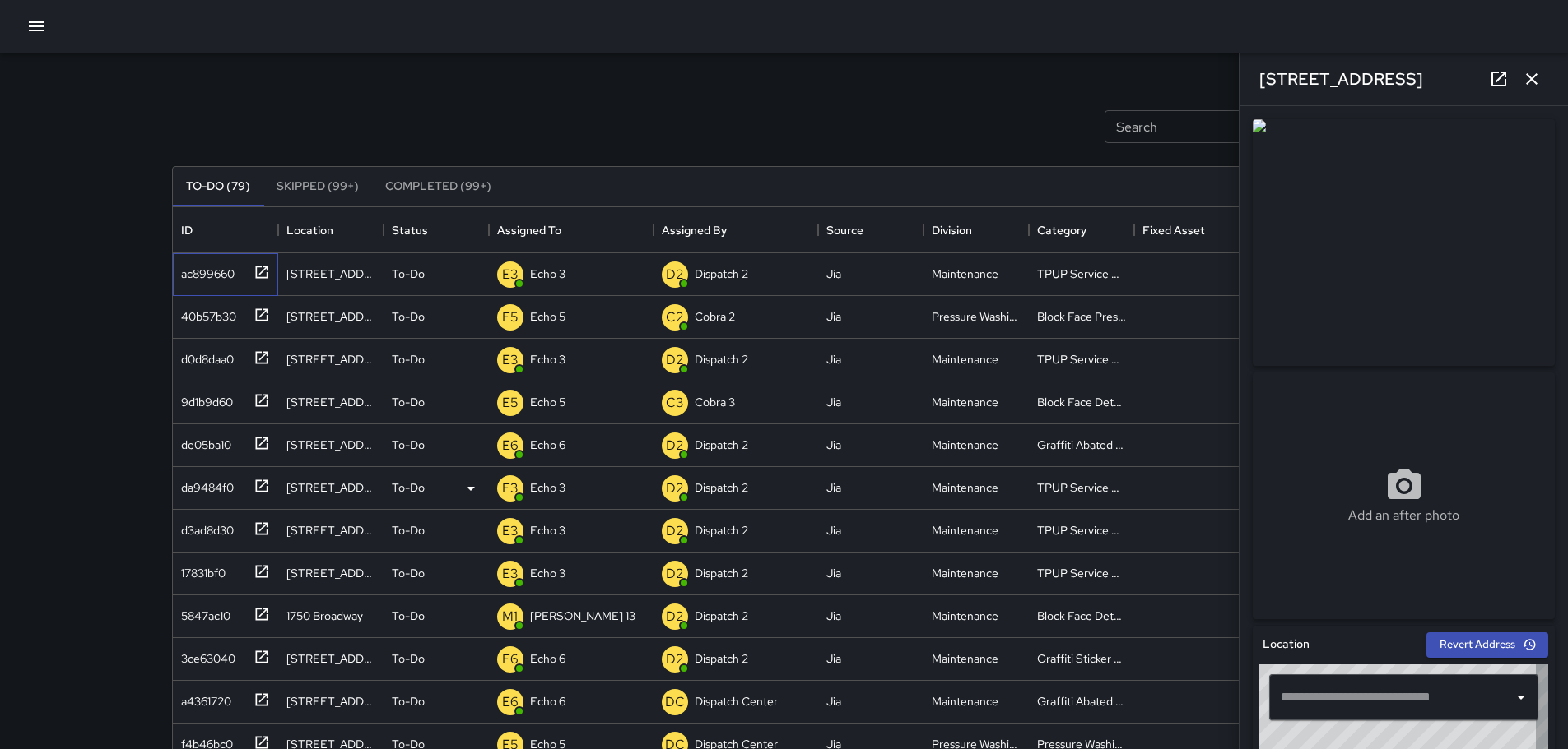
type input "**********"
click at [1542, 81] on button "button" at bounding box center [1530, 78] width 33 height 32
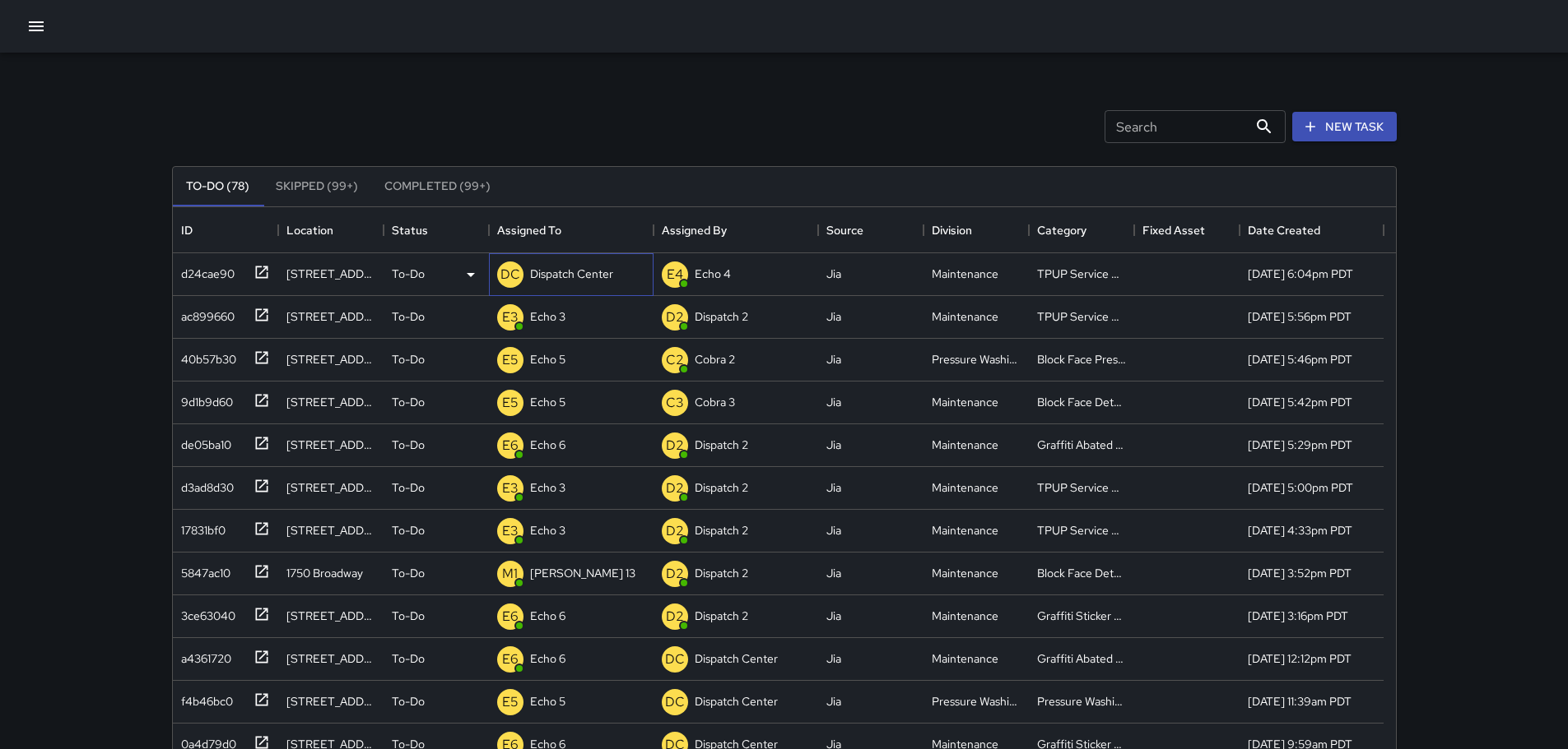
click at [572, 277] on p "Dispatch Center" at bounding box center [572, 274] width 83 height 17
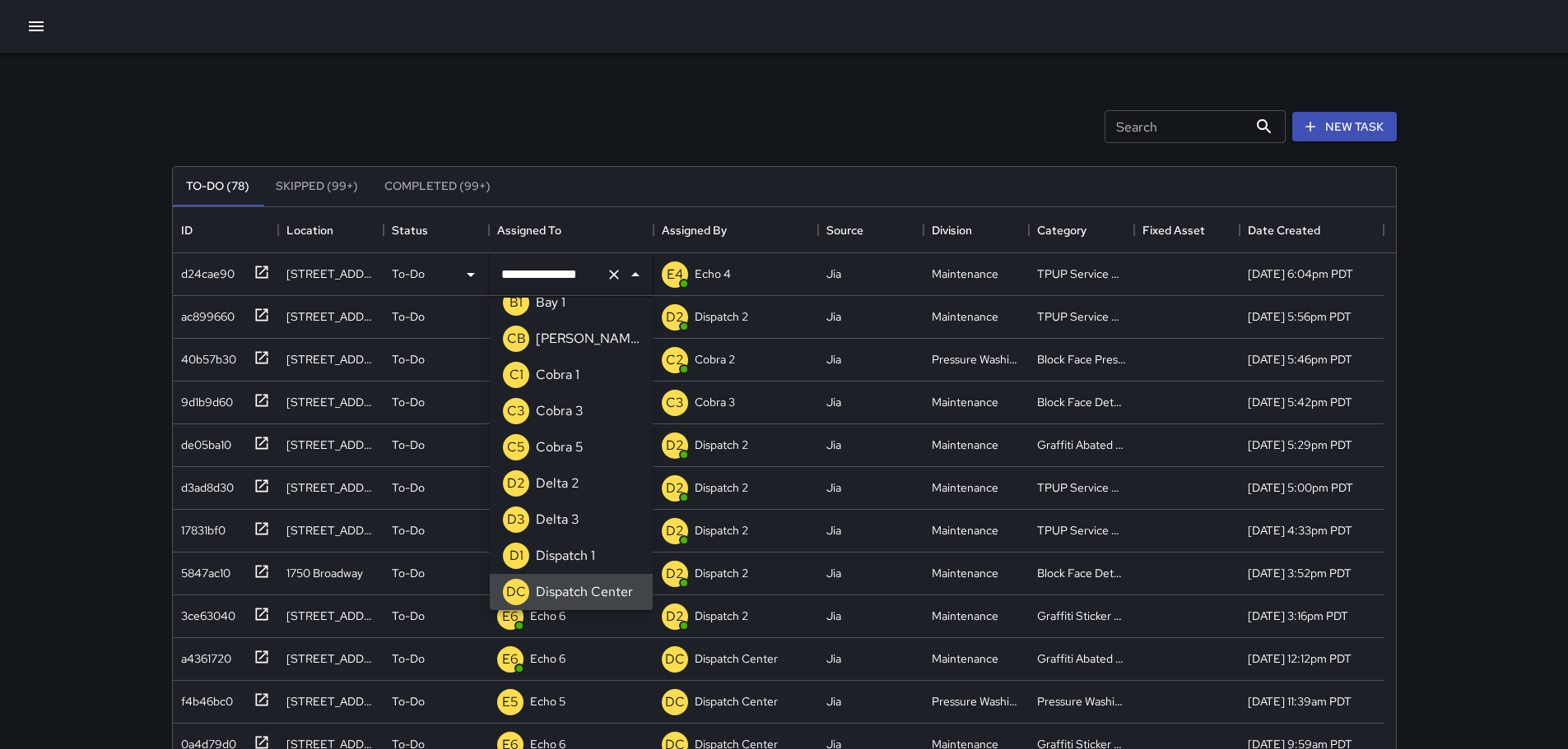
click at [609, 272] on icon "Clear" at bounding box center [614, 275] width 17 height 17
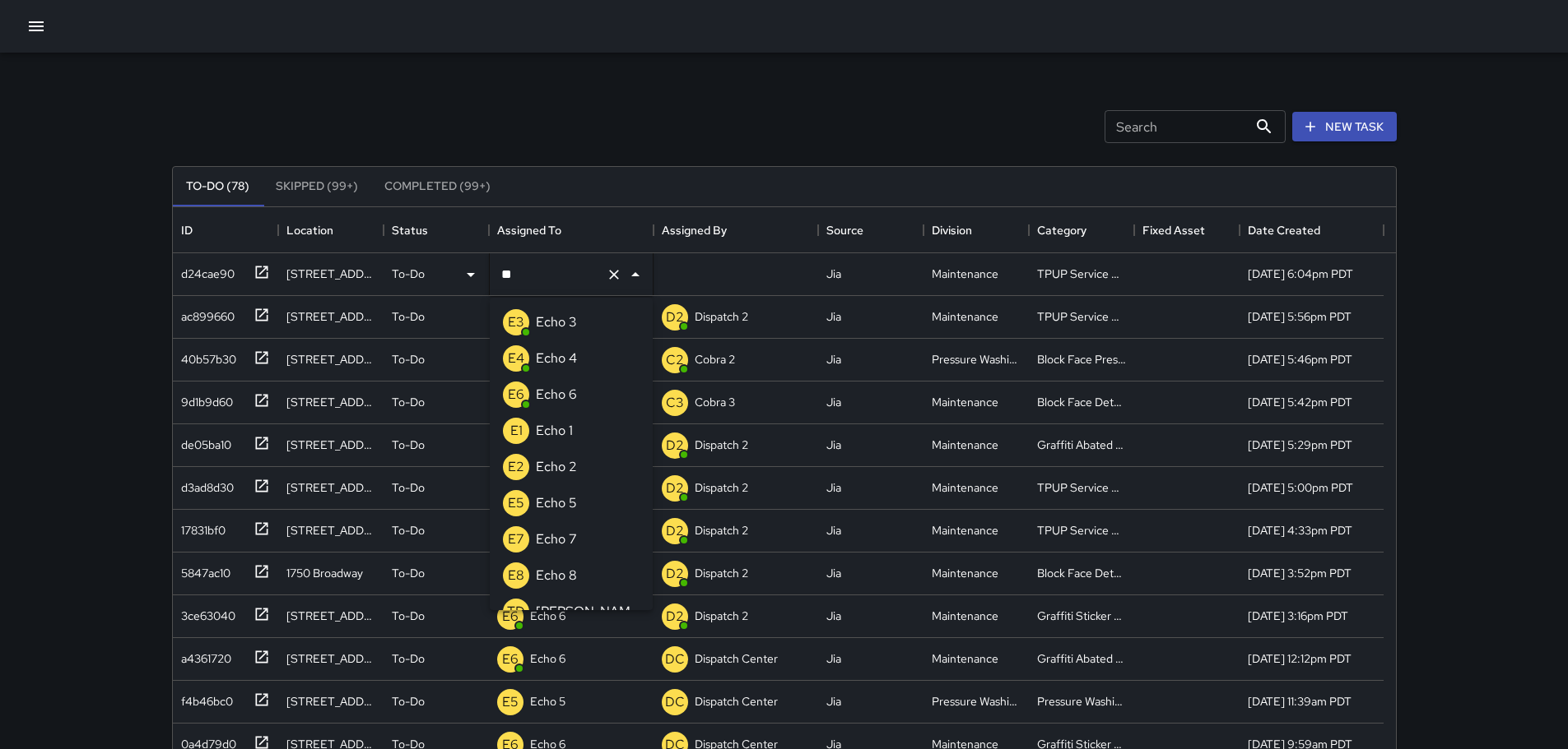
type input "***"
click at [588, 313] on li "E3 Echo 3" at bounding box center [570, 322] width 163 height 36
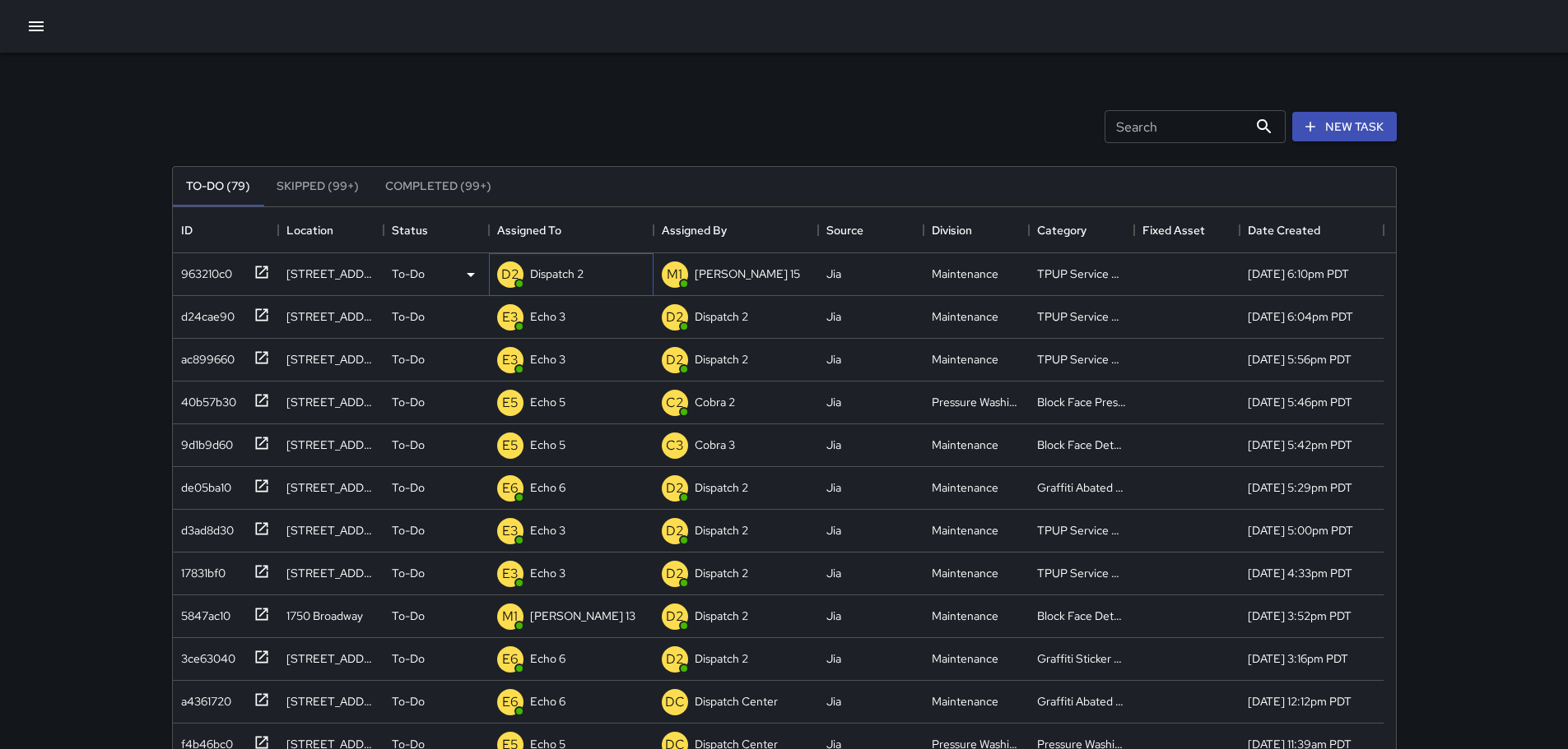
click at [595, 280] on div "D2 Dispatch 2" at bounding box center [570, 274] width 164 height 42
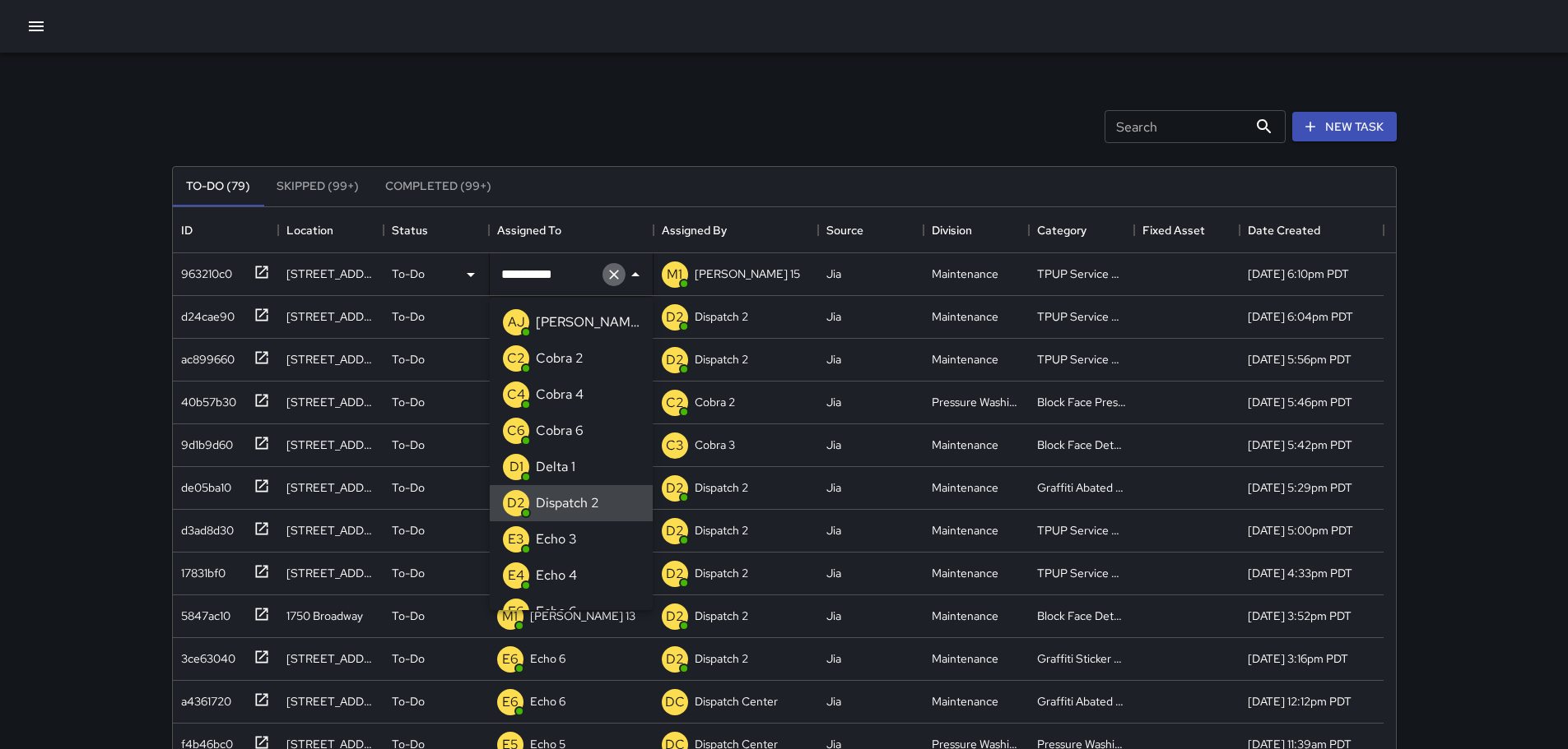
click at [620, 278] on icon "Clear" at bounding box center [614, 275] width 17 height 17
type input "**"
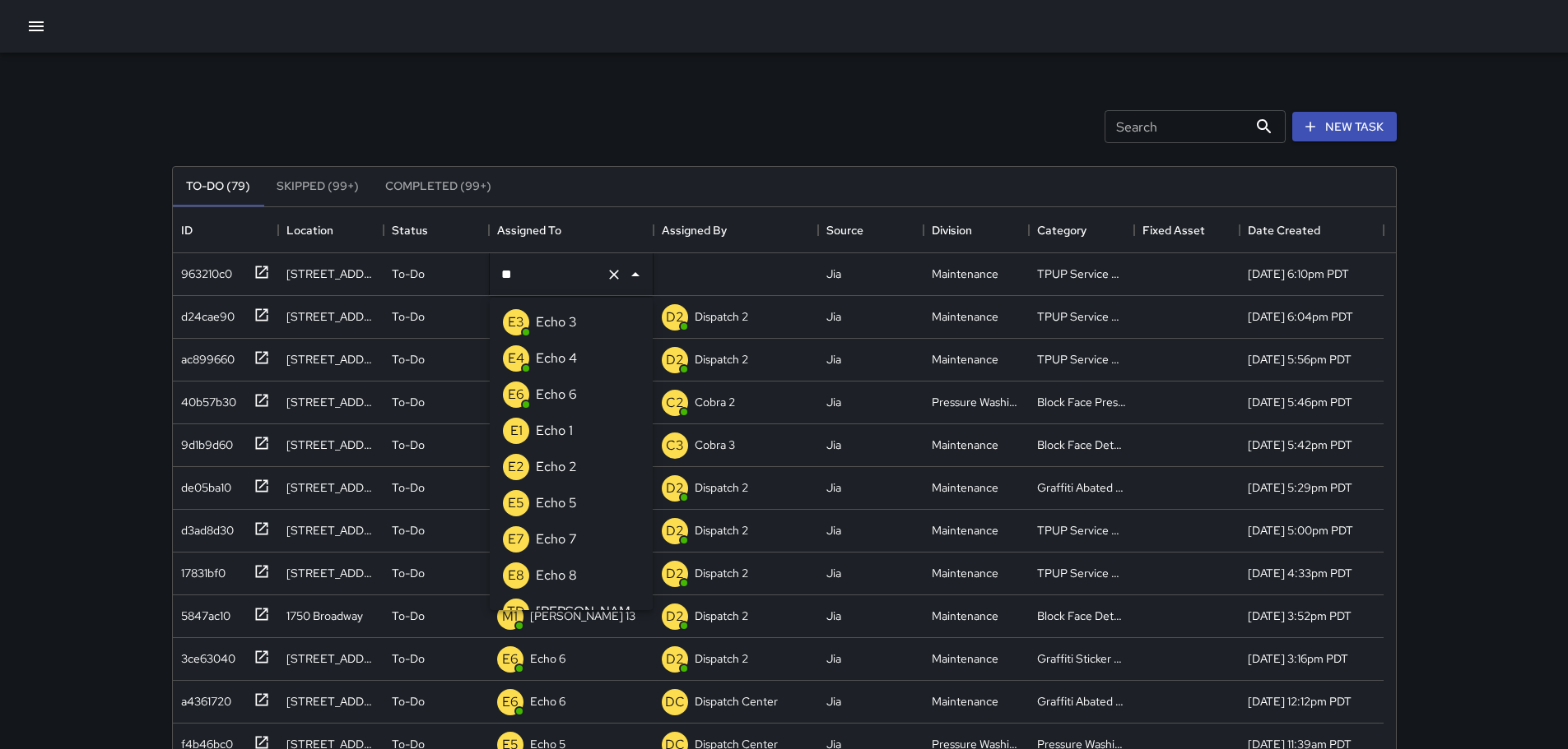
click at [573, 328] on p "Echo 3" at bounding box center [556, 322] width 41 height 20
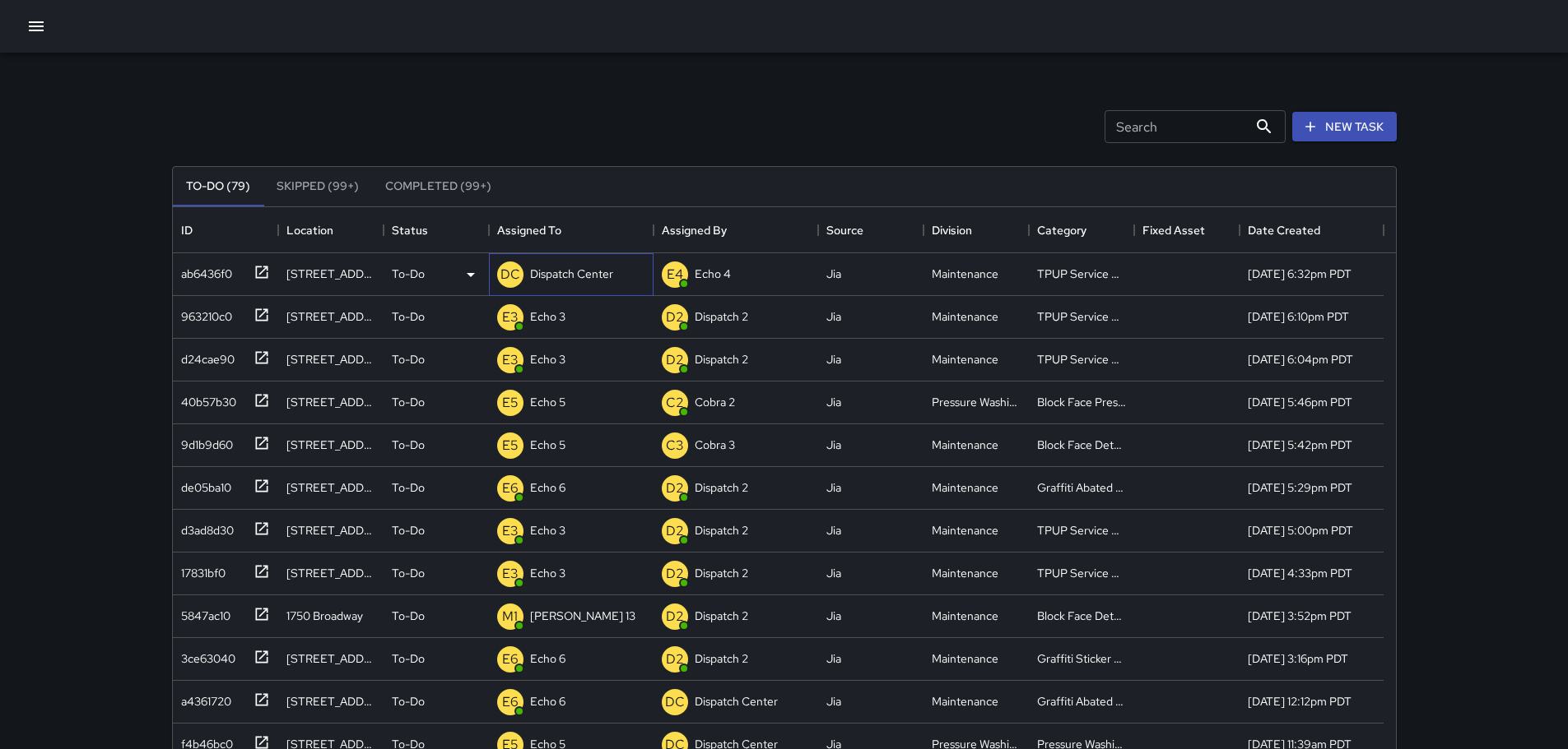
click at [609, 288] on div "DC Dispatch Center" at bounding box center [554, 274] width 123 height 32
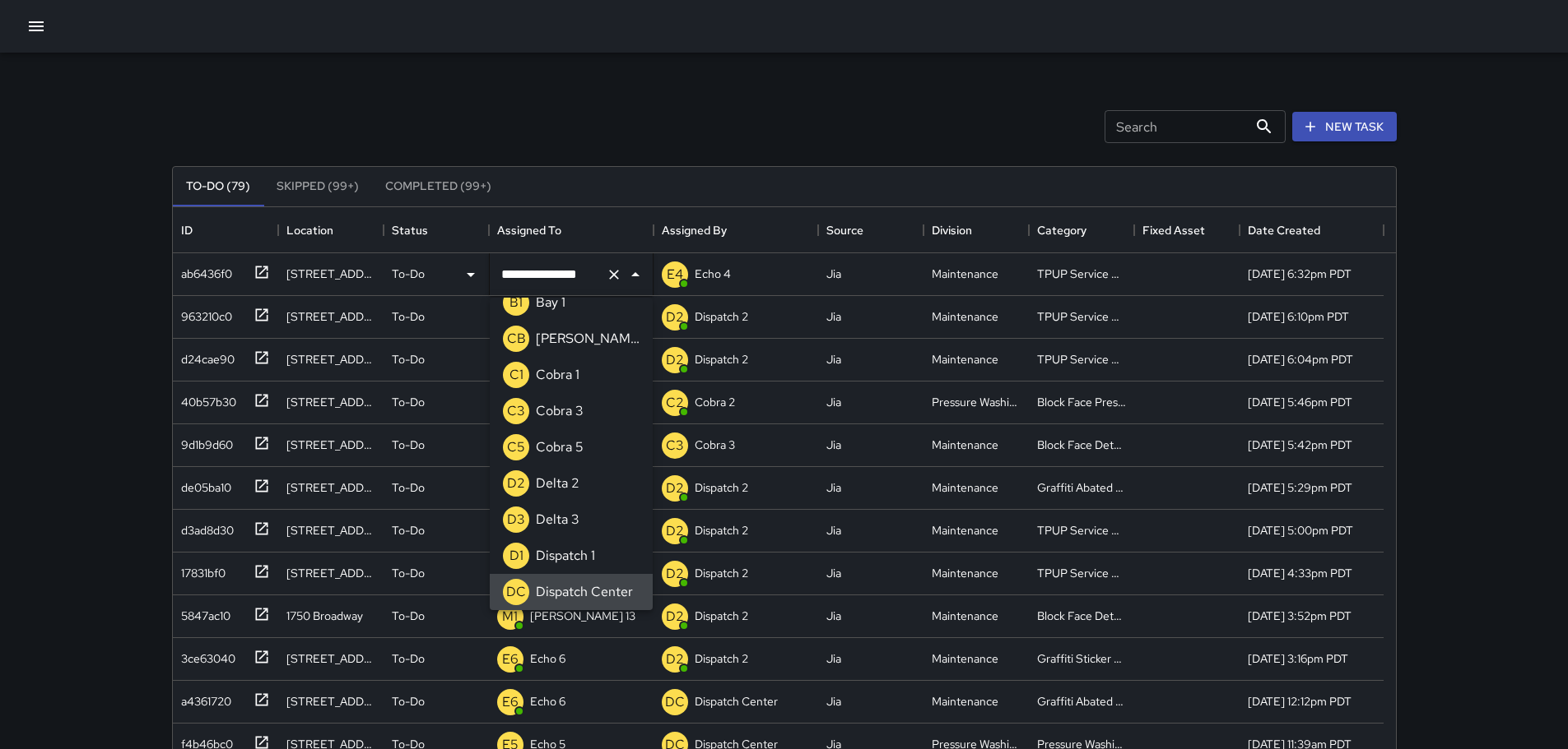
click at [617, 277] on icon "Clear" at bounding box center [614, 275] width 17 height 17
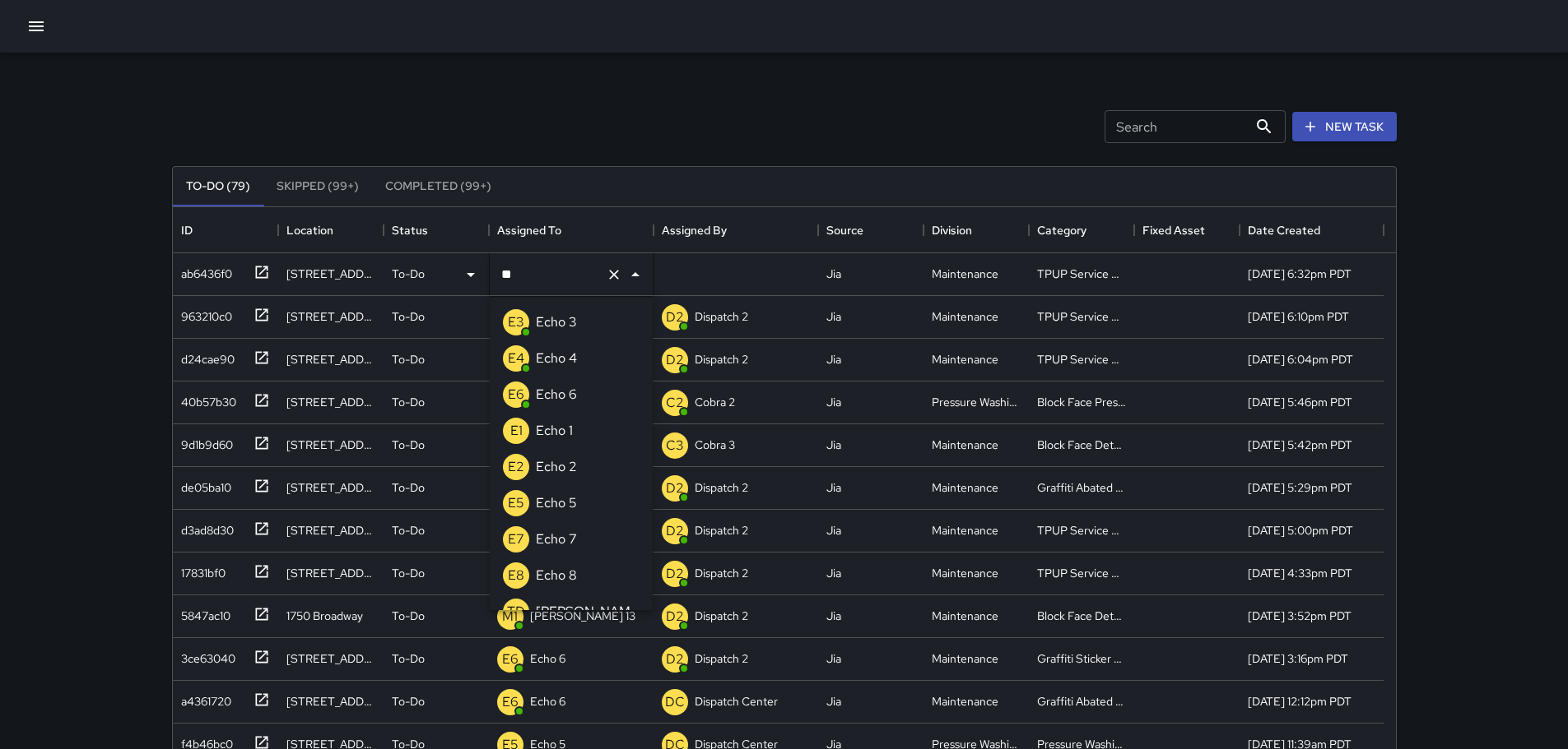
type input "***"
click at [552, 324] on p "Echo 3" at bounding box center [556, 322] width 41 height 20
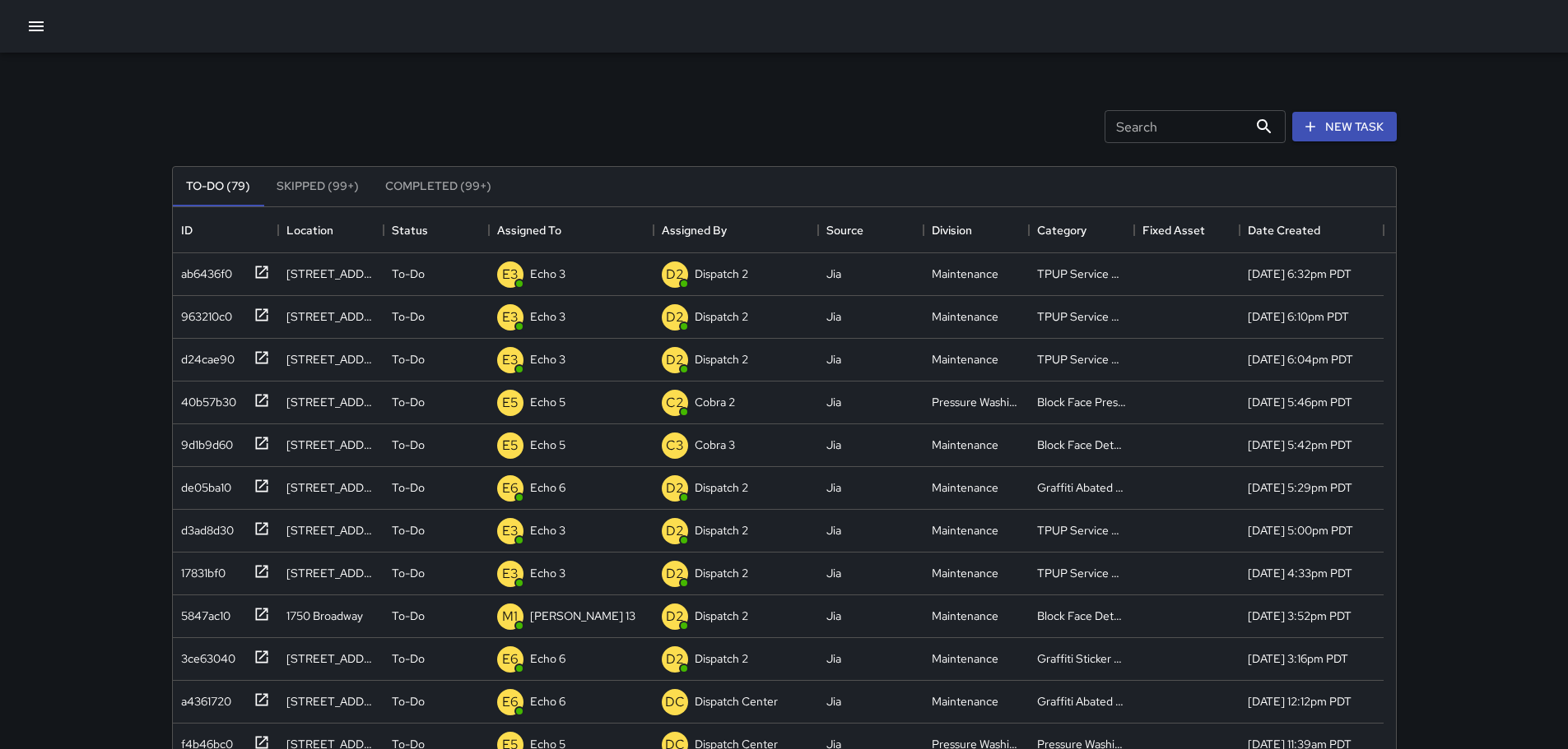
click at [60, 200] on div "Search Search New Task To-Do (79) Skipped (99+) Completed (99+) ID Location Sta…" at bounding box center [784, 486] width 1568 height 971
click at [265, 269] on icon at bounding box center [261, 272] width 13 height 12
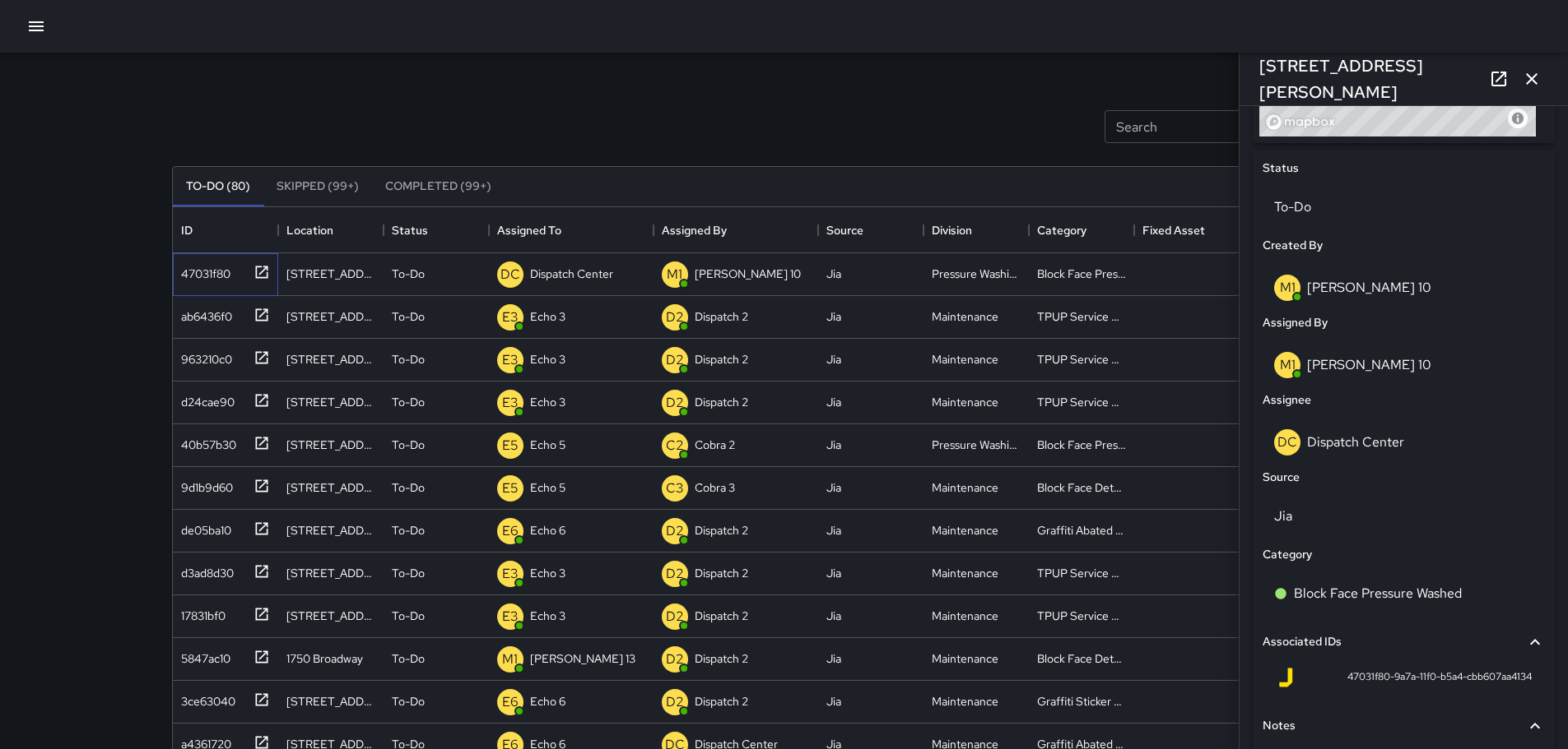
scroll to position [740, 0]
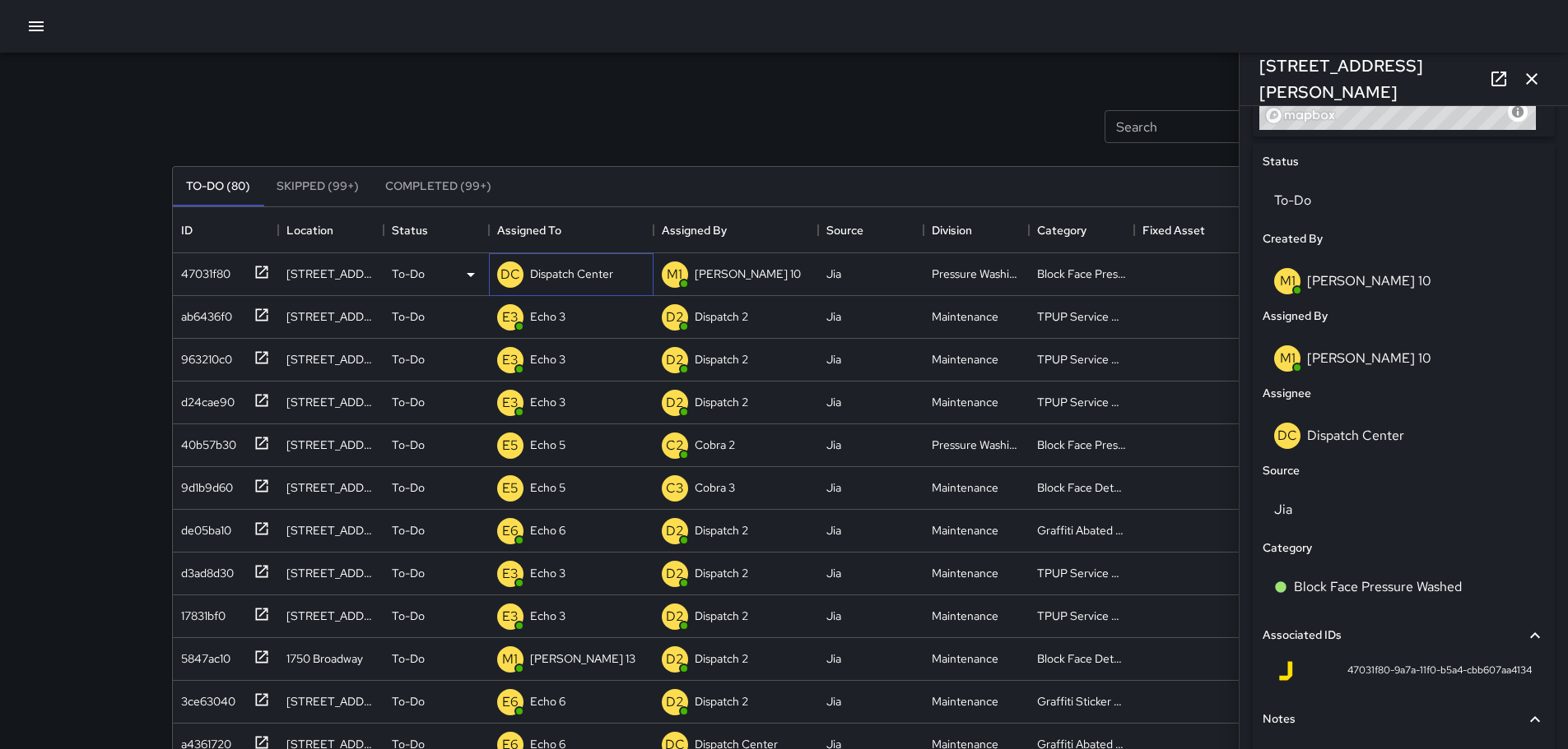
click at [611, 282] on p "Dispatch Center" at bounding box center [572, 274] width 83 height 17
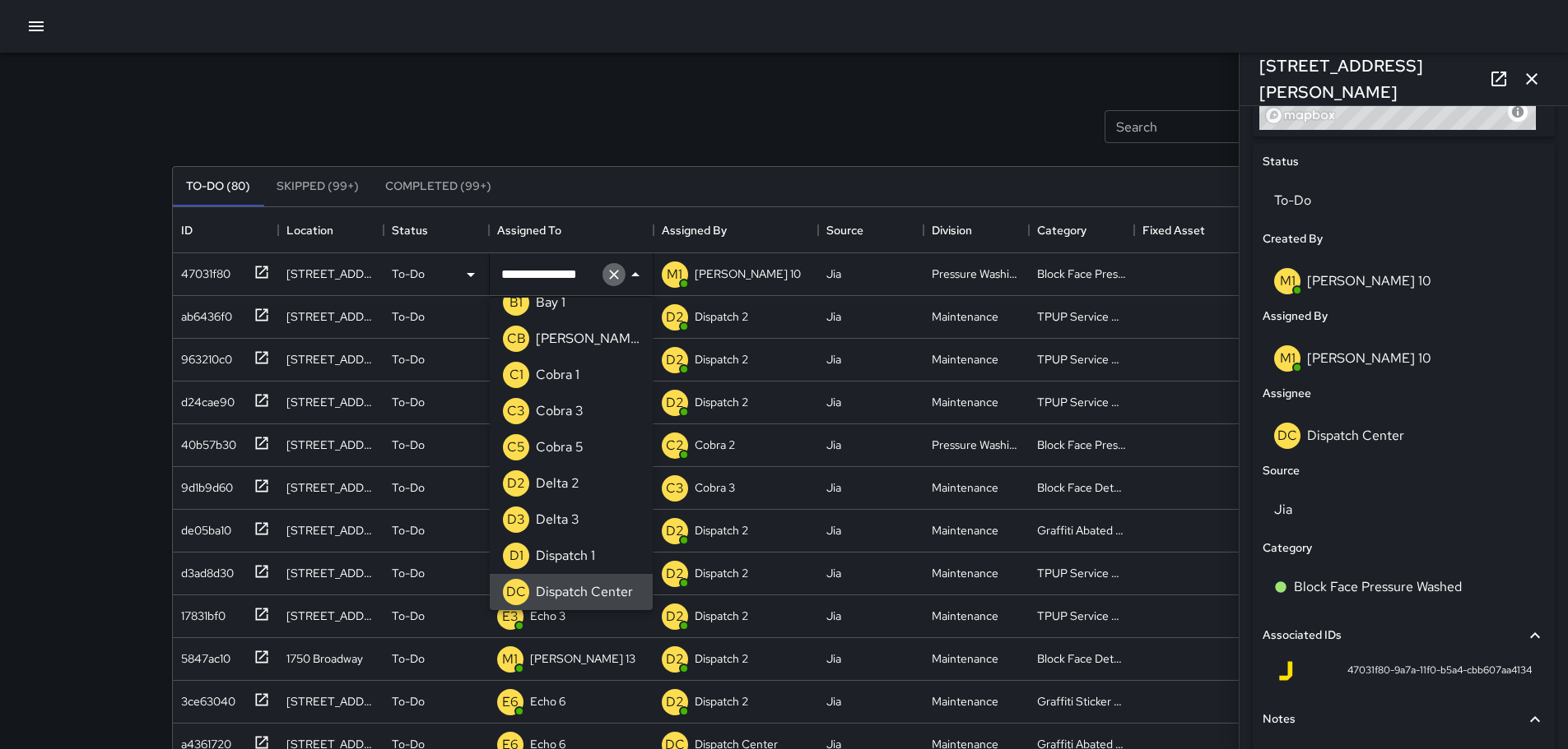
click at [612, 276] on icon "Clear" at bounding box center [614, 275] width 10 height 10
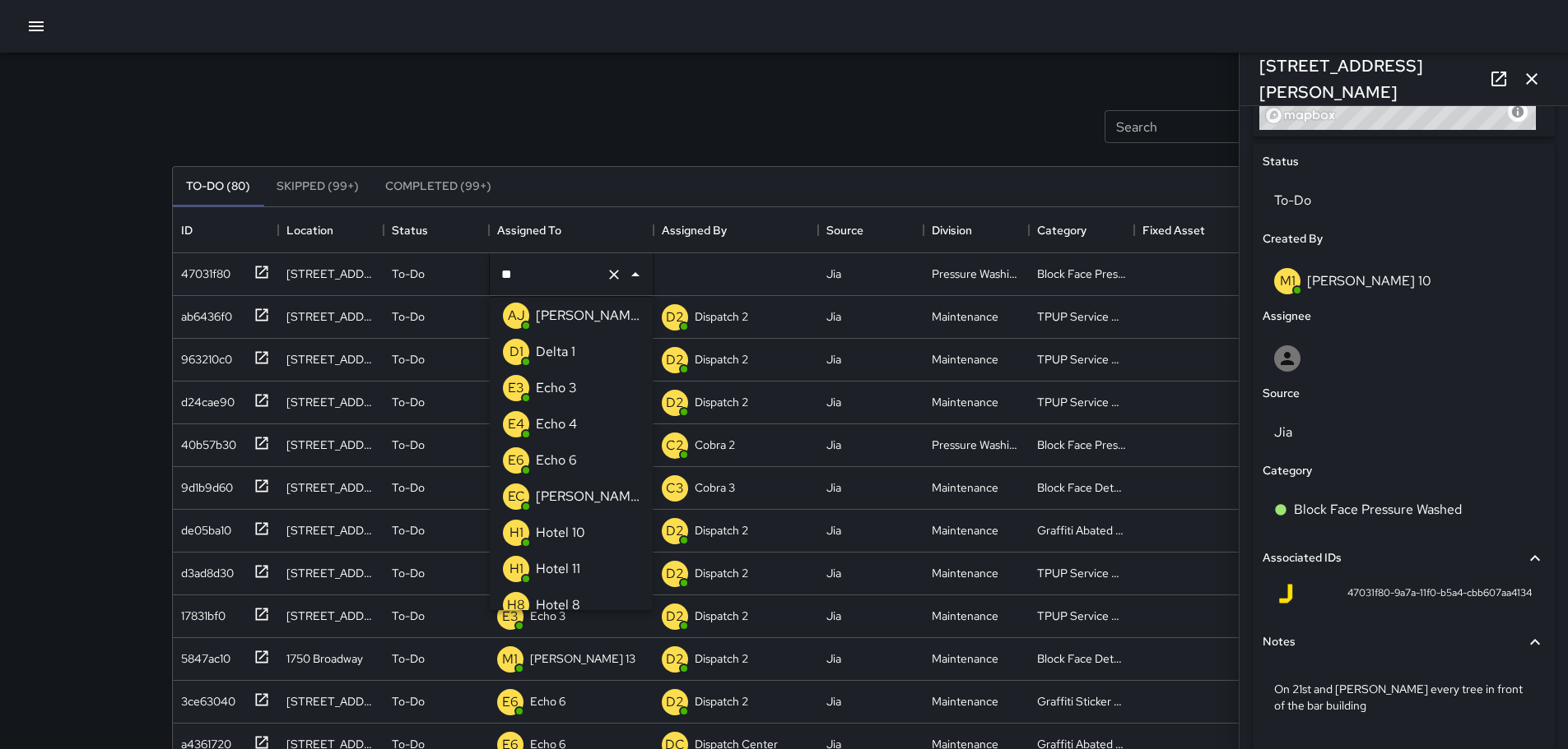
scroll to position [0, 0]
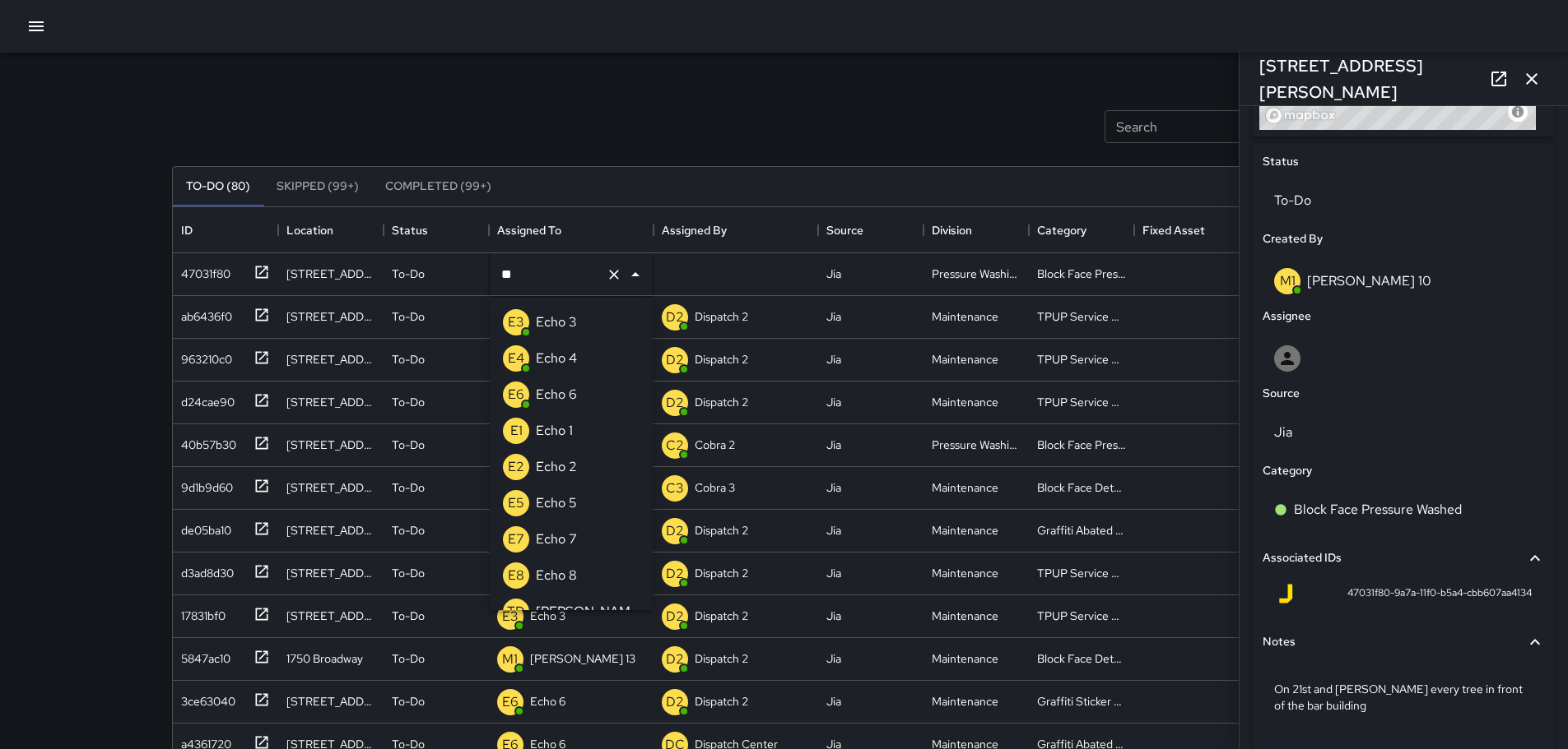
type input "***"
click at [546, 502] on p "Echo 5" at bounding box center [556, 503] width 41 height 20
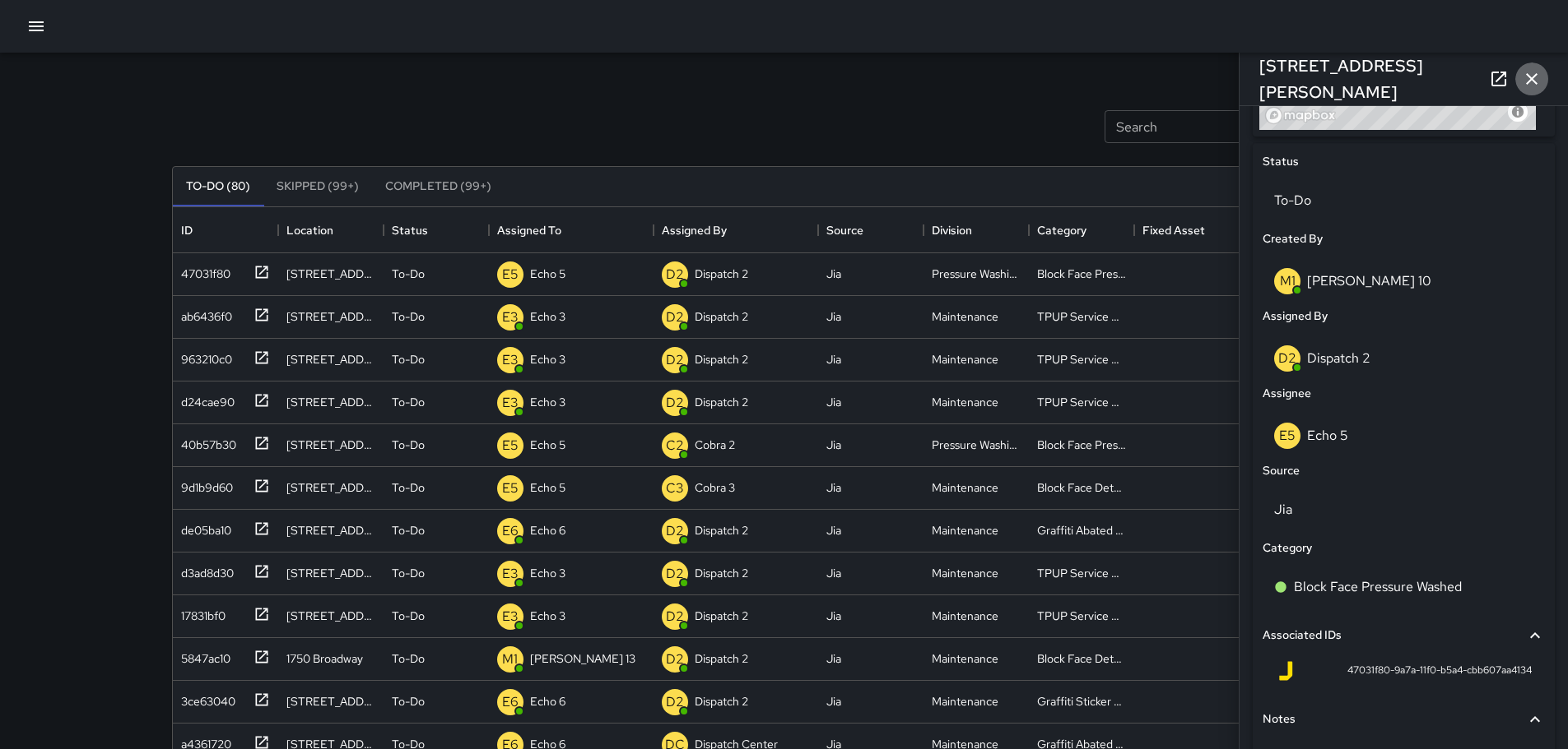
click at [1544, 83] on button "button" at bounding box center [1530, 78] width 33 height 32
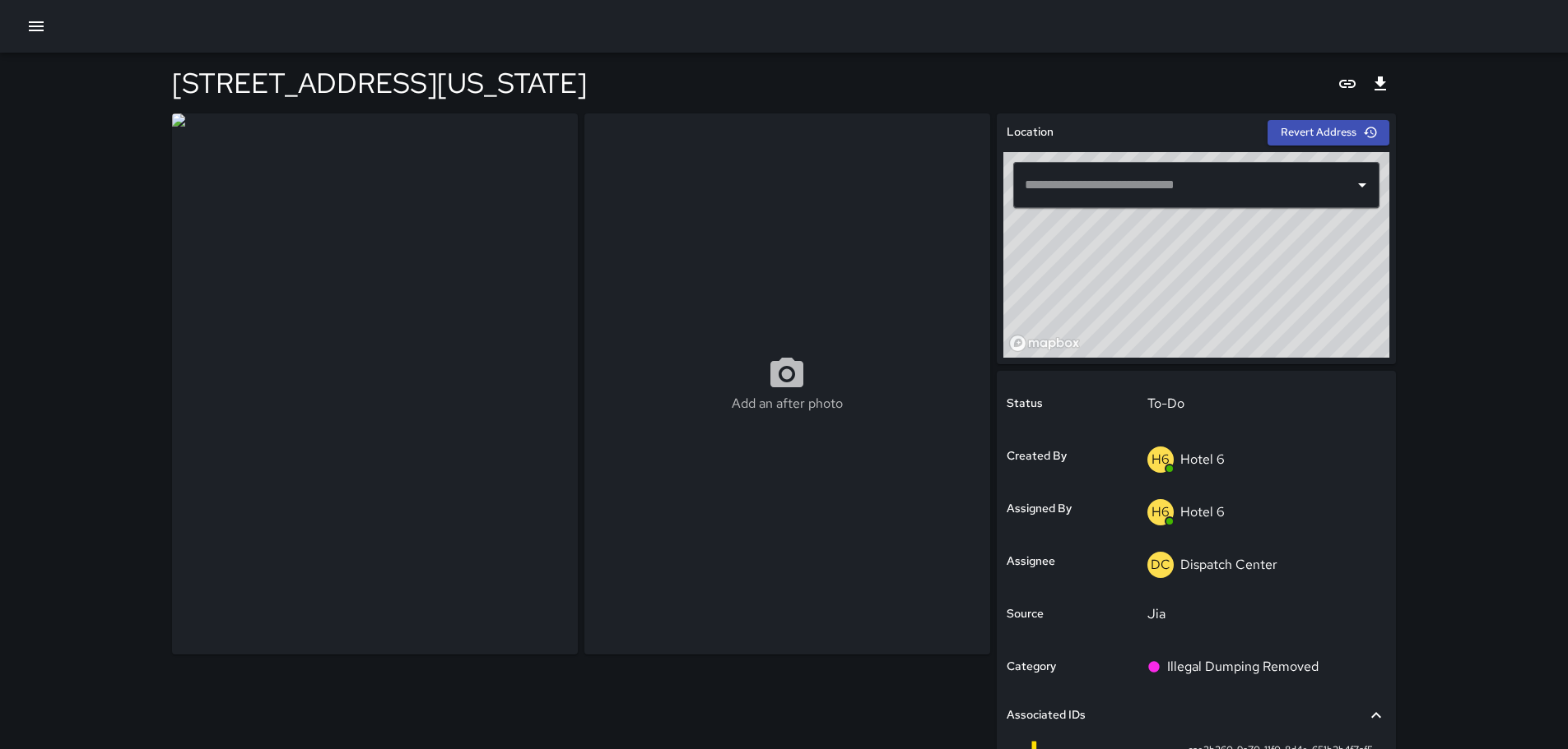
type input "**********"
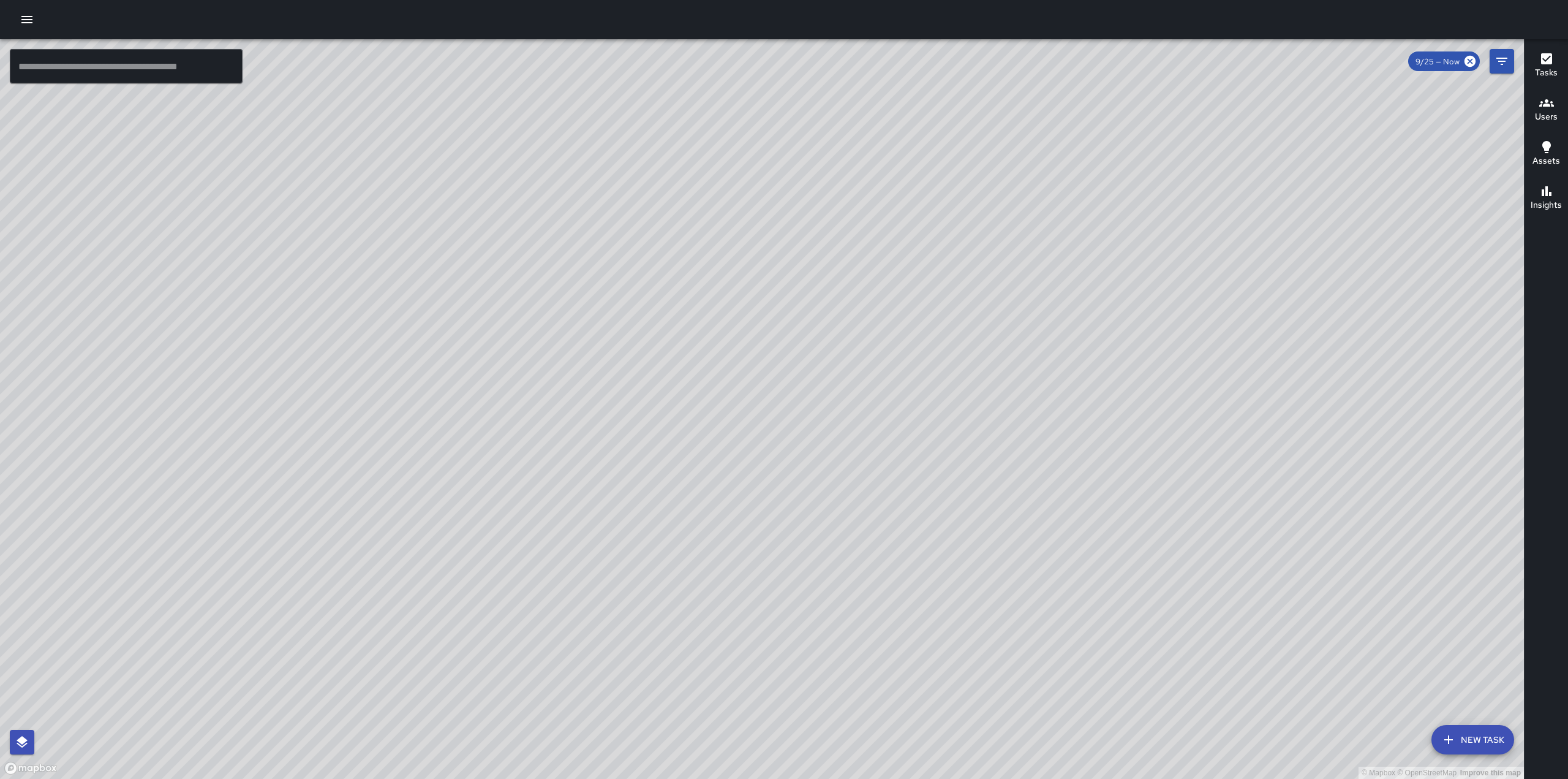
click at [598, 242] on div "© Mapbox © OpenStreetMap Improve this map" at bounding box center [762, 408] width 1524 height 739
drag, startPoint x: 874, startPoint y: 413, endPoint x: 962, endPoint y: 189, distance: 240.7
click at [957, 194] on div "© Mapbox © OpenStreetMap Improve this map" at bounding box center [762, 408] width 1524 height 739
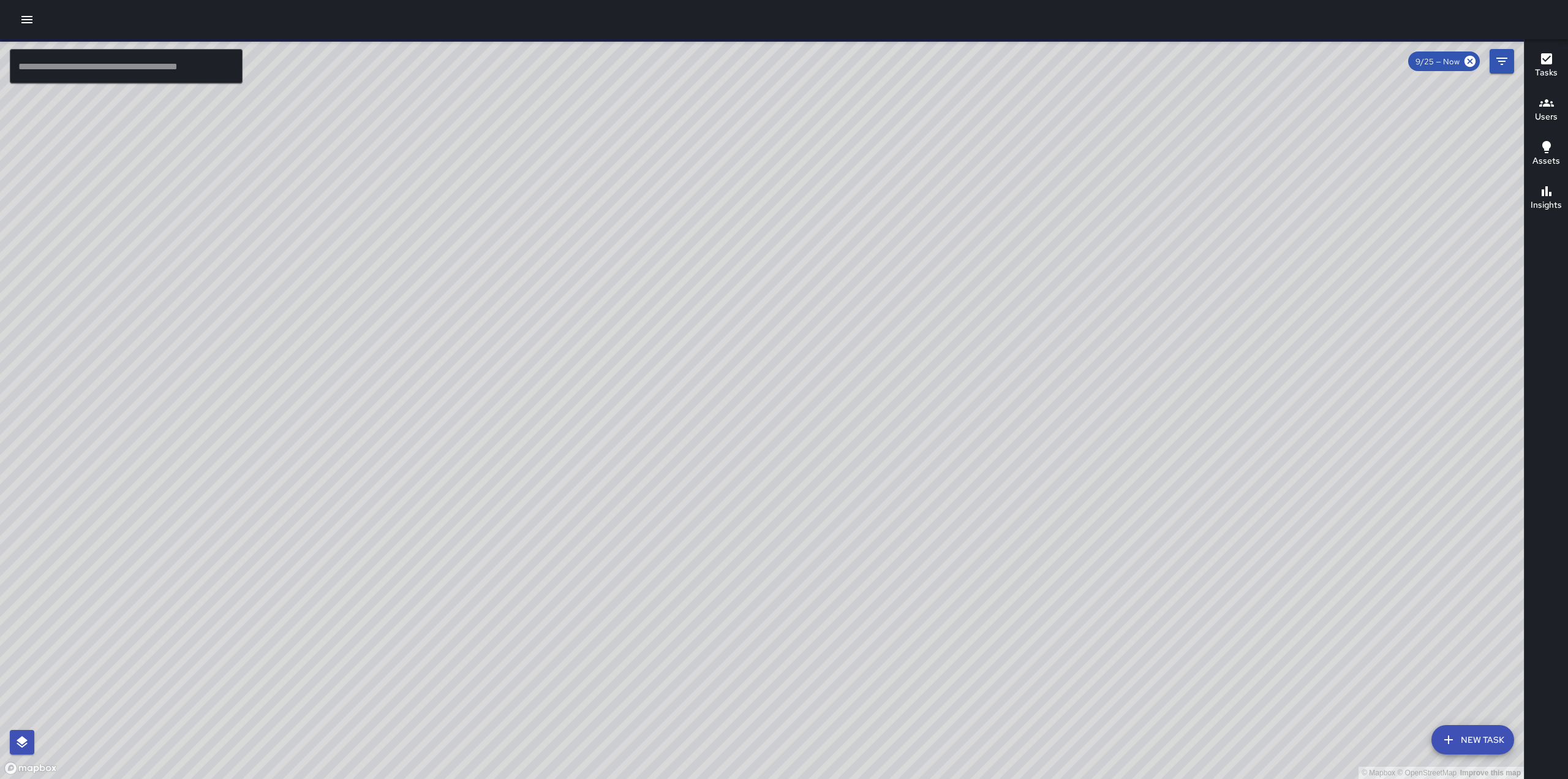
drag, startPoint x: 779, startPoint y: 341, endPoint x: 998, endPoint y: 278, distance: 227.9
click at [1000, 276] on div "© Mapbox © OpenStreetMap Improve this map" at bounding box center [762, 408] width 1524 height 739
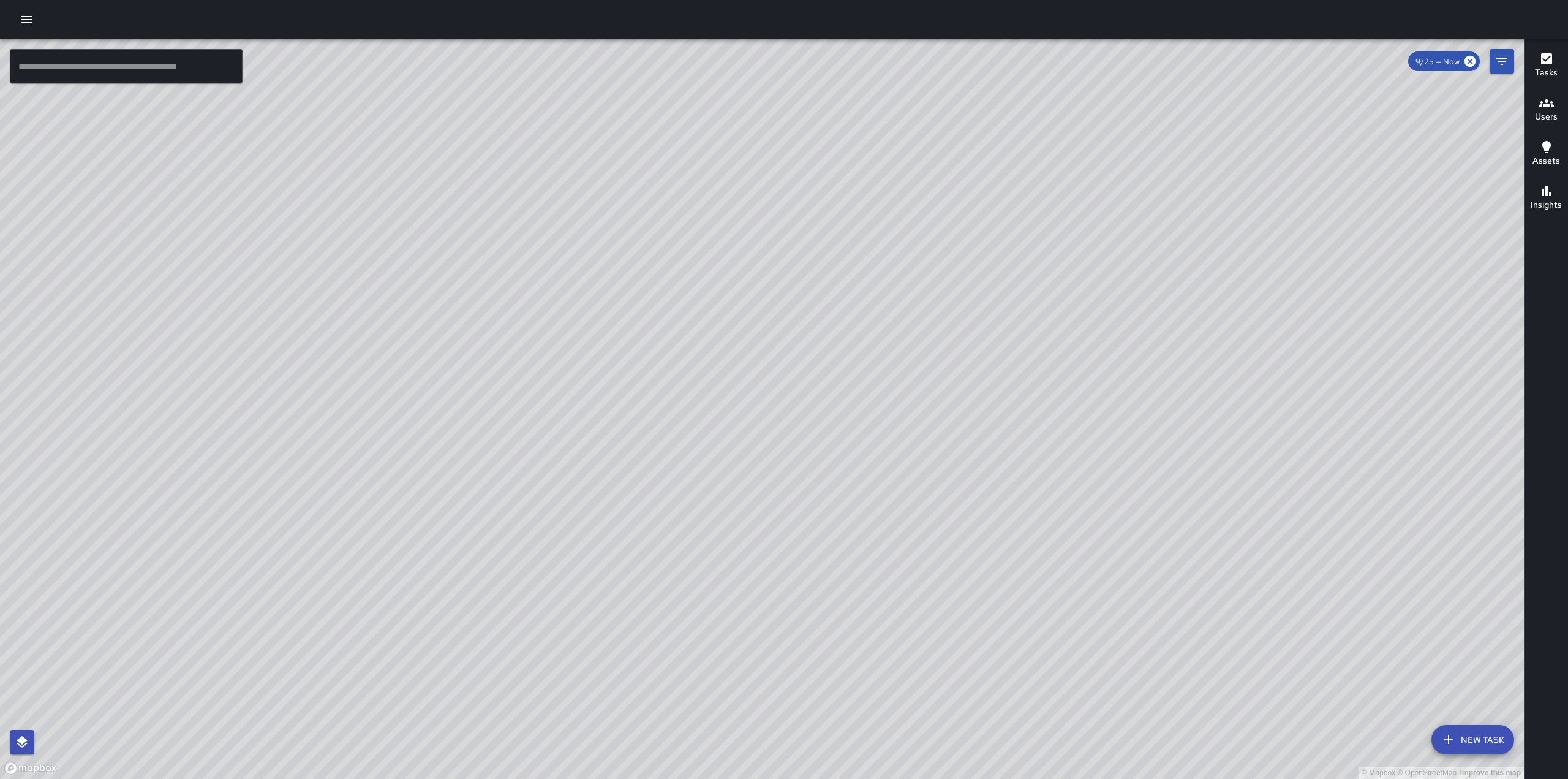
drag, startPoint x: 897, startPoint y: 168, endPoint x: 835, endPoint y: 298, distance: 144.0
click at [835, 298] on div "© Mapbox © OpenStreetMap Improve this map" at bounding box center [762, 408] width 1524 height 739
drag, startPoint x: 836, startPoint y: 221, endPoint x: 946, endPoint y: 325, distance: 151.4
click at [946, 325] on div "© Mapbox © OpenStreetMap Improve this map" at bounding box center [762, 408] width 1524 height 739
drag, startPoint x: 1183, startPoint y: 225, endPoint x: 785, endPoint y: 509, distance: 488.9
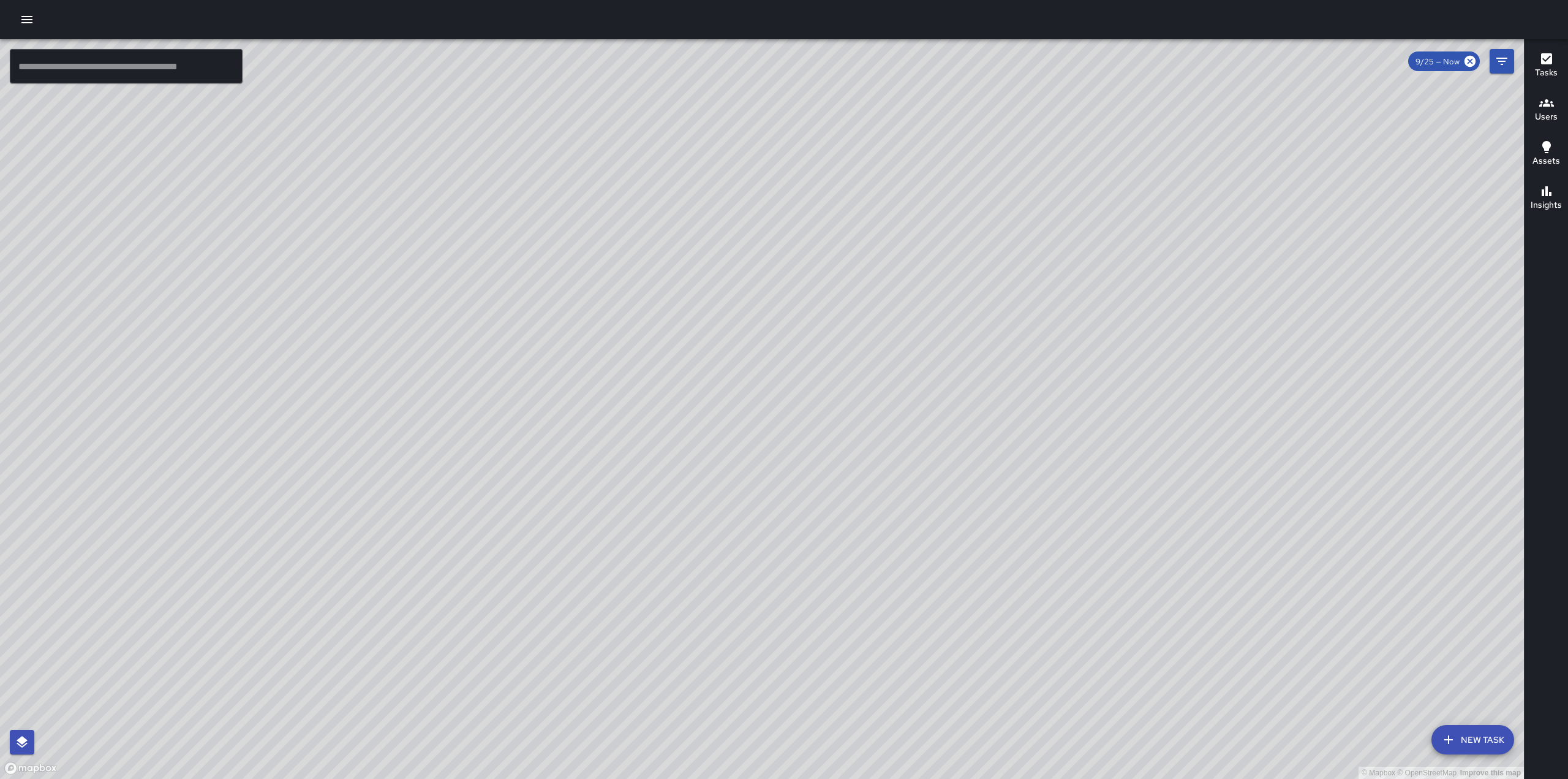
click at [793, 515] on div "© Mapbox © OpenStreetMap Improve this map" at bounding box center [762, 408] width 1524 height 739
click at [86, 63] on input "text" at bounding box center [126, 66] width 233 height 34
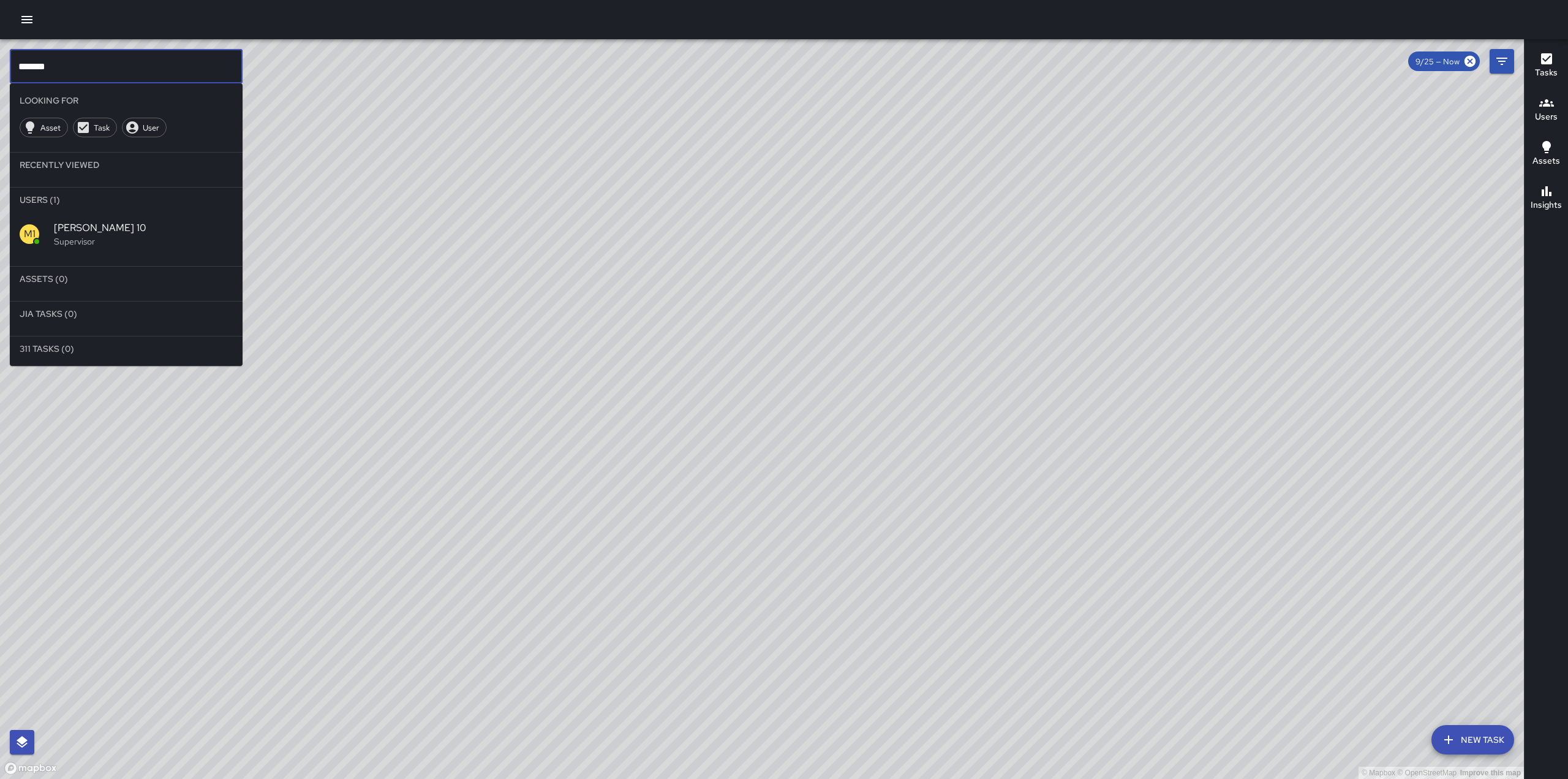
type input "*******"
click at [91, 235] on p "Supervisor" at bounding box center [143, 241] width 179 height 12
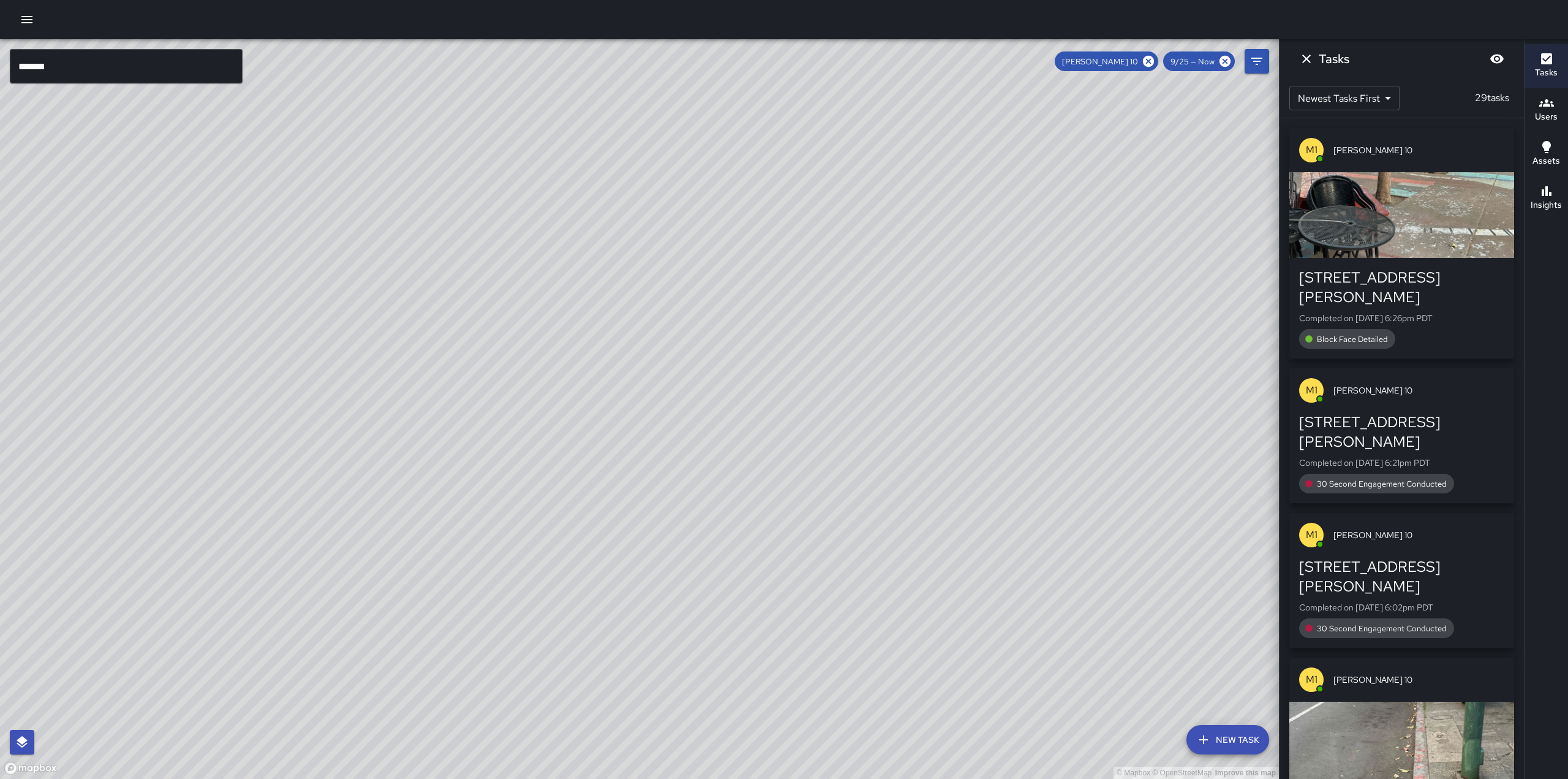
drag, startPoint x: 888, startPoint y: 106, endPoint x: 670, endPoint y: 511, distance: 459.9
click at [670, 511] on div "© Mapbox © OpenStreetMap Improve this map" at bounding box center [639, 408] width 1279 height 739
click at [1319, 66] on h6 "Tasks" at bounding box center [1333, 59] width 30 height 20
click at [1307, 65] on icon "Dismiss" at bounding box center [1307, 59] width 15 height 15
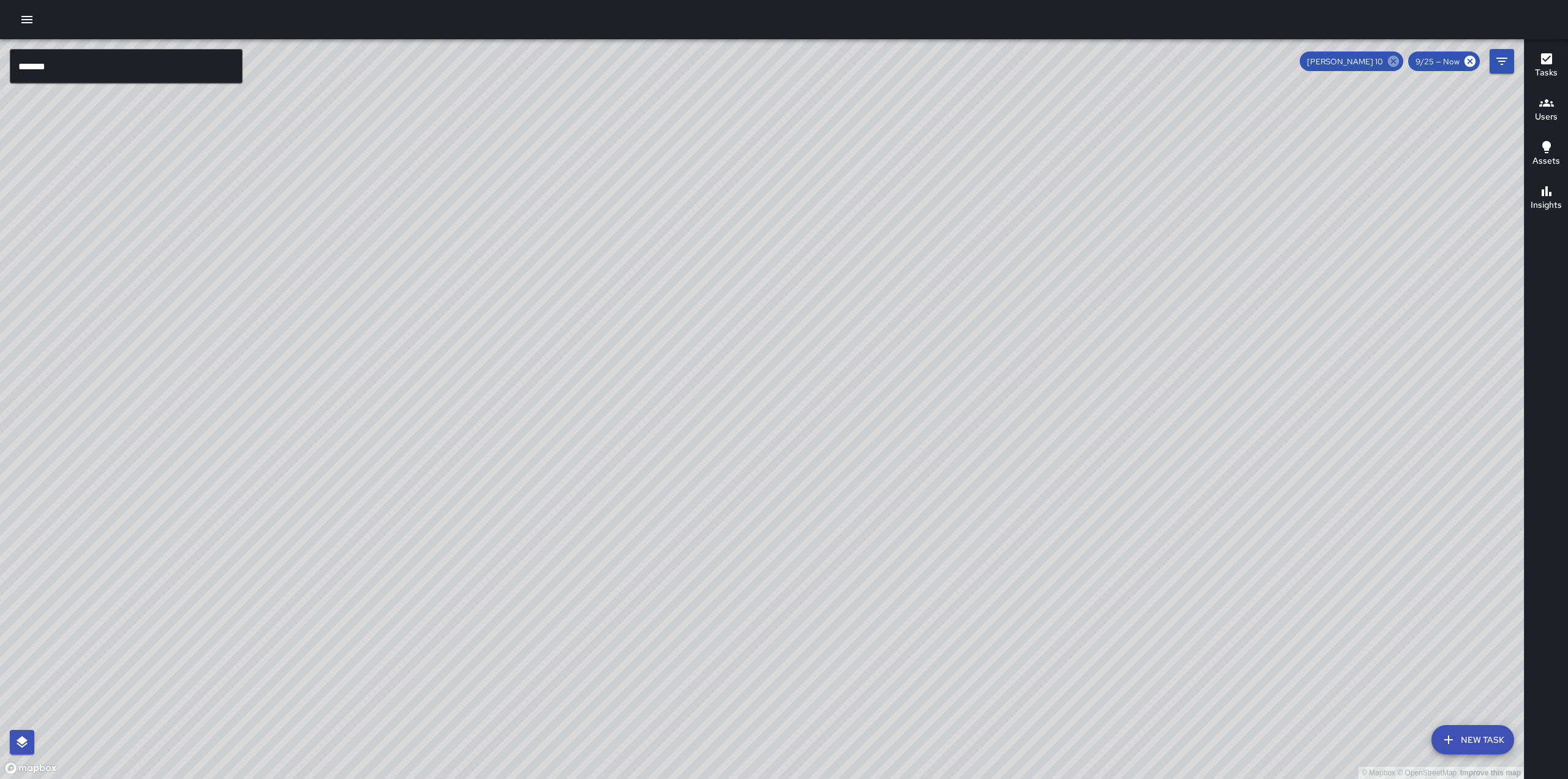
click at [1392, 65] on icon at bounding box center [1394, 61] width 11 height 11
drag, startPoint x: 1243, startPoint y: 489, endPoint x: 1247, endPoint y: 202, distance: 287.0
click at [1248, 204] on div "© Mapbox © OpenStreetMap Improve this map" at bounding box center [762, 408] width 1524 height 739
